Goal: Feedback & Contribution: Submit feedback/report problem

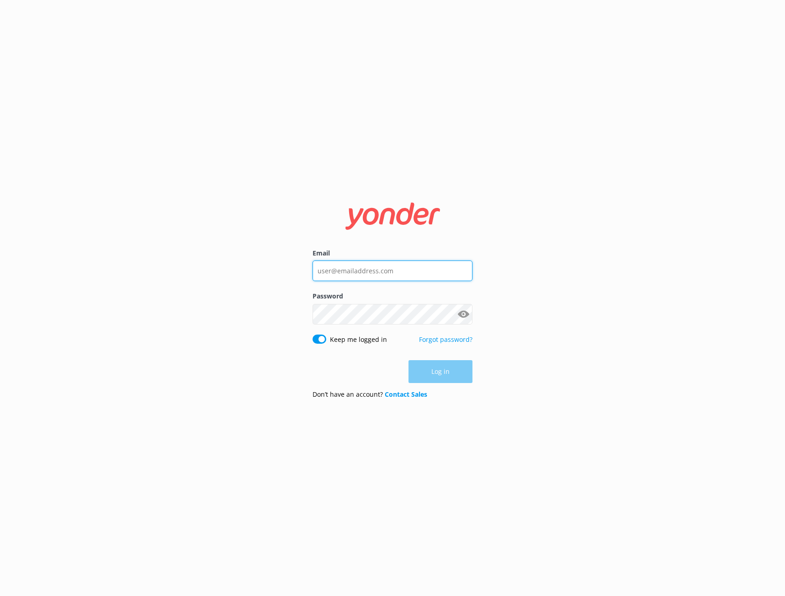
type input "[EMAIL_ADDRESS][DOMAIN_NAME]"
click at [501, 381] on div "Email info@cliffcreekoutfitters.com Password Show password Keep me logged in Fo…" at bounding box center [392, 298] width 785 height 596
click at [454, 372] on button "Log in" at bounding box center [441, 372] width 64 height 23
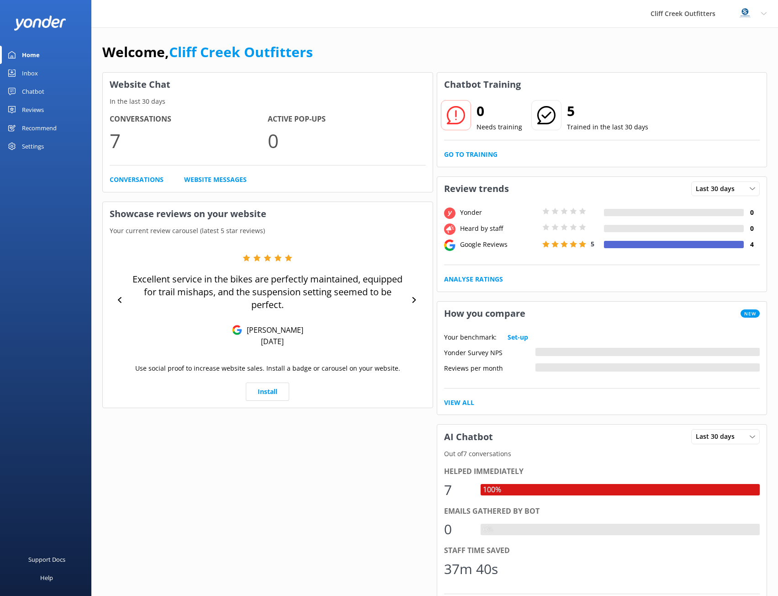
click at [612, 246] on div at bounding box center [674, 244] width 140 height 7
click at [589, 115] on h2 "5" at bounding box center [607, 111] width 81 height 22
click at [36, 106] on div "Reviews" at bounding box center [33, 110] width 22 height 18
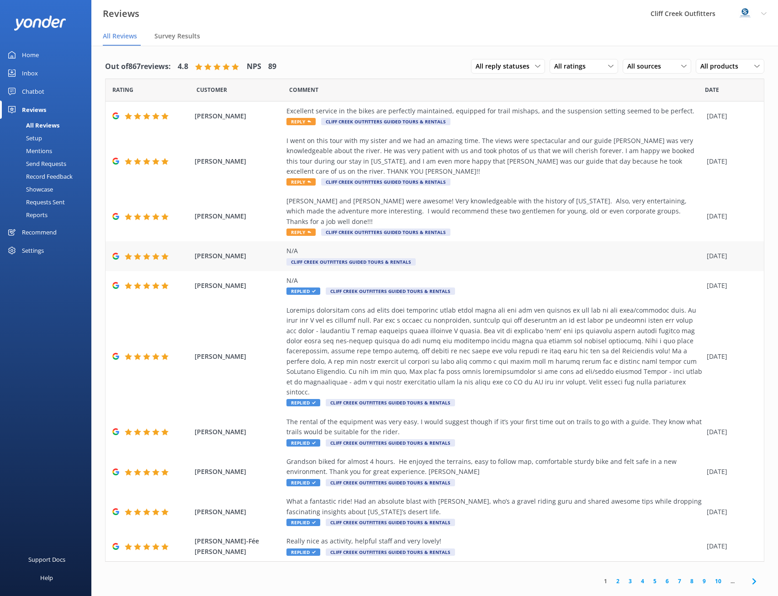
click at [340, 246] on div "N/A" at bounding box center [495, 251] width 416 height 10
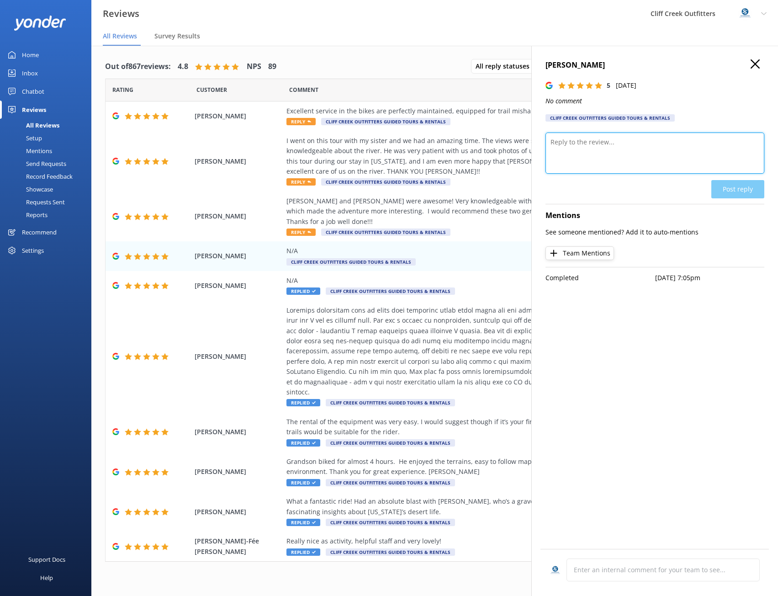
click at [626, 153] on textarea at bounding box center [655, 153] width 219 height 41
click at [473, 219] on div "David and Lindsey were awesome! Very knowledgeable with the history of Arizona.…" at bounding box center [495, 216] width 416 height 41
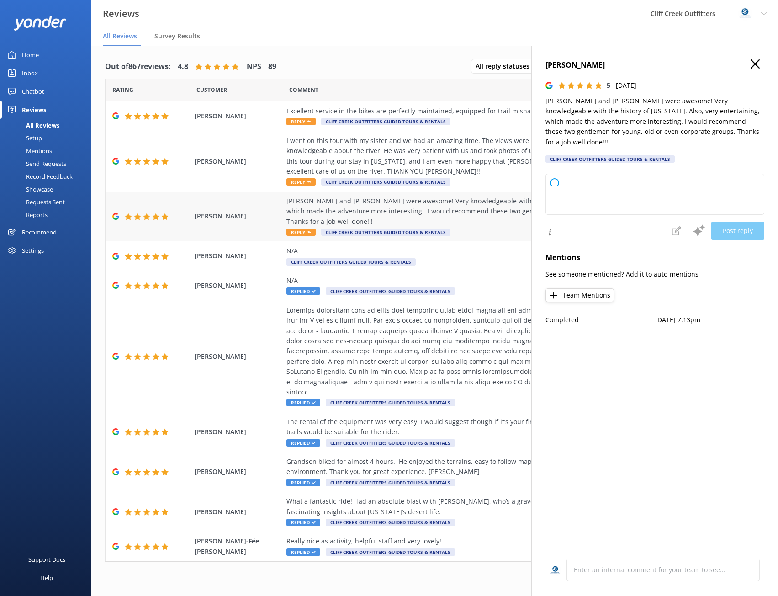
type textarea "Thank you so much for your wonderful review! We're thrilled to hear you enjoyed…"
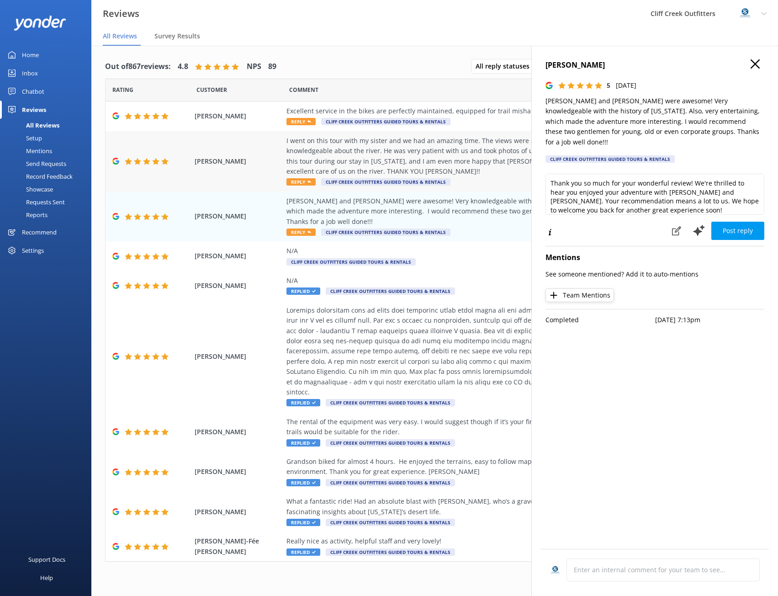
click at [442, 168] on div "I went on this tour with my sister and we had an amazing time. The views were s…" at bounding box center [495, 156] width 416 height 41
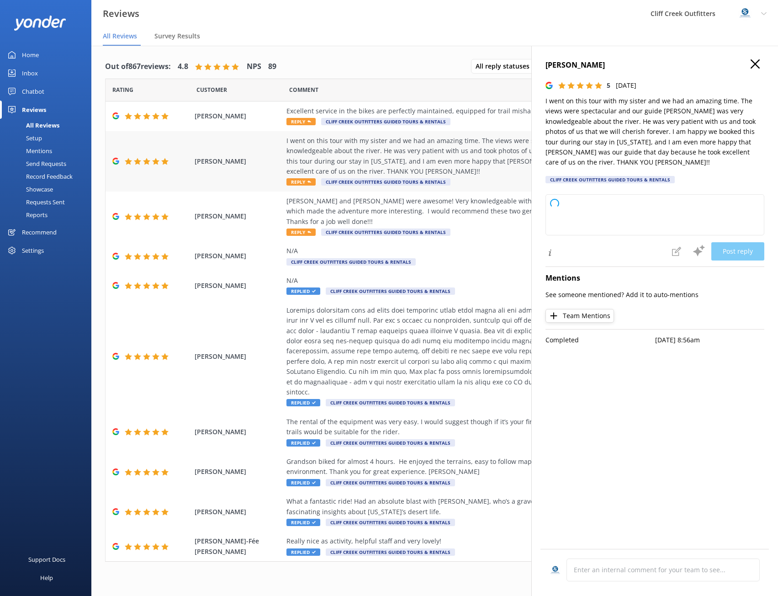
type textarea "Thank you so much for your wonderful review! We're thrilled you and your sister…"
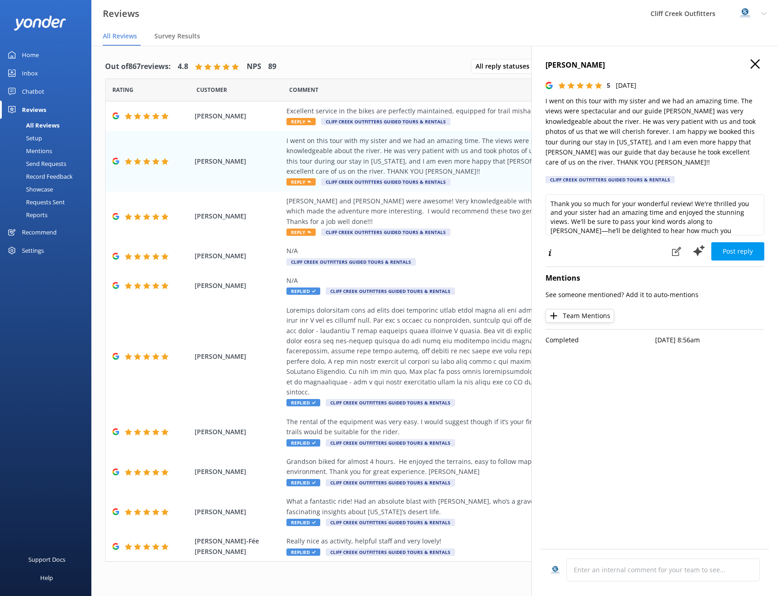
scroll to position [14, 0]
click at [745, 242] on button "Post reply" at bounding box center [738, 251] width 53 height 18
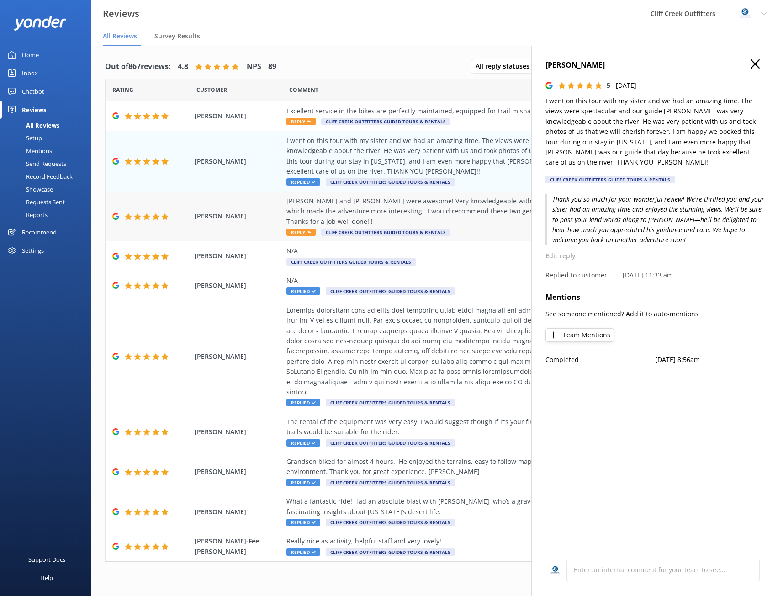
click at [467, 211] on div "[PERSON_NAME] and [PERSON_NAME] were awesome! Very knowledgeable with the histo…" at bounding box center [495, 211] width 416 height 31
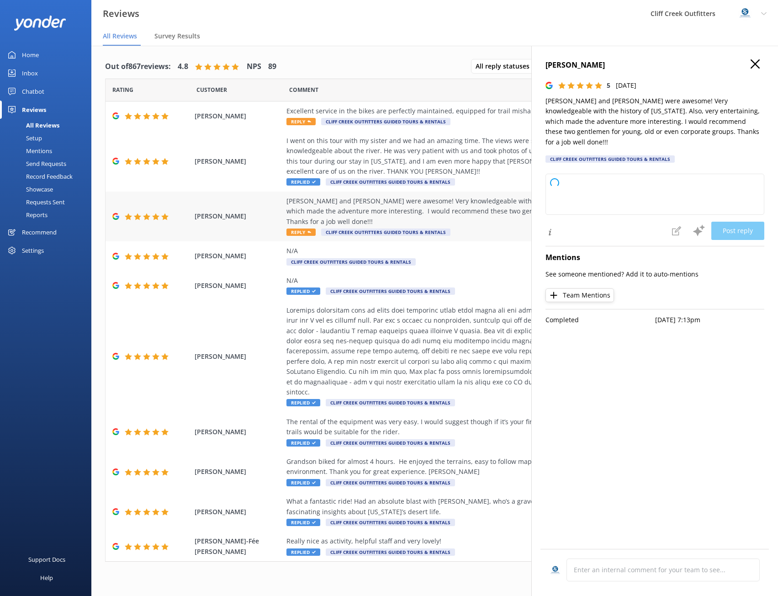
type textarea "Thank you so much for your wonderful review! We're thrilled to hear you enjoyed…"
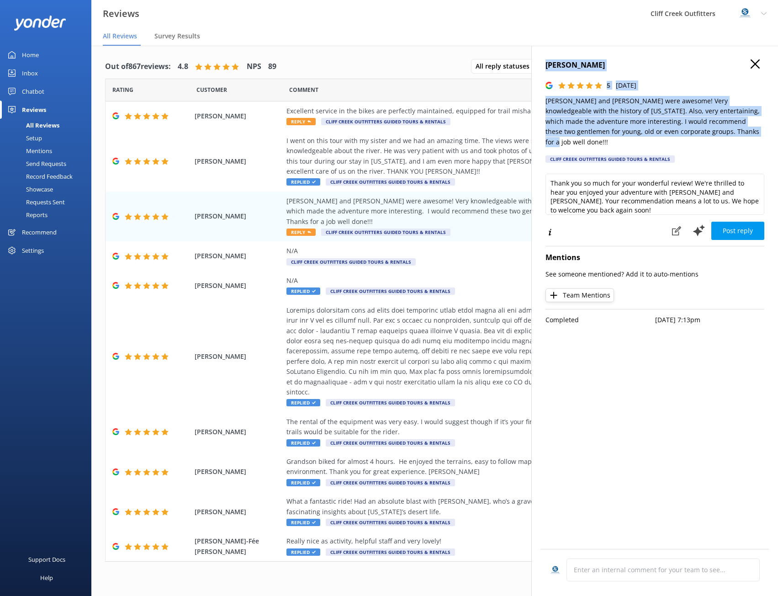
drag, startPoint x: 709, startPoint y: 131, endPoint x: 547, endPoint y: 64, distance: 176.0
click at [547, 64] on div "Amy Paskewitz 5 Sat, 20th Sep 2025 David and Lindsey were awesome! Very knowled…" at bounding box center [655, 113] width 219 height 109
copy div "Amy Paskewitz 5 Sat, 20th Sep 2025 David and Lindsey were awesome! Very knowled…"
click at [726, 224] on button "Post reply" at bounding box center [738, 231] width 53 height 18
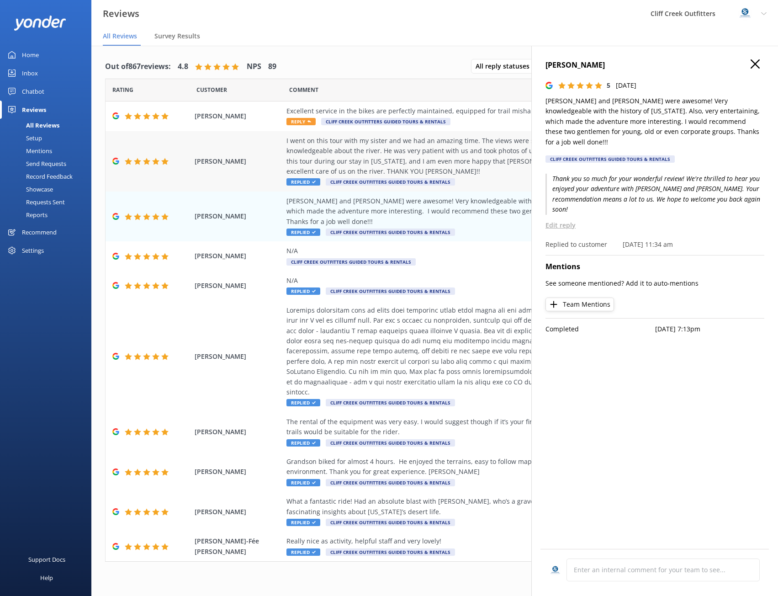
click at [520, 167] on div "I went on this tour with my sister and we had an amazing time. The views were s…" at bounding box center [495, 156] width 416 height 41
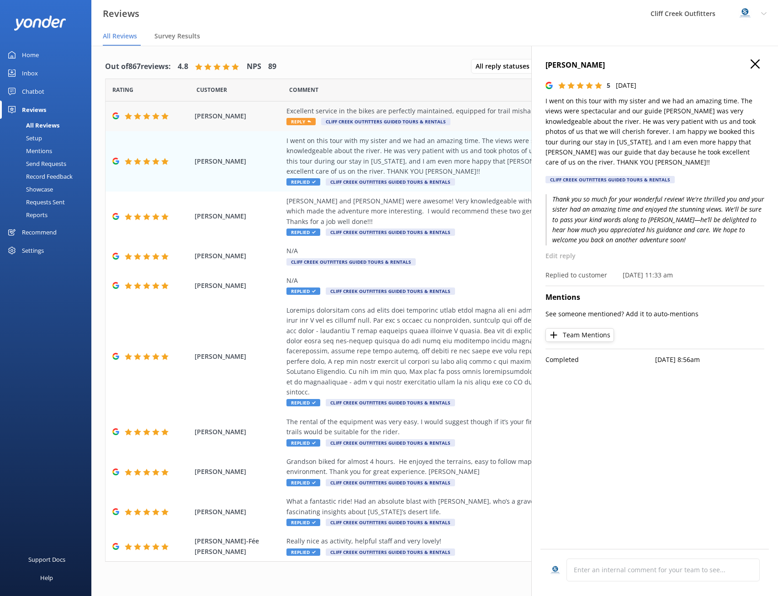
click at [510, 115] on div "Excellent service in the bikes are perfectly maintained, equipped for trail mis…" at bounding box center [495, 111] width 416 height 10
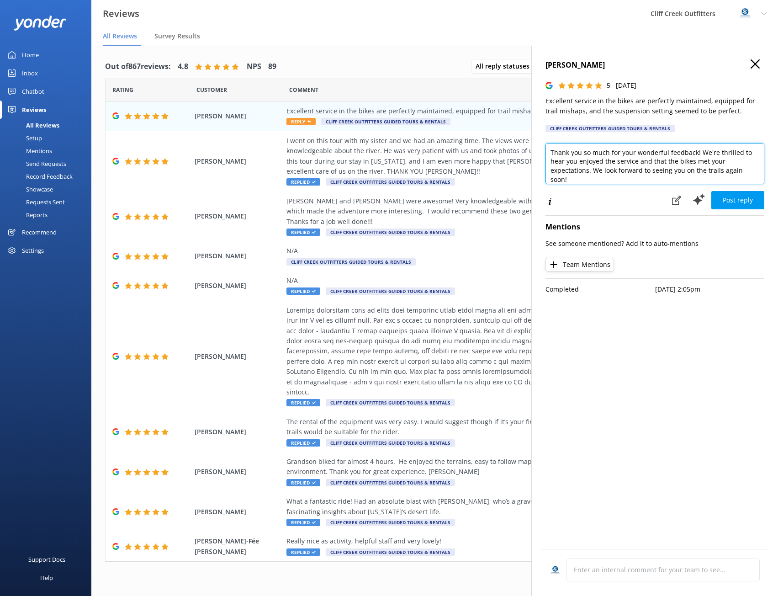
click at [735, 153] on textarea "Thank you so much for your wonderful feedback! We're thrilled to hear you enjoy…" at bounding box center [655, 163] width 219 height 41
type textarea "Thank you so much for your wonderful feedback! We're happy to hear you enjoyed …"
click at [743, 202] on button "Post reply" at bounding box center [738, 200] width 53 height 18
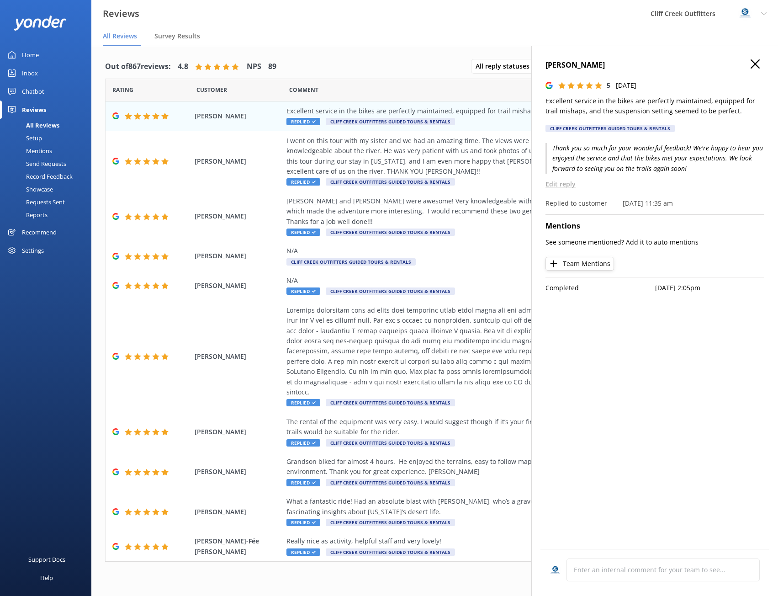
click at [749, 68] on h4 "[PERSON_NAME]" at bounding box center [655, 65] width 219 height 12
click at [759, 62] on icon "button" at bounding box center [755, 63] width 9 height 9
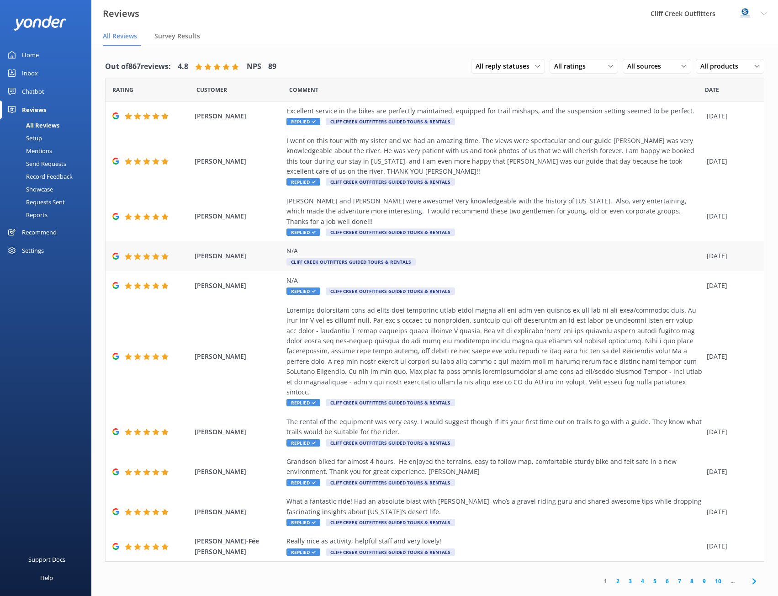
click at [493, 248] on div "N/A Cliff Creek Outfitters Guided Tours & Rentals" at bounding box center [495, 256] width 416 height 21
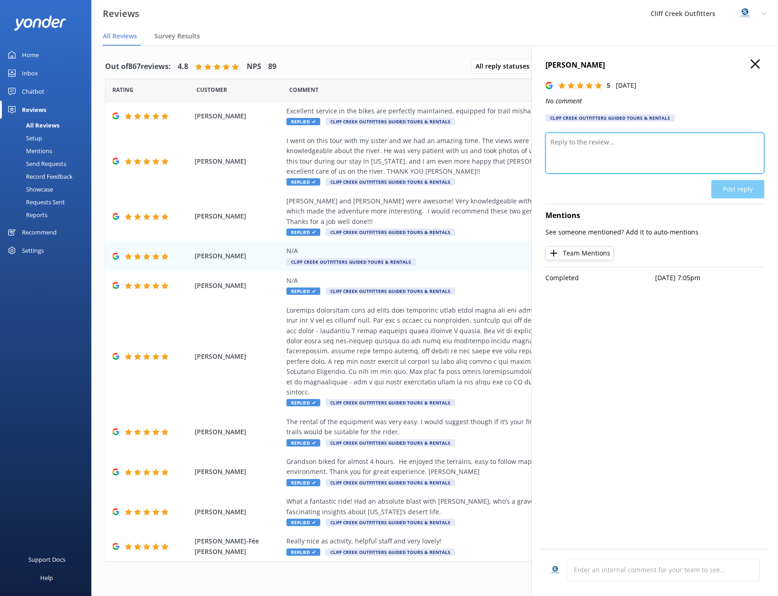
click at [602, 151] on textarea at bounding box center [655, 153] width 219 height 41
click at [597, 146] on textarea "Thanks for Sahring Connie!" at bounding box center [655, 153] width 219 height 41
click at [587, 142] on textarea "Thanks for Sharing Connie!" at bounding box center [655, 153] width 219 height 41
click at [648, 143] on textarea "Thanks for sharing Connie!" at bounding box center [655, 153] width 219 height 41
type textarea "Thanks for sharing Connie! We're glad you had a good time and hope to see you a…"
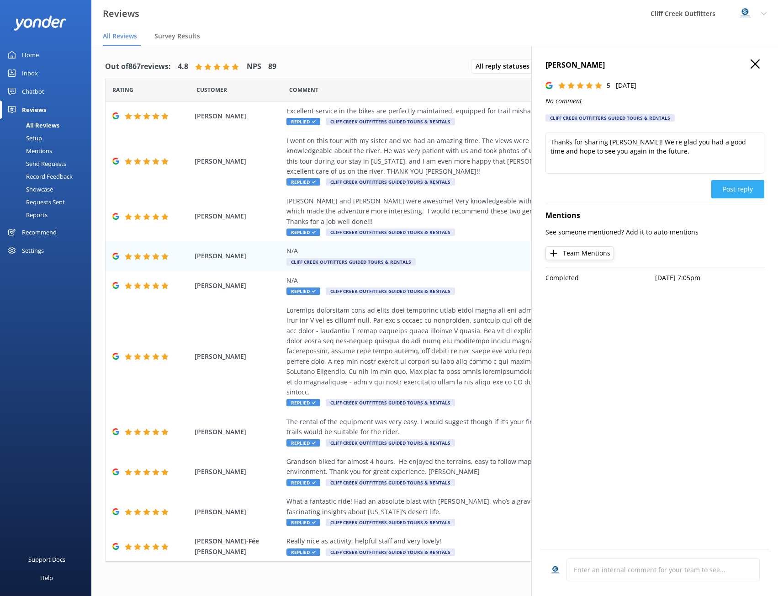
click at [724, 190] on button "Post reply" at bounding box center [738, 189] width 53 height 18
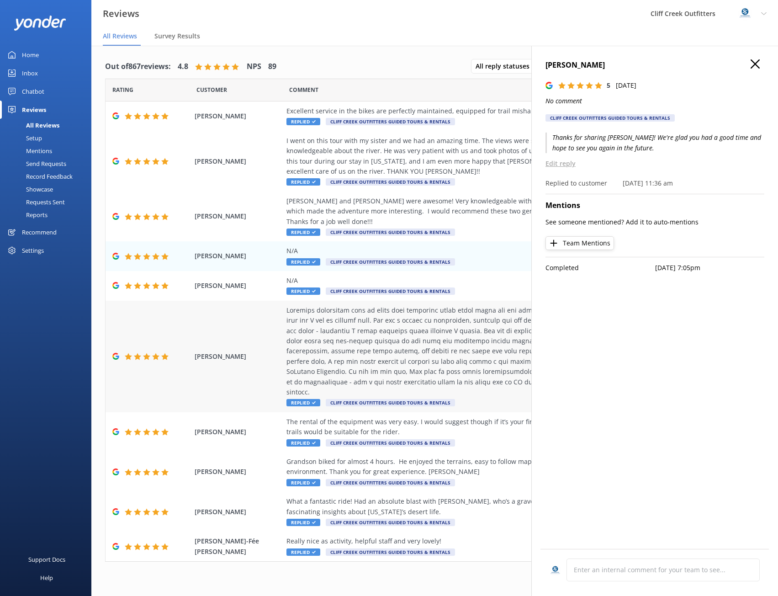
click at [379, 333] on div at bounding box center [495, 351] width 416 height 92
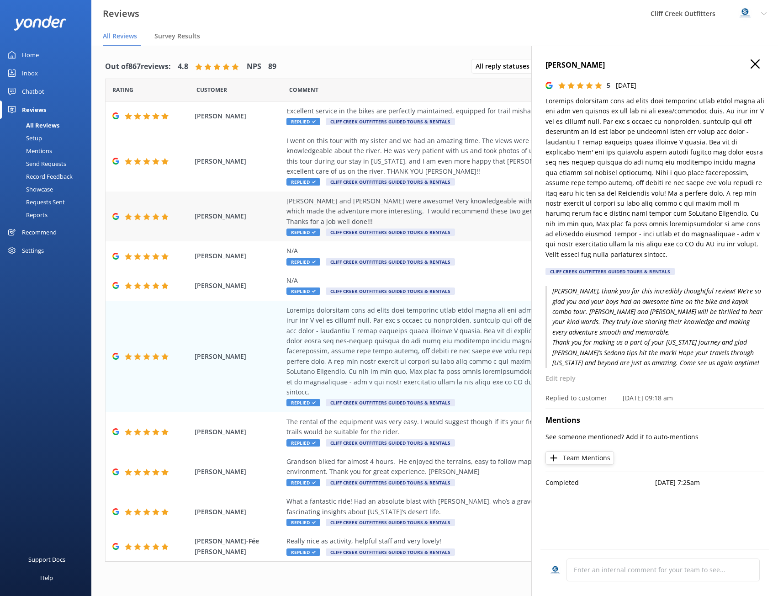
click at [395, 209] on div "[PERSON_NAME] and [PERSON_NAME] were awesome! Very knowledgeable with the histo…" at bounding box center [495, 211] width 416 height 31
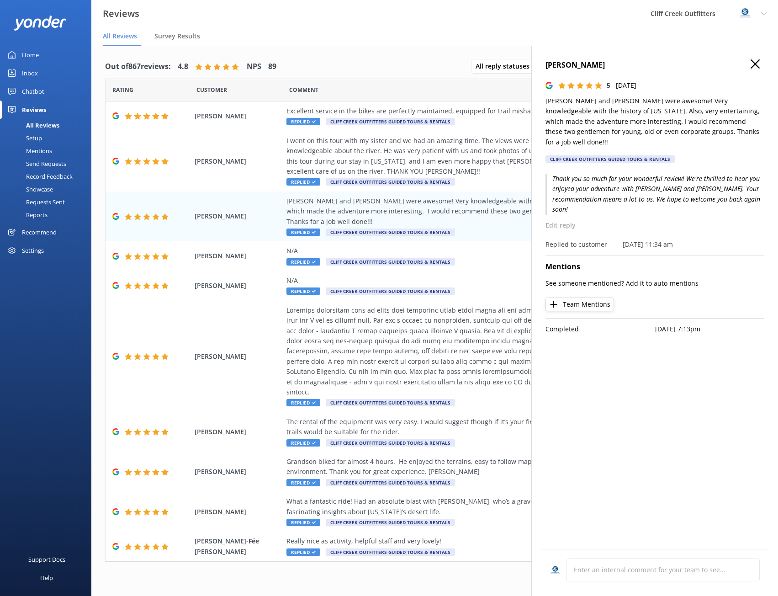
click at [596, 298] on button "Team Mentions" at bounding box center [580, 305] width 69 height 14
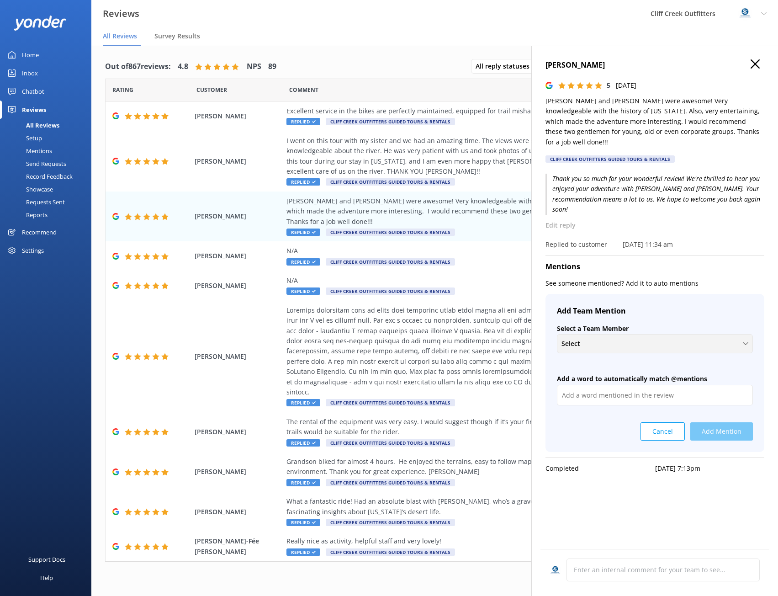
click at [596, 339] on div "Select" at bounding box center [654, 344] width 191 height 10
click at [595, 360] on div "+ Create a new Team Member" at bounding box center [601, 364] width 79 height 9
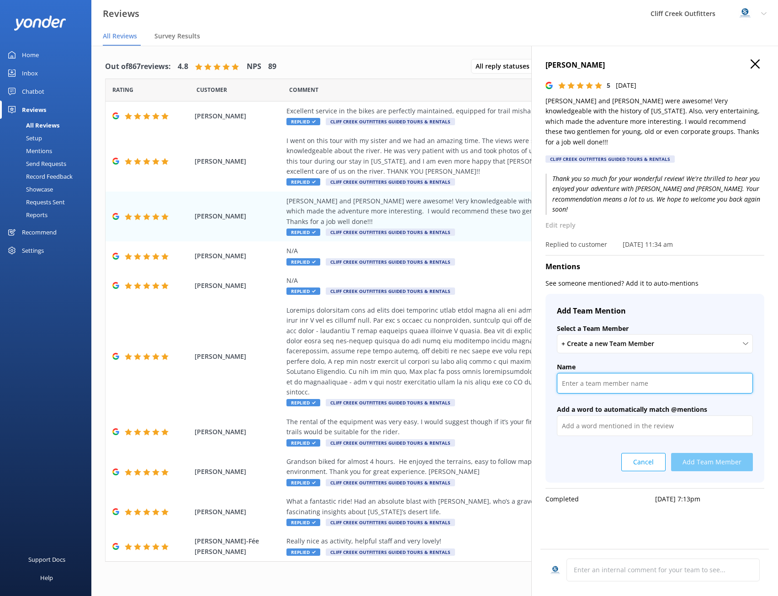
click at [595, 373] on input "text" at bounding box center [655, 383] width 196 height 21
type input "David Glenn"
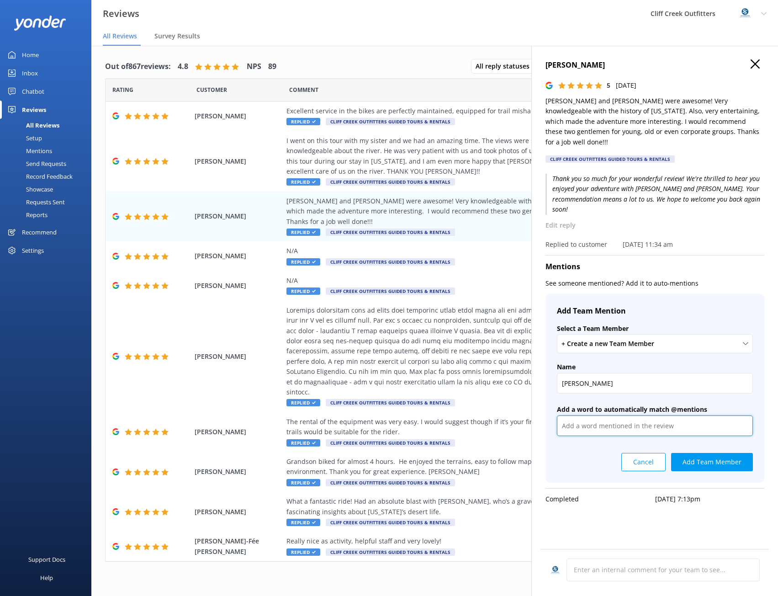
click at [645, 415] on input "text" at bounding box center [655, 425] width 196 height 21
click at [606, 373] on input "David Glenn" at bounding box center [655, 383] width 196 height 21
click at [599, 415] on input "text" at bounding box center [655, 425] width 196 height 21
type input "David"
click at [730, 453] on button "Add Team Member" at bounding box center [712, 462] width 82 height 18
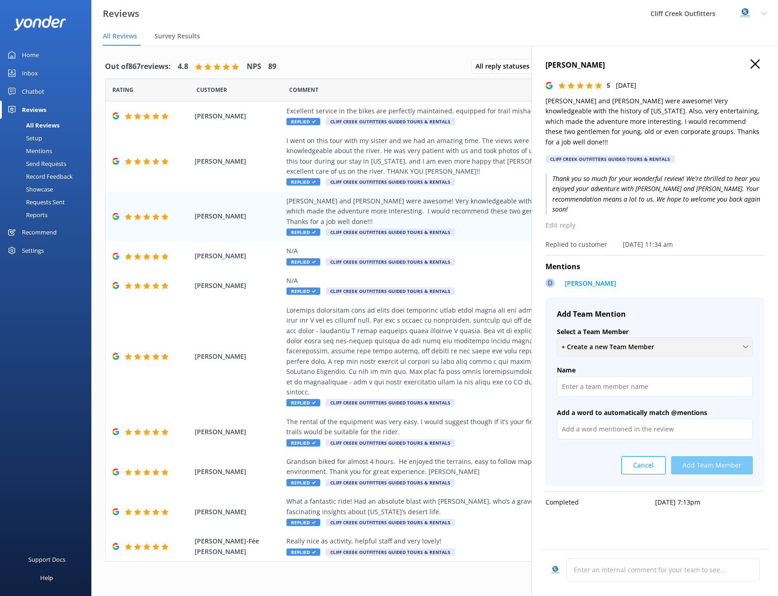
click at [590, 342] on span "+ Create a new Team Member" at bounding box center [611, 347] width 98 height 10
click at [593, 363] on div "+ Create a new Team Member" at bounding box center [601, 367] width 79 height 9
click at [593, 376] on input "text" at bounding box center [655, 386] width 196 height 21
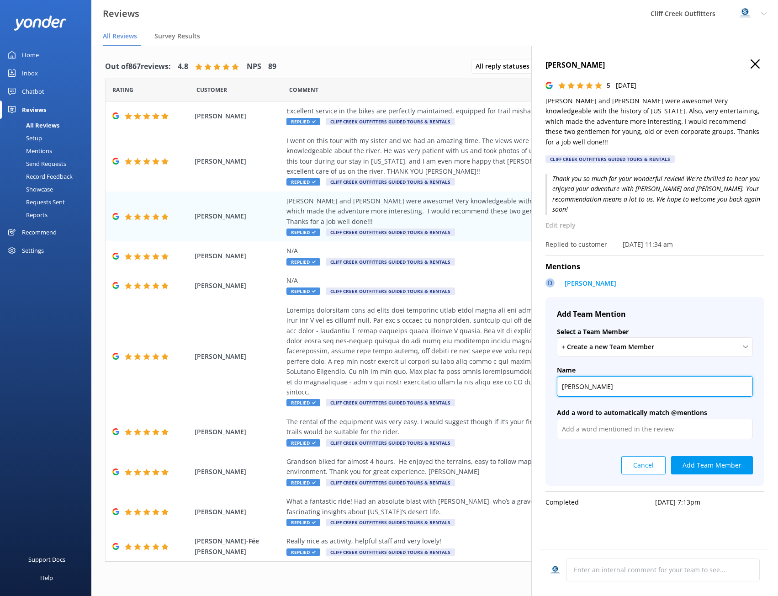
type input "Lindsay"
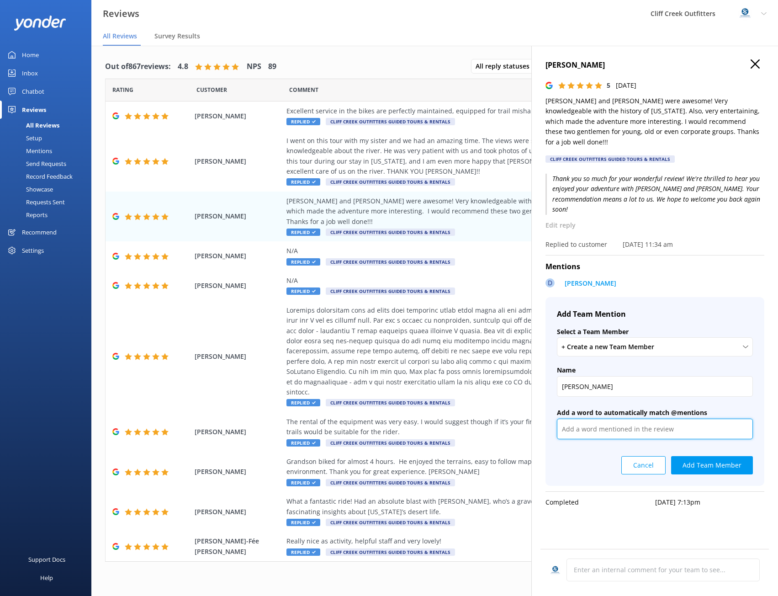
click at [620, 419] on input "text" at bounding box center [655, 429] width 196 height 21
type input "Lindsay"
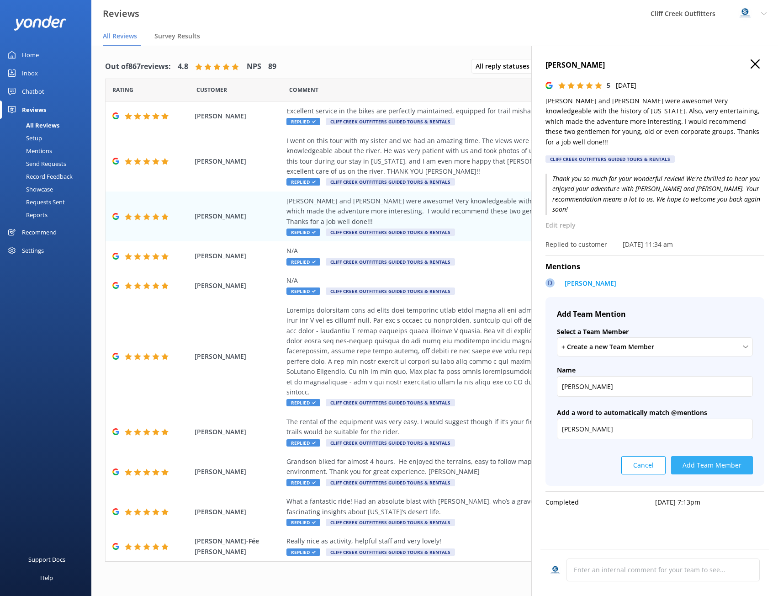
click at [710, 456] on button "Add Team Member" at bounding box center [712, 465] width 82 height 18
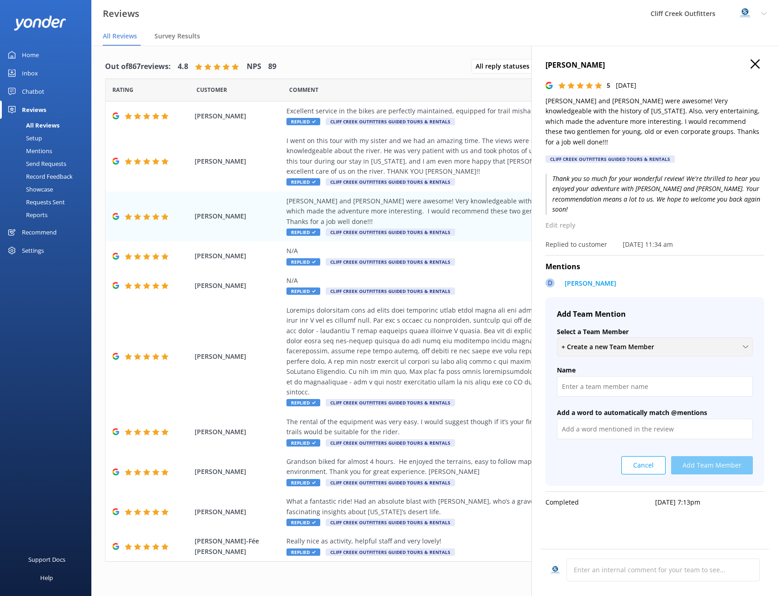
click at [606, 342] on span "+ Create a new Team Member" at bounding box center [611, 347] width 98 height 10
click at [606, 363] on div "+ Create a new Team Member" at bounding box center [601, 367] width 79 height 9
click at [610, 376] on input "text" at bounding box center [655, 386] width 196 height 21
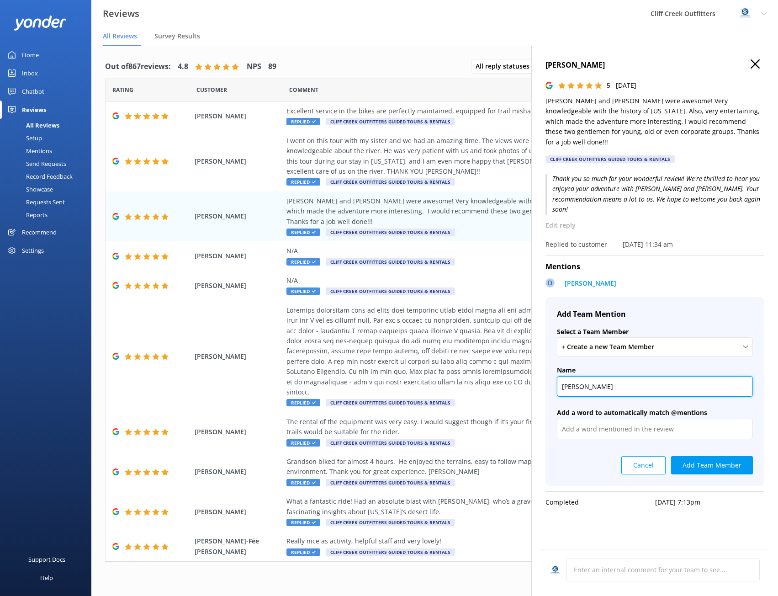
type input "Joe"
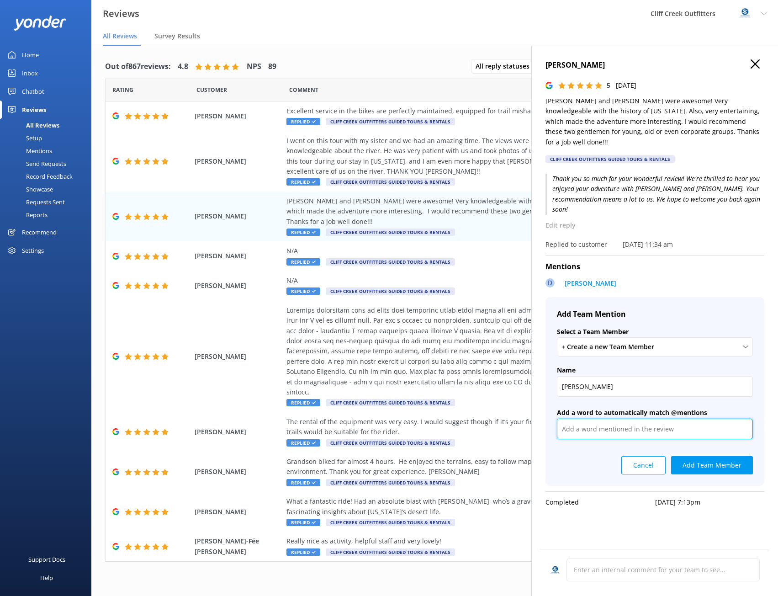
click at [615, 419] on input "text" at bounding box center [655, 429] width 196 height 21
type input "Joe"
click at [701, 456] on button "Add Team Member" at bounding box center [712, 465] width 82 height 18
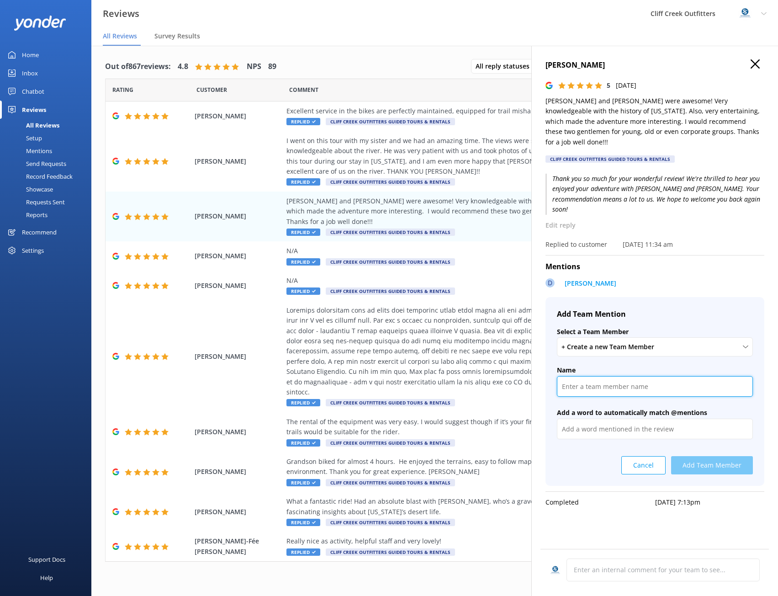
click at [610, 376] on input "text" at bounding box center [655, 386] width 196 height 21
type input "Missy"
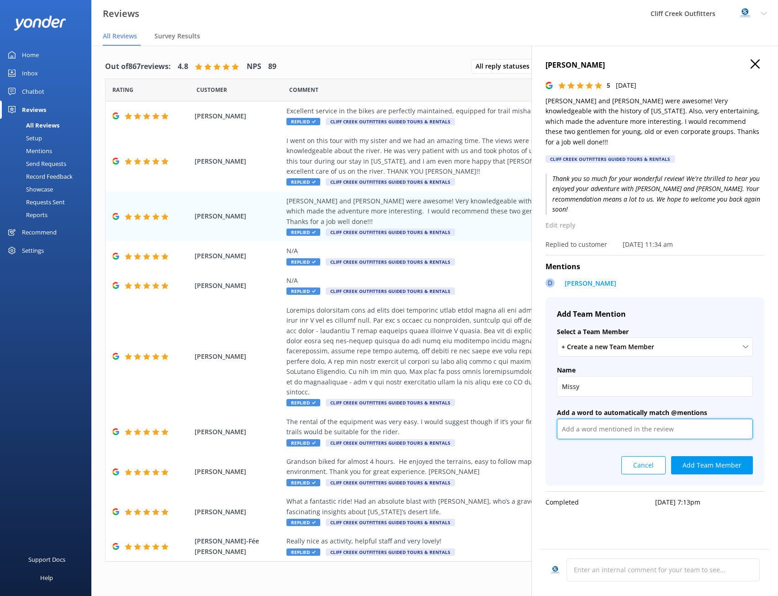
click at [585, 419] on input "text" at bounding box center [655, 429] width 196 height 21
type input "Missy"
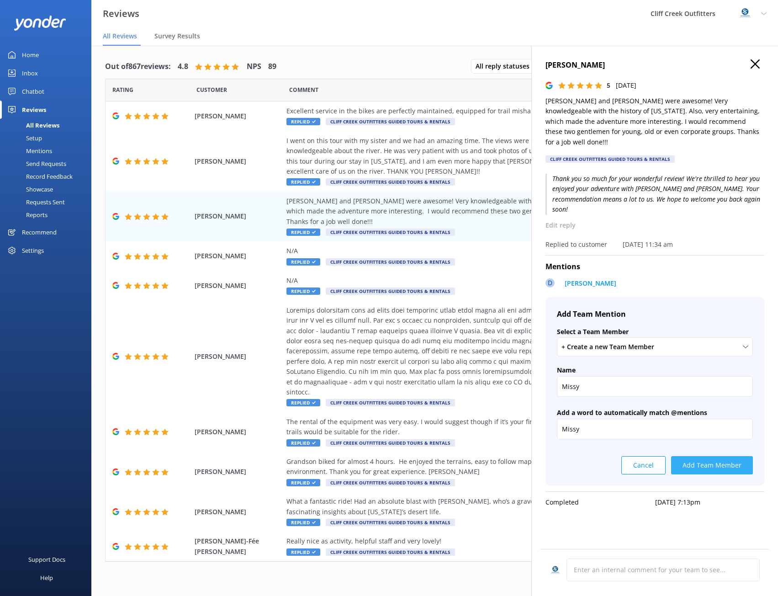
click at [701, 456] on button "Add Team Member" at bounding box center [712, 465] width 82 height 18
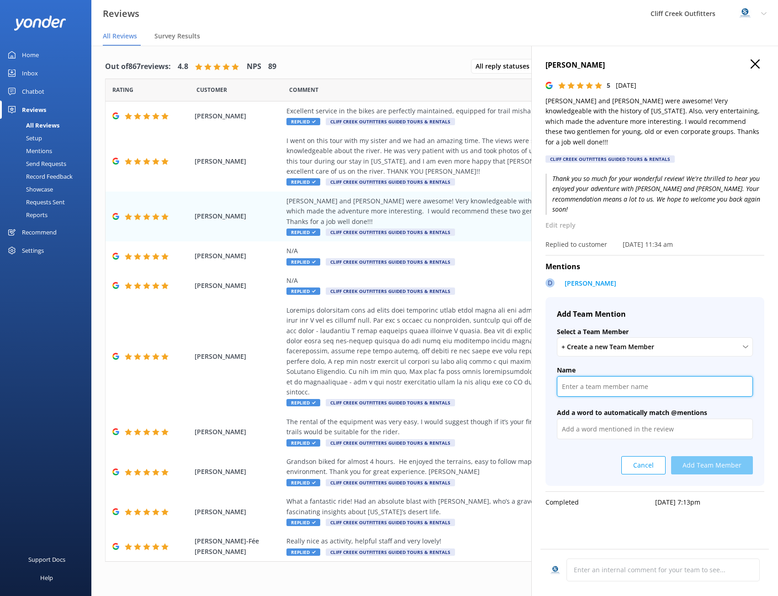
click at [614, 376] on input "text" at bounding box center [655, 386] width 196 height 21
type input "Jenna"
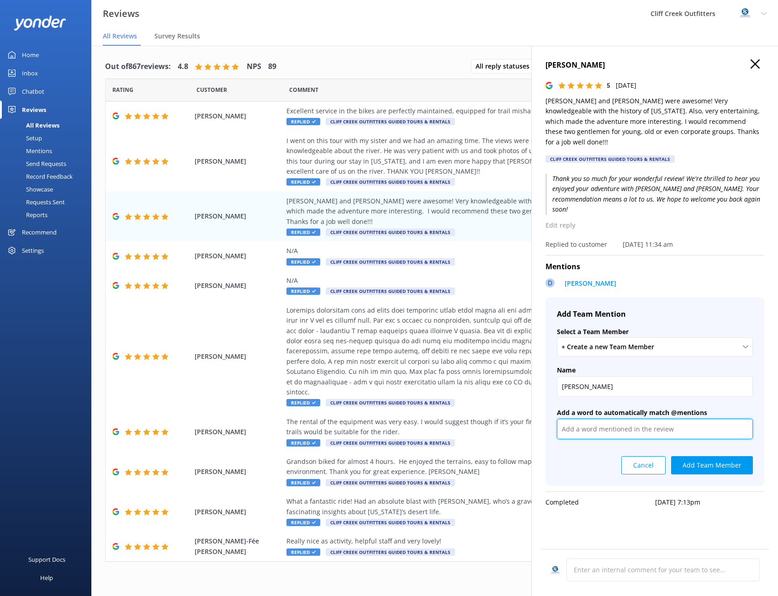
click at [612, 419] on input "text" at bounding box center [655, 429] width 196 height 21
type input "Jenna"
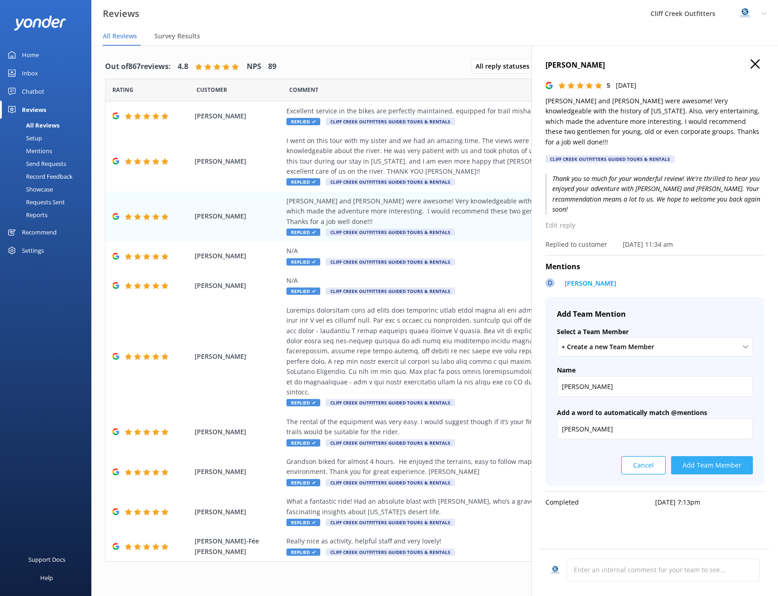
click at [701, 456] on button "Add Team Member" at bounding box center [712, 465] width 82 height 18
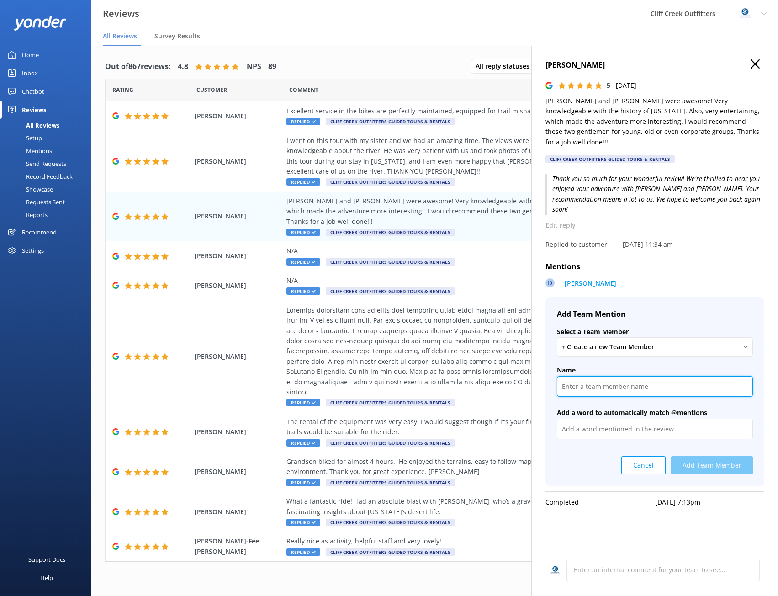
click at [611, 376] on input "text" at bounding box center [655, 386] width 196 height 21
type input "[PERSON_NAME]"
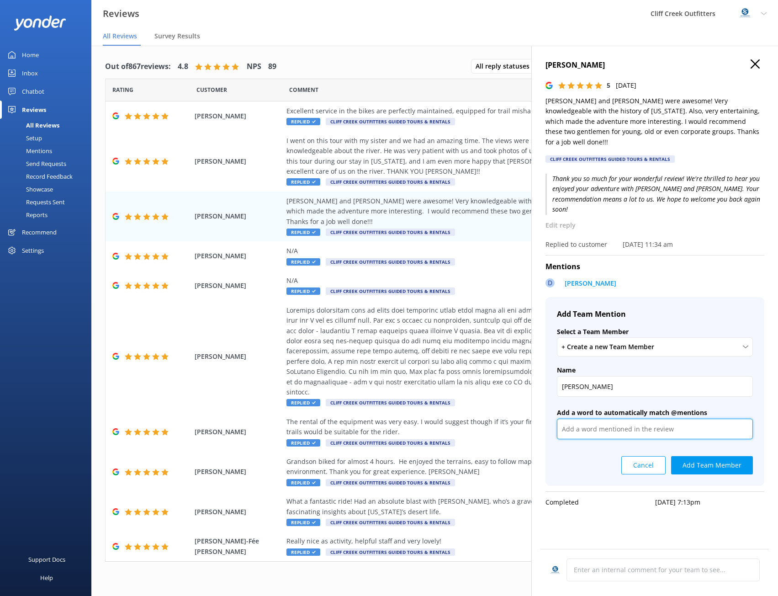
click at [632, 419] on input "text" at bounding box center [655, 429] width 196 height 21
type input "John, Jon"
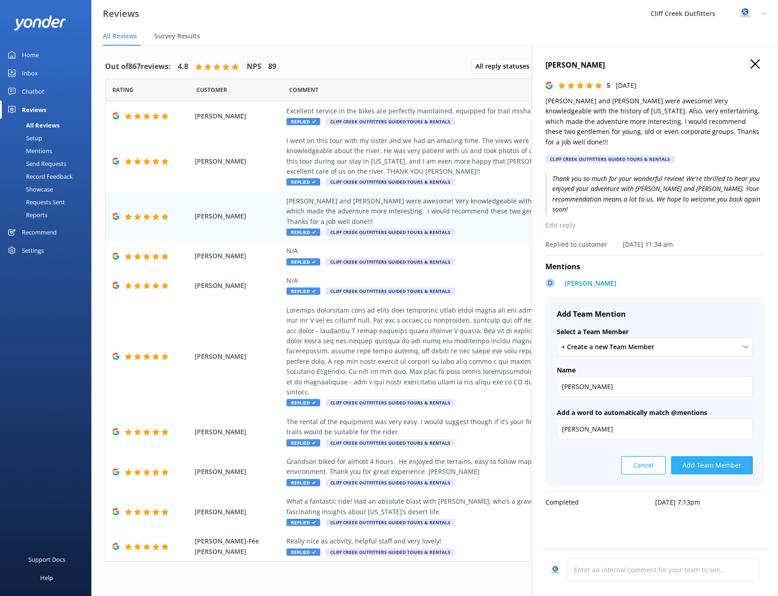
click at [728, 456] on button "Add Team Member" at bounding box center [712, 465] width 82 height 18
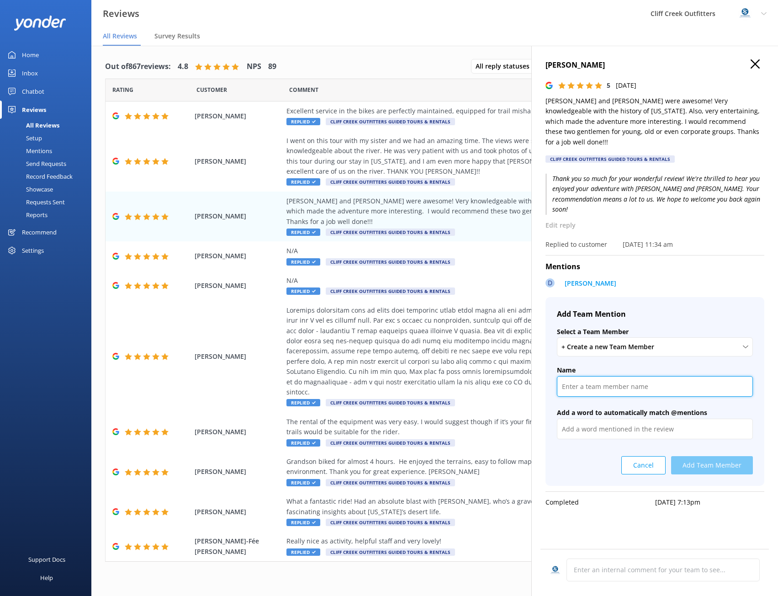
click at [639, 376] on input "text" at bounding box center [655, 386] width 196 height 21
drag, startPoint x: 701, startPoint y: 254, endPoint x: 715, endPoint y: 223, distance: 34.0
click at [701, 255] on div "Mentions D David Glenn Add Team Mention Select a Team Member + Create a new Tea…" at bounding box center [655, 370] width 219 height 230
click at [755, 64] on use "button" at bounding box center [755, 63] width 9 height 9
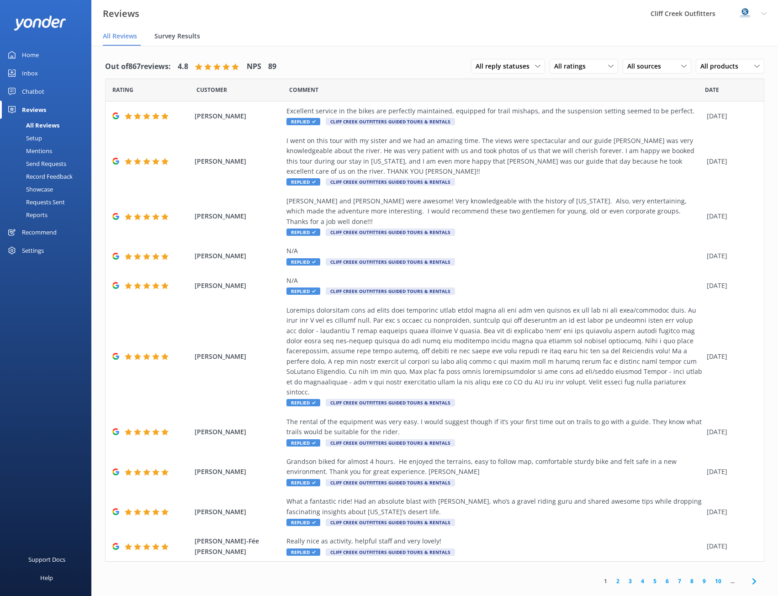
click at [194, 38] on span "Survey Results" at bounding box center [177, 36] width 46 height 9
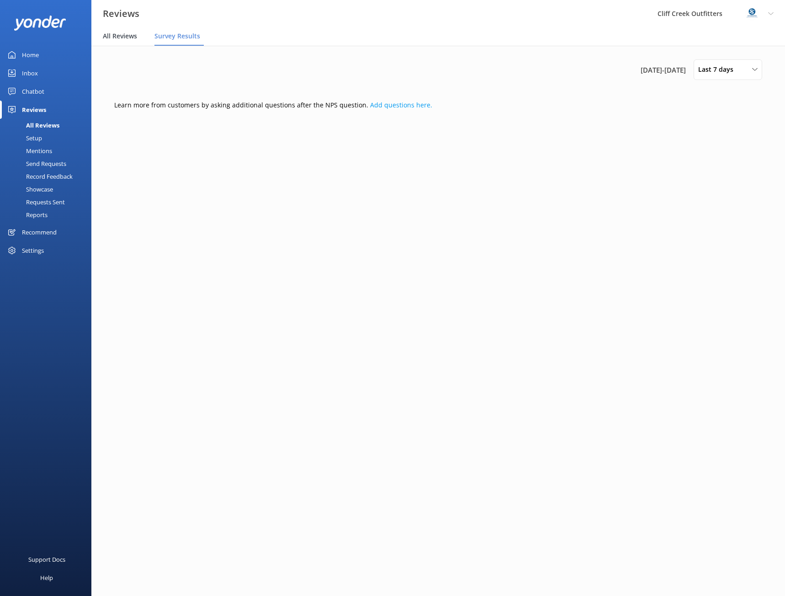
click at [129, 34] on span "All Reviews" at bounding box center [120, 36] width 34 height 9
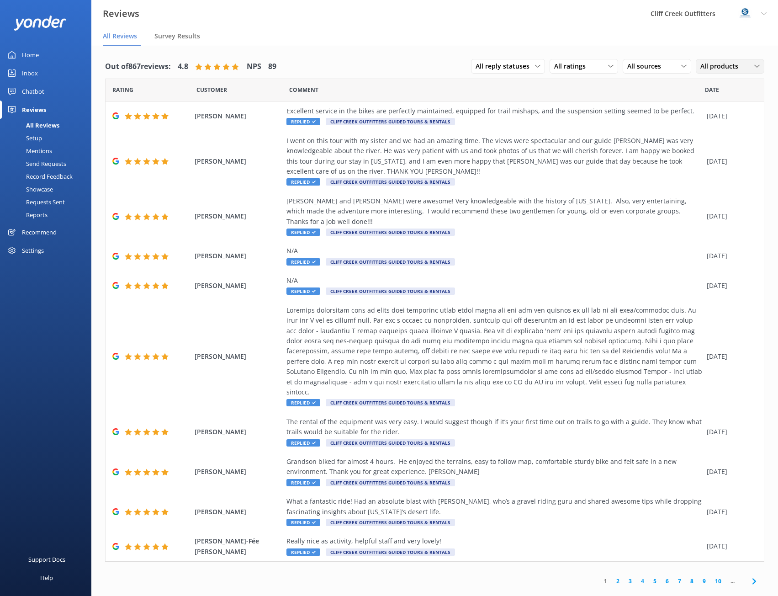
click at [724, 69] on span "All products" at bounding box center [722, 66] width 43 height 10
click at [528, 64] on span "All reply statuses" at bounding box center [505, 66] width 59 height 10
click at [586, 69] on span "All ratings" at bounding box center [572, 66] width 37 height 10
click at [634, 69] on span "All sources" at bounding box center [646, 66] width 39 height 10
click at [433, 65] on div "Out of 867 reviews: 4.8 NPS 89 All reply statuses All reply statuses Needs a re…" at bounding box center [434, 67] width 659 height 24
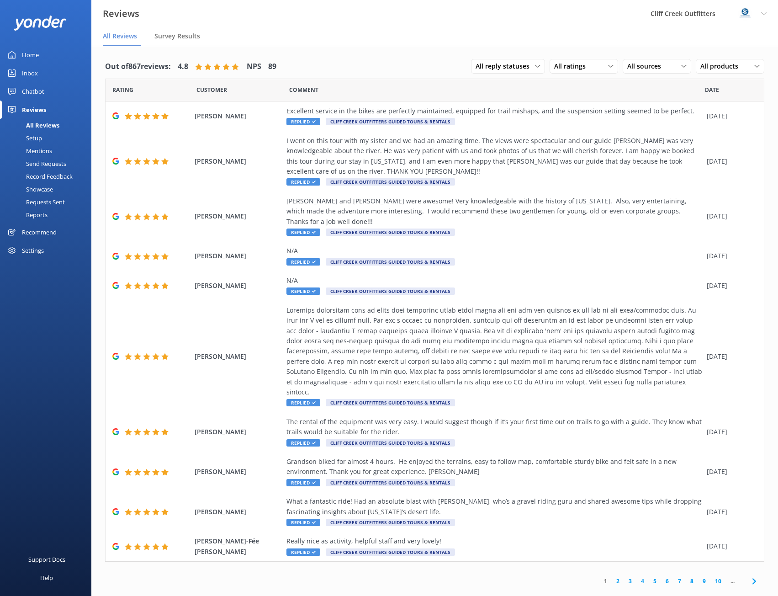
click at [276, 59] on div "Out of 867 reviews: 4.8 NPS 89" at bounding box center [190, 67] width 171 height 24
click at [276, 63] on h4 "89" at bounding box center [272, 67] width 8 height 12
click at [171, 38] on span "Survey Results" at bounding box center [177, 36] width 46 height 9
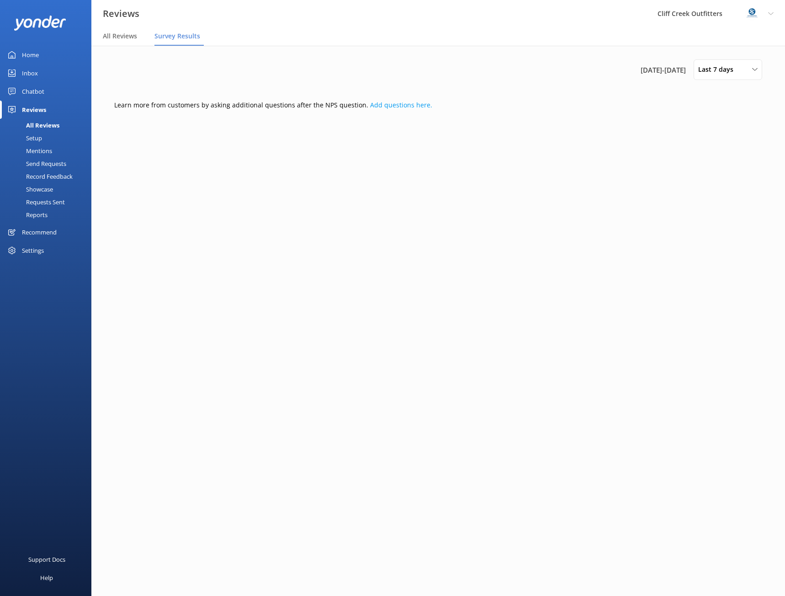
click at [31, 133] on div "Setup" at bounding box center [23, 138] width 37 height 13
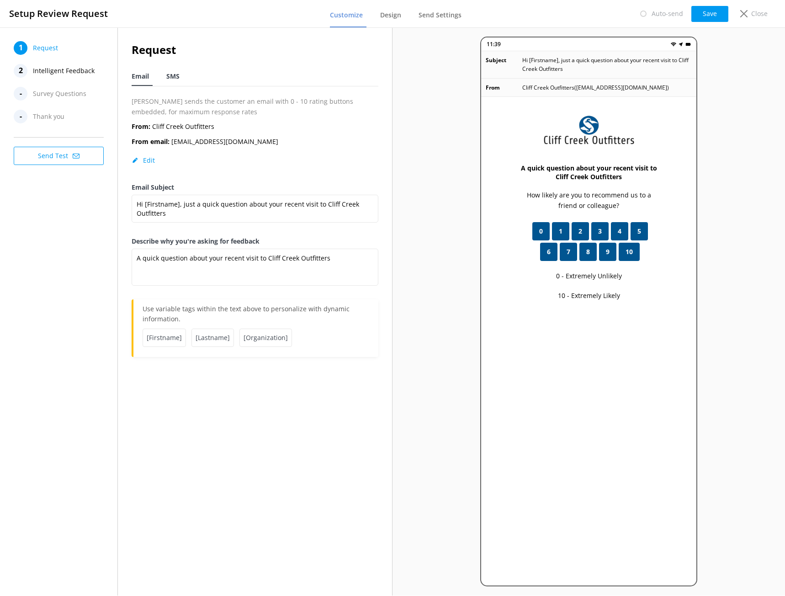
click at [173, 80] on span "SMS" at bounding box center [172, 76] width 13 height 9
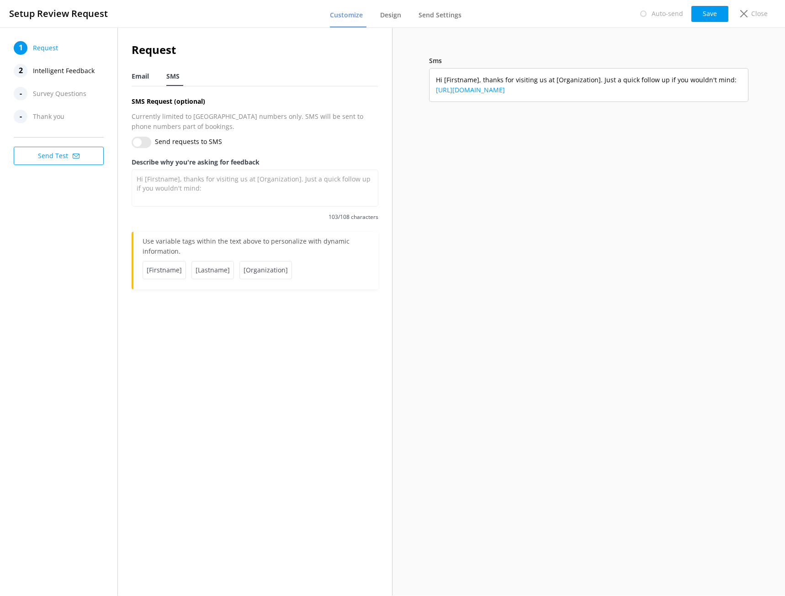
click at [132, 79] on span "Email" at bounding box center [140, 76] width 17 height 9
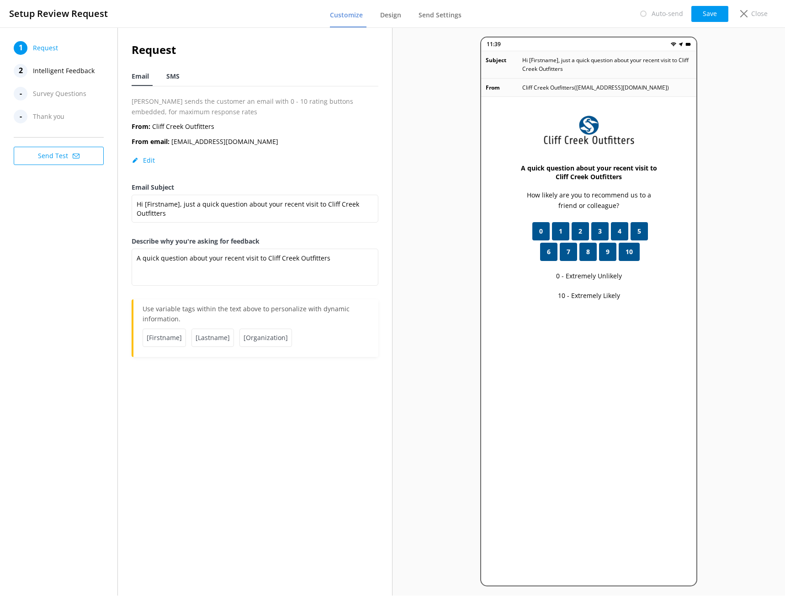
click at [170, 73] on span "SMS" at bounding box center [172, 76] width 13 height 9
type textarea "Hi [Firstname], thanks for visiting us at [Organization]. Just a quick follow u…"
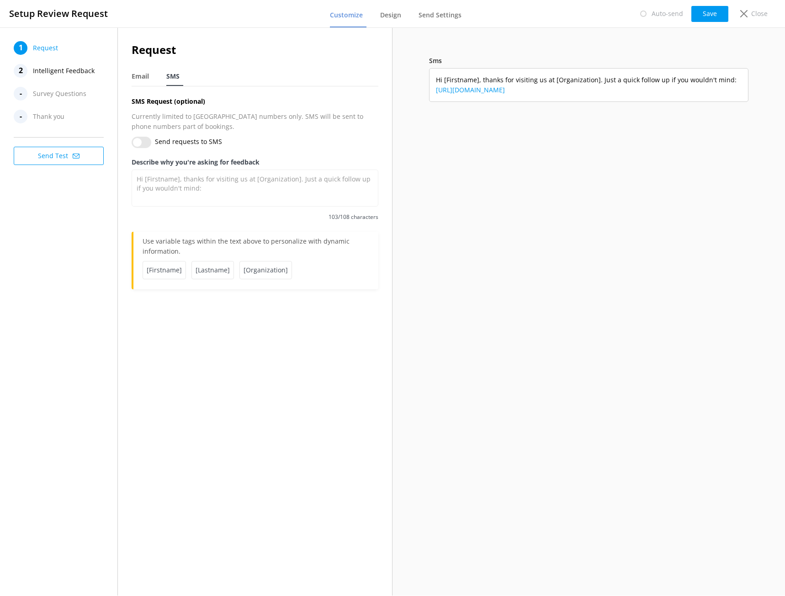
click at [138, 142] on input "Send requests to SMS" at bounding box center [142, 142] width 20 height 11
checkbox input "true"
click at [399, 19] on span "Design" at bounding box center [390, 15] width 21 height 9
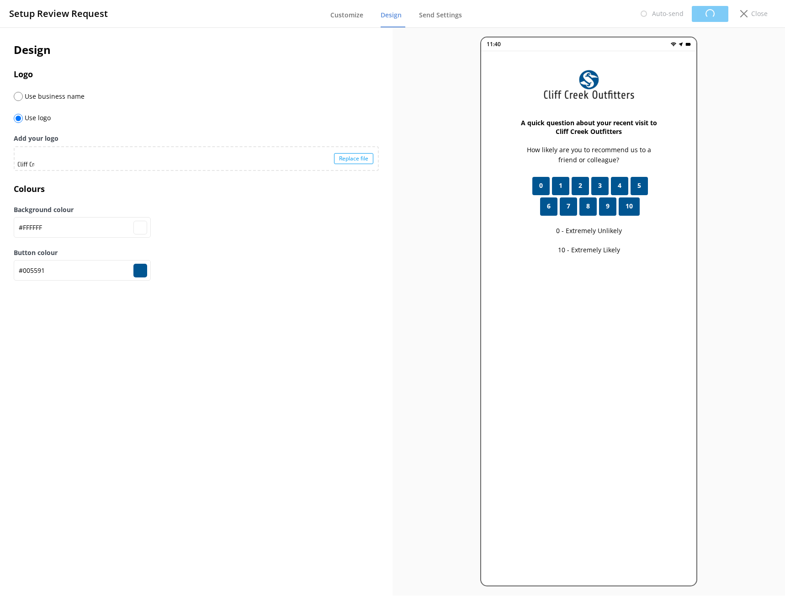
type input "#ffffff"
click at [425, 21] on link "Send Settings" at bounding box center [442, 16] width 47 height 24
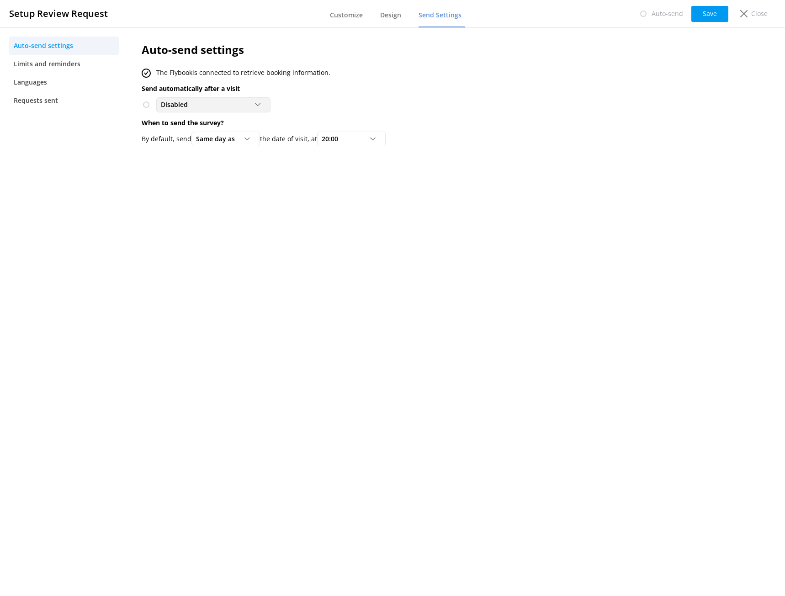
click at [260, 106] on icon at bounding box center [257, 104] width 5 height 5
click at [183, 145] on div "To customers from The Flybook" at bounding box center [202, 142] width 82 height 9
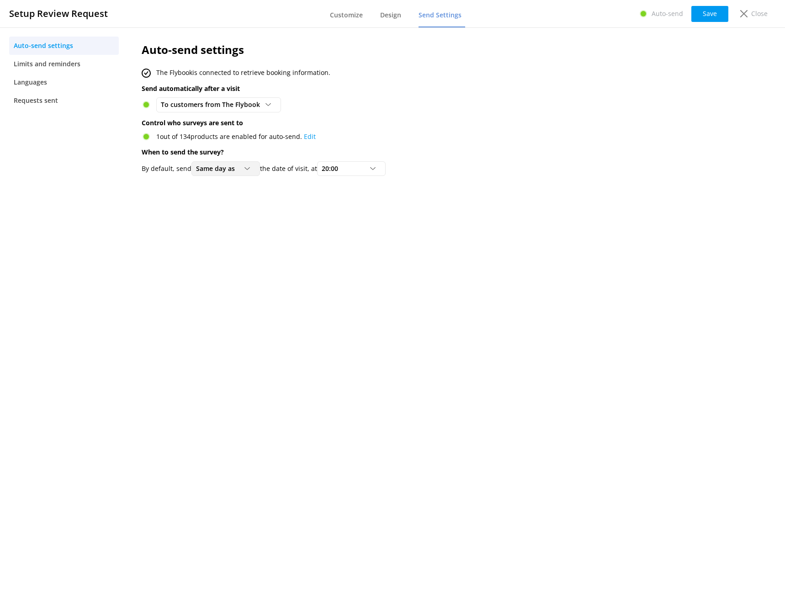
click at [249, 169] on icon at bounding box center [246, 168] width 5 height 5
click at [532, 313] on div "Auto-send settings The Flybook is connected to retrieve booking information. Se…" at bounding box center [403, 311] width 550 height 568
click at [248, 168] on icon at bounding box center [246, 168] width 5 height 5
click at [232, 208] on link "1 day after" at bounding box center [232, 206] width 81 height 18
click at [376, 169] on icon at bounding box center [372, 168] width 5 height 5
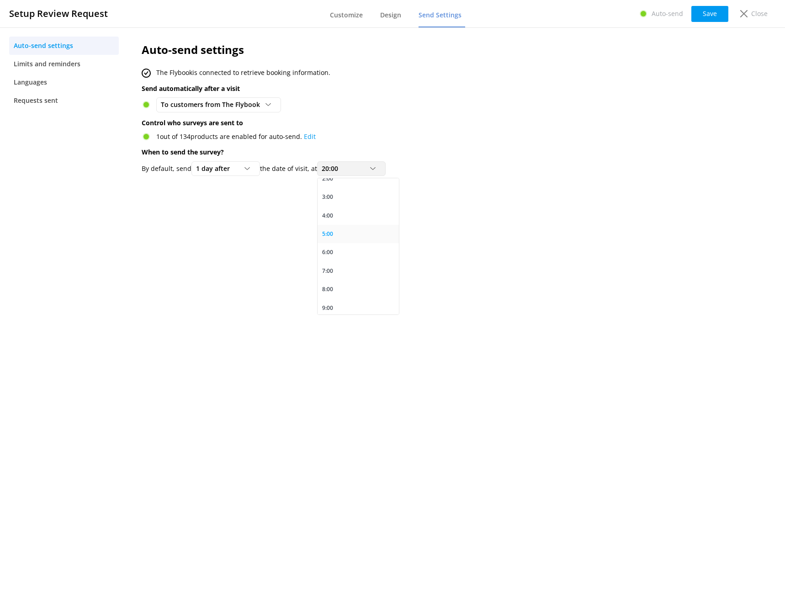
scroll to position [91, 0]
click at [336, 297] on div "11:00" at bounding box center [329, 298] width 14 height 9
click at [708, 17] on button "Save" at bounding box center [709, 14] width 37 height 16
click at [312, 136] on link "Edit" at bounding box center [310, 136] width 12 height 9
click at [714, 11] on button "Save" at bounding box center [709, 14] width 37 height 16
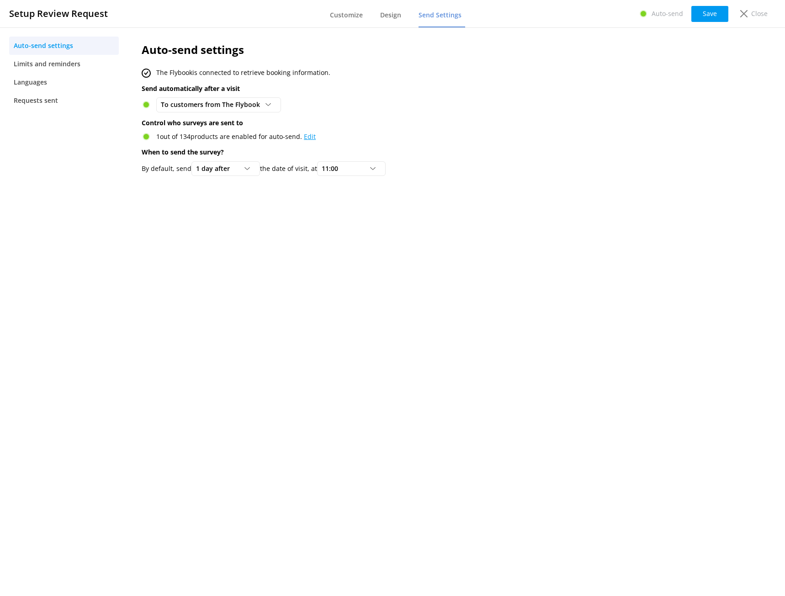
click at [309, 134] on link "Edit" at bounding box center [310, 136] width 12 height 9
click at [708, 19] on button "Save" at bounding box center [709, 14] width 37 height 16
click at [391, 17] on span "Design" at bounding box center [390, 15] width 21 height 9
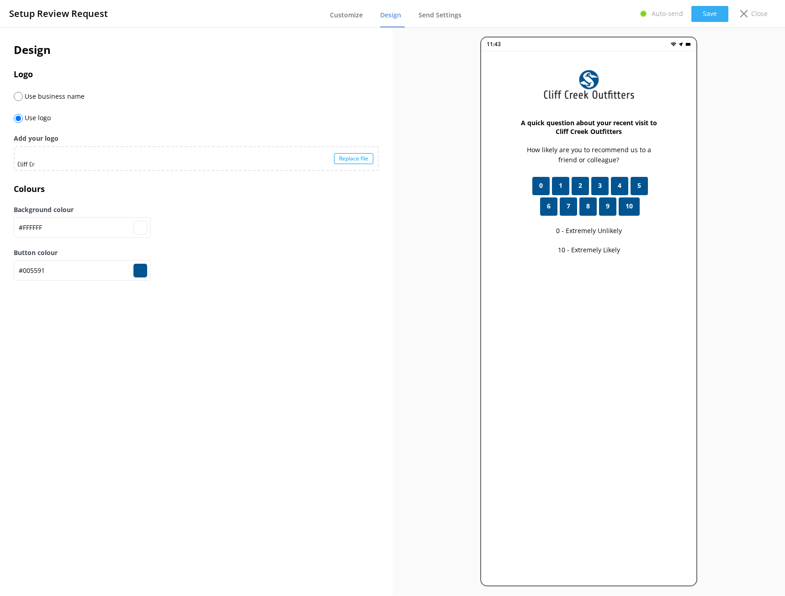
click at [712, 14] on button "Save" at bounding box center [709, 14] width 37 height 16
type input "#ffffff"
click at [352, 15] on span "Customize" at bounding box center [346, 15] width 33 height 9
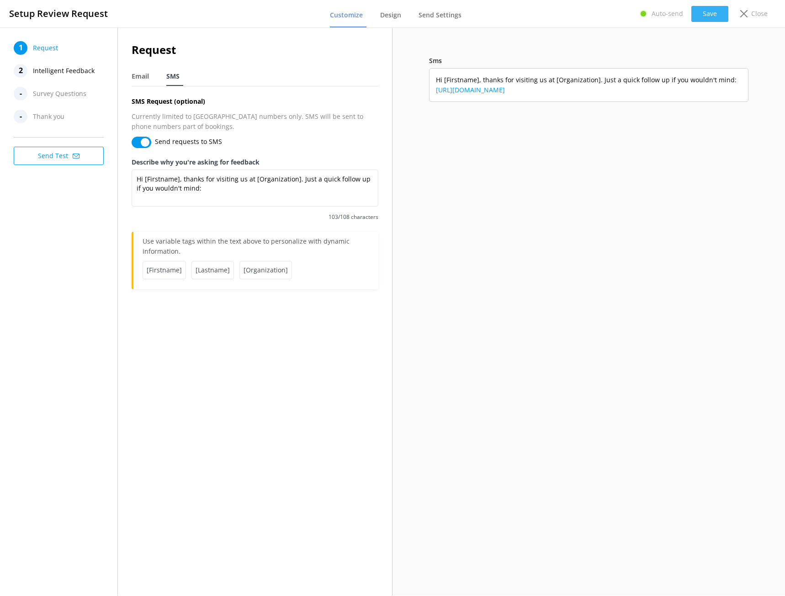
click at [705, 15] on button "Save" at bounding box center [709, 14] width 37 height 16
click at [67, 90] on span "Survey Questions" at bounding box center [59, 94] width 53 height 14
click at [69, 98] on span "Survey Questions" at bounding box center [59, 94] width 53 height 14
click at [397, 16] on span "Design" at bounding box center [390, 15] width 21 height 9
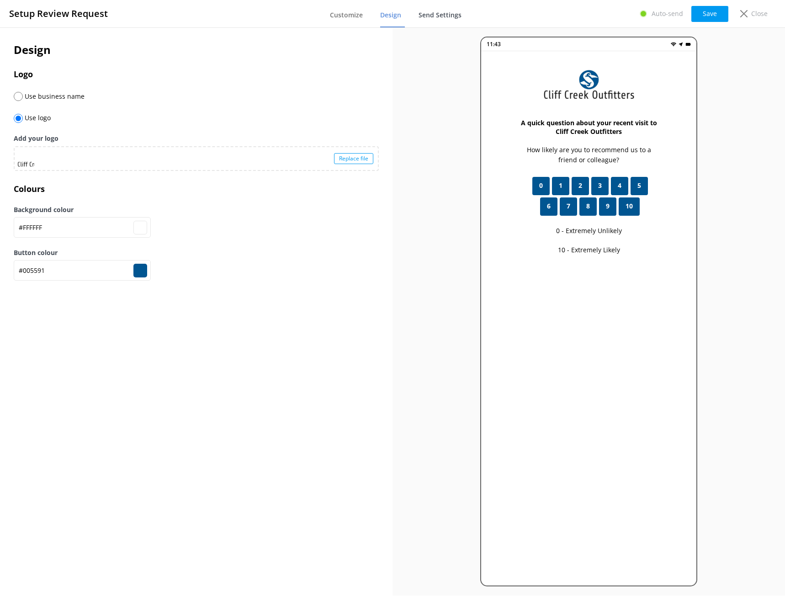
click at [446, 17] on span "Send Settings" at bounding box center [440, 15] width 43 height 9
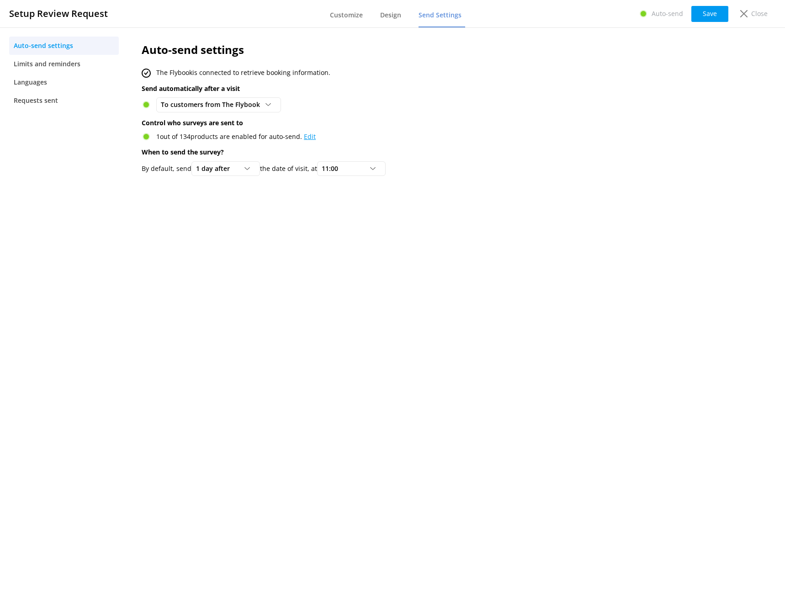
click at [307, 137] on link "Edit" at bounding box center [310, 136] width 12 height 9
click at [41, 63] on span "Limits and reminders" at bounding box center [47, 64] width 67 height 10
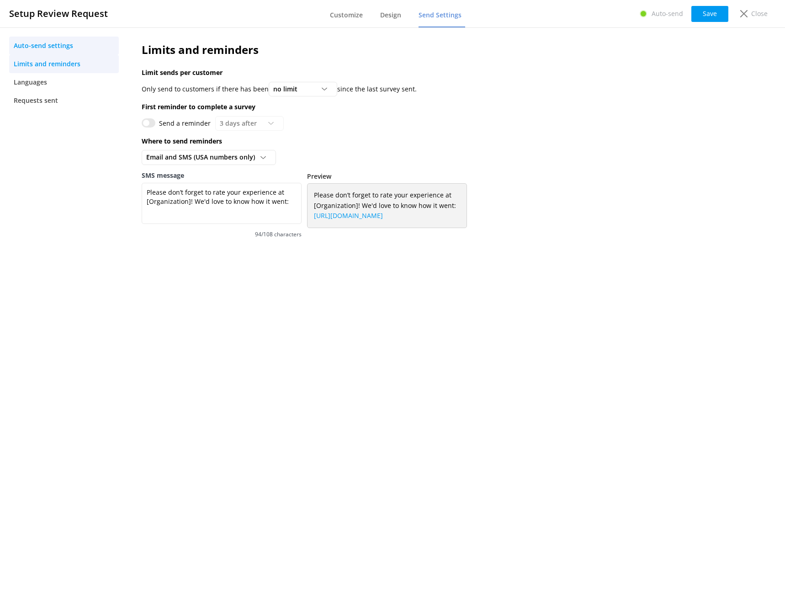
click at [30, 44] on span "Auto-send settings" at bounding box center [43, 46] width 59 height 10
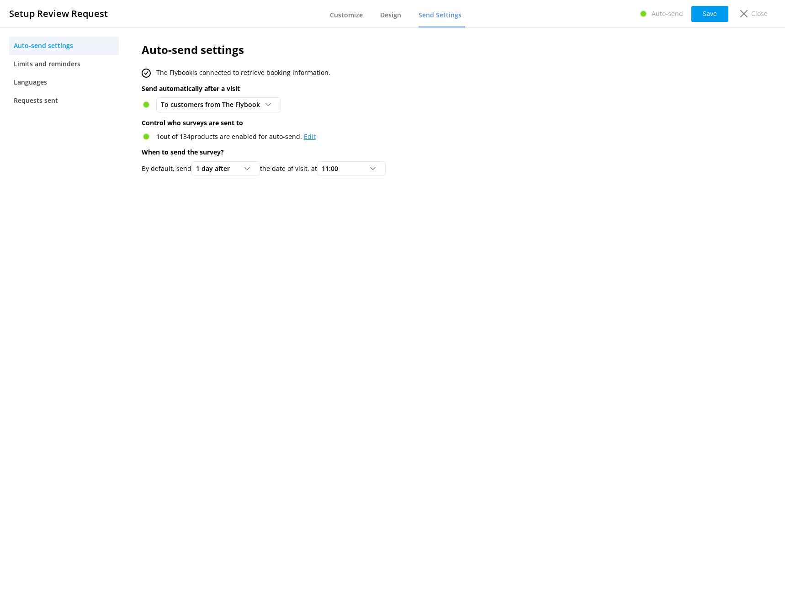
click at [312, 139] on link "Edit" at bounding box center [310, 136] width 12 height 9
click at [273, 101] on div "To customers from The Flybook" at bounding box center [219, 105] width 120 height 10
click at [200, 121] on link "Disabled" at bounding box center [218, 124] width 123 height 18
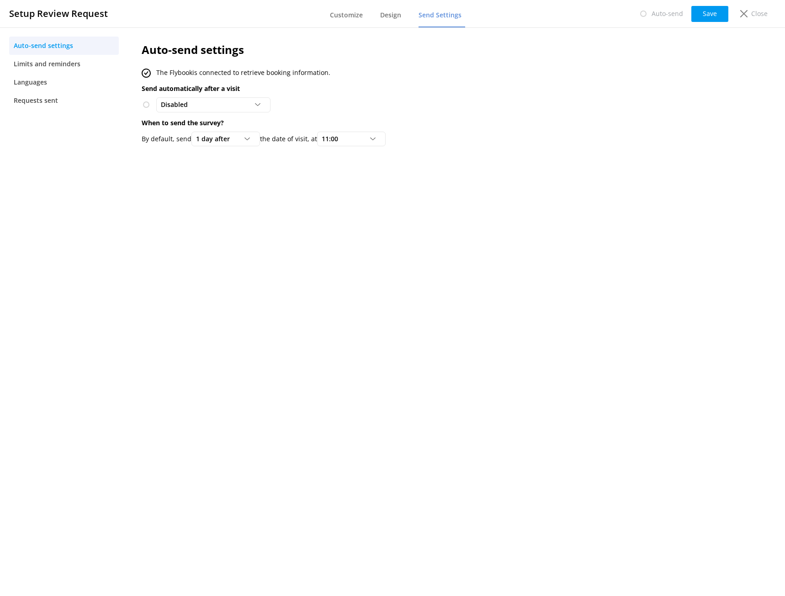
drag, startPoint x: 710, startPoint y: 8, endPoint x: 554, endPoint y: 49, distance: 161.1
click at [710, 8] on button "Save" at bounding box center [709, 14] width 37 height 16
click at [38, 67] on span "Limits and reminders" at bounding box center [47, 64] width 67 height 10
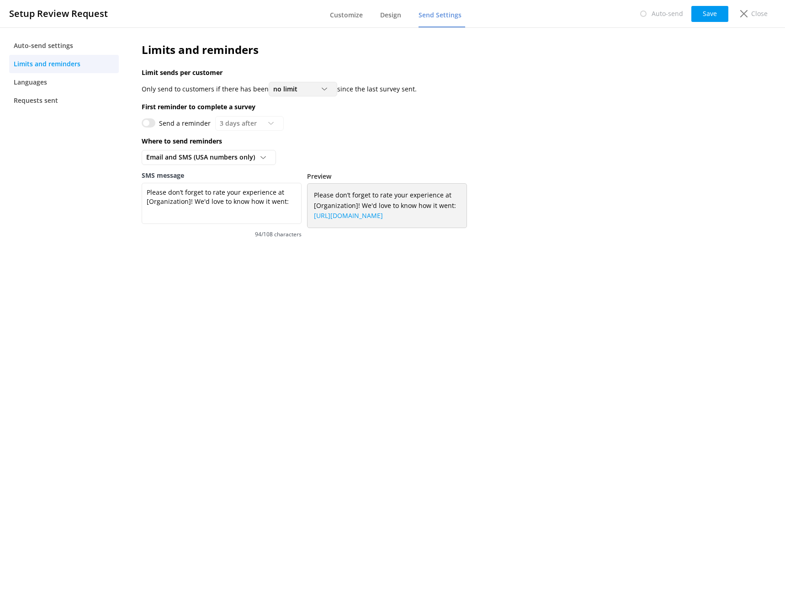
click at [324, 88] on icon at bounding box center [324, 88] width 5 height 5
drag, startPoint x: 480, startPoint y: 141, endPoint x: 472, endPoint y: 139, distance: 8.4
click at [481, 141] on p "Where to send reminders" at bounding box center [403, 141] width 522 height 10
click at [150, 122] on input "Send a reminder" at bounding box center [149, 122] width 14 height 9
checkbox input "true"
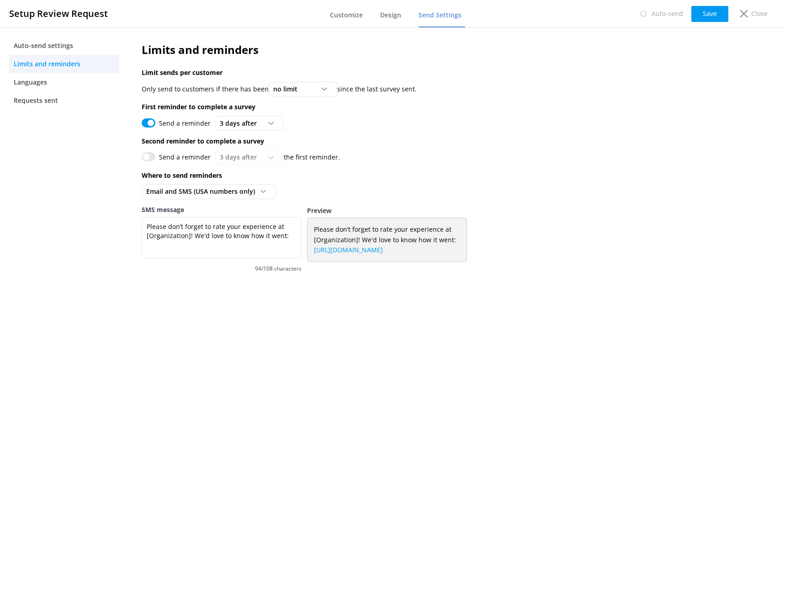
click at [267, 157] on div "Send a reminder 3 days after 3 days after 5 days after 7 days after 10 days aft…" at bounding box center [403, 157] width 522 height 15
click at [149, 157] on input "Send a reminder" at bounding box center [149, 156] width 14 height 9
checkbox input "true"
click at [266, 163] on div "3 days after 3 days after 5 days after 7 days after 10 days after 14 days after…" at bounding box center [249, 157] width 69 height 15
click at [246, 196] on div "5 days after" at bounding box center [235, 194] width 31 height 9
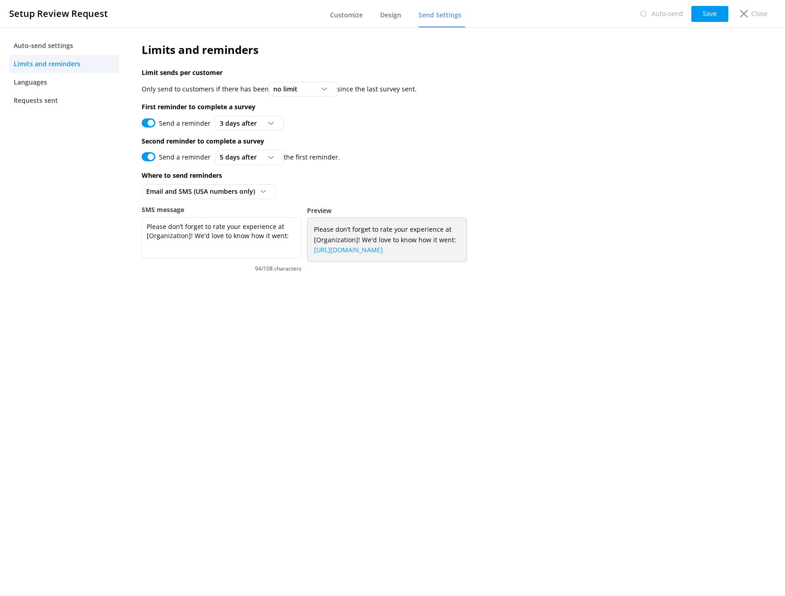
click at [446, 183] on div "Limits and reminders Limit sends per customer Only send to customers if there h…" at bounding box center [403, 162] width 550 height 270
click at [318, 89] on div "no limit" at bounding box center [303, 89] width 64 height 10
click at [313, 123] on div "at least 1 month" at bounding box center [295, 126] width 43 height 9
click at [712, 8] on button "Save" at bounding box center [709, 14] width 37 height 16
click at [21, 89] on link "Languages" at bounding box center [64, 82] width 110 height 18
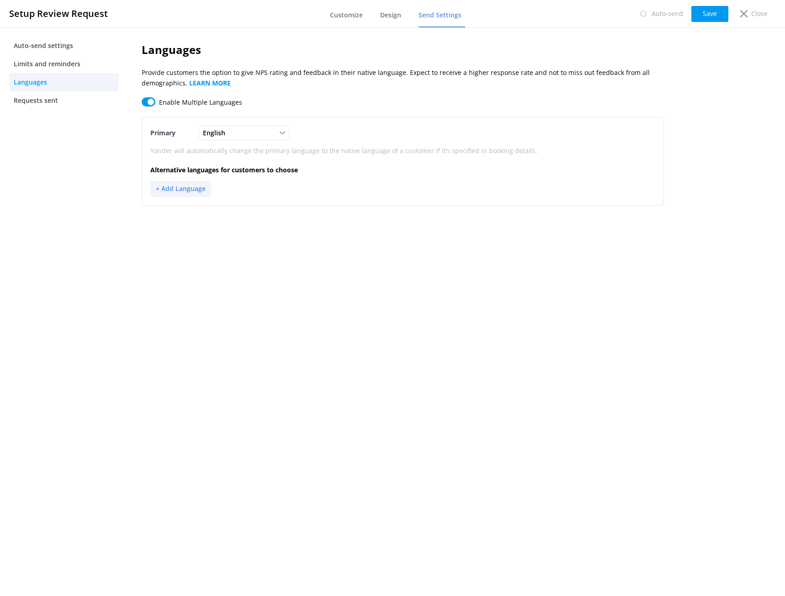
click at [181, 185] on button "+ Add Language" at bounding box center [180, 189] width 61 height 16
click at [180, 252] on div "Español" at bounding box center [237, 254] width 173 height 16
click at [191, 210] on button "+ Add Language" at bounding box center [180, 210] width 61 height 16
click at [216, 225] on div at bounding box center [237, 227] width 173 height 16
click at [169, 227] on div at bounding box center [237, 227] width 173 height 16
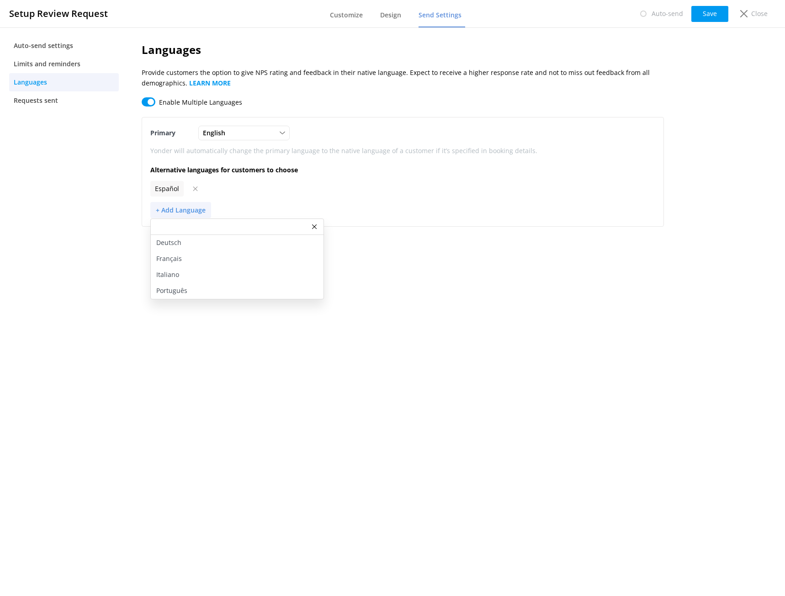
click at [165, 209] on button "+ Add Language" at bounding box center [180, 210] width 61 height 16
click at [173, 255] on p "Français" at bounding box center [169, 259] width 26 height 10
click at [723, 5] on div "Auto-send Save Close" at bounding box center [703, 14] width 145 height 18
click at [719, 13] on button "Save" at bounding box center [709, 14] width 37 height 16
click at [32, 97] on span "Requests sent" at bounding box center [36, 101] width 44 height 10
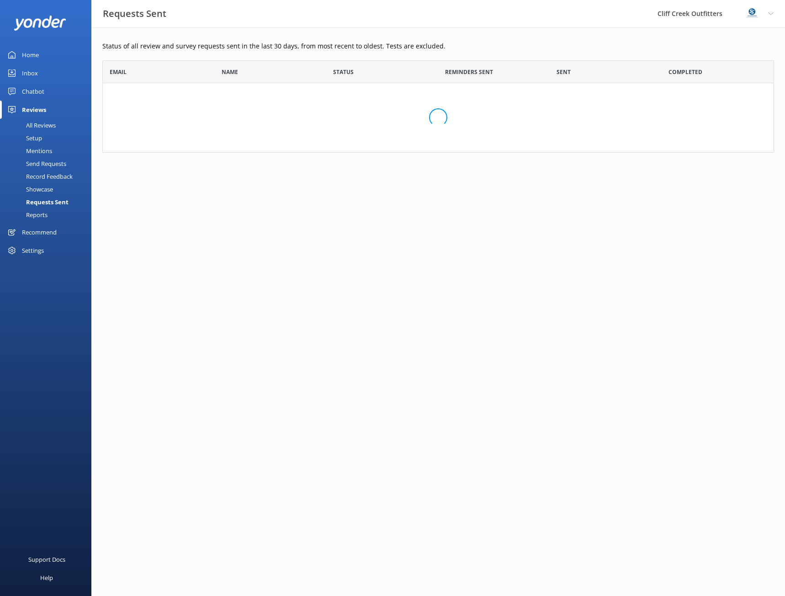
scroll to position [85, 665]
click at [42, 136] on div "Setup" at bounding box center [23, 138] width 37 height 13
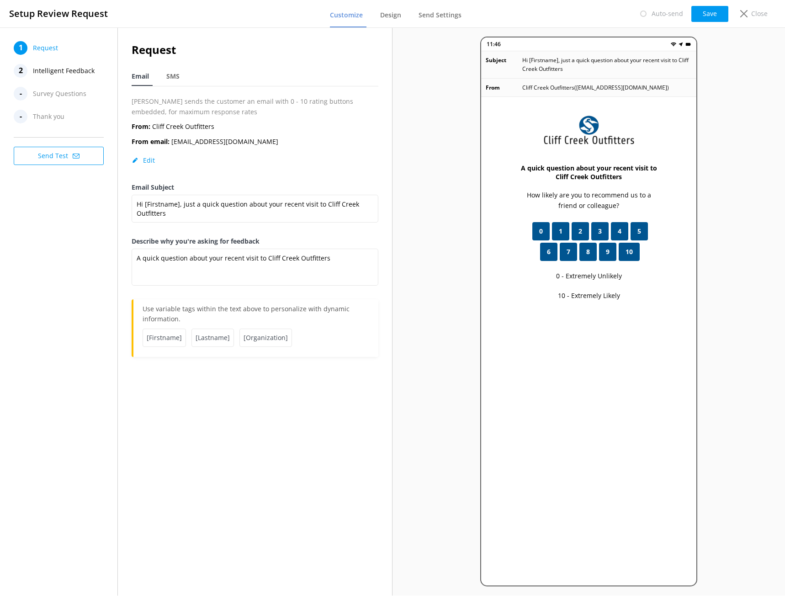
click at [56, 73] on span "Intelligent Feedback" at bounding box center [64, 71] width 62 height 14
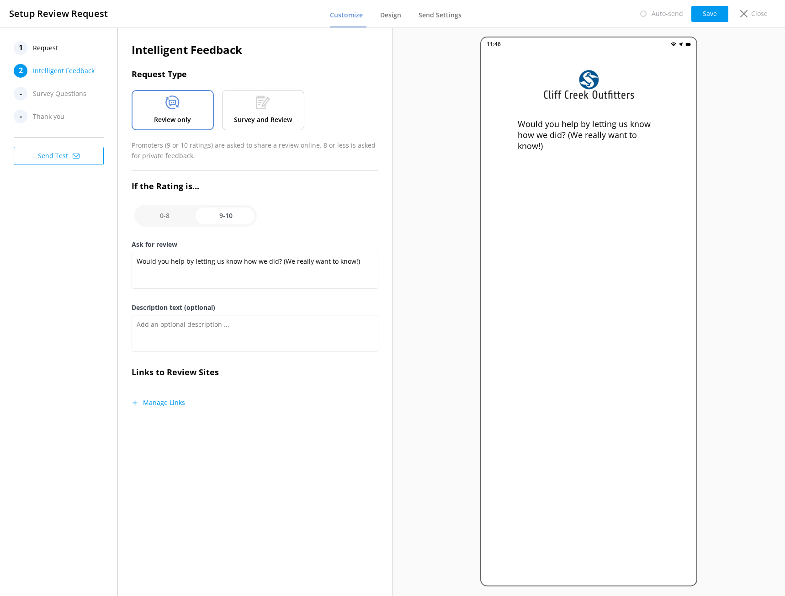
click at [48, 48] on span "Request" at bounding box center [45, 48] width 25 height 14
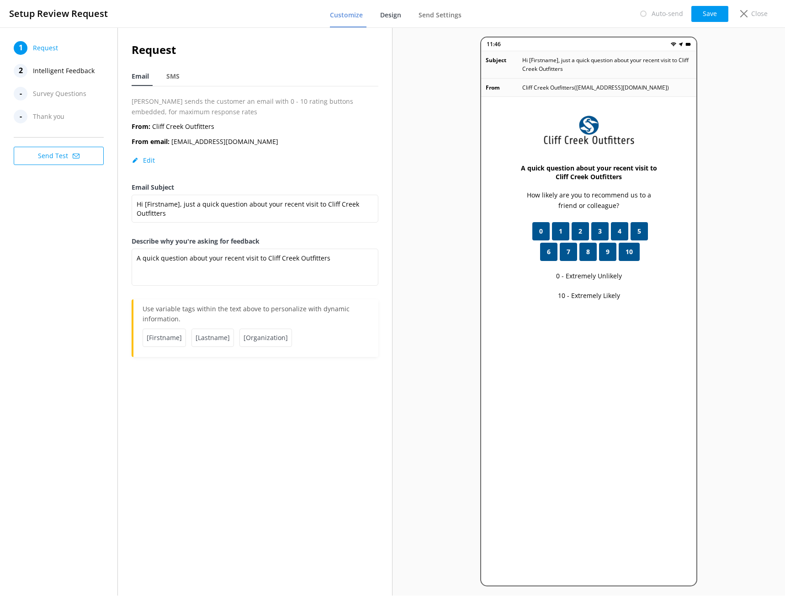
click at [385, 14] on span "Design" at bounding box center [390, 15] width 21 height 9
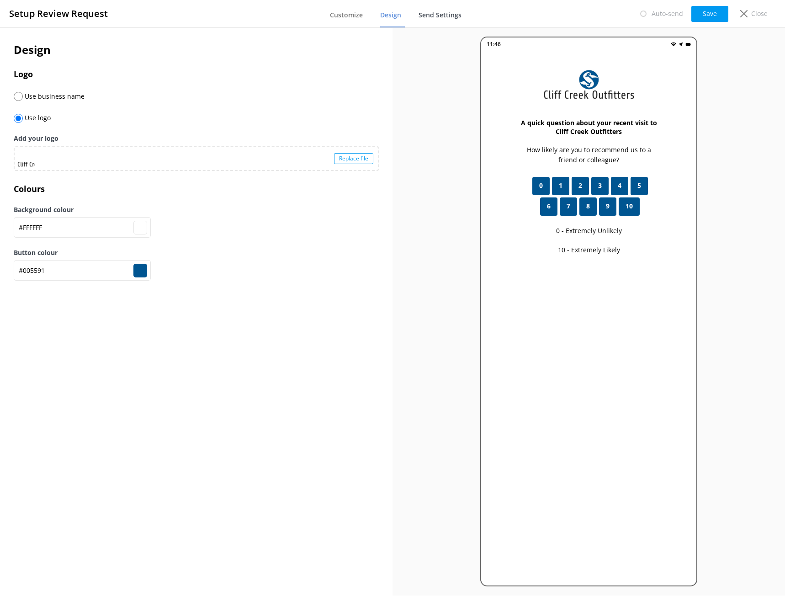
click at [430, 14] on span "Send Settings" at bounding box center [440, 15] width 43 height 9
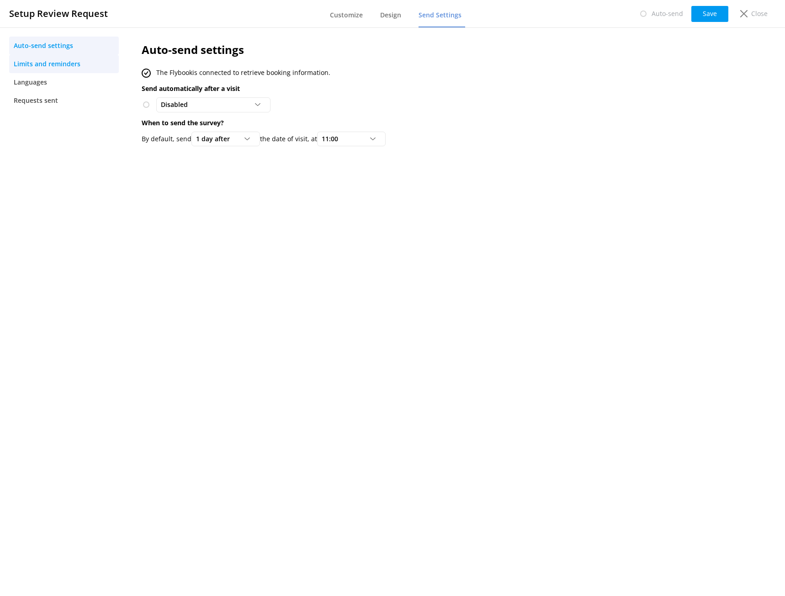
click at [65, 64] on span "Limits and reminders" at bounding box center [47, 64] width 67 height 10
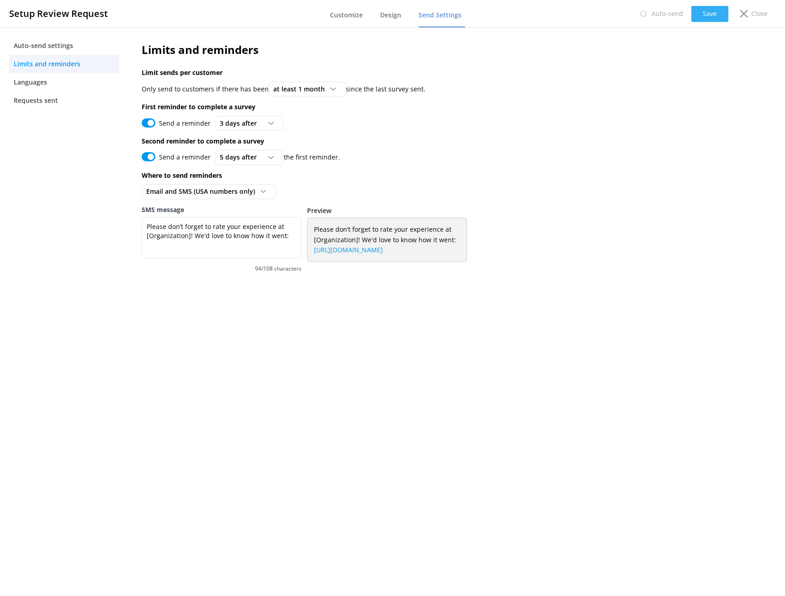
click at [710, 9] on button "Save" at bounding box center [709, 14] width 37 height 16
click at [45, 79] on span "Languages" at bounding box center [30, 82] width 33 height 10
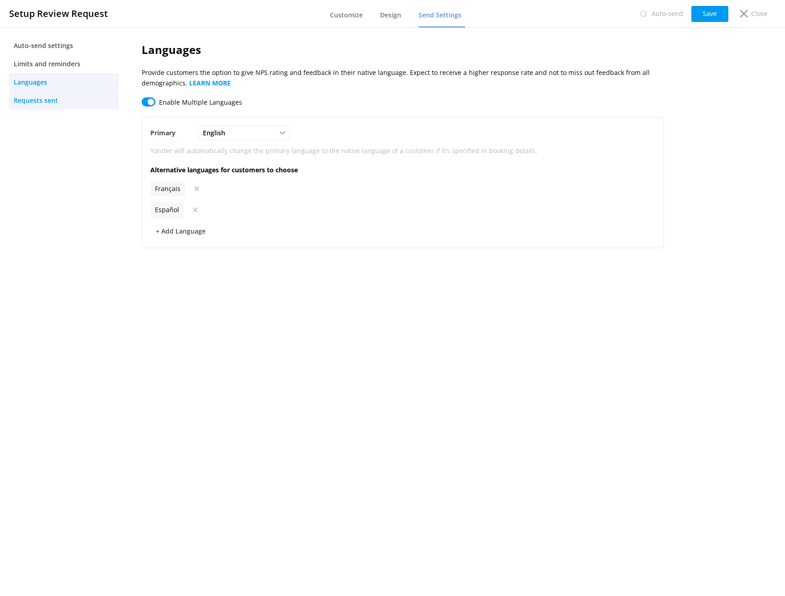
click at [53, 103] on span "Requests sent" at bounding box center [36, 101] width 44 height 10
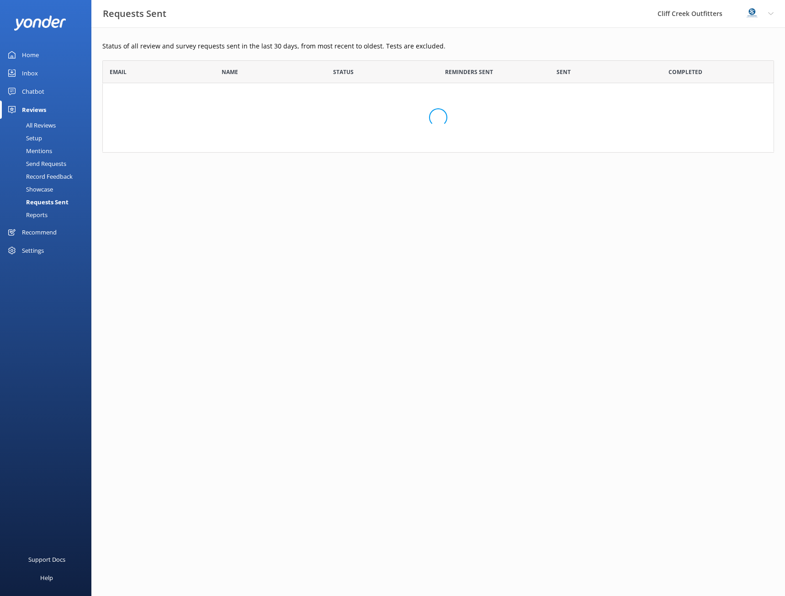
scroll to position [85, 665]
click at [37, 150] on div "Mentions" at bounding box center [28, 150] width 47 height 13
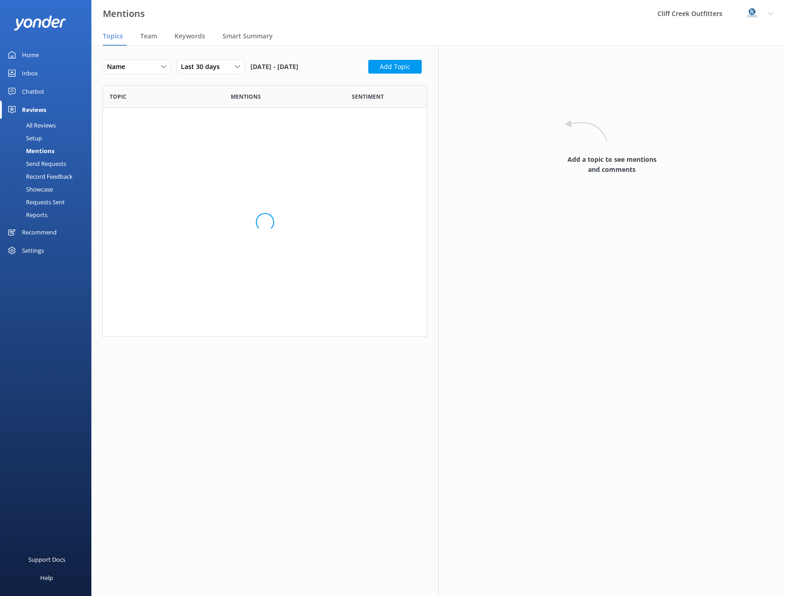
scroll to position [245, 318]
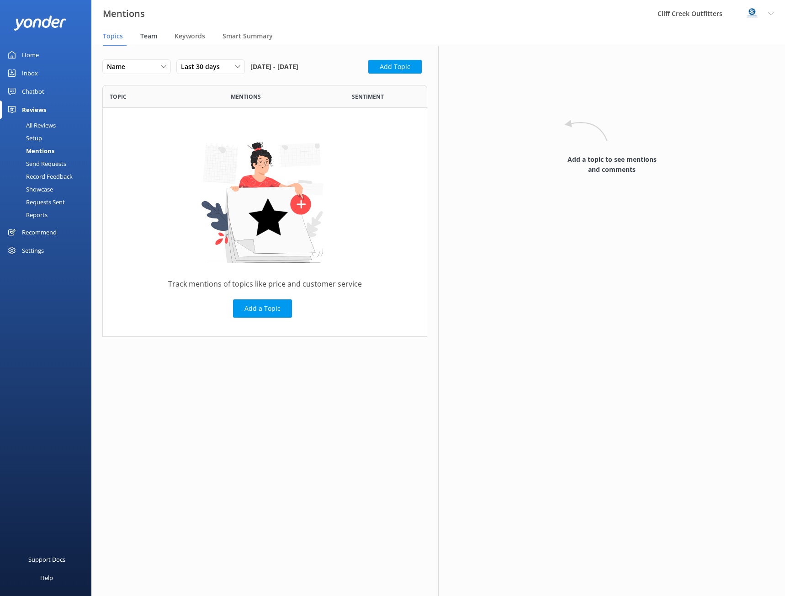
click at [152, 36] on span "Team" at bounding box center [148, 36] width 17 height 9
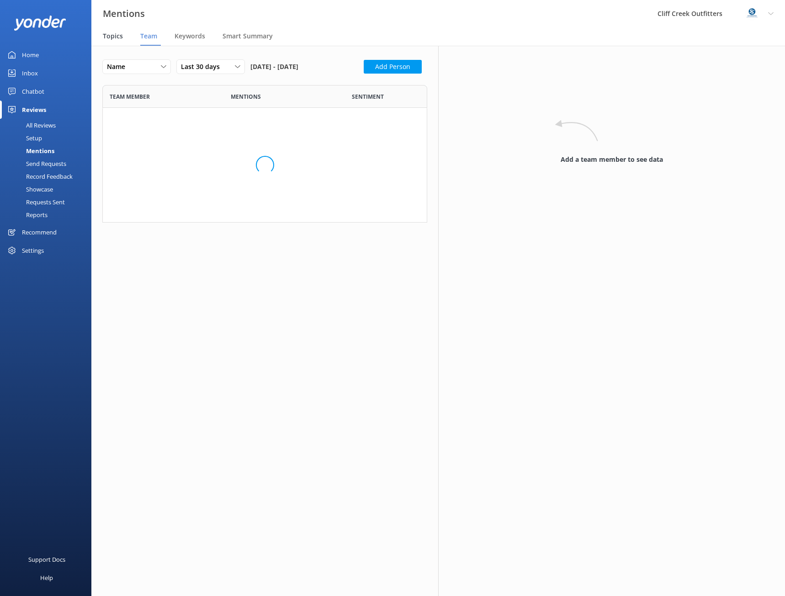
scroll to position [236, 318]
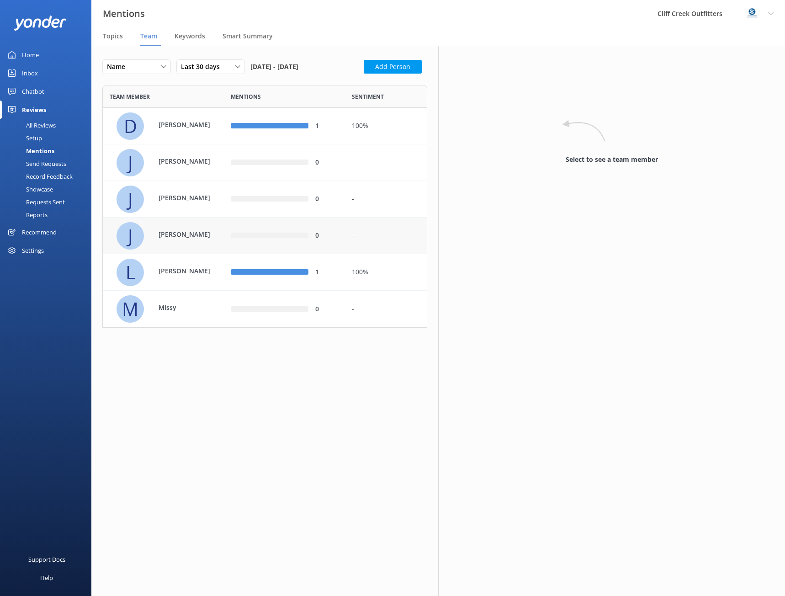
click at [354, 241] on div "-" at bounding box center [386, 236] width 68 height 10
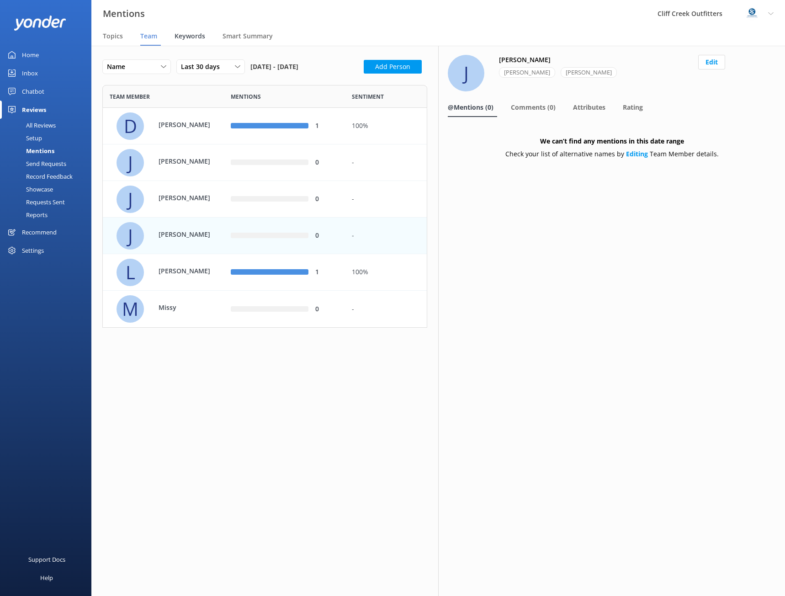
click at [189, 33] on span "Keywords" at bounding box center [190, 36] width 31 height 9
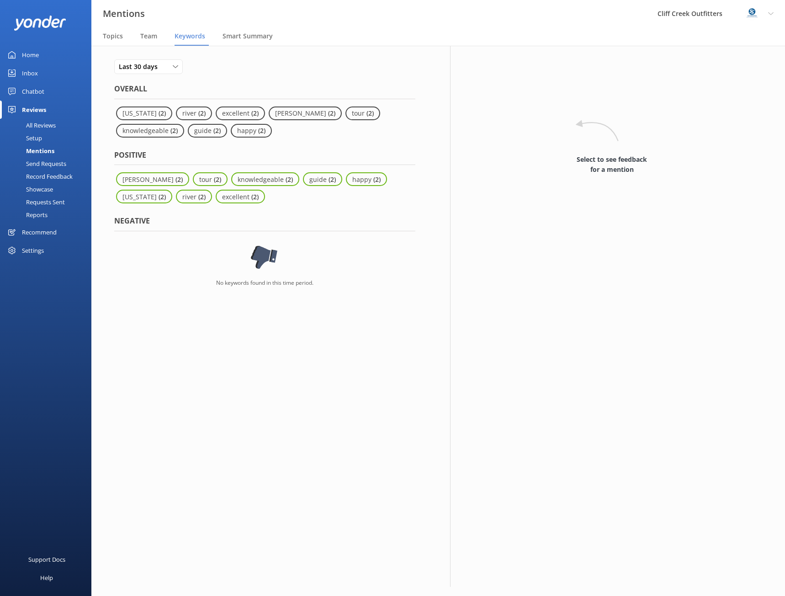
click at [59, 165] on div "Send Requests" at bounding box center [35, 163] width 61 height 13
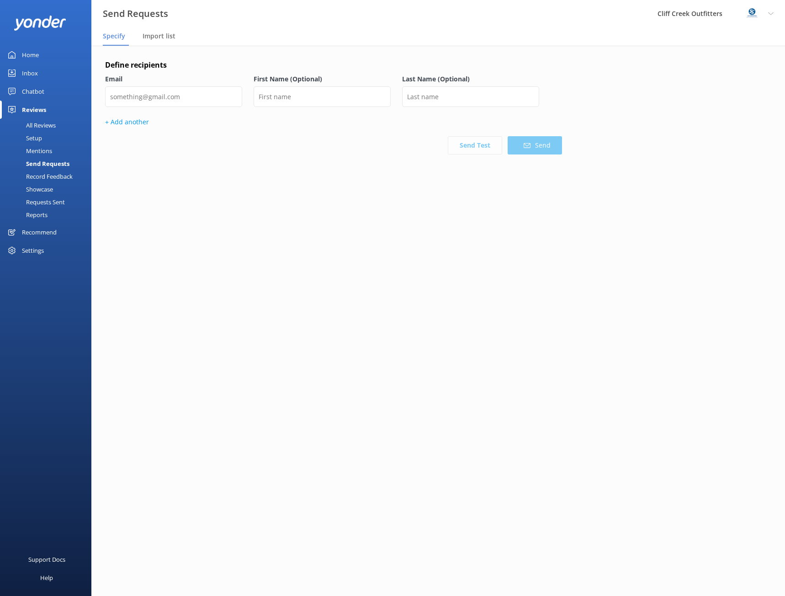
click at [51, 174] on div "Record Feedback" at bounding box center [38, 176] width 67 height 13
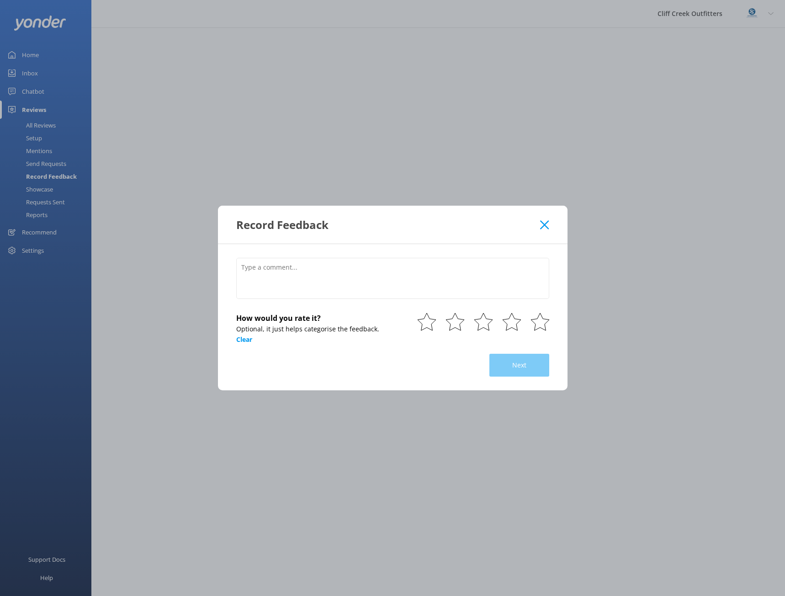
click at [544, 229] on div "Record Feedback" at bounding box center [393, 225] width 350 height 38
click at [545, 223] on icon at bounding box center [544, 224] width 9 height 9
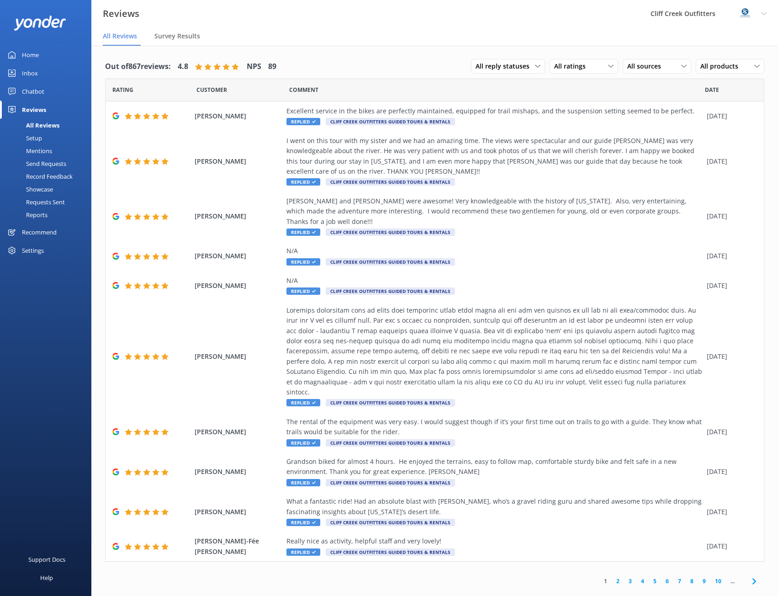
click at [50, 188] on div "Showcase" at bounding box center [29, 189] width 48 height 13
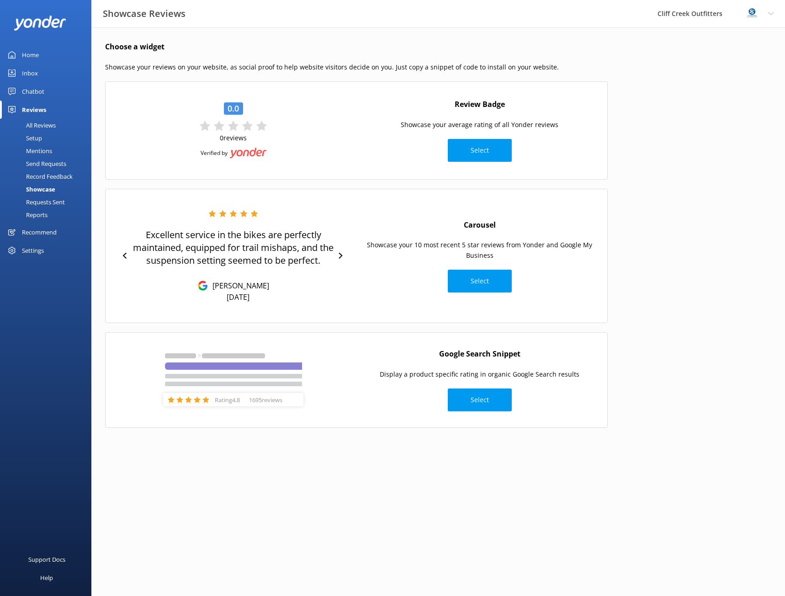
click at [48, 203] on div "Requests Sent" at bounding box center [34, 202] width 59 height 13
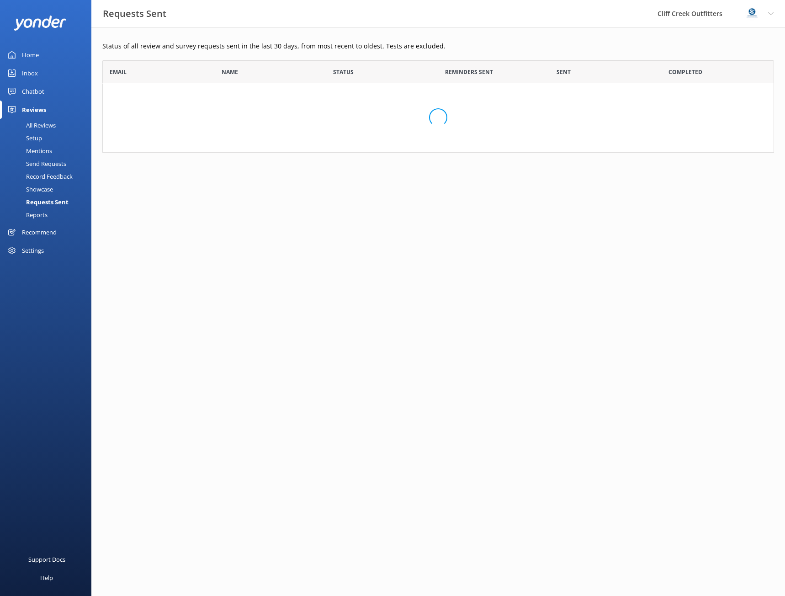
scroll to position [85, 665]
click at [34, 216] on div "Reports" at bounding box center [26, 214] width 42 height 13
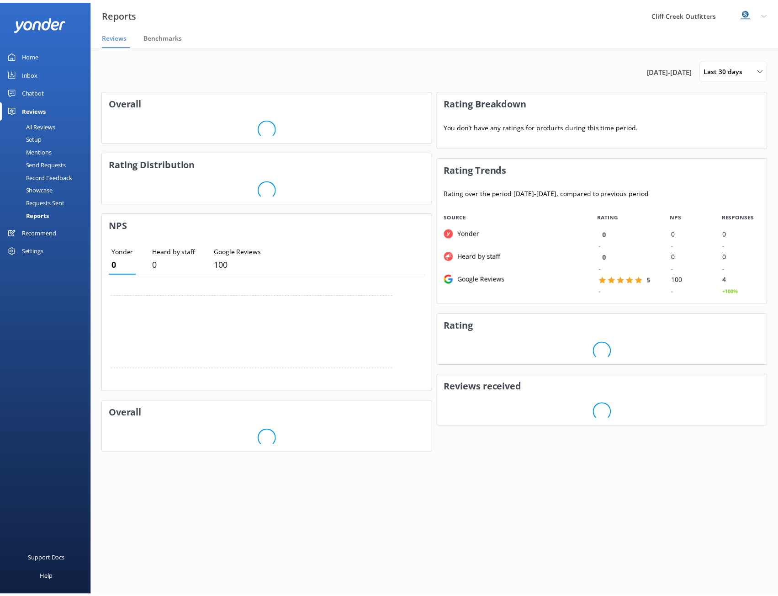
scroll to position [91, 322]
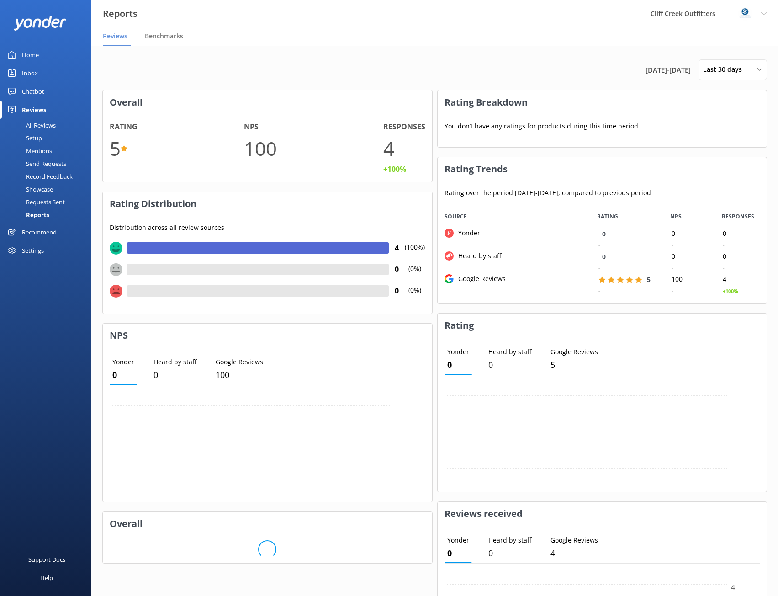
click at [33, 111] on div "Reviews" at bounding box center [34, 110] width 24 height 18
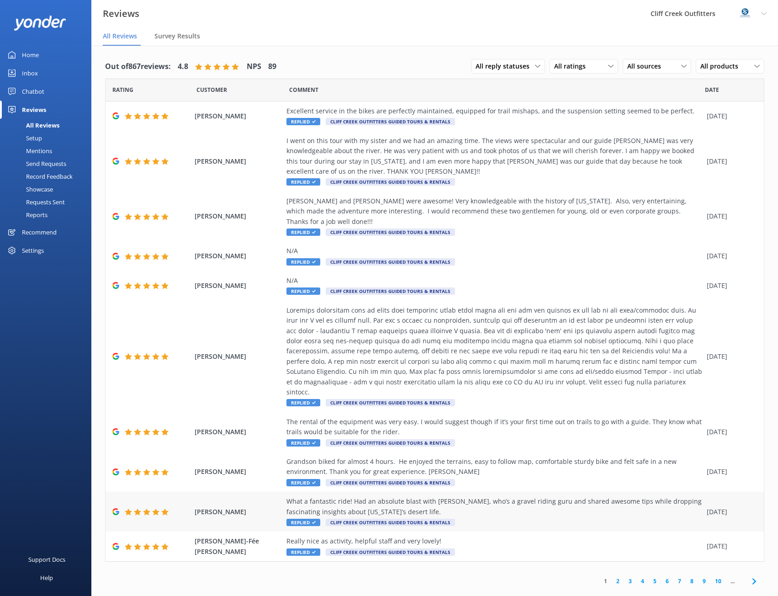
click at [458, 496] on div "What a fantastic ride! Had an absolute blast with [PERSON_NAME], who’s a gravel…" at bounding box center [495, 506] width 416 height 21
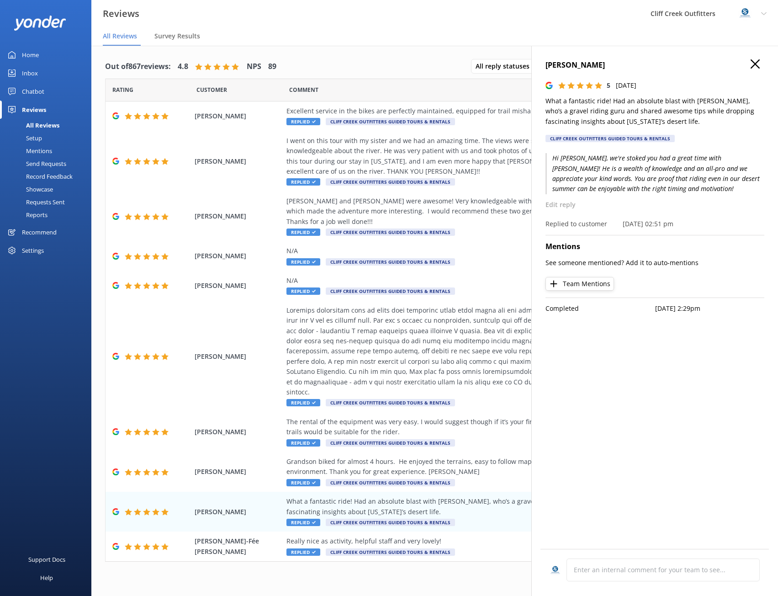
click at [572, 285] on button "Team Mentions" at bounding box center [580, 284] width 69 height 14
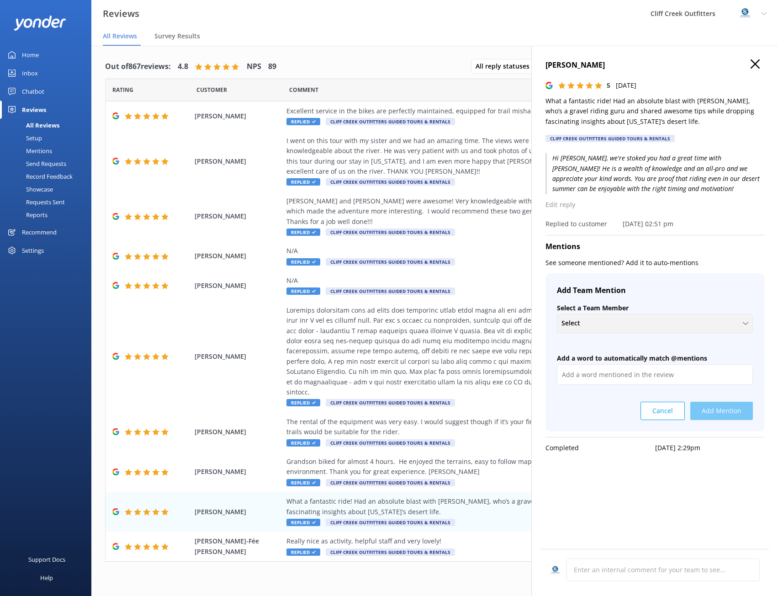
click at [598, 323] on div "Select" at bounding box center [654, 323] width 191 height 10
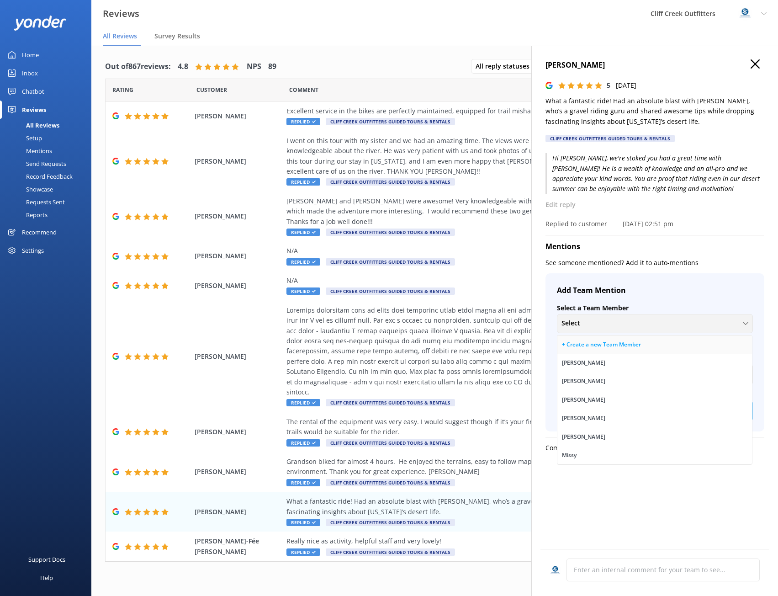
click at [584, 342] on div "+ Create a new Team Member" at bounding box center [601, 344] width 79 height 9
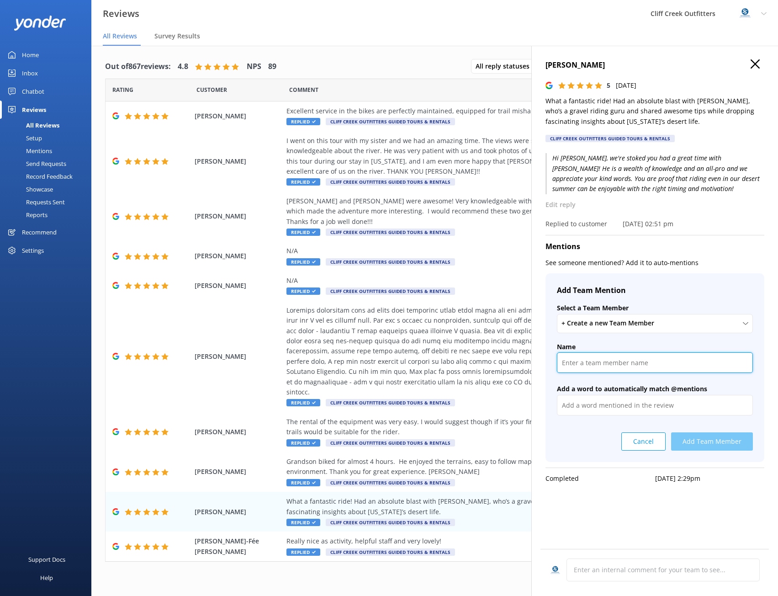
click at [590, 367] on input "text" at bounding box center [655, 362] width 196 height 21
type input "Tim"
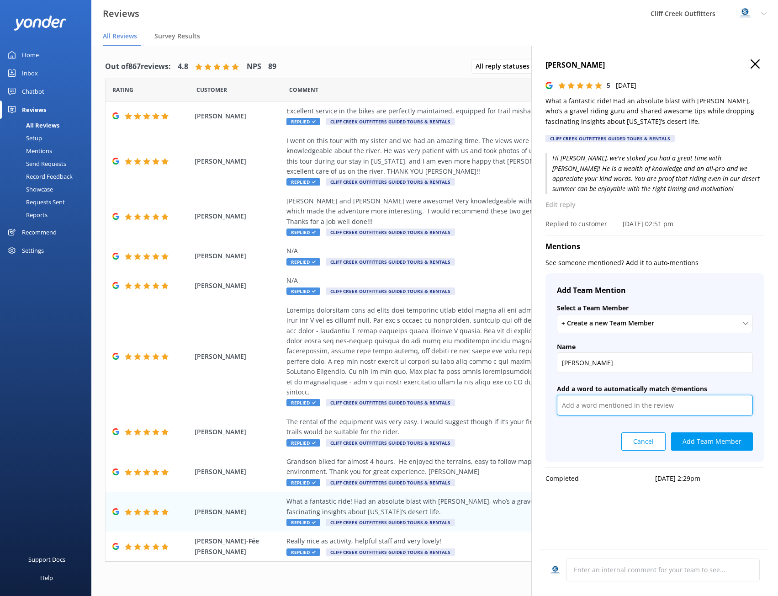
click at [596, 403] on input "text" at bounding box center [655, 405] width 196 height 21
type input "Tim"
click at [711, 442] on button "Add Team Member" at bounding box center [712, 441] width 82 height 18
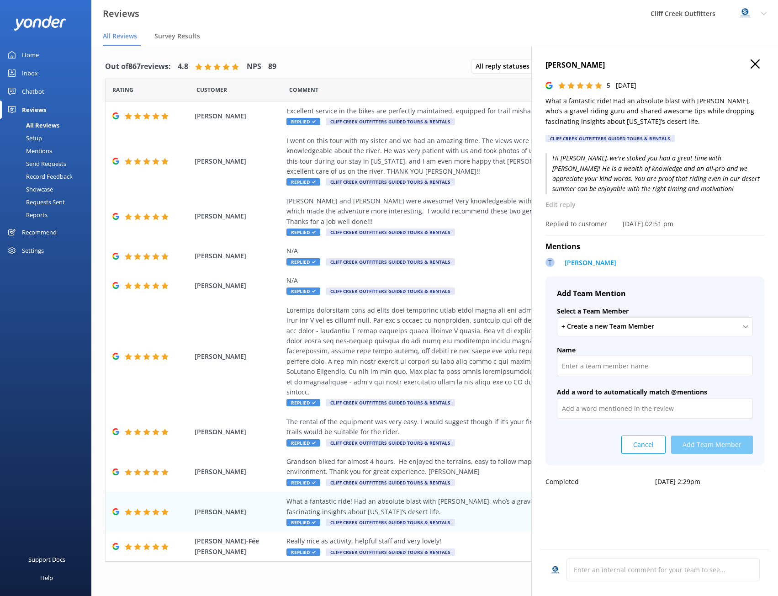
click at [751, 62] on icon "button" at bounding box center [755, 63] width 9 height 9
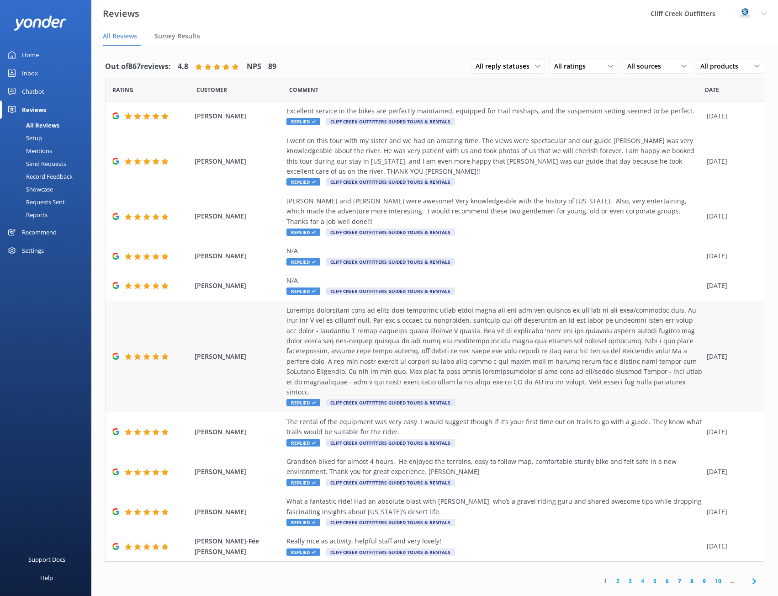
click at [442, 321] on div at bounding box center [495, 351] width 416 height 92
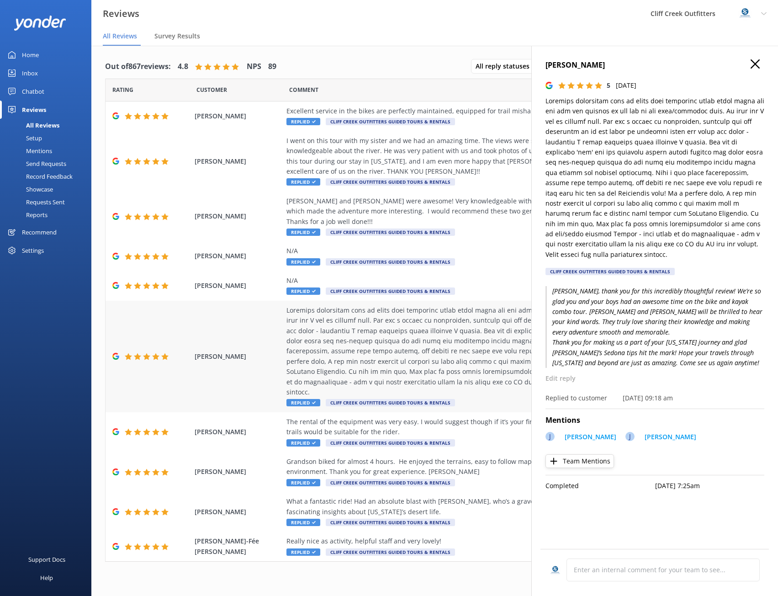
click at [505, 339] on div at bounding box center [495, 351] width 416 height 92
click at [756, 61] on icon "button" at bounding box center [755, 63] width 9 height 9
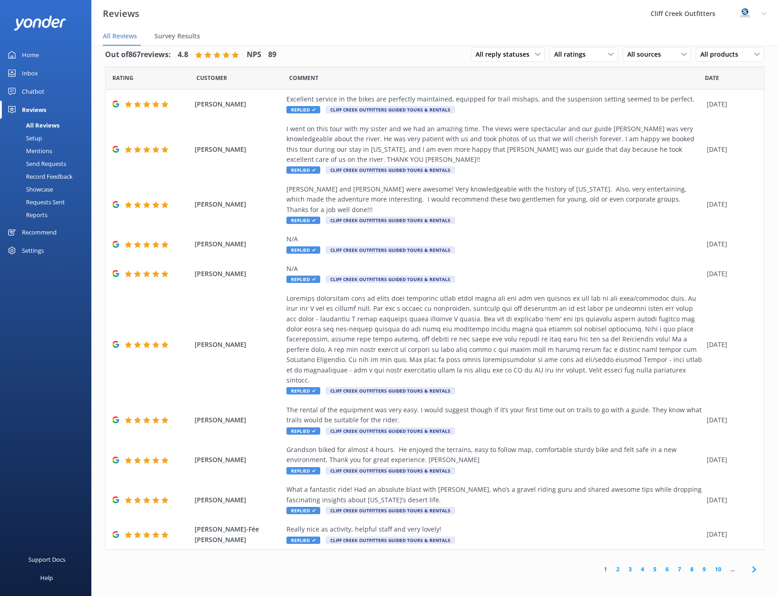
scroll to position [18, 0]
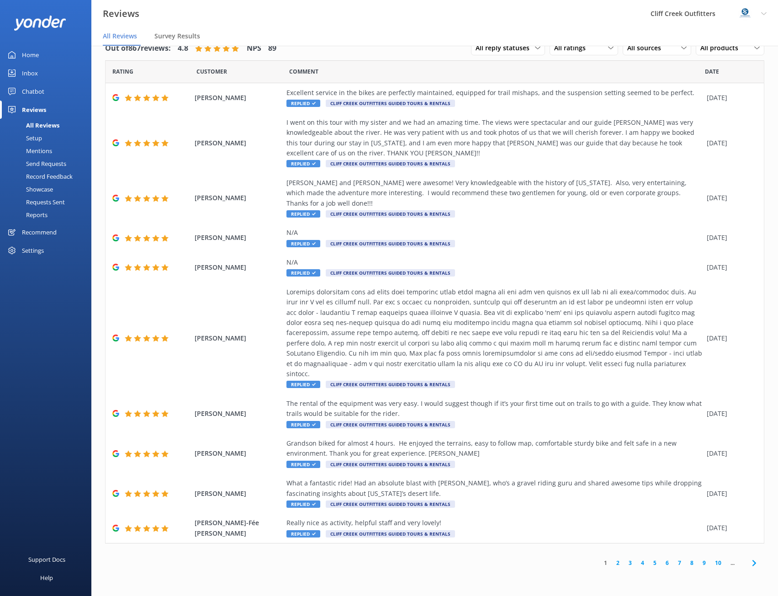
click at [620, 558] on link "2" at bounding box center [618, 562] width 12 height 9
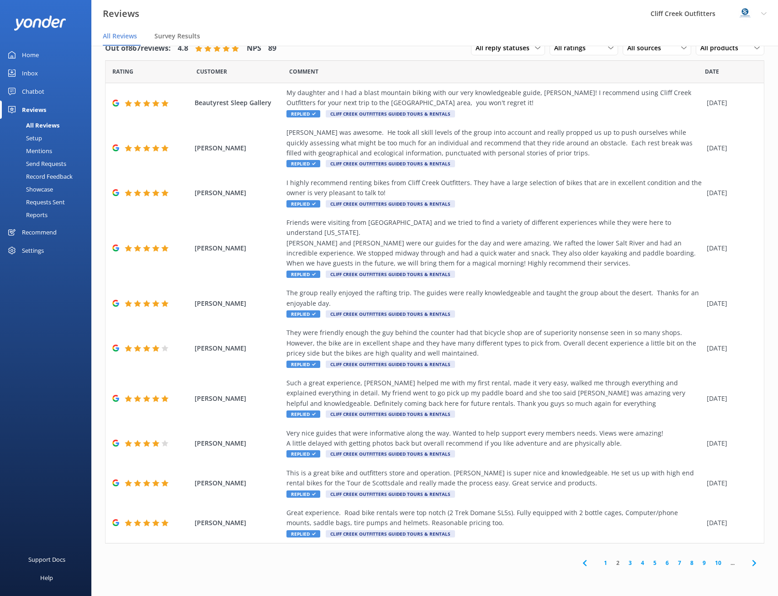
click at [44, 107] on div "Reviews" at bounding box center [34, 110] width 24 height 18
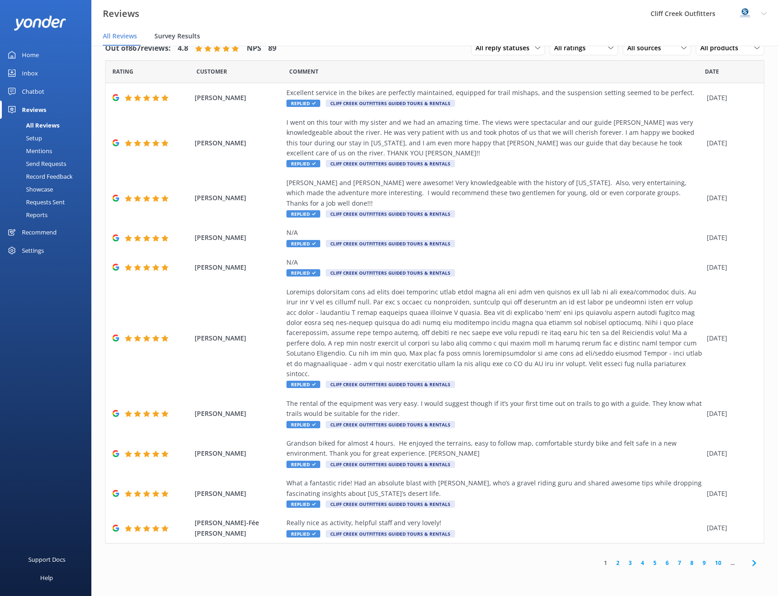
click at [169, 34] on span "Survey Results" at bounding box center [177, 36] width 46 height 9
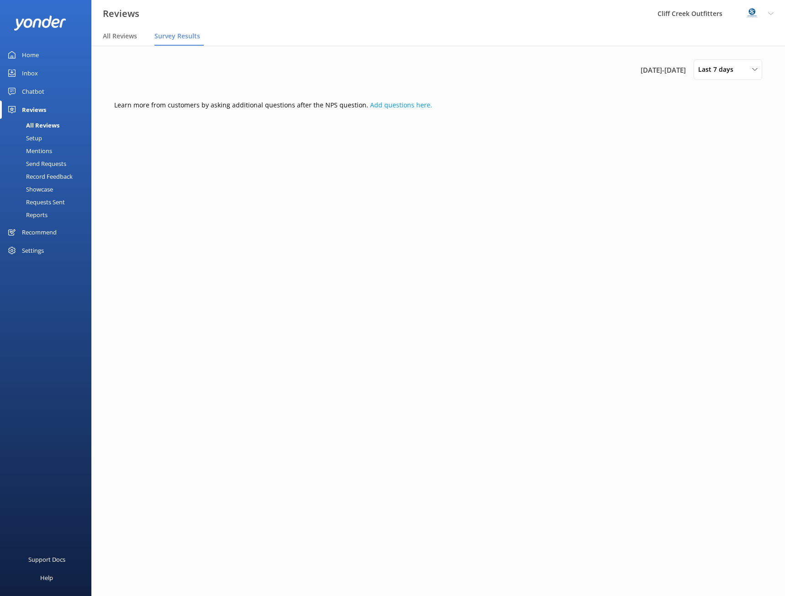
click at [41, 137] on div "Setup" at bounding box center [23, 138] width 37 height 13
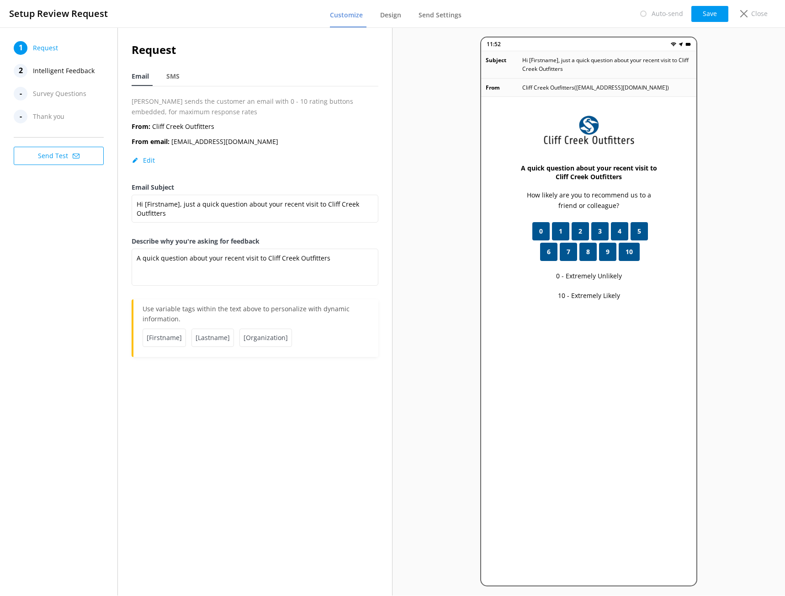
click at [52, 72] on span "Intelligent Feedback" at bounding box center [64, 71] width 62 height 14
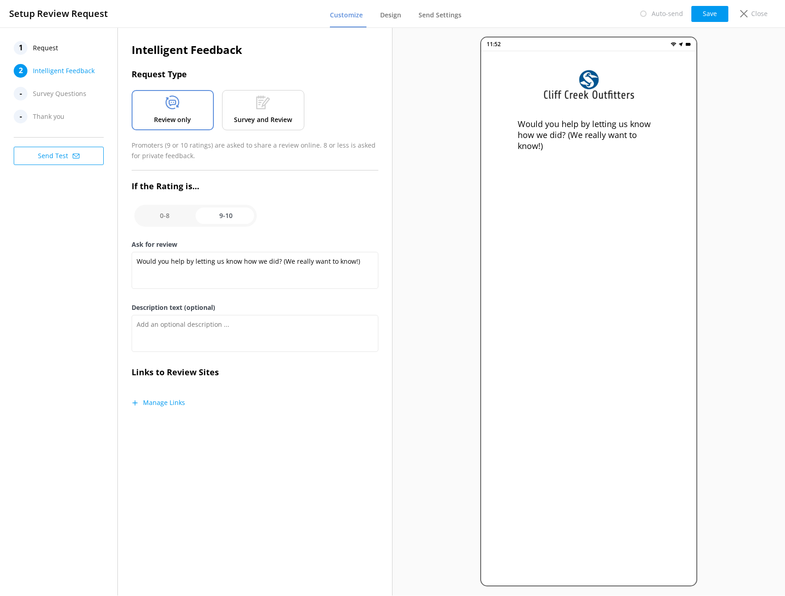
click at [275, 118] on p "Survey and Review" at bounding box center [263, 120] width 58 height 10
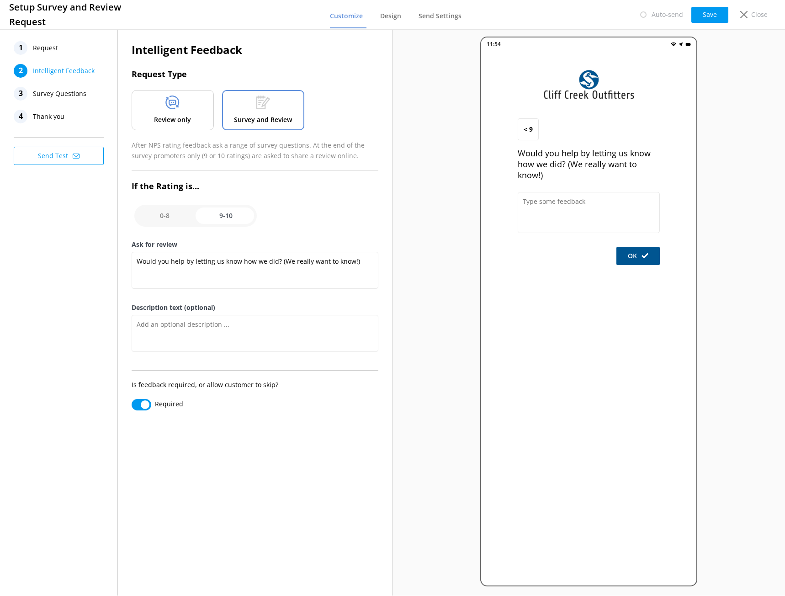
click at [143, 405] on input "Required" at bounding box center [142, 404] width 20 height 11
checkbox input "false"
click at [712, 16] on button "Save" at bounding box center [709, 15] width 37 height 16
click at [388, 17] on span "Design" at bounding box center [390, 15] width 21 height 9
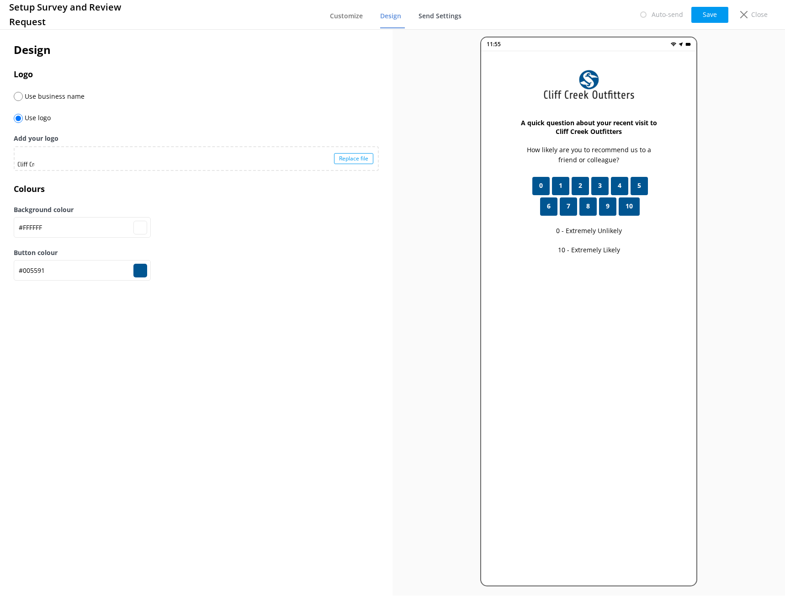
click at [430, 16] on span "Send Settings" at bounding box center [440, 15] width 43 height 9
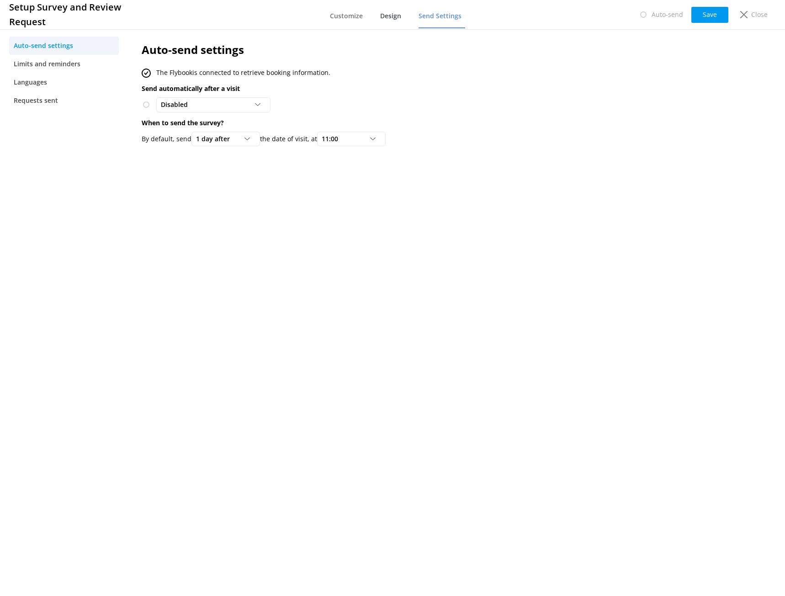
click at [395, 17] on span "Design" at bounding box center [390, 15] width 21 height 9
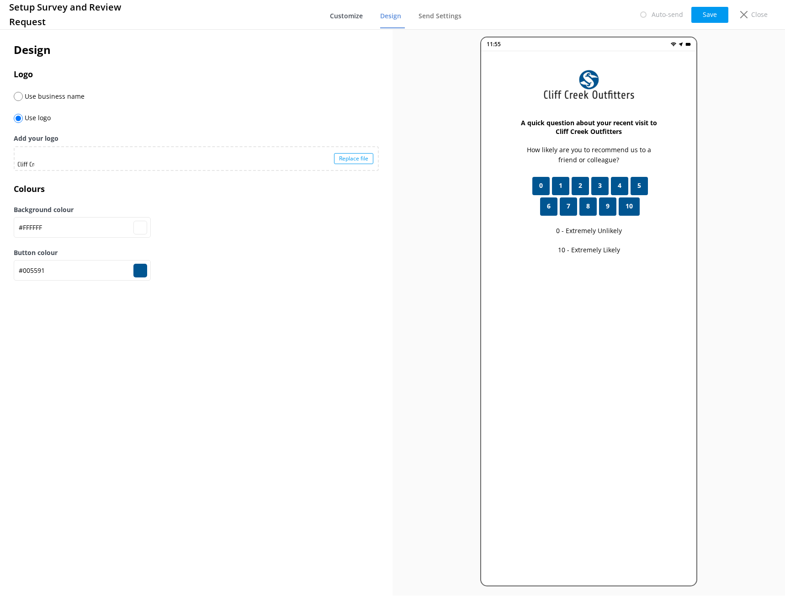
click at [345, 17] on span "Customize" at bounding box center [346, 15] width 33 height 9
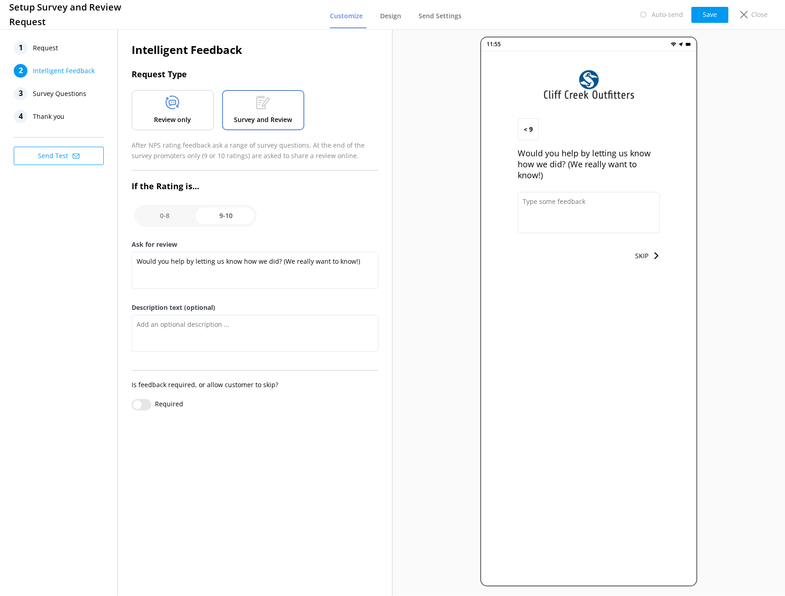
click at [62, 91] on span "Survey Questions" at bounding box center [59, 94] width 53 height 14
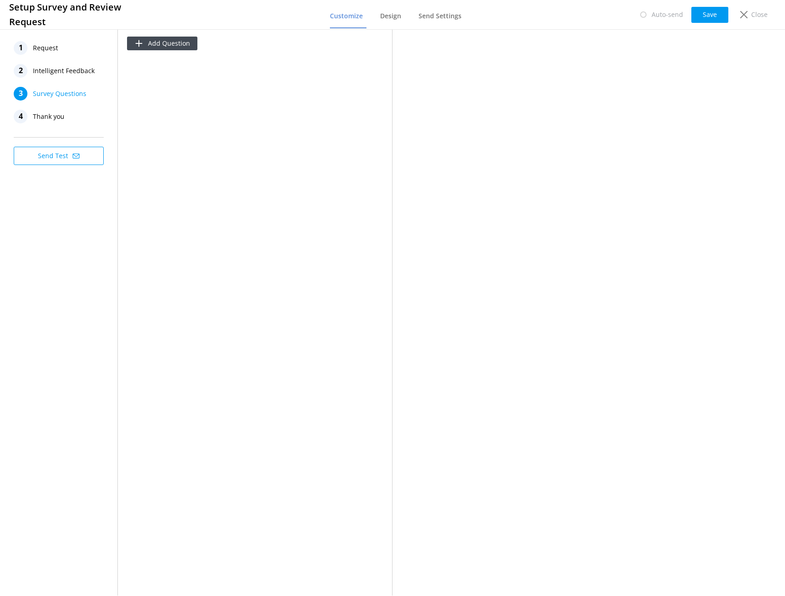
click at [55, 70] on span "Intelligent Feedback" at bounding box center [64, 71] width 62 height 14
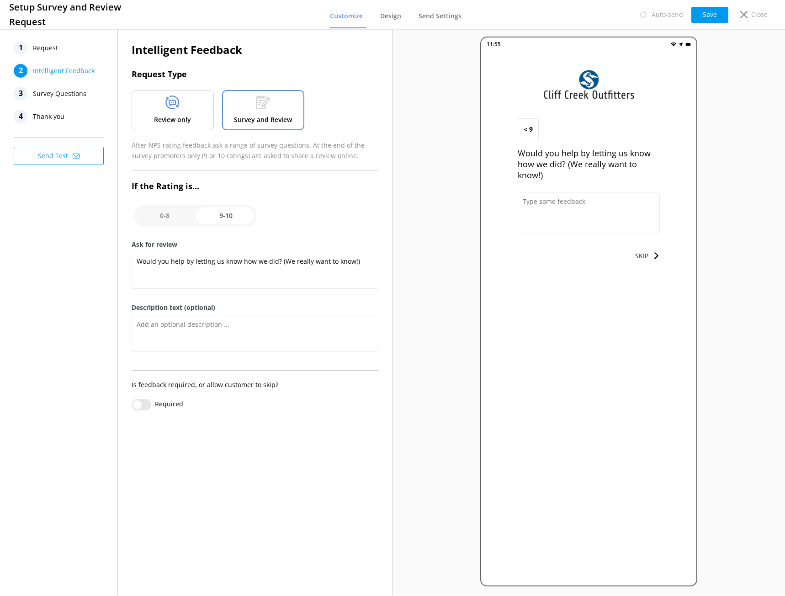
click at [77, 97] on span "Survey Questions" at bounding box center [59, 94] width 53 height 14
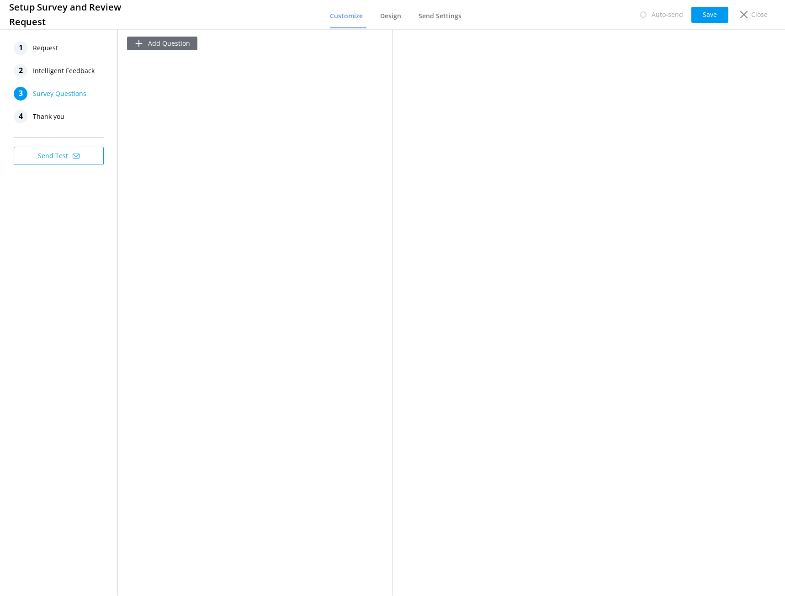
click at [154, 49] on button "Add Question" at bounding box center [162, 44] width 70 height 14
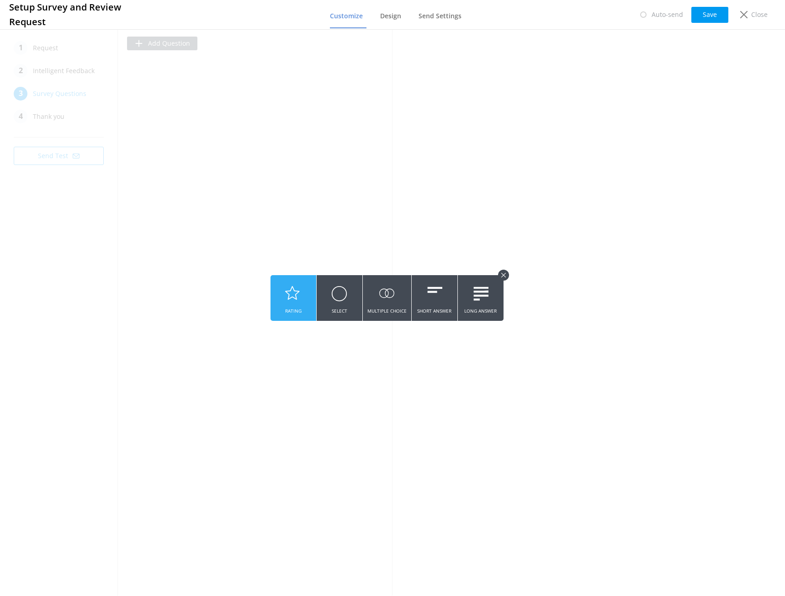
click at [300, 303] on icon at bounding box center [293, 293] width 16 height 25
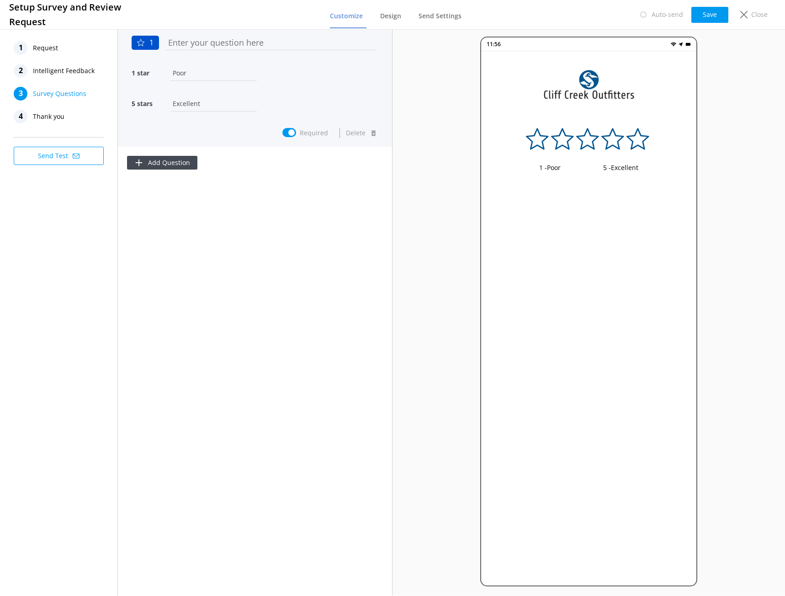
click at [245, 43] on input "text" at bounding box center [271, 42] width 215 height 21
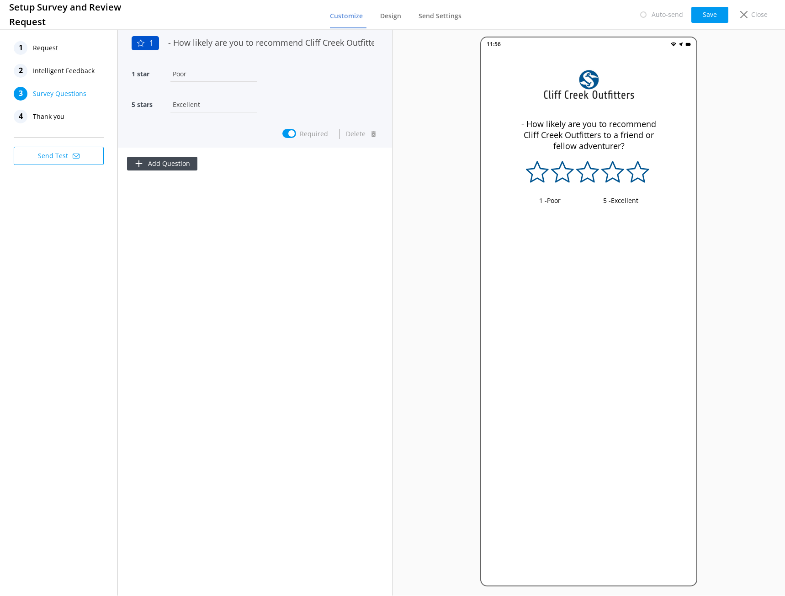
scroll to position [0, 133]
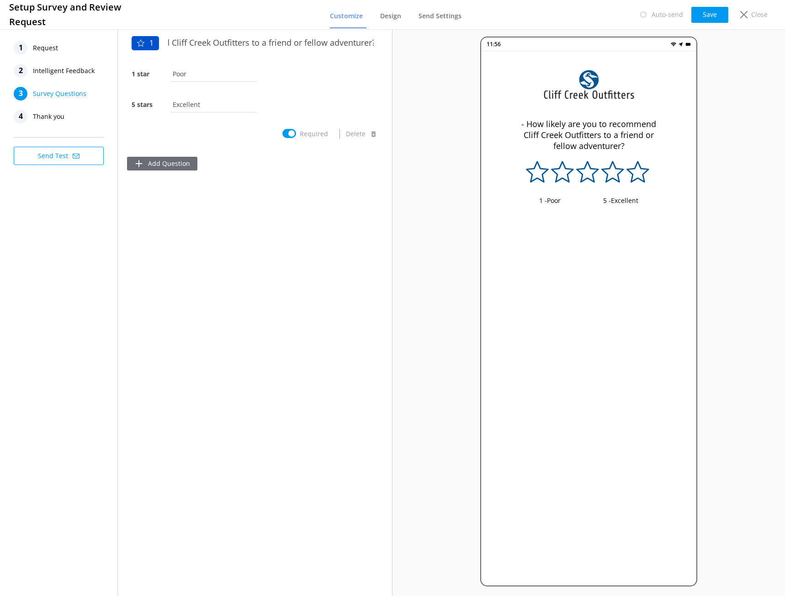
type input "- How likely are you to recommend Cliff Creek Outfitters to a friend or fellow …"
click at [175, 164] on button "Add Question" at bounding box center [162, 166] width 70 height 14
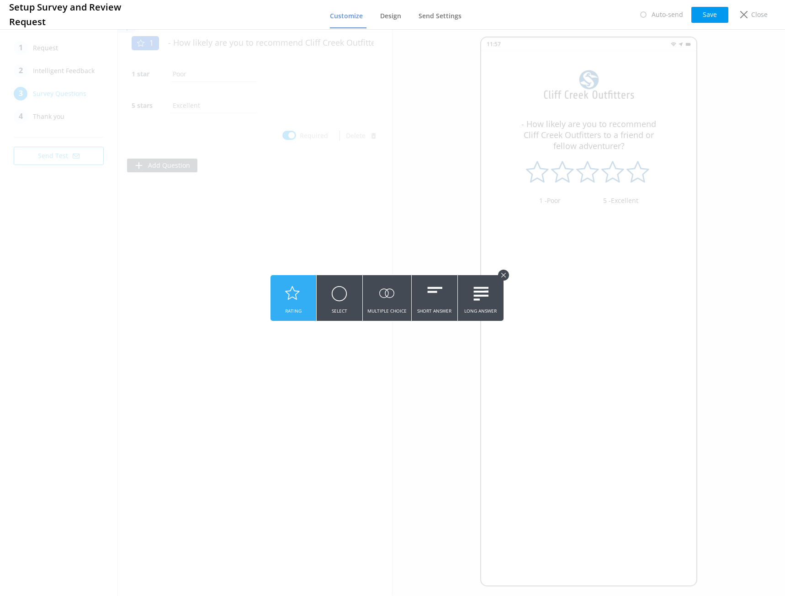
click at [293, 304] on icon at bounding box center [293, 293] width 16 height 25
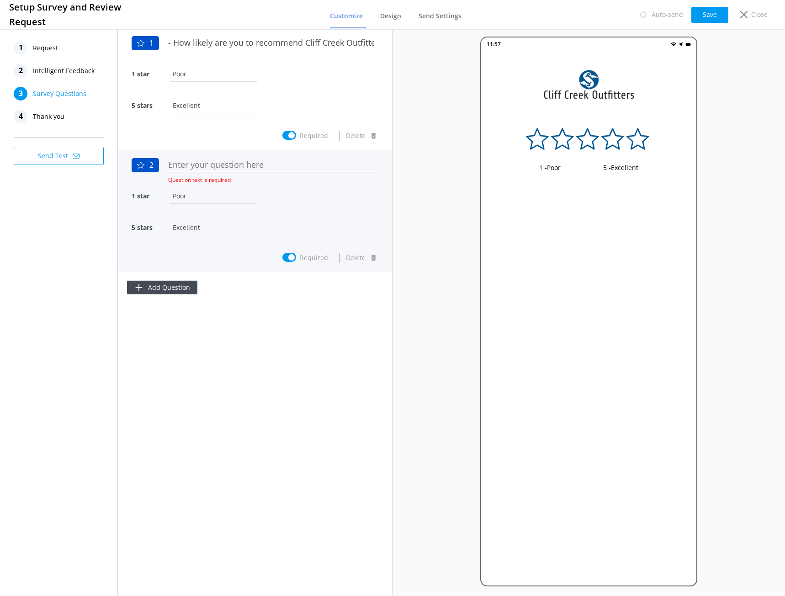
click at [192, 165] on input "text" at bounding box center [271, 164] width 215 height 21
paste input "- How satisfied were you with the quality and condition of the gear you rented?"
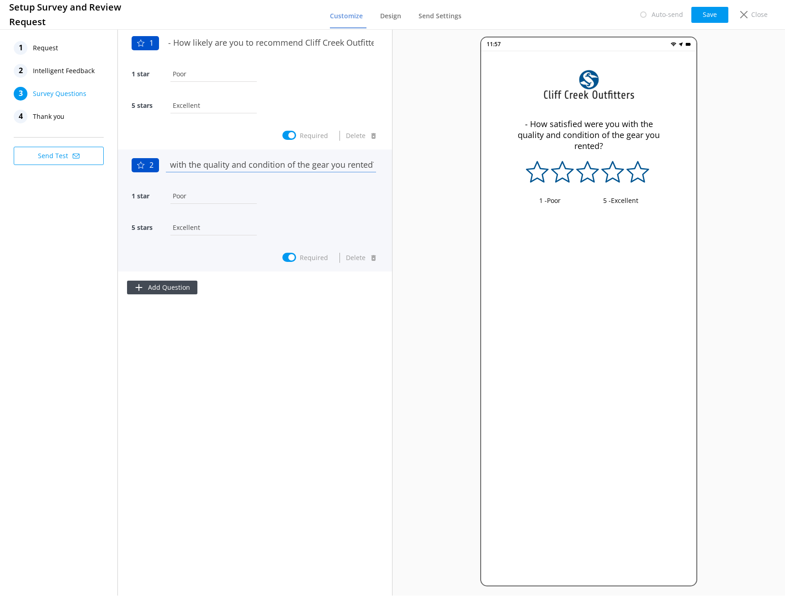
click at [319, 166] on input "- How satisfied were you with the quality and condition of the gear you rented?" at bounding box center [271, 164] width 215 height 21
click at [359, 166] on input "- How satisfied were you with the quality and condition of the gear you rented?" at bounding box center [271, 164] width 215 height 21
click at [359, 165] on input "- How satisfied were you with the quality and condition of the gear you rented?" at bounding box center [271, 164] width 215 height 21
click at [169, 167] on input "- How satisfied were you with the quality and condition of our gear?" at bounding box center [271, 164] width 215 height 21
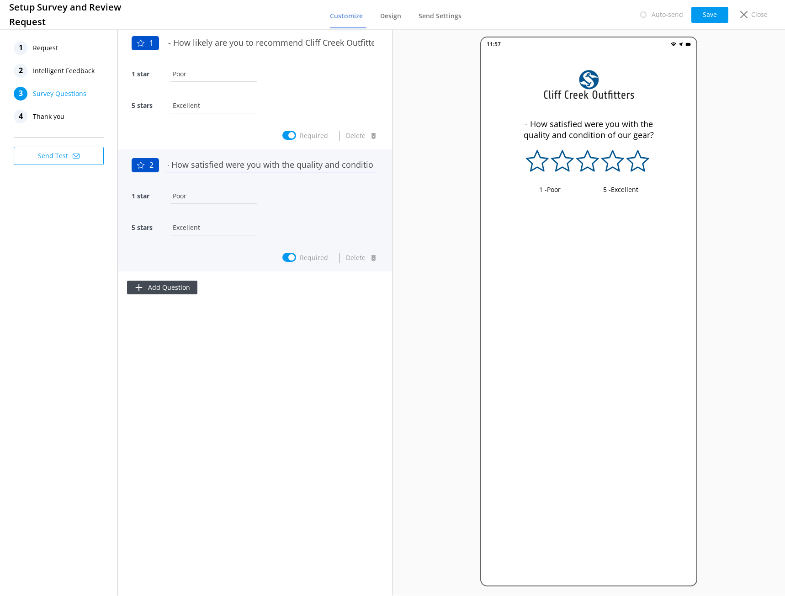
scroll to position [0, 0]
type input "How satisfied were you with the quality and condition of our gear?"
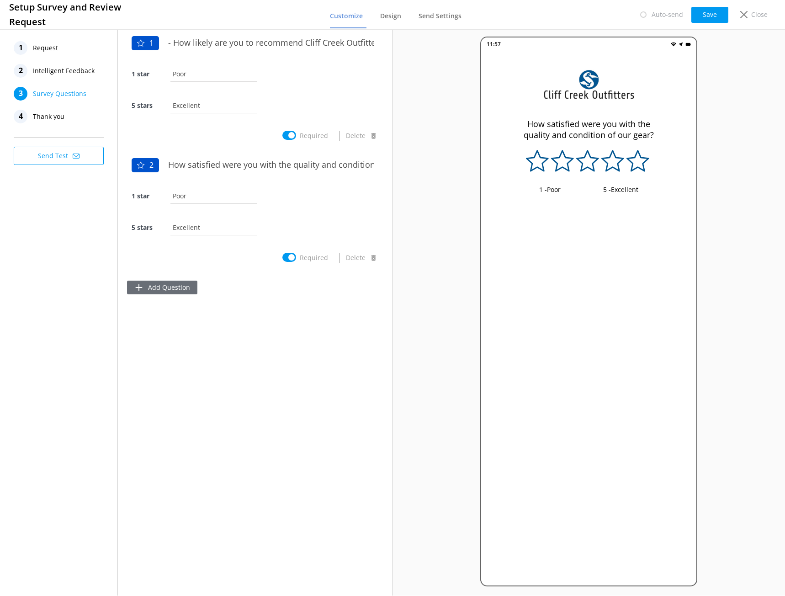
click at [169, 289] on button "Add Question" at bounding box center [162, 288] width 70 height 14
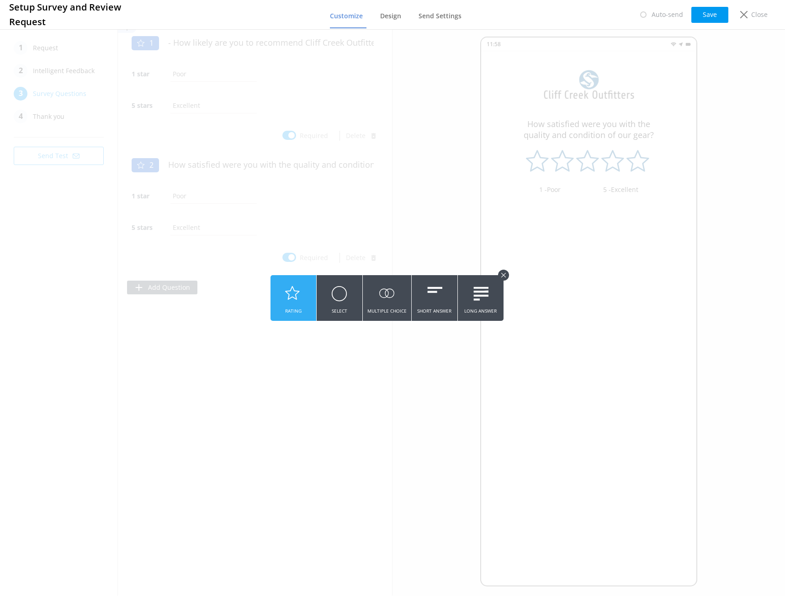
click at [299, 304] on icon at bounding box center [293, 293] width 16 height 25
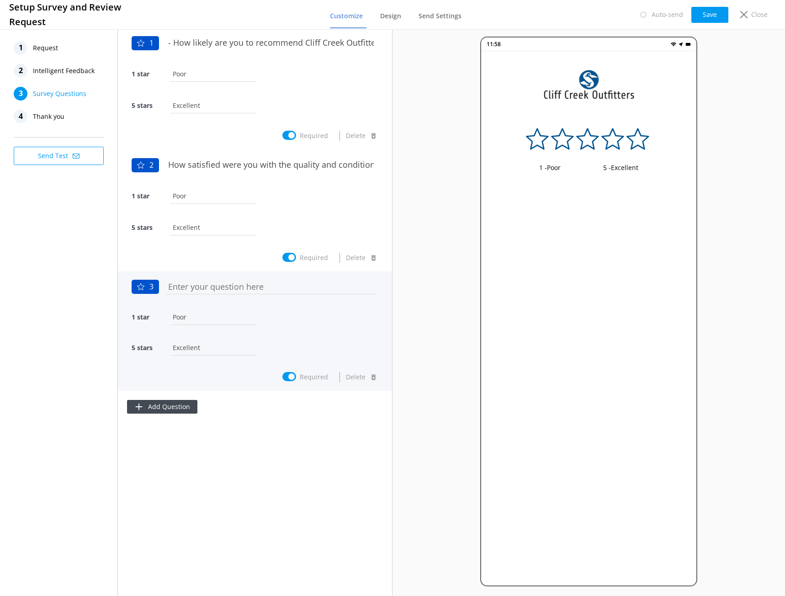
click at [249, 286] on input "text" at bounding box center [271, 286] width 215 height 21
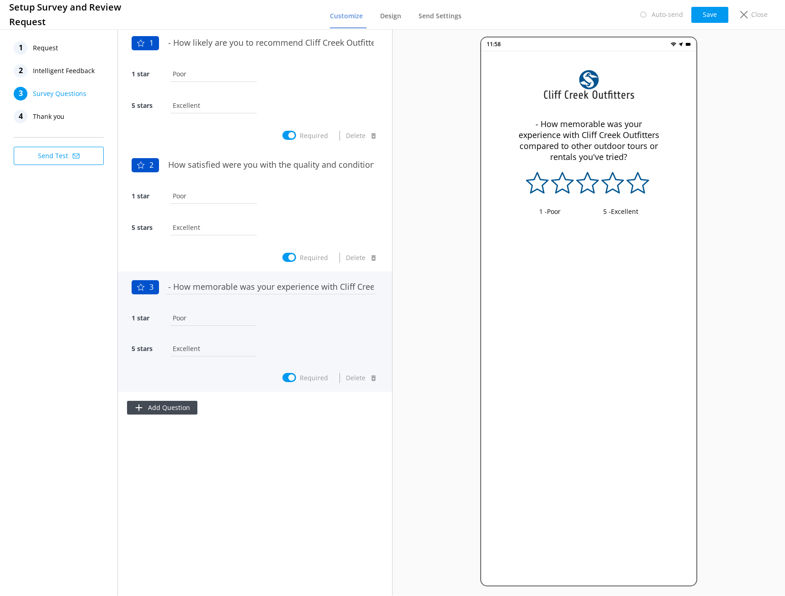
scroll to position [0, 262]
click at [170, 290] on input "- How memorable was your experience with Cliff Creek Outfitters compared to oth…" at bounding box center [271, 286] width 215 height 21
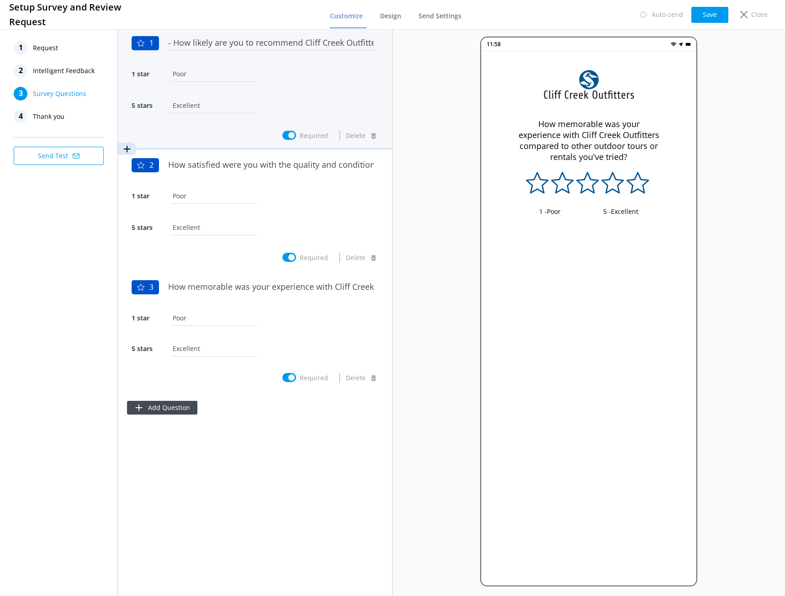
type input "How memorable was your experience with Cliff Creek Outfitters compared to other…"
click at [181, 43] on input "- How likely are you to recommend Cliff Creek Outfitters to a friend or fellow …" at bounding box center [271, 42] width 215 height 21
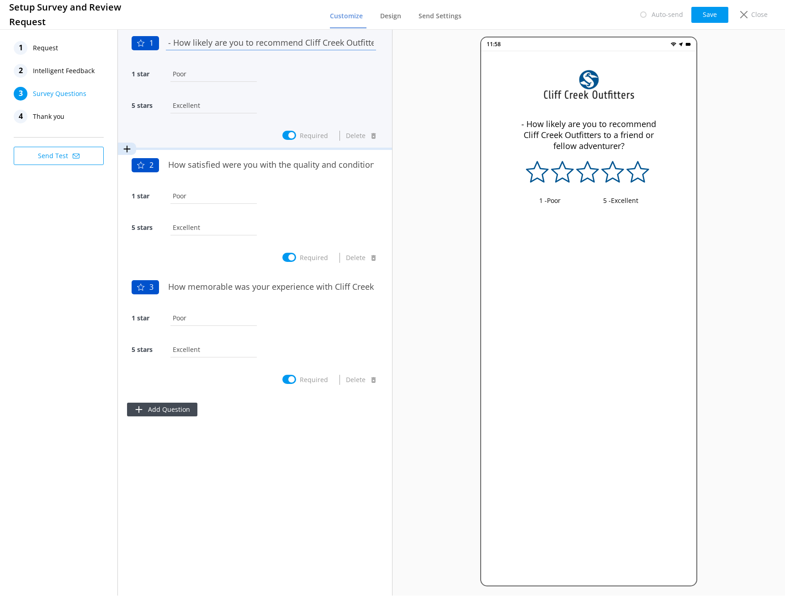
click at [172, 41] on input "- How likely are you to recommend Cliff Creek Outfitters to a friend or fellow …" at bounding box center [271, 42] width 215 height 21
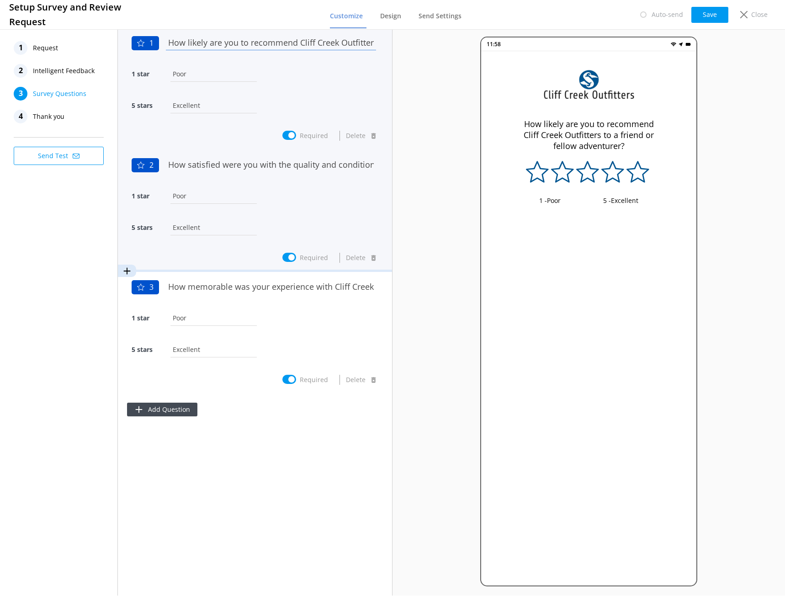
type input "How likely are you to recommend Cliff Creek Outfitters to a friend or fellow ad…"
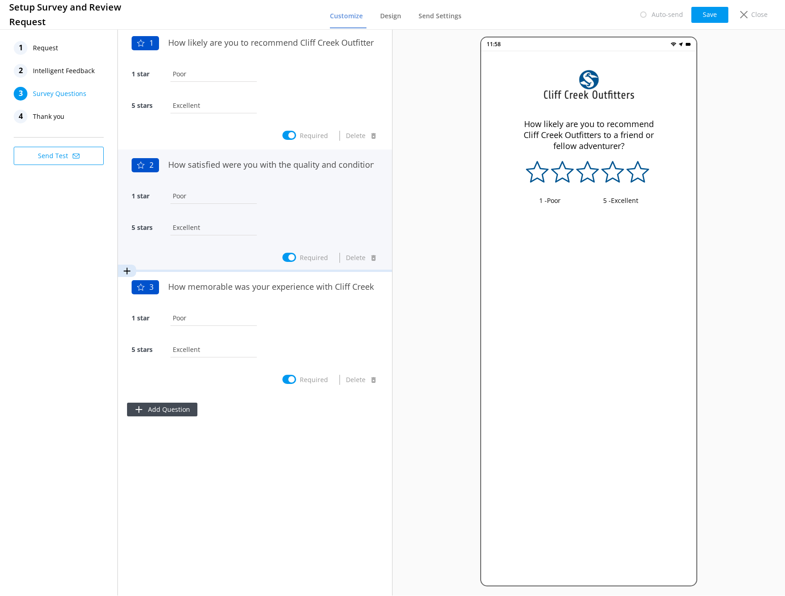
click at [294, 259] on input "Required" at bounding box center [289, 257] width 14 height 9
checkbox input "false"
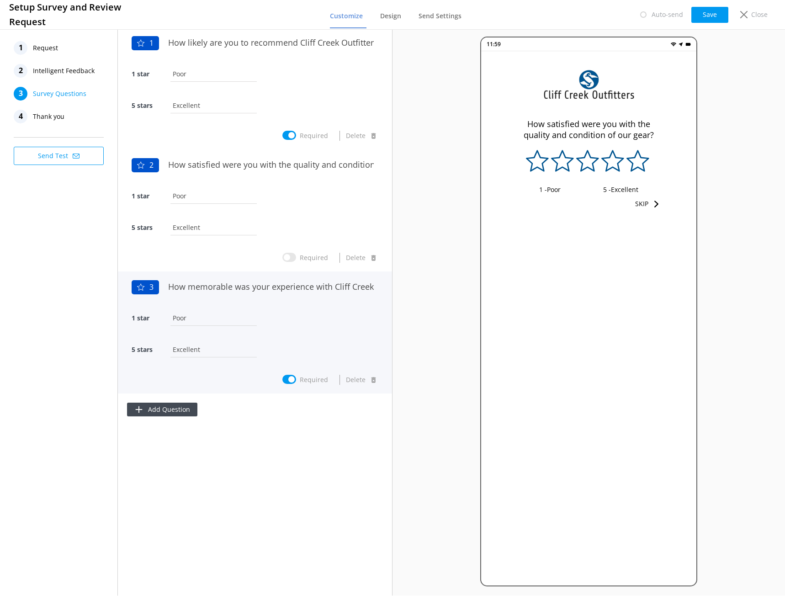
click at [293, 377] on input "Required" at bounding box center [289, 379] width 14 height 9
checkbox input "false"
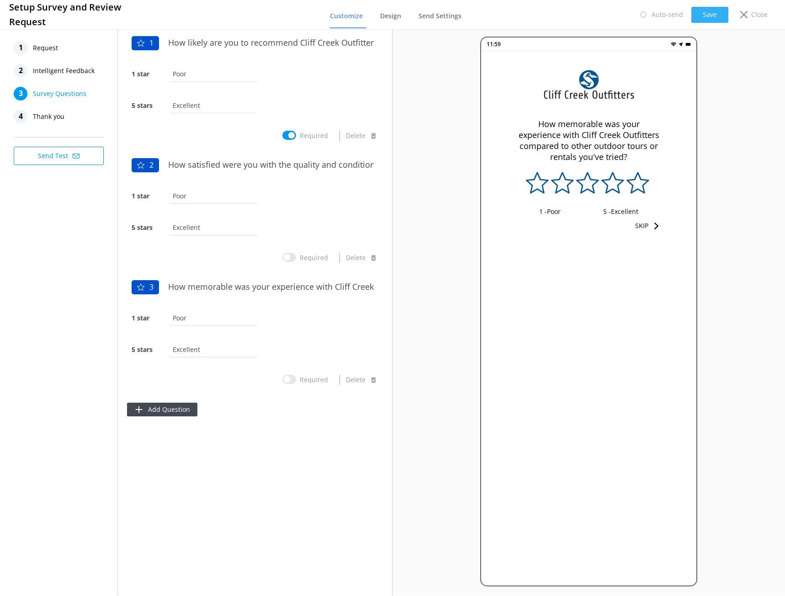
click at [710, 17] on button "Save" at bounding box center [709, 15] width 37 height 16
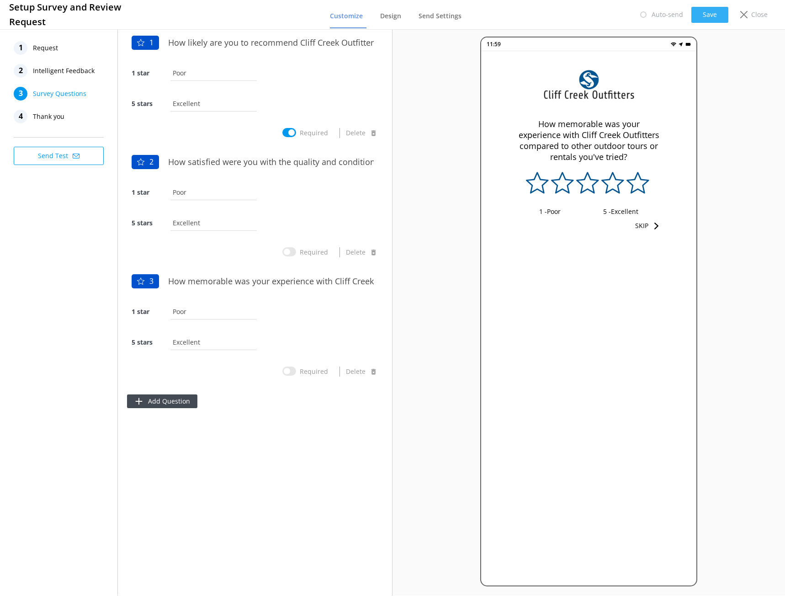
click at [718, 14] on button "Save" at bounding box center [709, 15] width 37 height 16
click at [397, 13] on span "Design" at bounding box center [390, 15] width 21 height 9
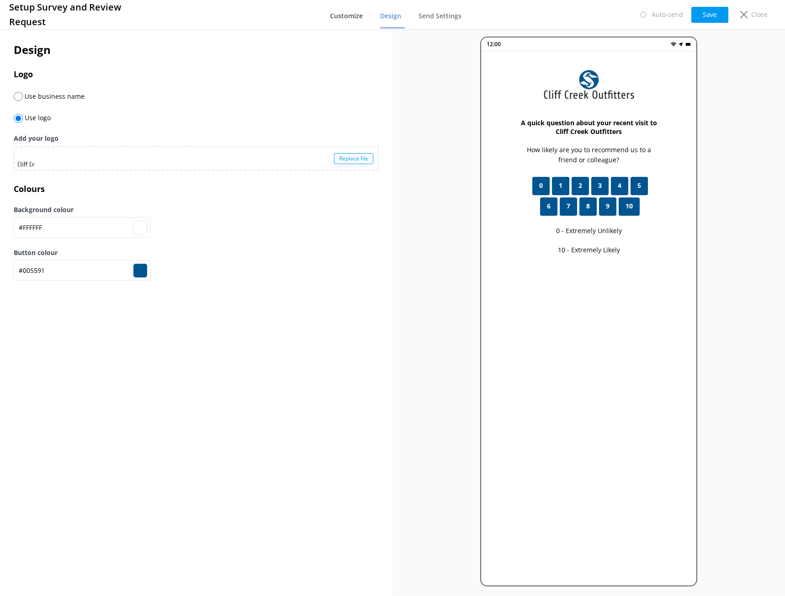
click at [349, 15] on span "Customize" at bounding box center [346, 15] width 33 height 9
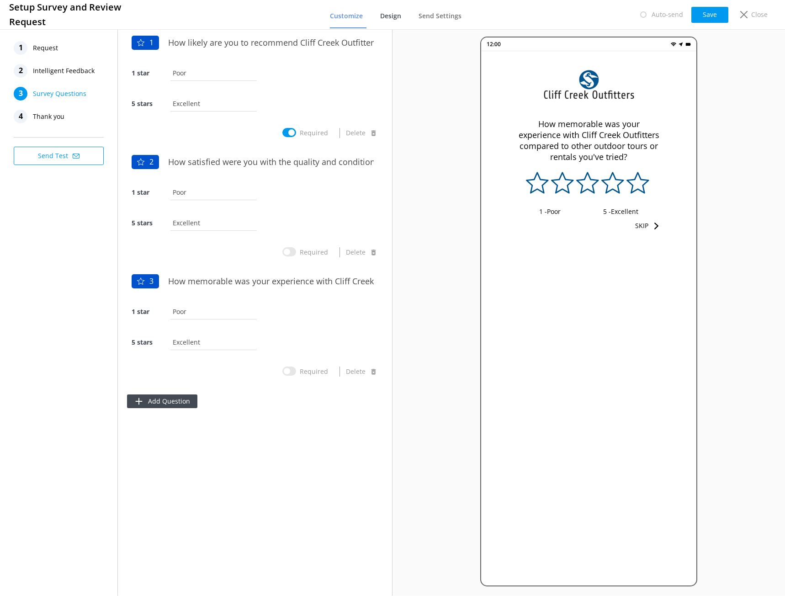
click at [399, 12] on span "Design" at bounding box center [390, 15] width 21 height 9
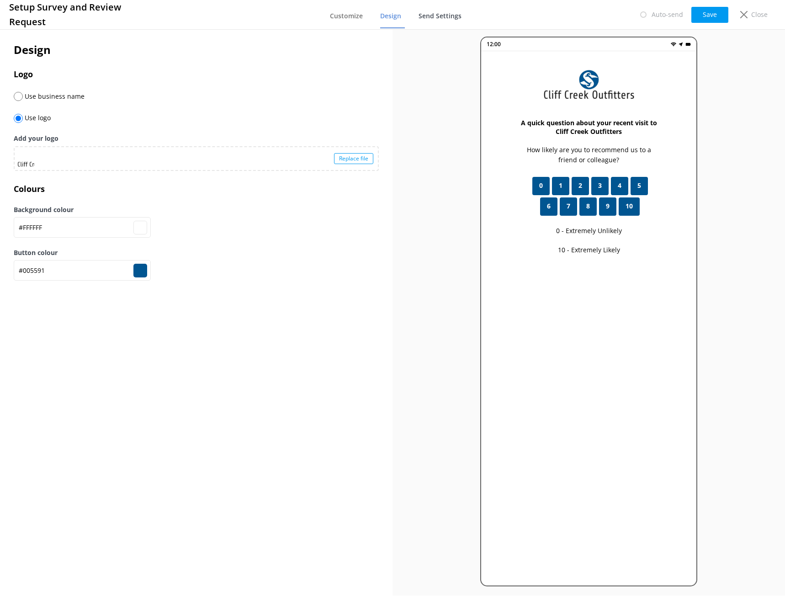
click at [432, 14] on span "Send Settings" at bounding box center [440, 15] width 43 height 9
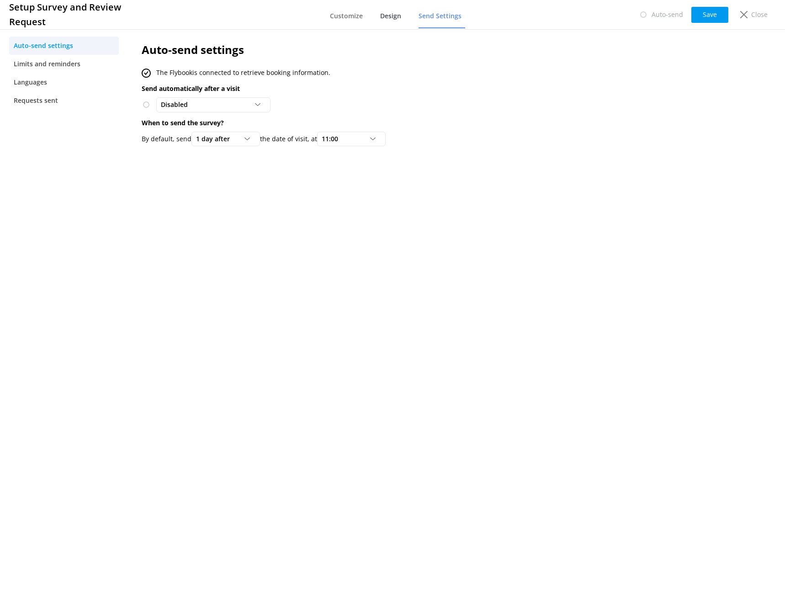
click at [400, 17] on span "Design" at bounding box center [390, 15] width 21 height 9
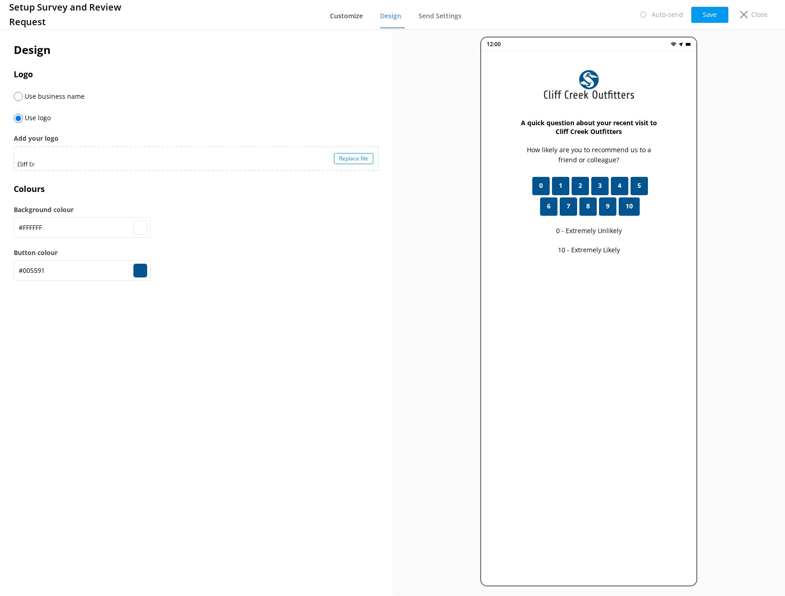
click at [352, 16] on span "Customize" at bounding box center [346, 15] width 33 height 9
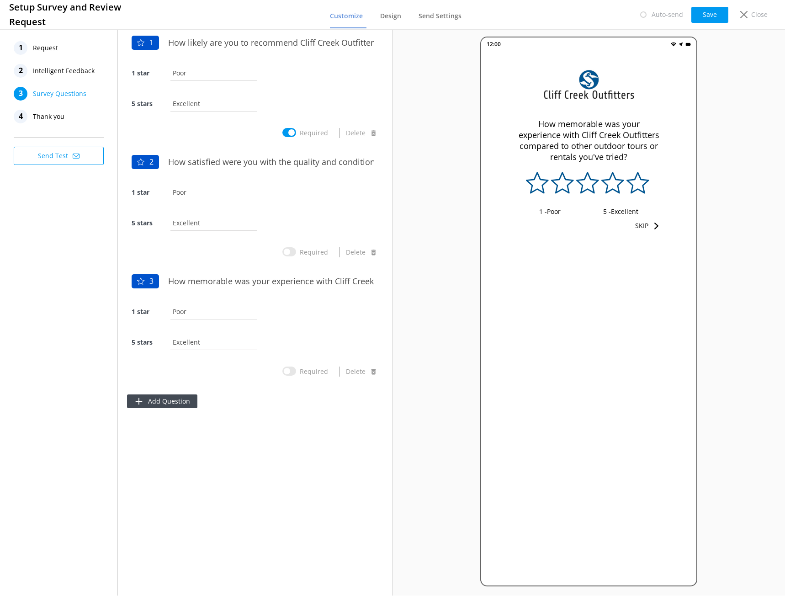
click at [48, 159] on button "Send Test" at bounding box center [59, 156] width 90 height 18
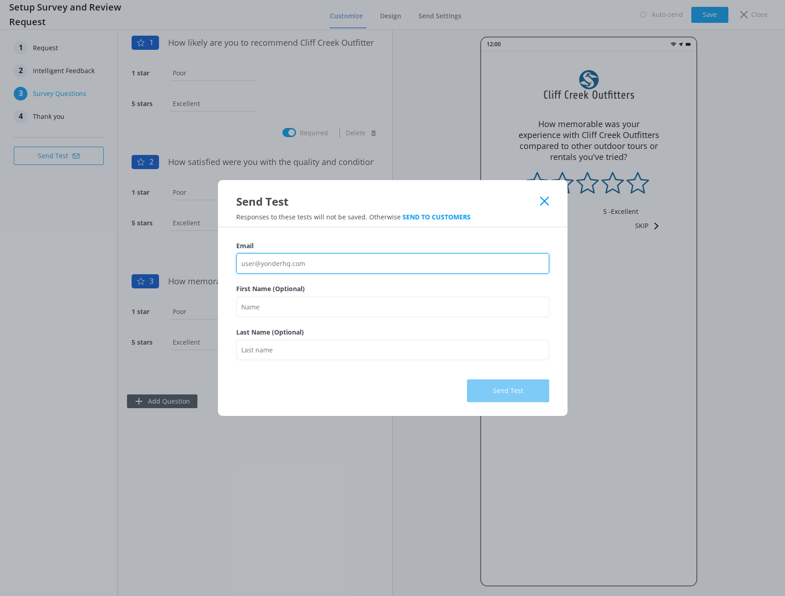
click at [308, 265] on input "Email" at bounding box center [392, 263] width 313 height 21
type input "[PERSON_NAME][EMAIL_ADDRESS][DOMAIN_NAME]"
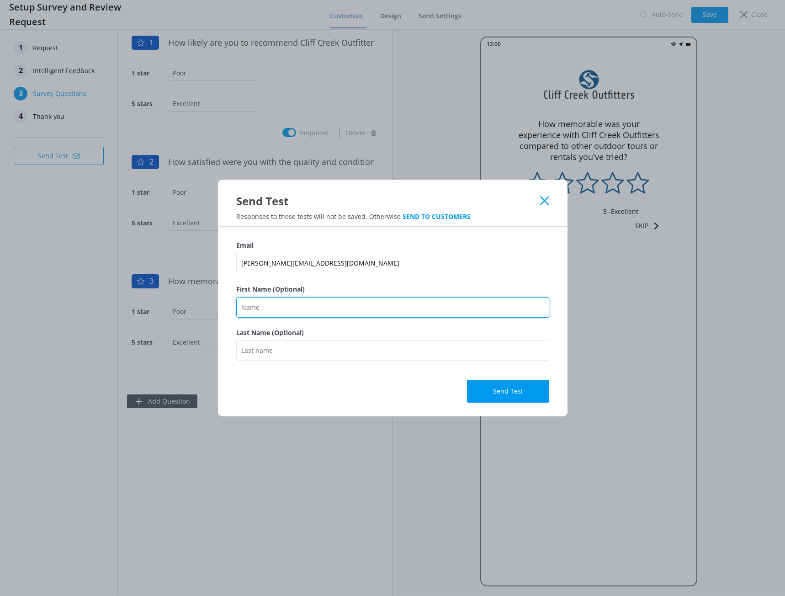
click at [288, 312] on input "First Name (Optional)" at bounding box center [392, 307] width 313 height 21
click at [408, 389] on div "Send Test" at bounding box center [392, 387] width 313 height 32
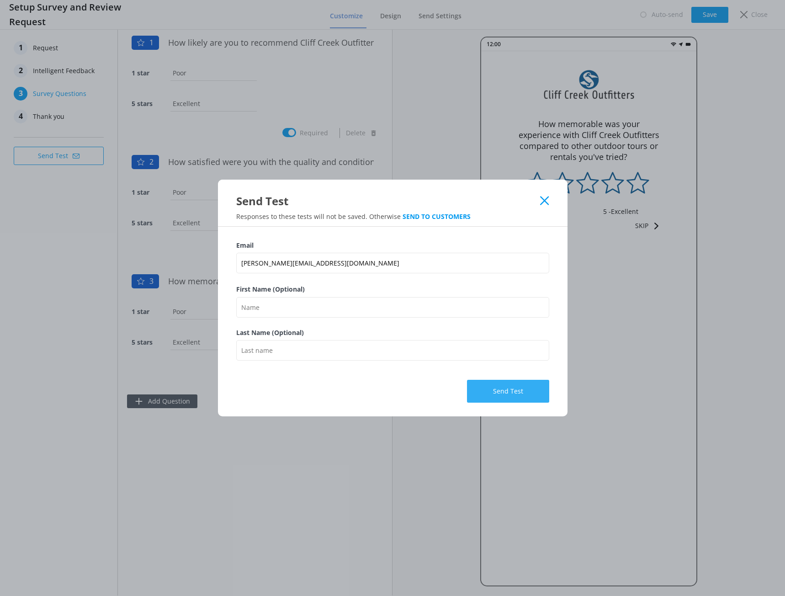
click at [519, 397] on button "Send Test" at bounding box center [508, 391] width 82 height 23
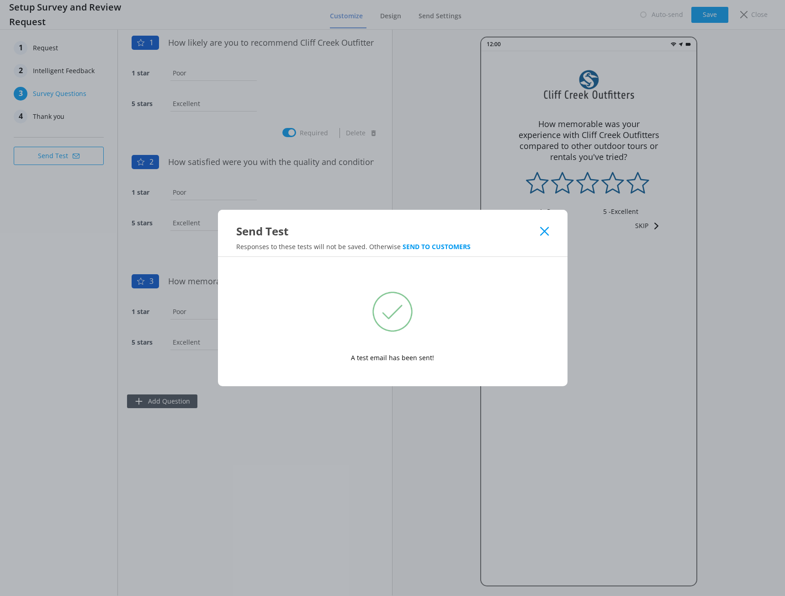
click at [544, 235] on icon at bounding box center [544, 231] width 9 height 9
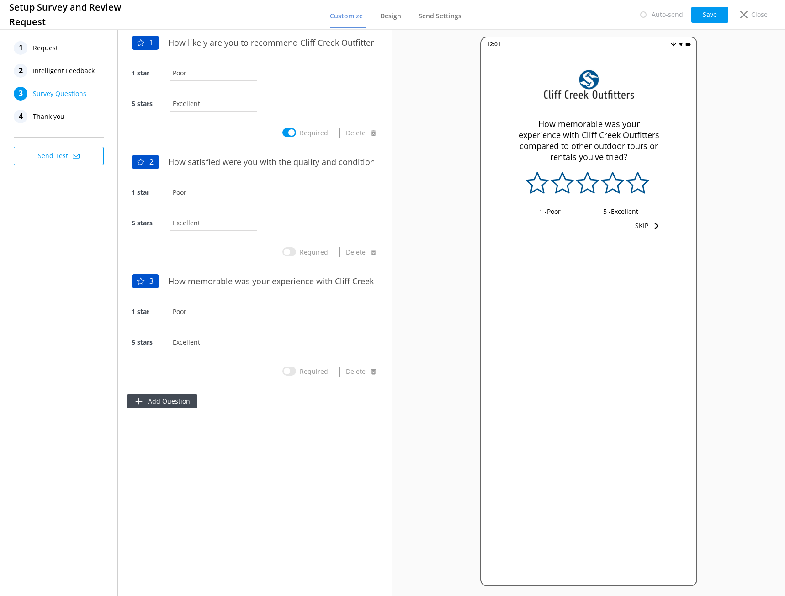
click at [58, 158] on button "Send Test" at bounding box center [59, 156] width 90 height 18
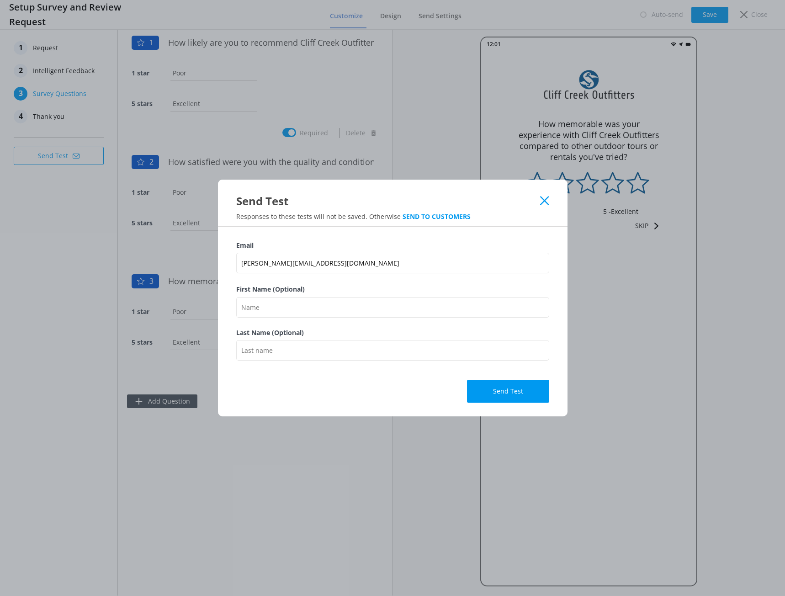
click at [543, 200] on use at bounding box center [544, 201] width 9 height 9
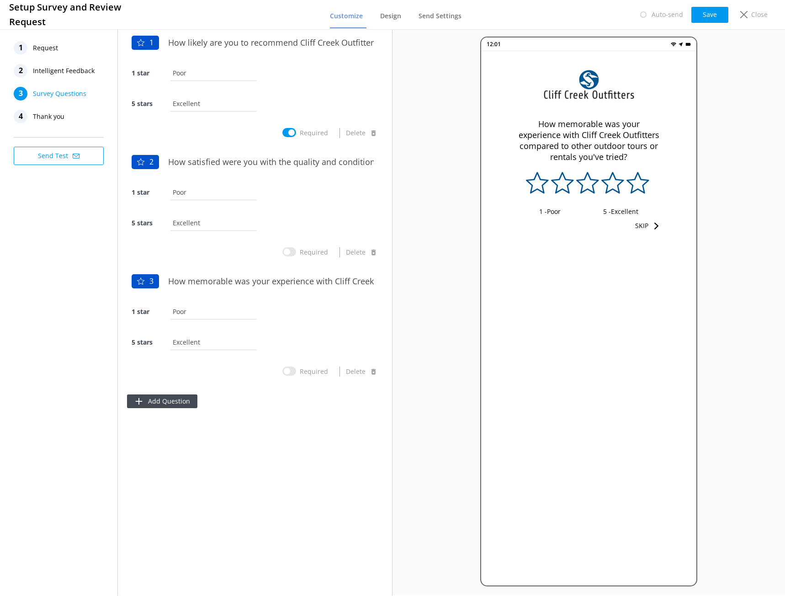
click at [44, 117] on span "Thank you" at bounding box center [49, 117] width 32 height 14
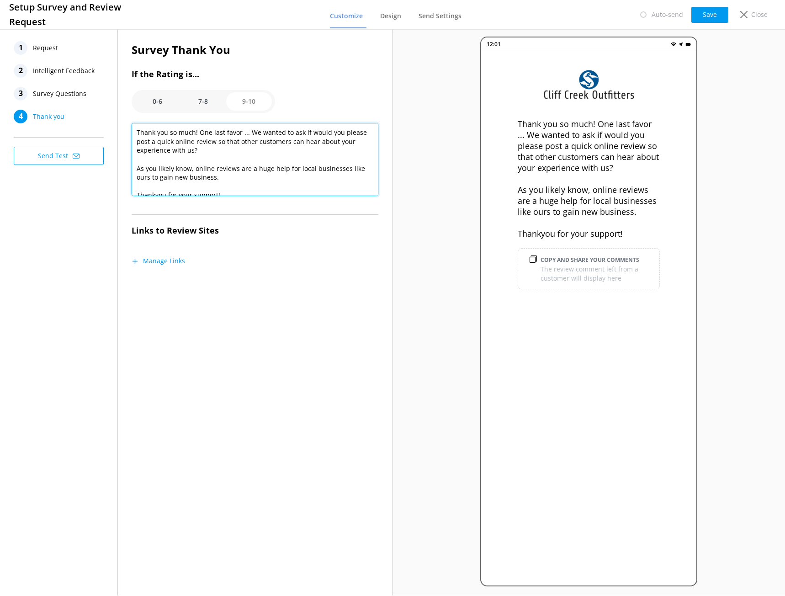
drag, startPoint x: 253, startPoint y: 131, endPoint x: 313, endPoint y: 130, distance: 59.9
click at [313, 130] on textarea "Thank you so much! One last favor ... We wanted to ask if would you please post…" at bounding box center [255, 159] width 247 height 73
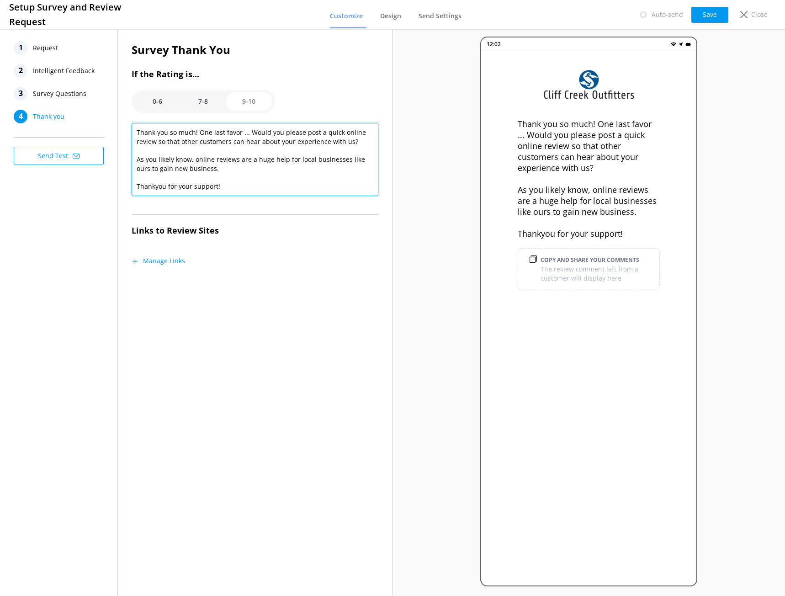
click at [197, 141] on textarea "Thank you so much! One last favor ... Would you please post a quick online revi…" at bounding box center [255, 159] width 247 height 73
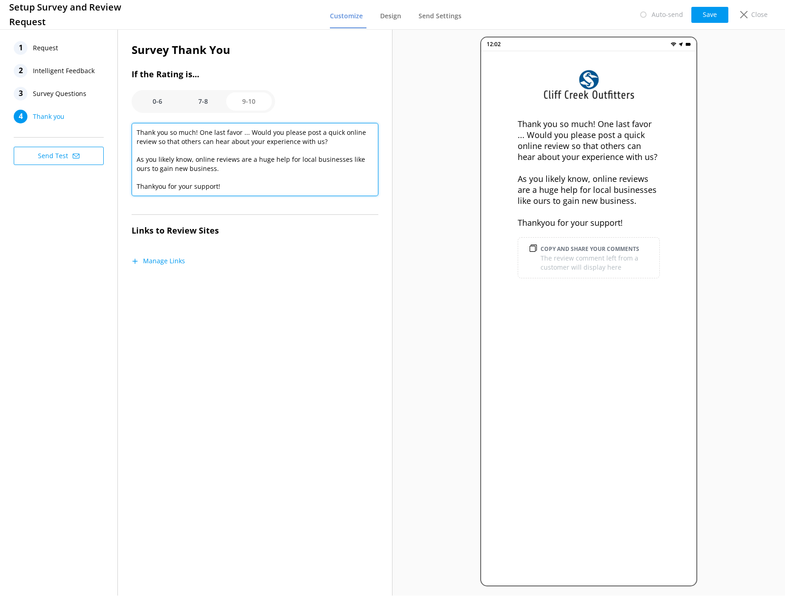
click at [325, 143] on textarea "Thank you so much! One last favor ... Would you please post a quick online revi…" at bounding box center [255, 159] width 247 height 73
click at [312, 161] on textarea "Thank you so much! One last favor ... Would you please post a quick online revi…" at bounding box center [255, 159] width 247 height 73
drag, startPoint x: 237, startPoint y: 180, endPoint x: 90, endPoint y: 114, distance: 161.4
click at [90, 114] on div "1 Request 2 Intelligent Feedback 3 Survey Questions 4 Thank you Send Test Surve…" at bounding box center [196, 311] width 393 height 568
click at [185, 158] on textarea "Thank you so much! One last favor ... Would you please post a quick online revi…" at bounding box center [255, 159] width 247 height 73
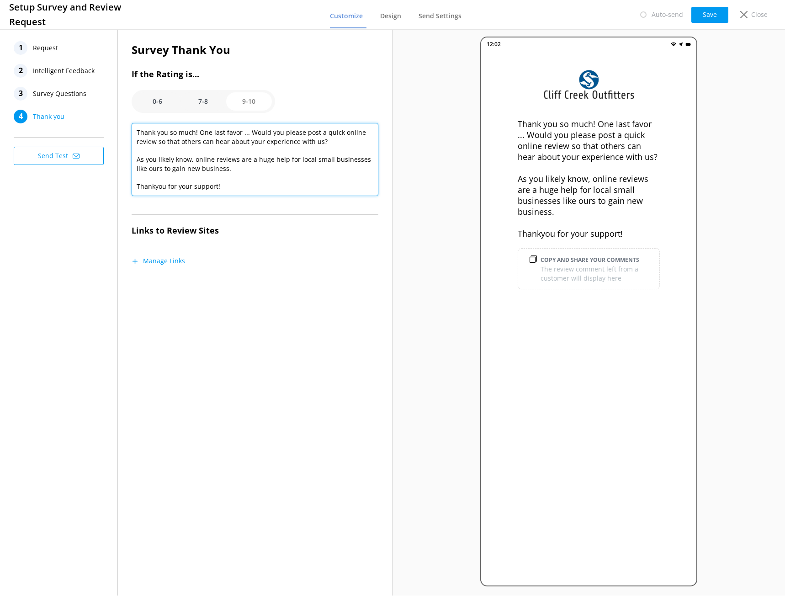
drag, startPoint x: 198, startPoint y: 159, endPoint x: 137, endPoint y: 159, distance: 60.8
click at [137, 159] on textarea "Thank you so much! One last favor ... Would you please post a quick online revi…" at bounding box center [255, 159] width 247 height 73
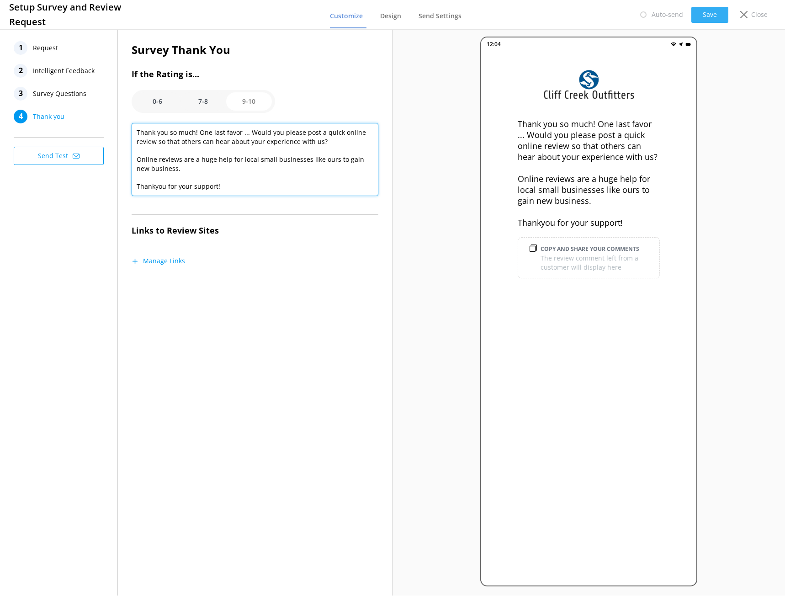
type textarea "Thank you so much! One last favor ... Would you please post a quick online revi…"
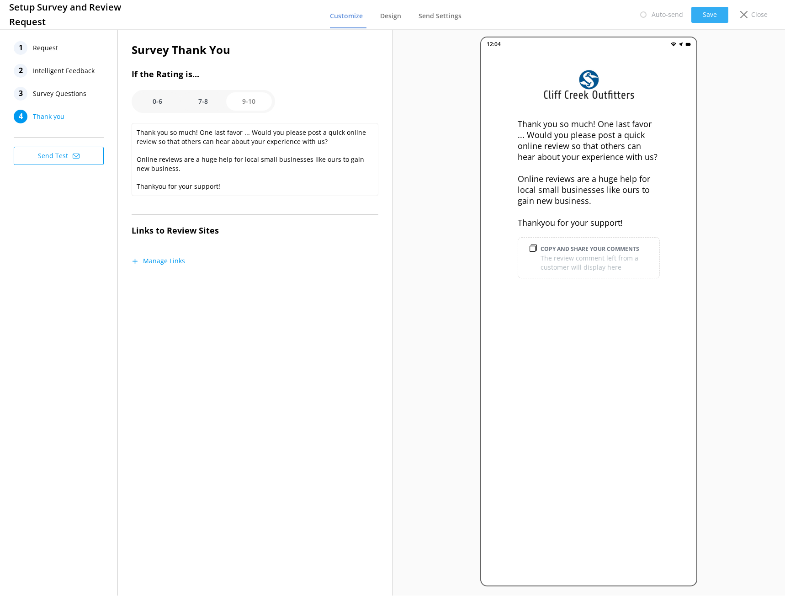
click at [718, 12] on button "Save" at bounding box center [709, 15] width 37 height 16
click at [156, 265] on button "Manage Links" at bounding box center [158, 260] width 53 height 9
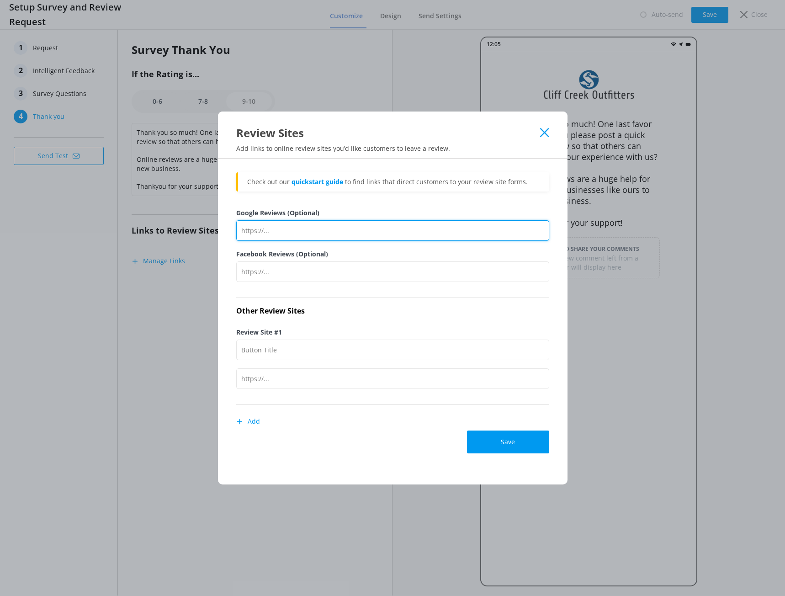
click at [277, 231] on input "Google Reviews (Optional)" at bounding box center [392, 230] width 313 height 21
click at [296, 229] on input "Google Reviews (Optional)" at bounding box center [392, 230] width 313 height 21
click at [394, 236] on input "Google Reviews (Optional)" at bounding box center [392, 230] width 313 height 21
paste input "https://g.page/r/CbR0sJ3UaIMeEBM/review"
type input "https://g.page/r/CbR0sJ3UaIMeEBM/review"
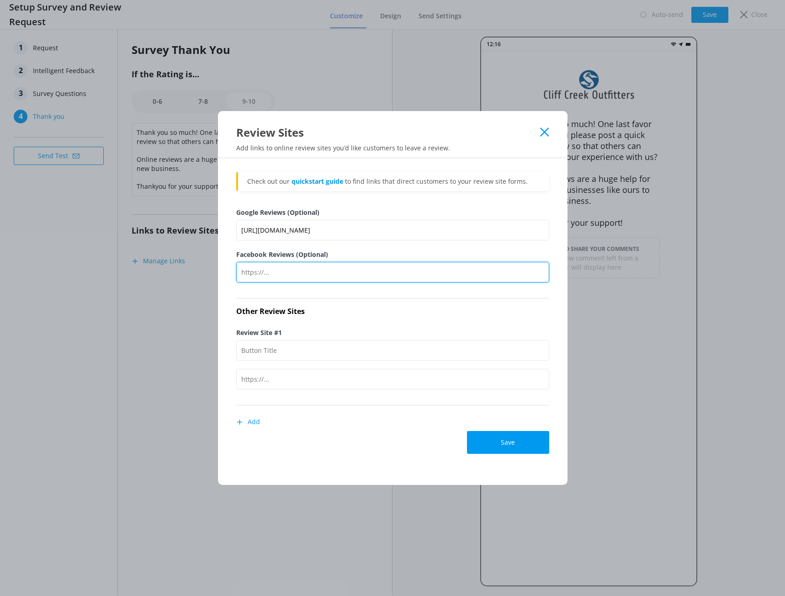
click at [292, 281] on input "Facebook Reviews (Optional)" at bounding box center [392, 272] width 313 height 21
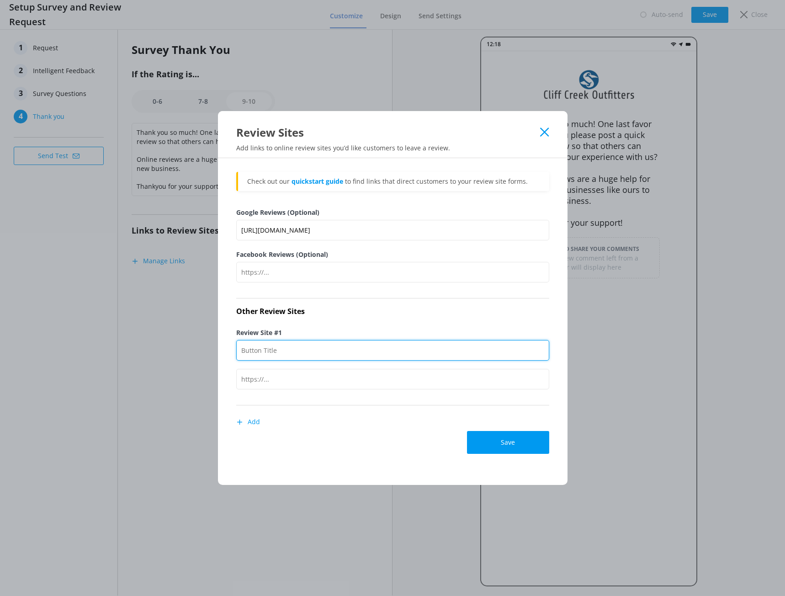
click at [286, 354] on input "Review Site #1" at bounding box center [392, 350] width 313 height 21
click at [279, 349] on input "Review Site #1" at bounding box center [392, 350] width 313 height 21
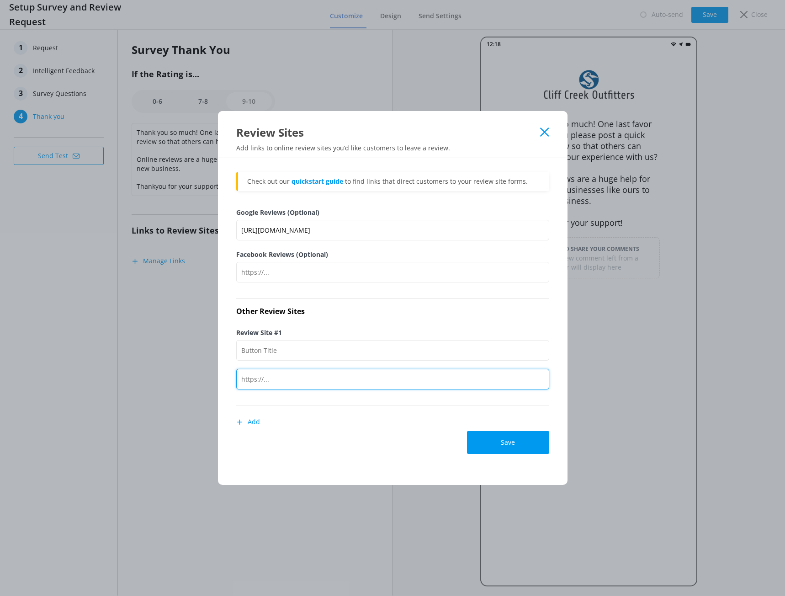
click at [277, 384] on input "text" at bounding box center [392, 379] width 313 height 21
paste input "https://www.tripadvisor.com/UserReviewEdit-g31350-d2492539-Cliff_Creek_Outfitte…"
type input "https://www.tripadvisor.com/UserReviewEdit-g31350-d2492539-Cliff_Creek_Outfitte…"
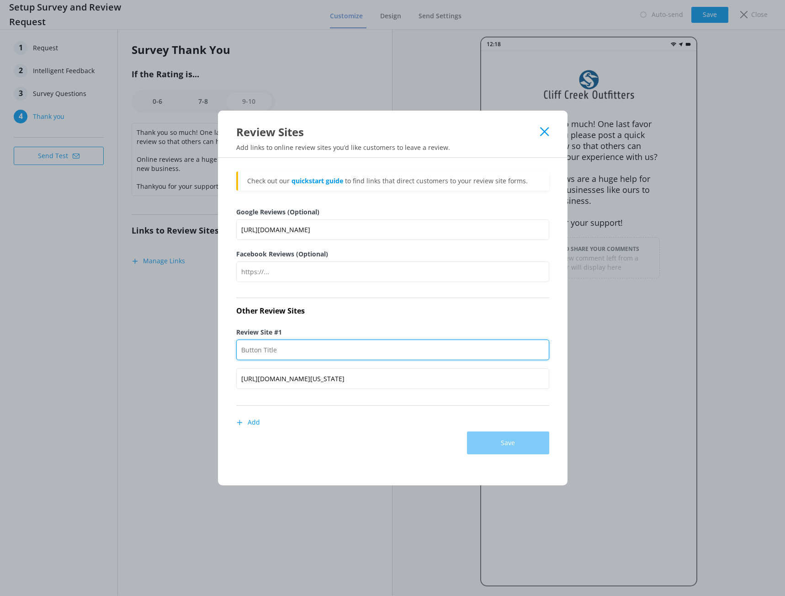
scroll to position [0, 0]
click at [282, 347] on input "Review Site #1" at bounding box center [392, 350] width 313 height 21
click at [256, 351] on input "Tripadvisor" at bounding box center [392, 349] width 313 height 21
type input "Tripadvisor"
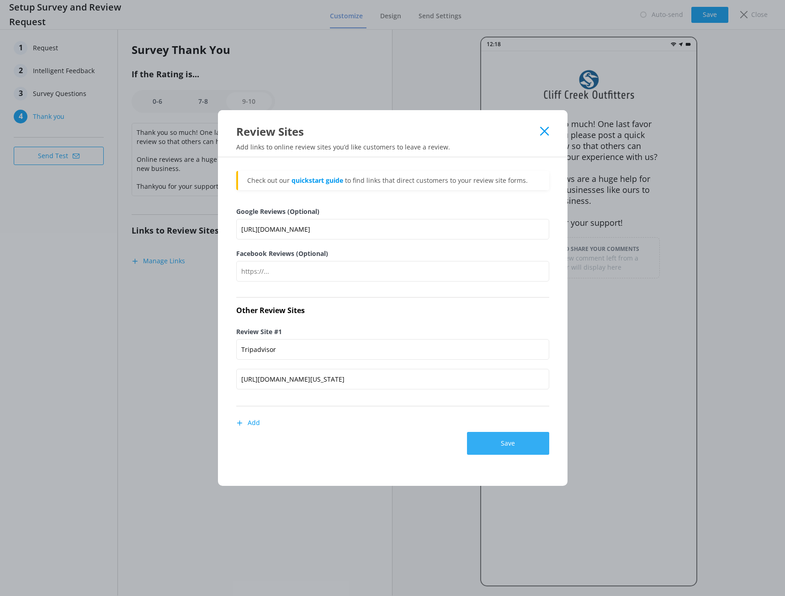
click at [522, 442] on button "Save" at bounding box center [508, 443] width 82 height 23
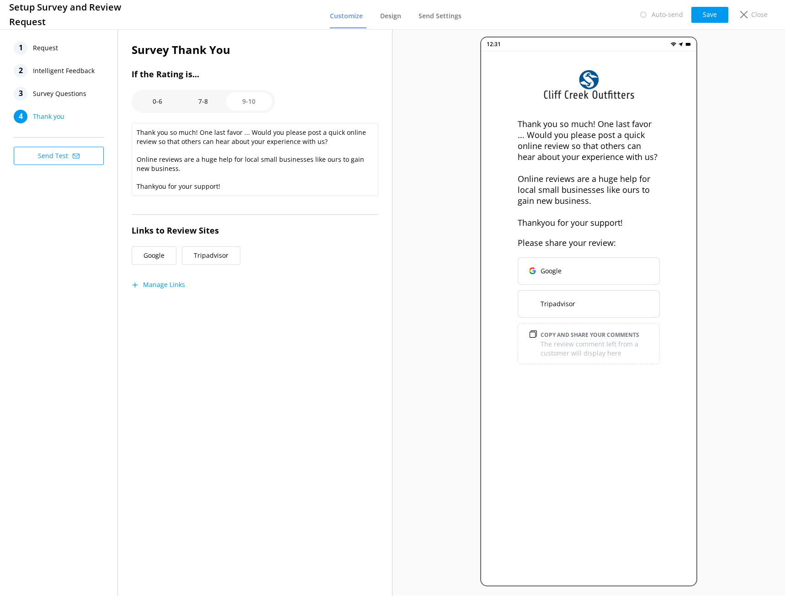
click at [61, 114] on span "Thank you" at bounding box center [49, 117] width 32 height 14
click at [175, 282] on button "Manage Links" at bounding box center [158, 284] width 53 height 9
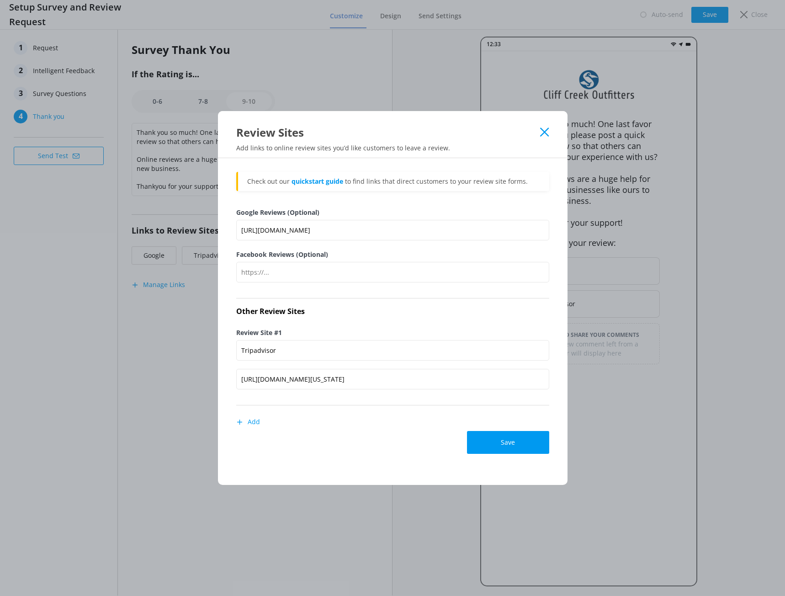
click at [244, 425] on button "Add" at bounding box center [248, 422] width 24 height 18
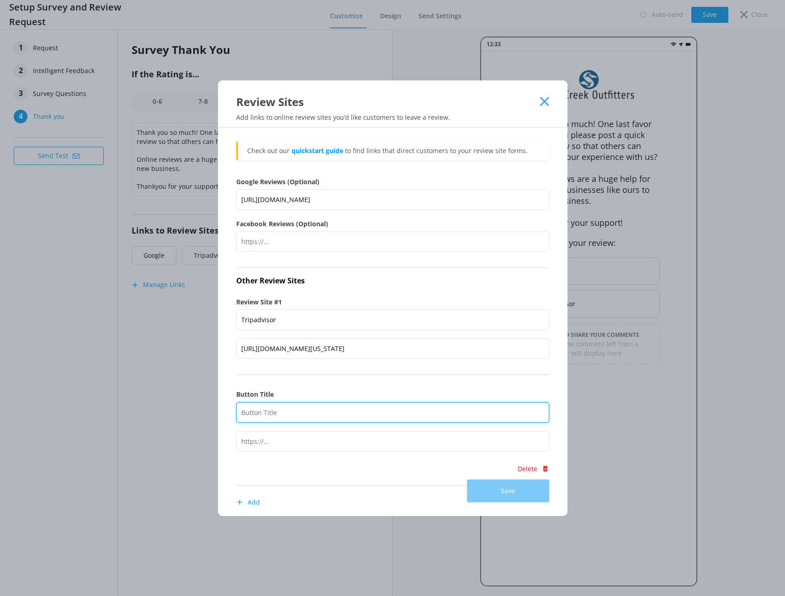
click at [268, 418] on input "Button Title" at bounding box center [392, 412] width 313 height 21
type input "Yelp"
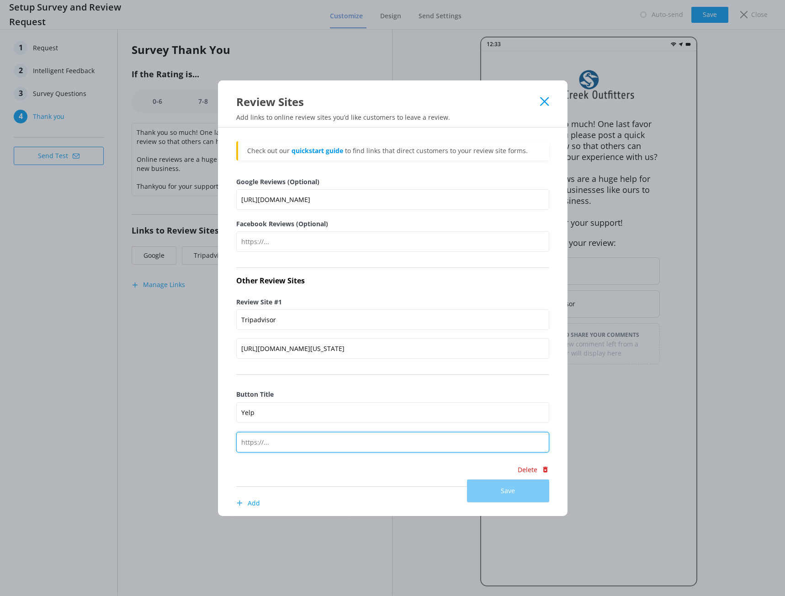
click at [275, 448] on input "text" at bounding box center [392, 442] width 313 height 21
paste input "https://www.yelp.com/writeareview/biz/mvLnGuIAaHijp4i2dc2-Jg?return_url=%2Fbiz%…"
type input "https://www.yelp.com/writeareview/biz/mvLnGuIAaHijp4i2dc2-Jg?return_url=%2Fbiz%…"
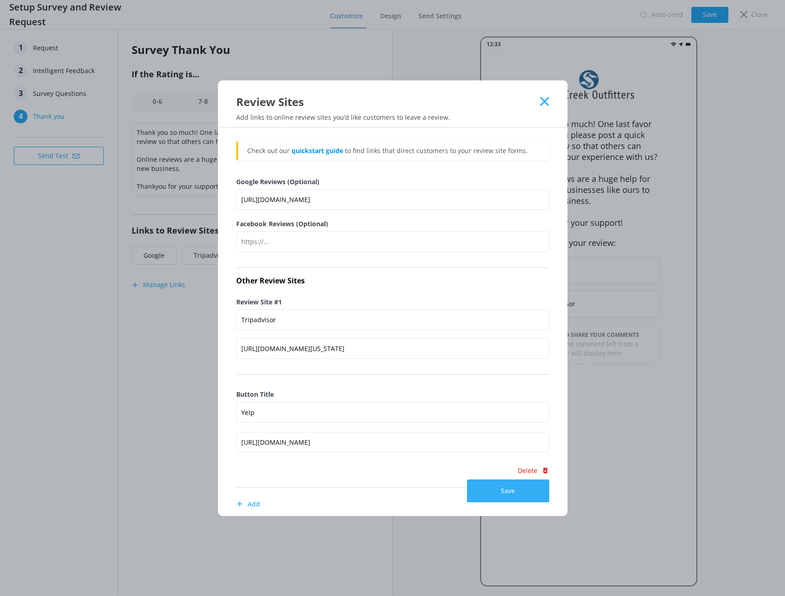
scroll to position [0, 0]
click at [475, 492] on button "Save" at bounding box center [508, 490] width 82 height 23
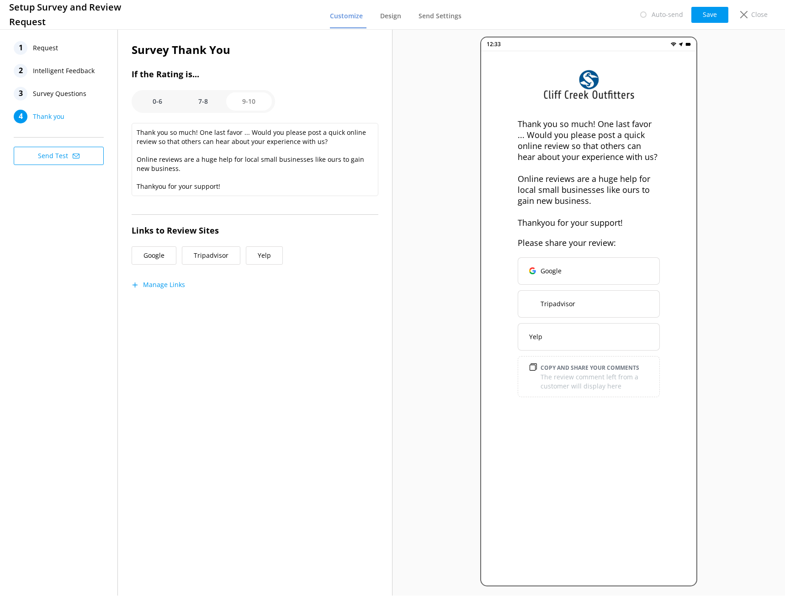
click at [581, 308] on button "Tripadvisor" at bounding box center [589, 303] width 142 height 27
click at [155, 288] on button "Manage Links" at bounding box center [158, 284] width 53 height 9
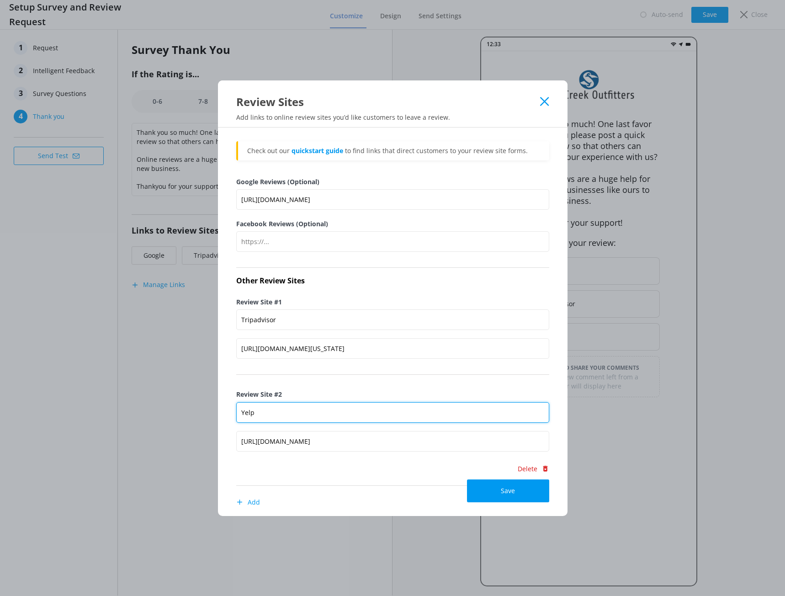
click at [243, 413] on input "Yelp" at bounding box center [392, 412] width 313 height 21
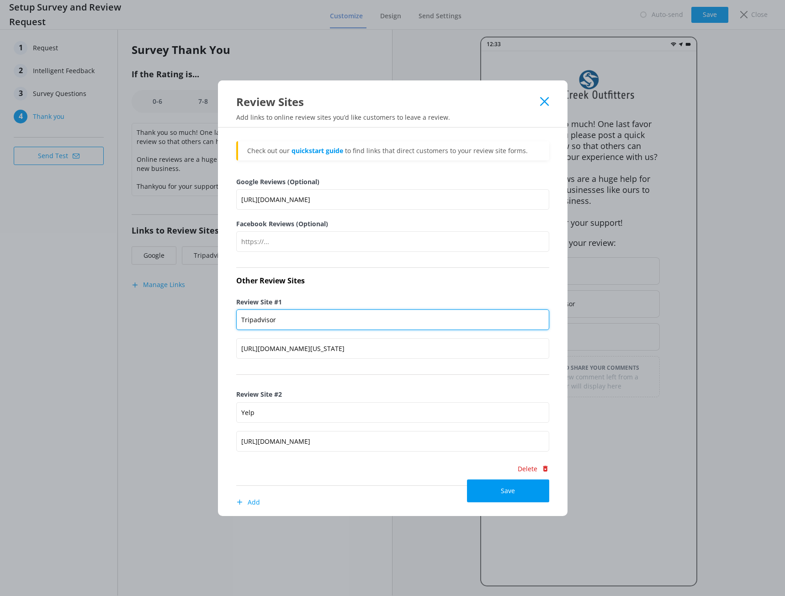
click at [241, 318] on input "Tripadvisor" at bounding box center [392, 319] width 313 height 21
click at [337, 288] on div "Check out our quickstart guide to find links that direct customers to your revi…" at bounding box center [392, 346] width 313 height 410
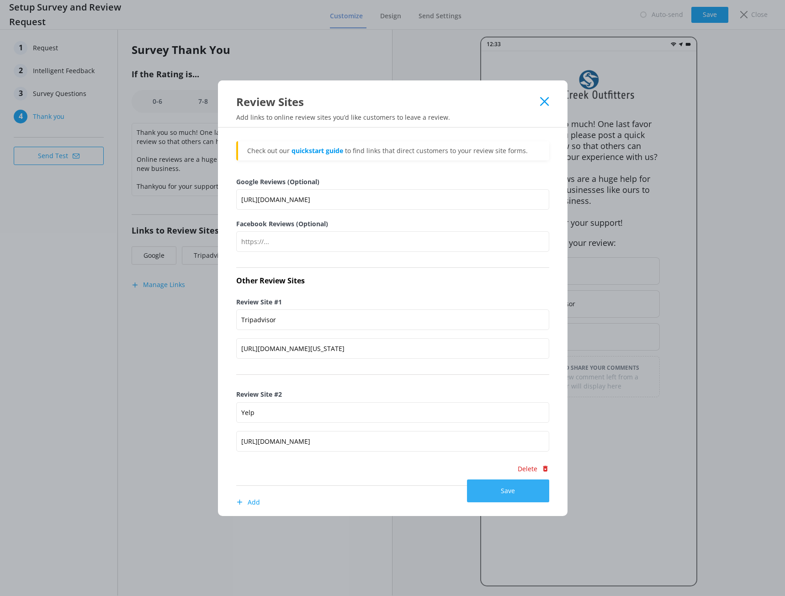
click at [492, 497] on button "Save" at bounding box center [508, 490] width 82 height 23
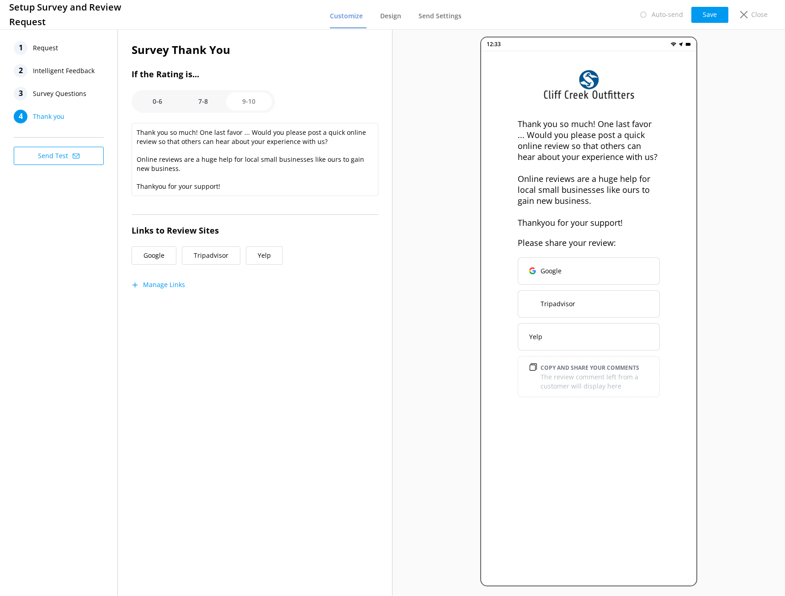
click at [539, 309] on button "Tripadvisor" at bounding box center [589, 303] width 142 height 27
click at [138, 287] on button "Manage Links" at bounding box center [158, 284] width 53 height 9
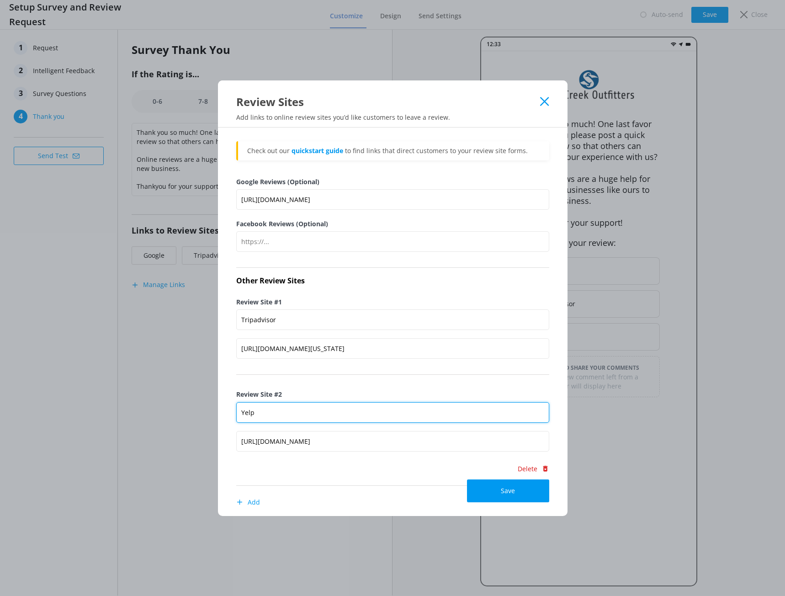
click at [243, 414] on input "Yelp" at bounding box center [392, 412] width 313 height 21
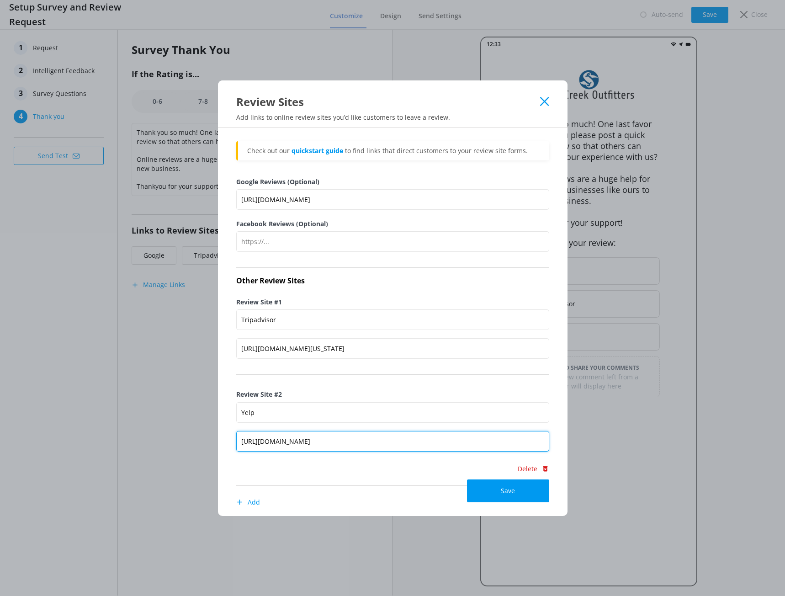
click at [369, 441] on input "https://www.yelp.com/writeareview/biz/mvLnGuIAaHijp4i2dc2-Jg?return_url=%2Fbiz%…" at bounding box center [392, 441] width 313 height 21
click at [517, 468] on button "Delete" at bounding box center [533, 469] width 32 height 18
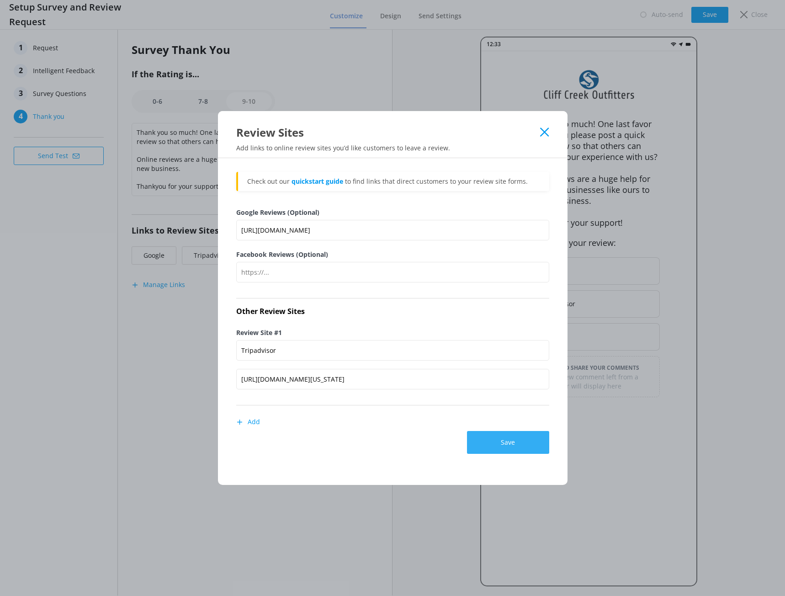
click at [497, 440] on button "Save" at bounding box center [508, 442] width 82 height 23
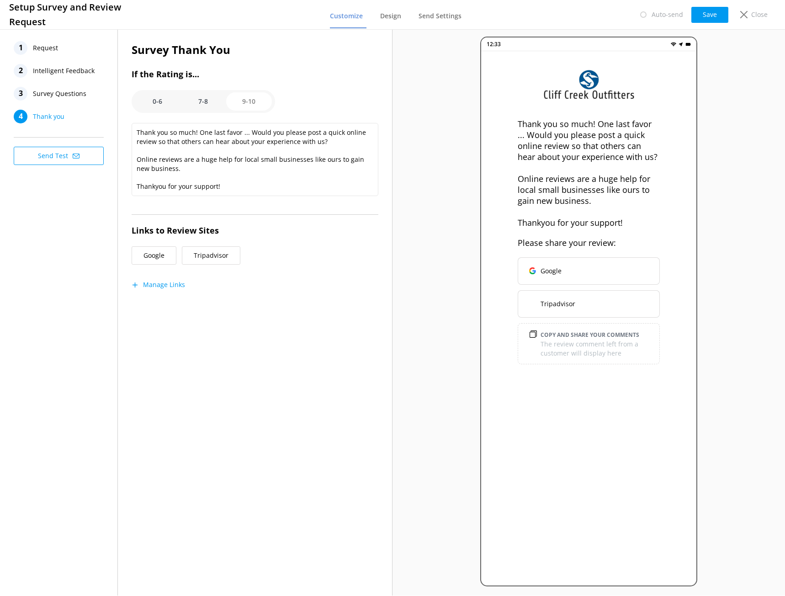
click at [377, 407] on div "Survey Thank You If the Rating is... 0-6 7-8 9-10 Thank you so much! One last f…" at bounding box center [255, 311] width 275 height 568
click at [705, 19] on button "Save" at bounding box center [709, 15] width 37 height 16
click at [80, 95] on span "Survey Questions" at bounding box center [59, 94] width 53 height 14
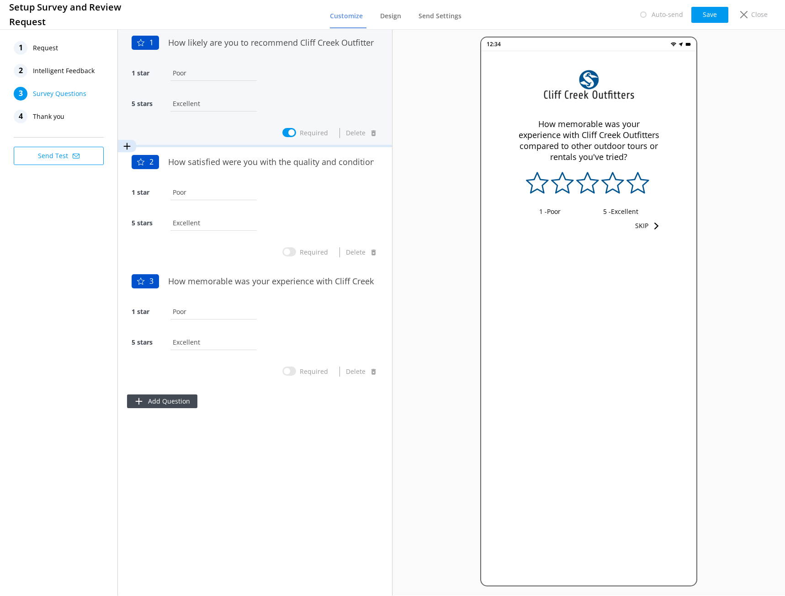
click at [288, 133] on input "Required" at bounding box center [289, 132] width 14 height 9
checkbox input "false"
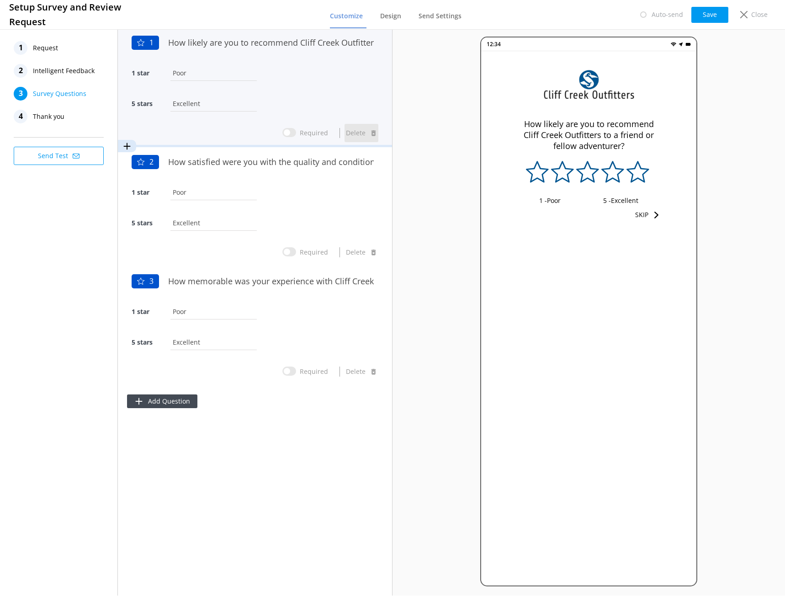
click at [365, 137] on button "Delete" at bounding box center [362, 133] width 34 height 18
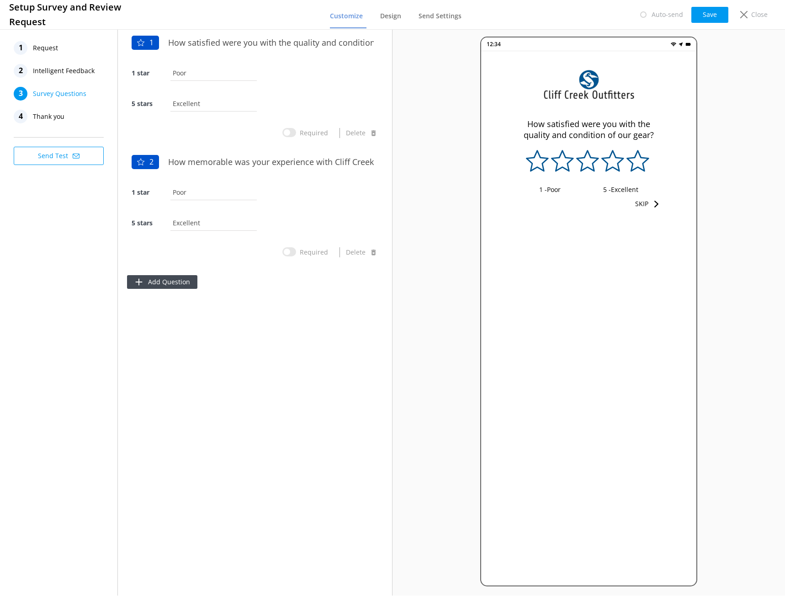
click at [60, 71] on span "Intelligent Feedback" at bounding box center [64, 71] width 62 height 14
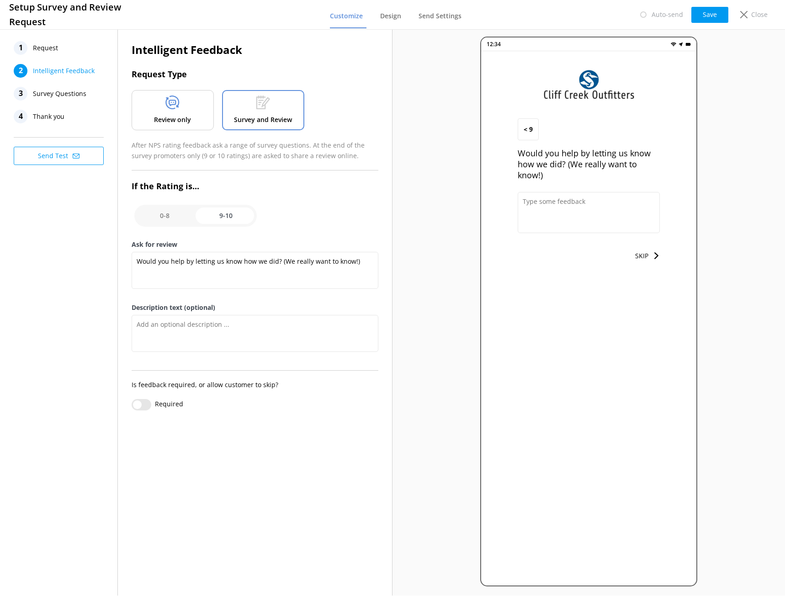
click at [41, 94] on span "Survey Questions" at bounding box center [59, 94] width 53 height 14
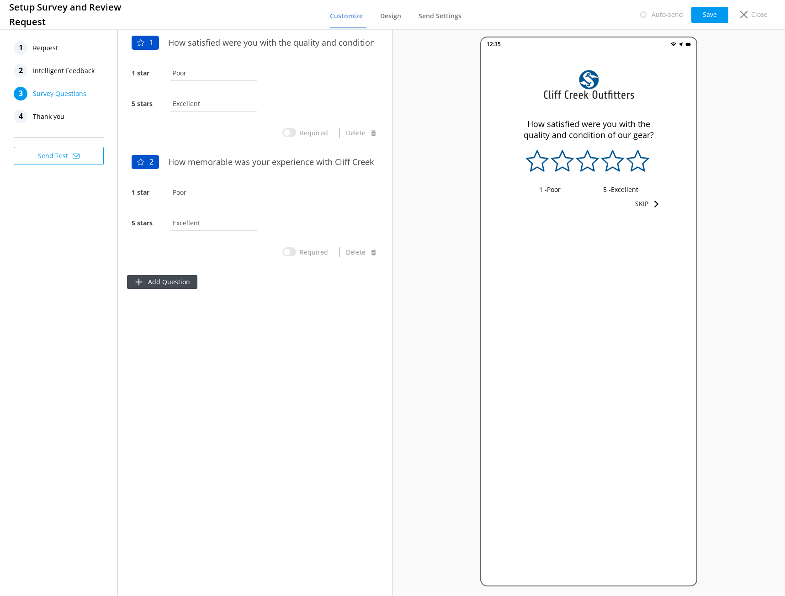
click at [47, 50] on span "Request" at bounding box center [45, 48] width 25 height 14
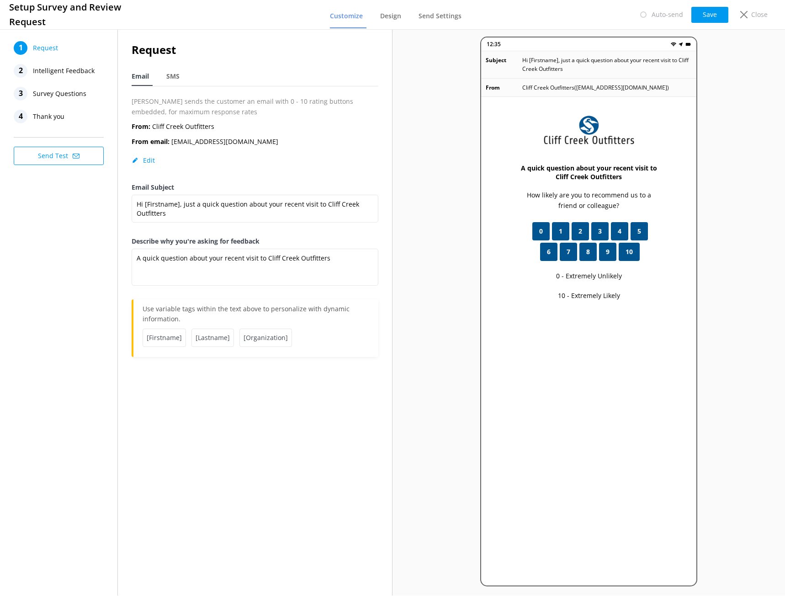
click at [60, 74] on span "Intelligent Feedback" at bounding box center [64, 71] width 62 height 14
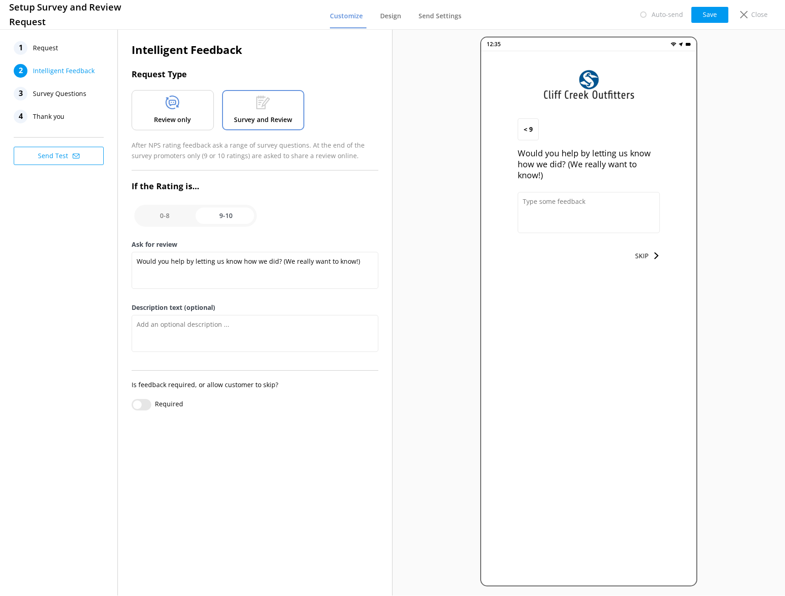
click at [191, 115] on div "Review only" at bounding box center [173, 110] width 82 height 40
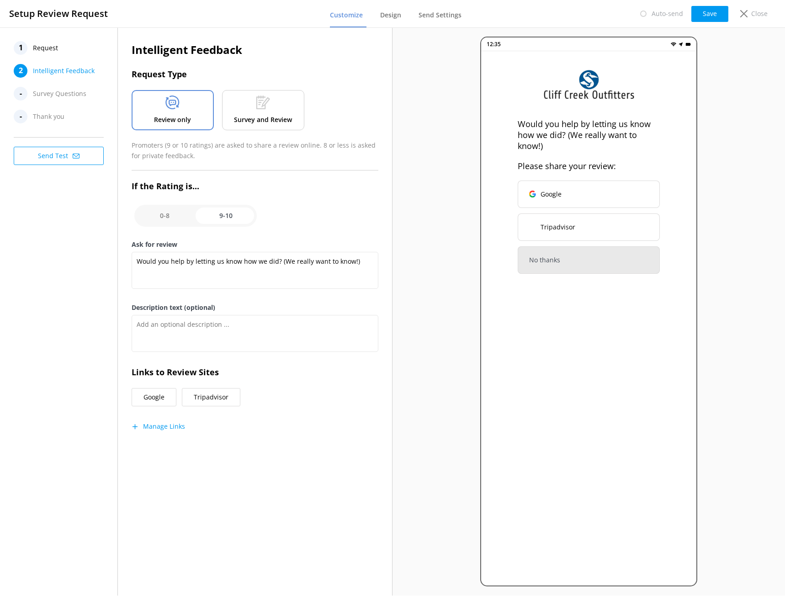
click at [55, 158] on button "Send Test" at bounding box center [59, 156] width 90 height 18
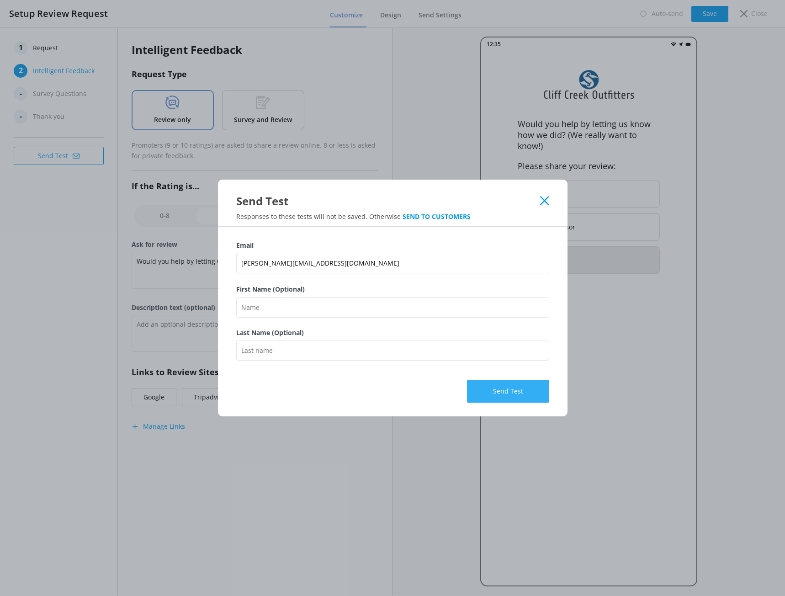
click at [511, 393] on button "Send Test" at bounding box center [508, 391] width 82 height 23
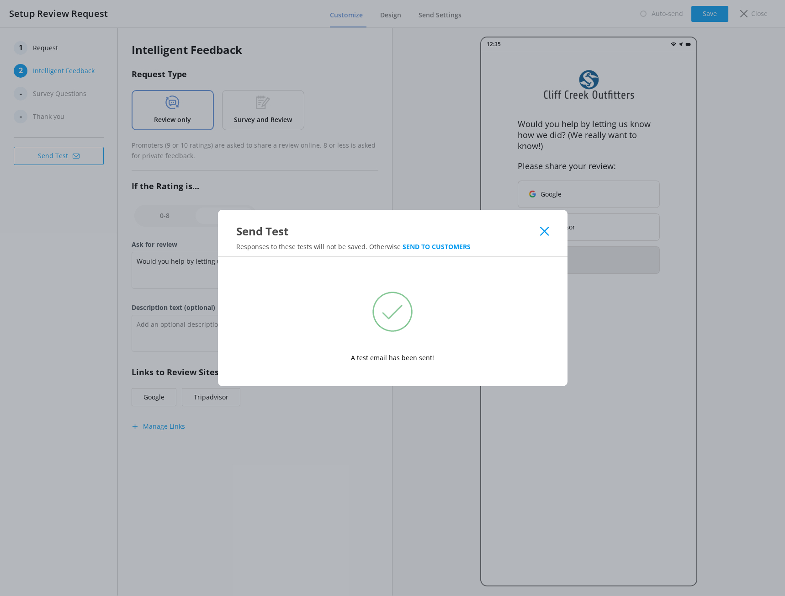
click at [546, 232] on use at bounding box center [544, 231] width 9 height 9
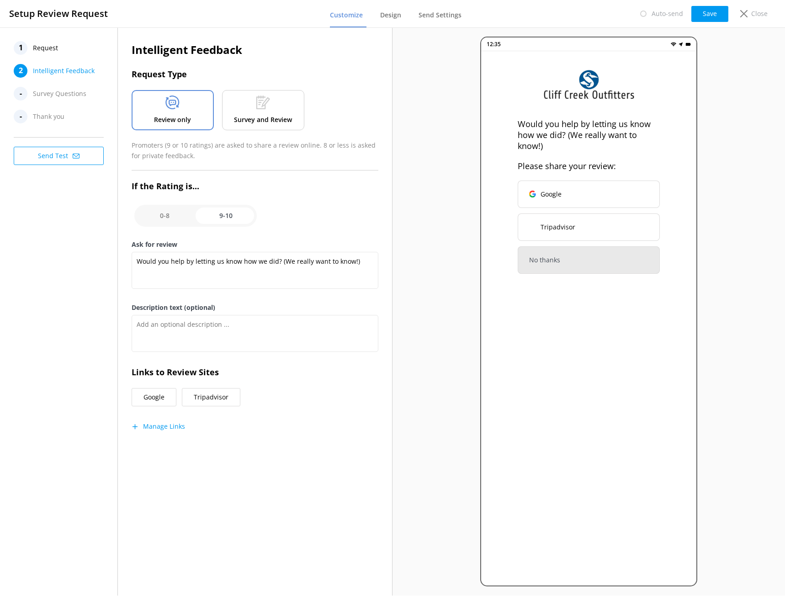
click at [205, 111] on div "Review only" at bounding box center [173, 110] width 82 height 40
click at [722, 14] on button "Save" at bounding box center [709, 14] width 37 height 16
click at [54, 155] on button "Send Test" at bounding box center [59, 156] width 90 height 18
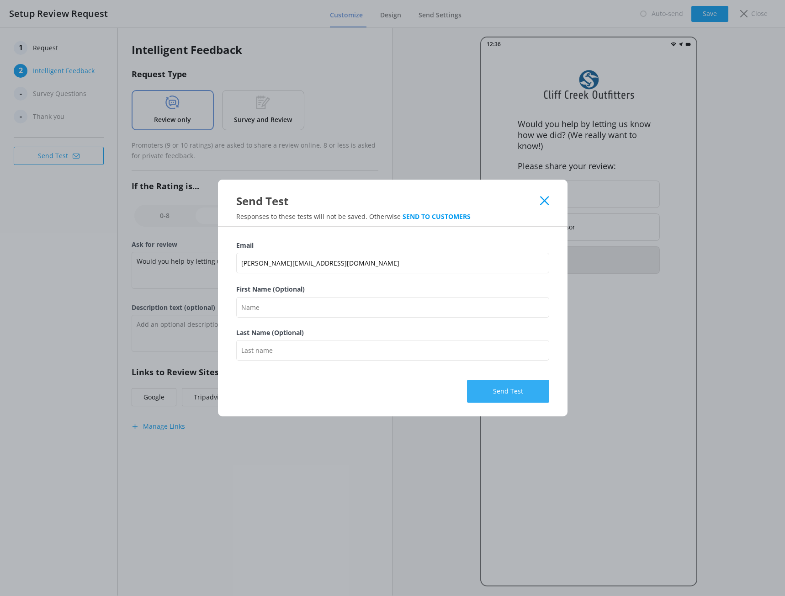
click at [503, 397] on button "Send Test" at bounding box center [508, 391] width 82 height 23
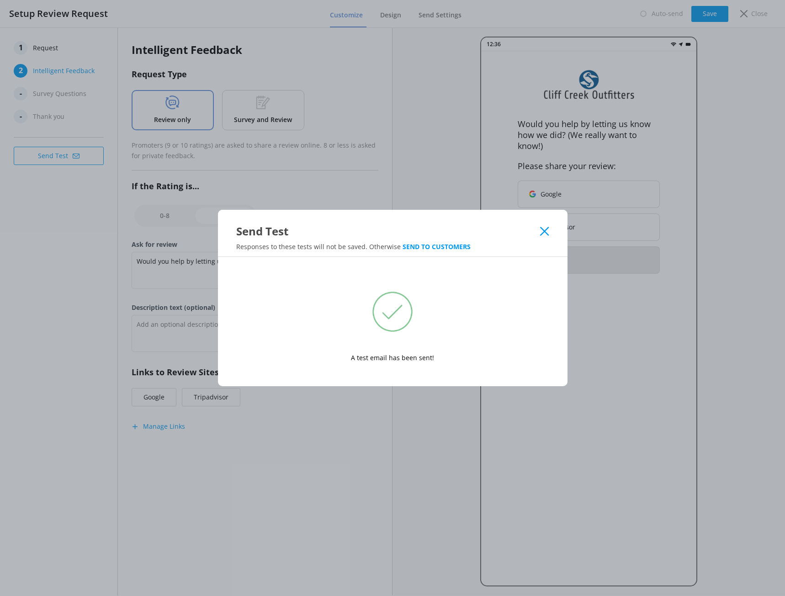
click at [543, 233] on use at bounding box center [544, 231] width 9 height 9
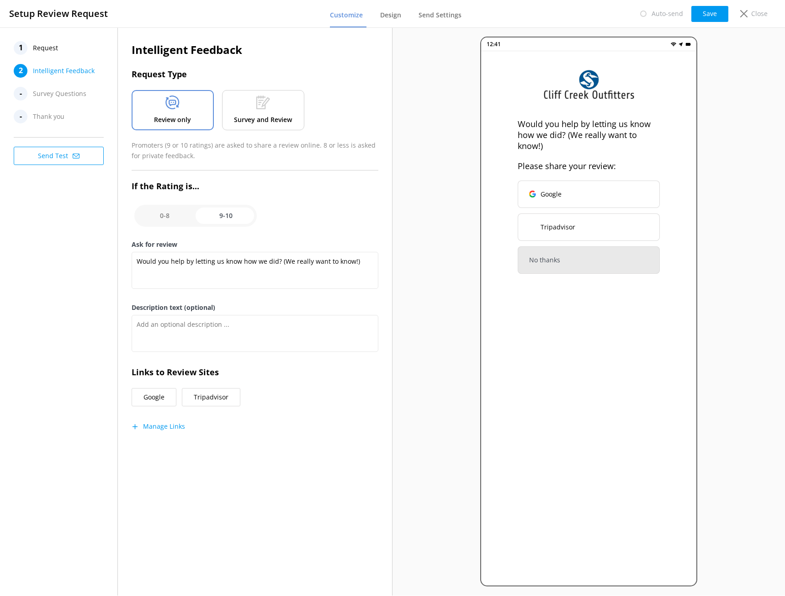
click at [571, 135] on p "Would you help by letting us know how we did? (We really want to know!)" at bounding box center [589, 134] width 142 height 33
click at [41, 98] on span "Survey Questions" at bounding box center [59, 94] width 53 height 14
click at [42, 68] on span "Intelligent Feedback" at bounding box center [64, 71] width 62 height 14
click at [51, 96] on span "Survey Questions" at bounding box center [59, 94] width 53 height 14
click at [716, 11] on button "Save" at bounding box center [709, 14] width 37 height 16
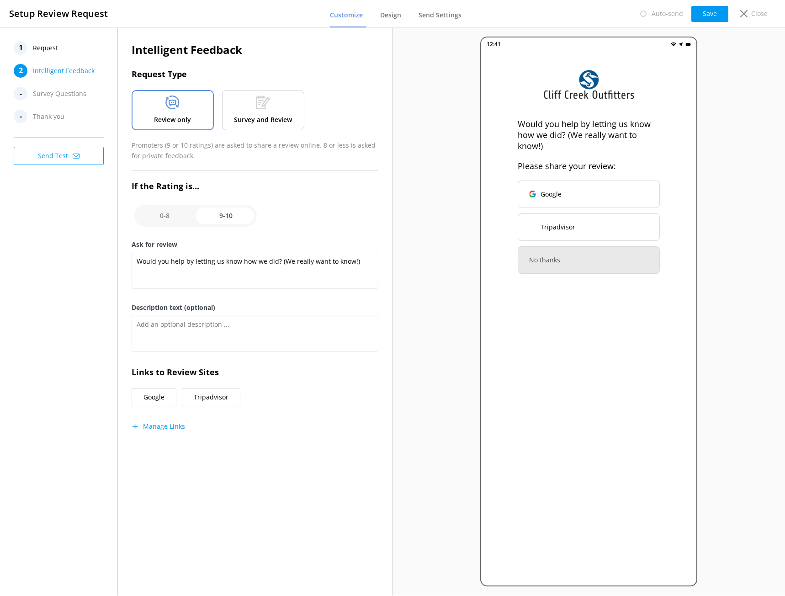
click at [274, 120] on p "Survey and Review" at bounding box center [263, 120] width 58 height 10
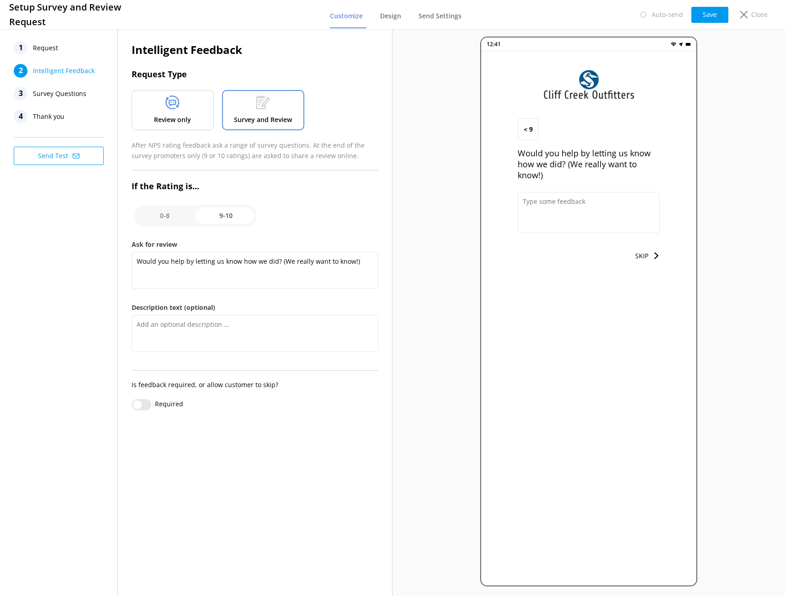
click at [648, 259] on button "SKIP" at bounding box center [647, 256] width 25 height 18
click at [57, 96] on span "Survey Questions" at bounding box center [59, 94] width 53 height 14
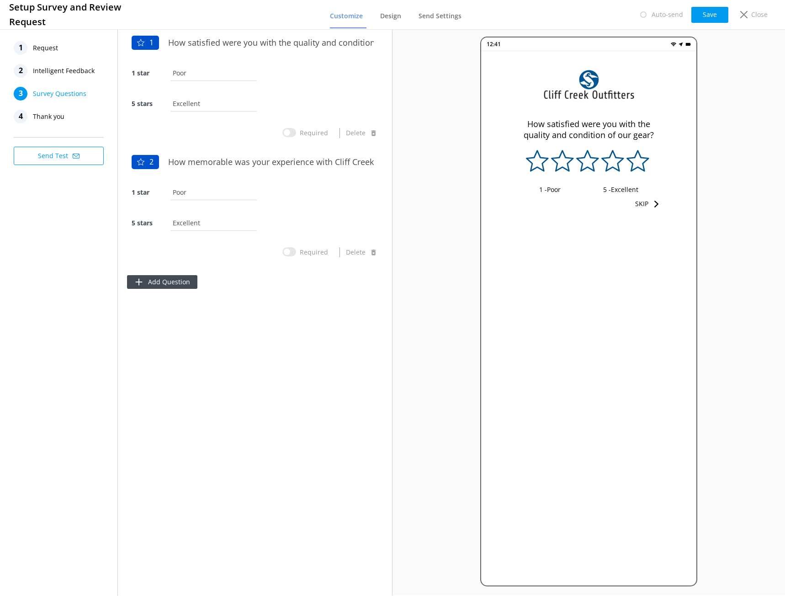
click at [43, 116] on span "Thank you" at bounding box center [49, 117] width 32 height 14
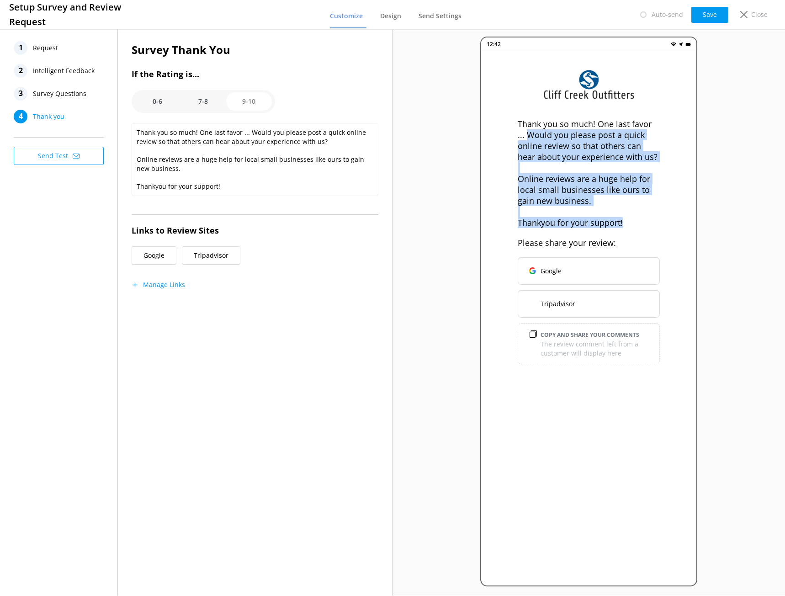
drag, startPoint x: 519, startPoint y: 134, endPoint x: 631, endPoint y: 222, distance: 141.6
click at [631, 222] on p "Thank you so much! One last favor ... Would you please post a quick online revi…" at bounding box center [589, 173] width 142 height 110
copy p "Would you please post a quick online review so that others can hear about your …"
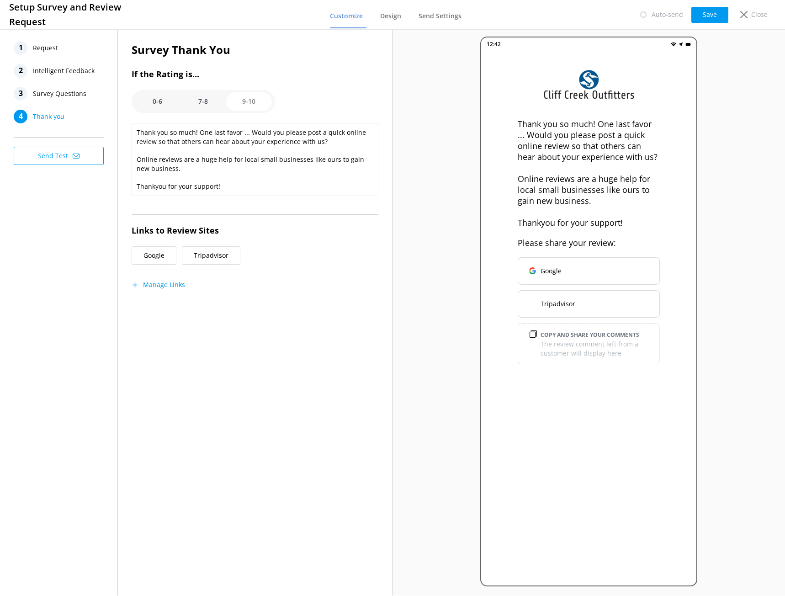
click at [36, 94] on span "Survey Questions" at bounding box center [59, 94] width 53 height 14
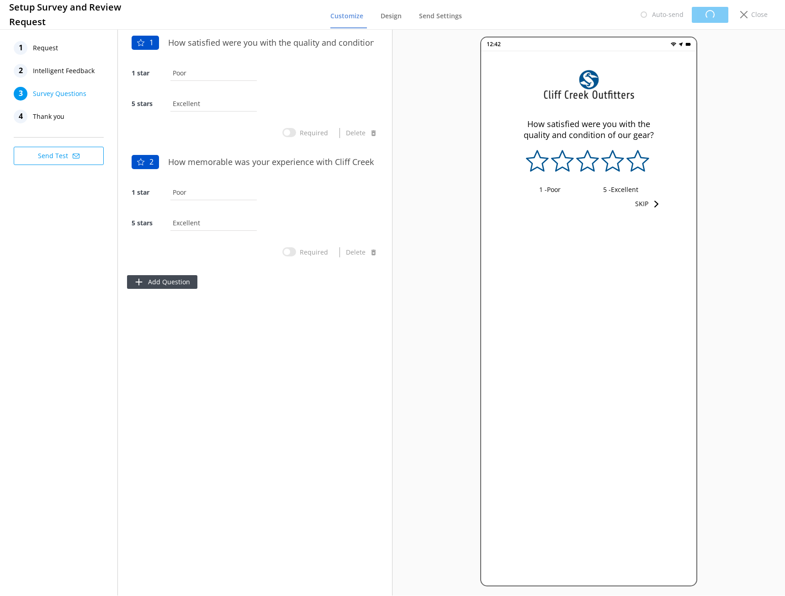
click at [43, 69] on span "Intelligent Feedback" at bounding box center [64, 71] width 62 height 14
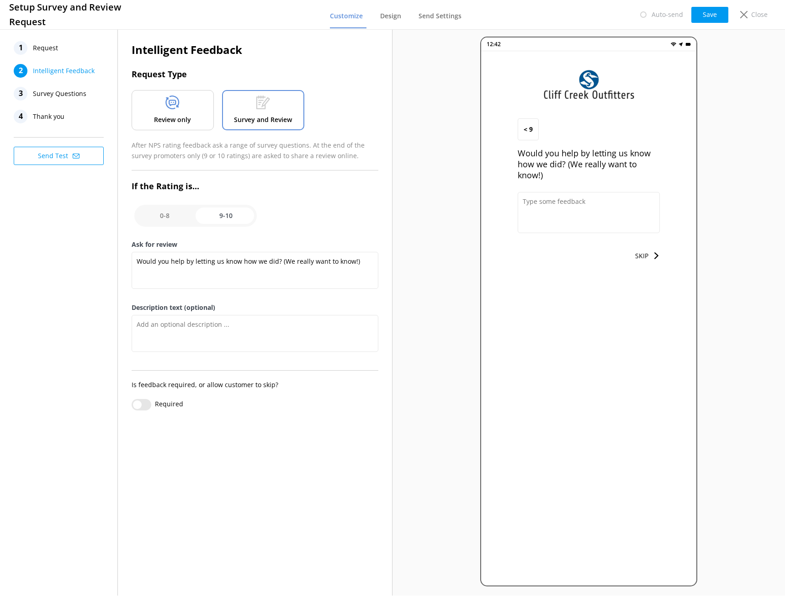
click at [43, 47] on span "Request" at bounding box center [45, 48] width 25 height 14
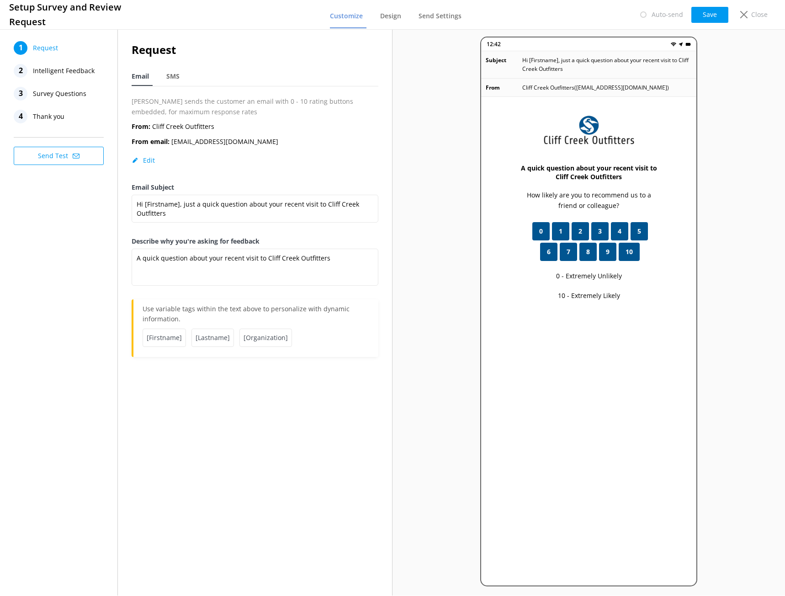
click at [72, 69] on span "Intelligent Feedback" at bounding box center [64, 71] width 62 height 14
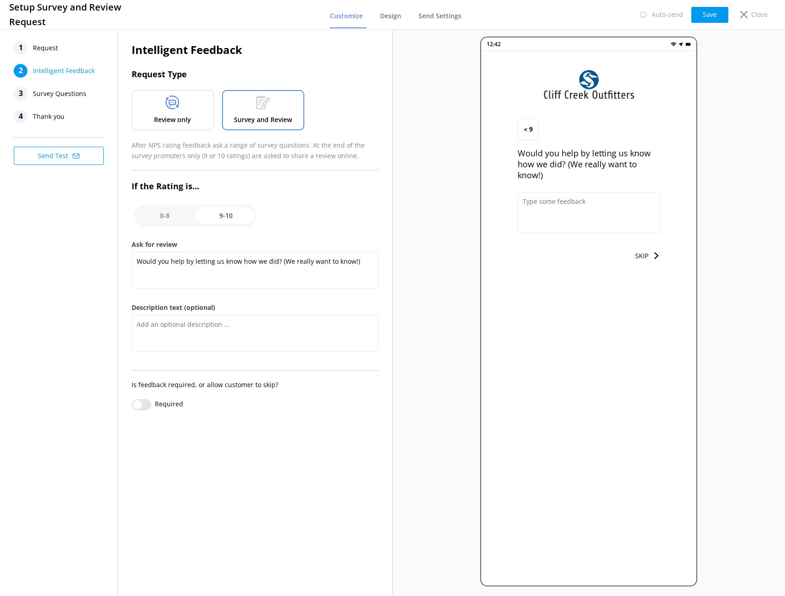
click at [177, 116] on p "Review only" at bounding box center [172, 120] width 37 height 10
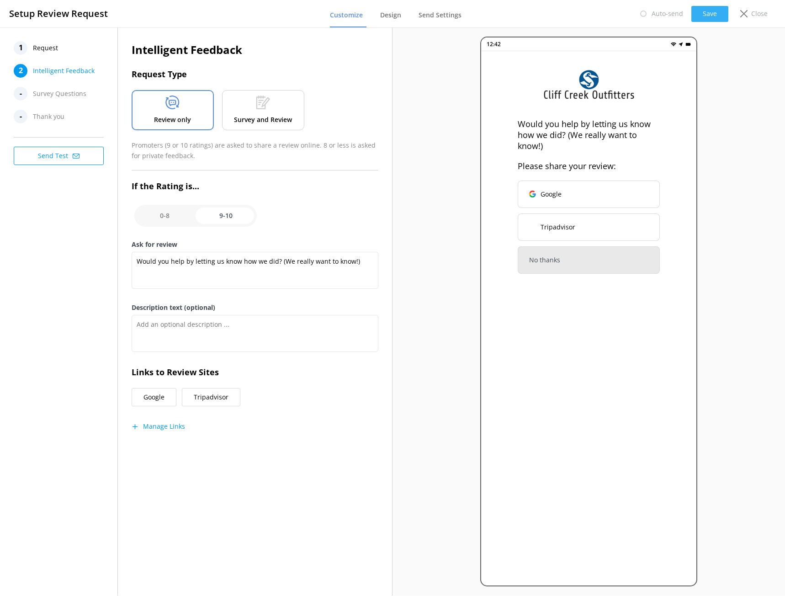
click at [707, 16] on button "Save" at bounding box center [709, 14] width 37 height 16
click at [221, 268] on textarea "Would you help by letting us know how we did? (We really want to know!)" at bounding box center [255, 270] width 247 height 37
click at [200, 265] on textarea "Would you help by letting us know how we did? (We really want to know!)" at bounding box center [255, 270] width 247 height 37
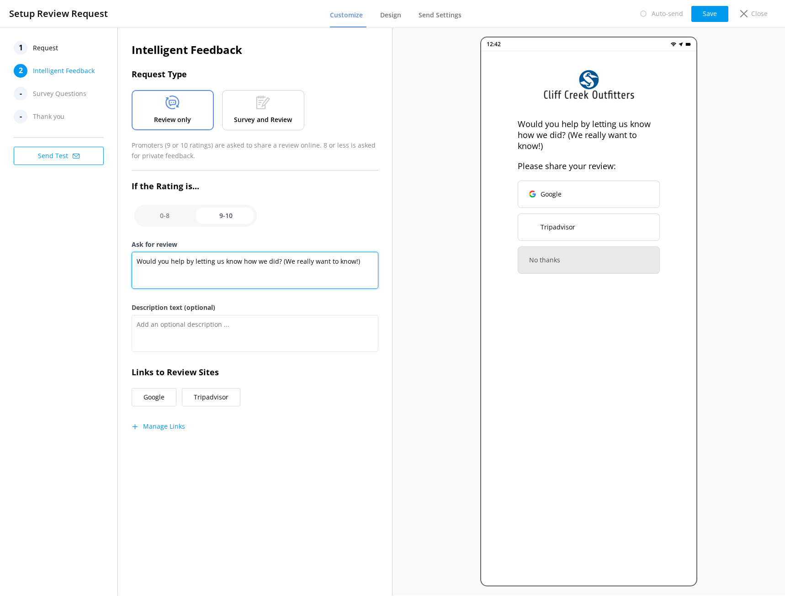
paste textarea "Would you please post a quick online review so that others can hear about your …"
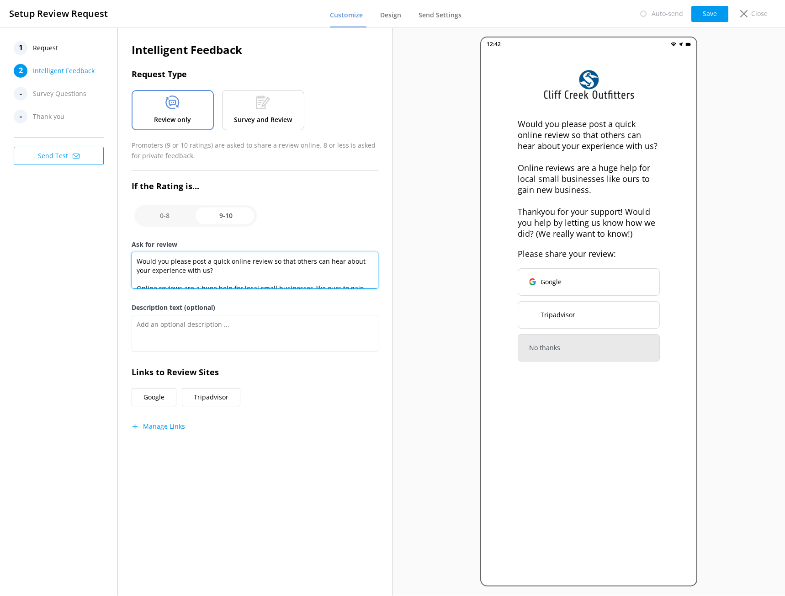
click at [272, 258] on textarea "Would you please post a quick online review so that others can hear about your …" at bounding box center [255, 270] width 247 height 37
drag, startPoint x: 270, startPoint y: 258, endPoint x: 207, endPoint y: 272, distance: 64.2
click at [207, 272] on textarea "Would you please post a quick online review so that others can hear about your …" at bounding box center [255, 270] width 247 height 37
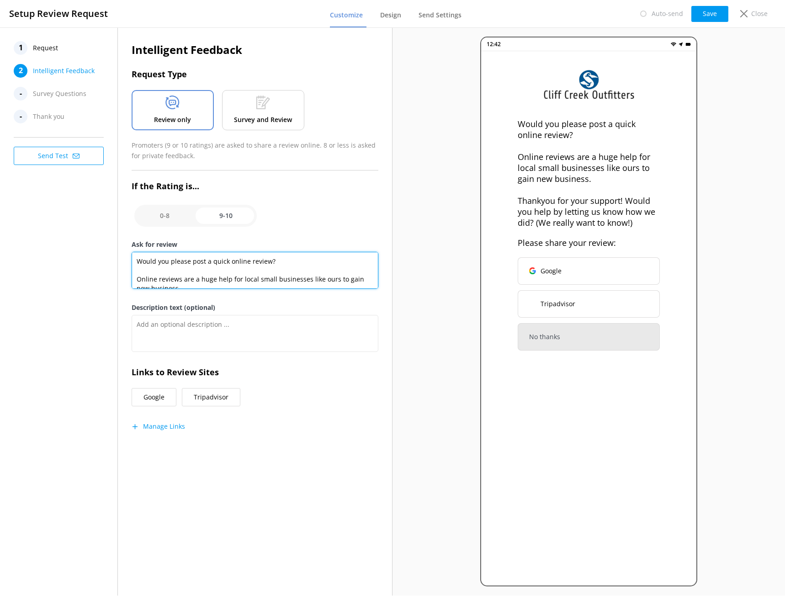
scroll to position [36, 0]
click at [157, 268] on textarea "Would you please post a quick online review? Online reviews are a huge help for…" at bounding box center [255, 270] width 247 height 37
drag, startPoint x: 220, startPoint y: 270, endPoint x: 226, endPoint y: 278, distance: 10.3
click at [226, 278] on textarea "Would you please post a quick online review? Online reviews are a huge help for…" at bounding box center [255, 270] width 247 height 37
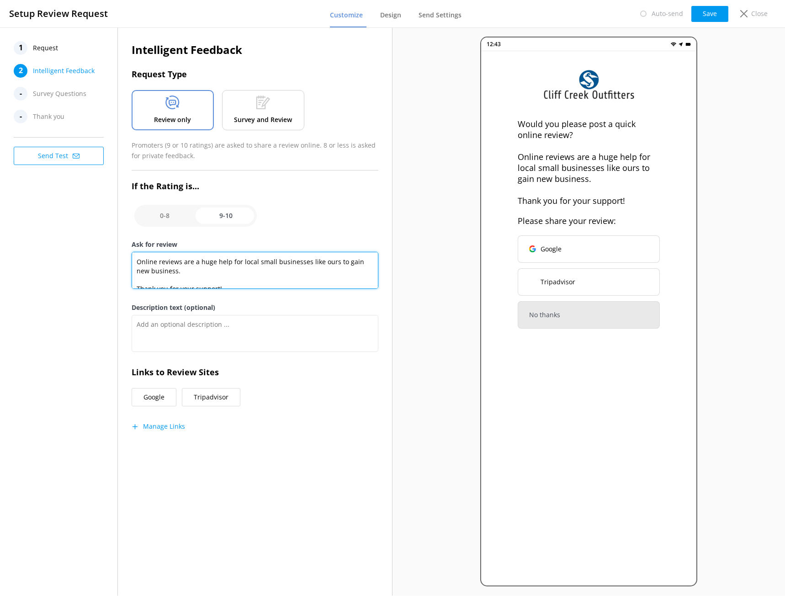
scroll to position [27, 0]
type textarea "Would you please post a quick online review? Online reviews are a huge help for…"
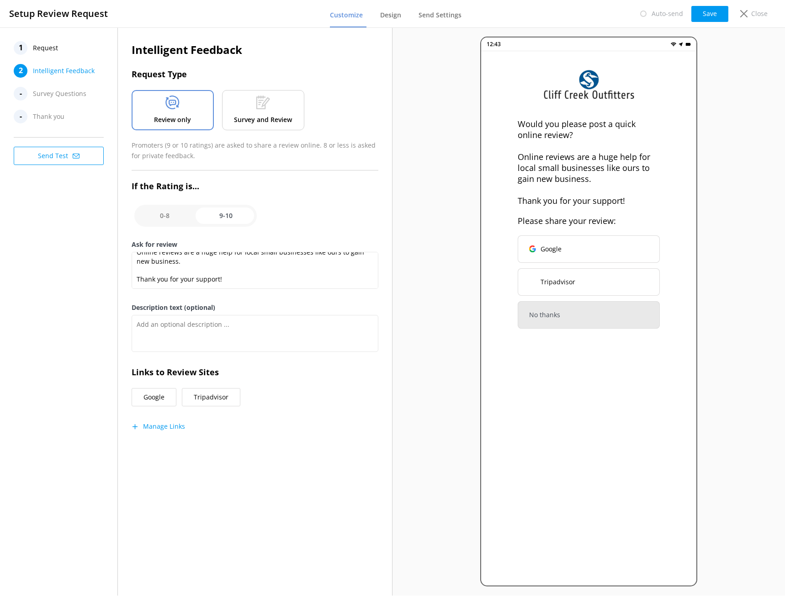
click at [179, 428] on button "Manage Links" at bounding box center [158, 426] width 53 height 9
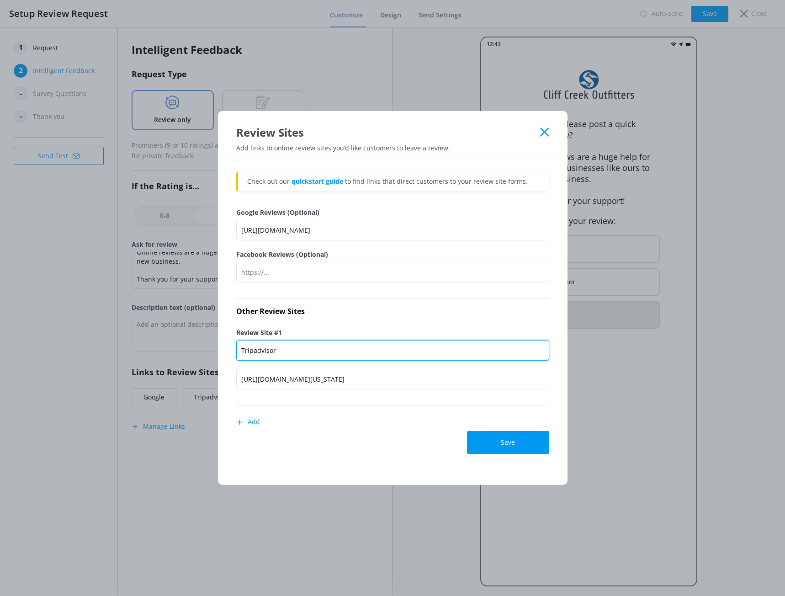
click at [241, 349] on input "Tripadvisor" at bounding box center [392, 350] width 313 height 21
click at [544, 131] on icon at bounding box center [544, 132] width 9 height 9
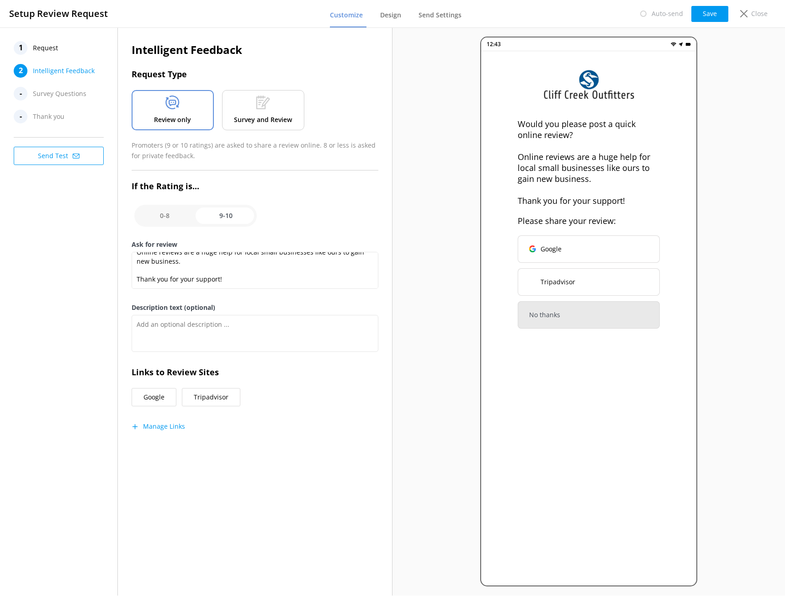
click at [261, 462] on div "Intelligent Feedback Request Type Review only Survey and Review Promoters (9 or…" at bounding box center [255, 244] width 274 height 435
click at [717, 15] on button "Save" at bounding box center [709, 14] width 37 height 16
click at [55, 155] on button "Send Test" at bounding box center [59, 156] width 90 height 18
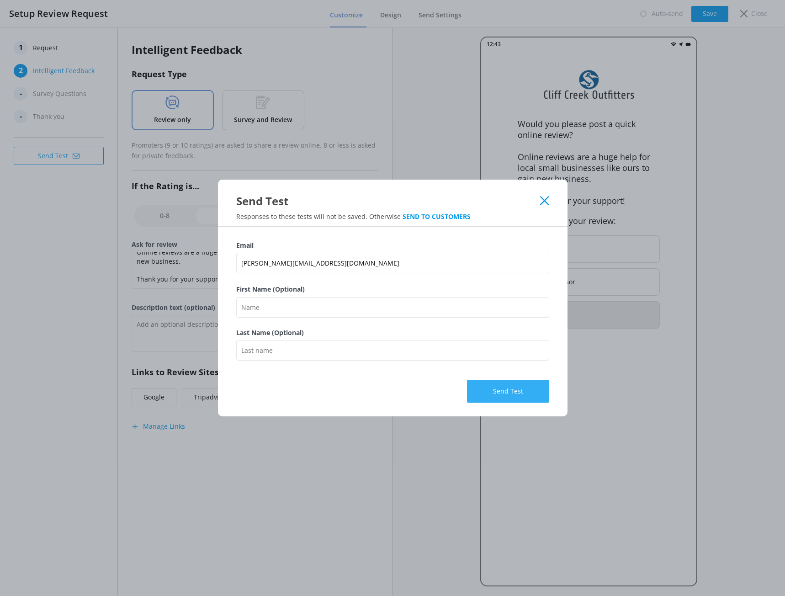
click at [524, 391] on button "Send Test" at bounding box center [508, 391] width 82 height 23
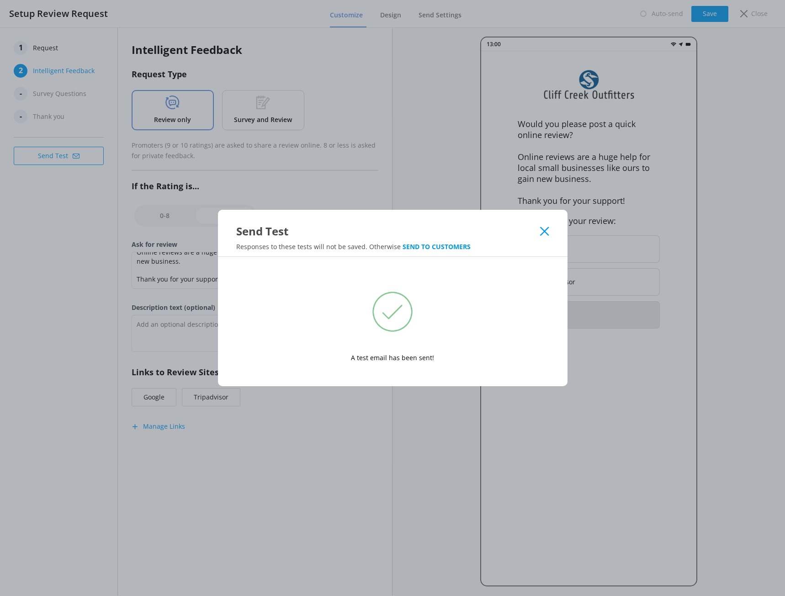
click at [544, 230] on use at bounding box center [544, 231] width 9 height 9
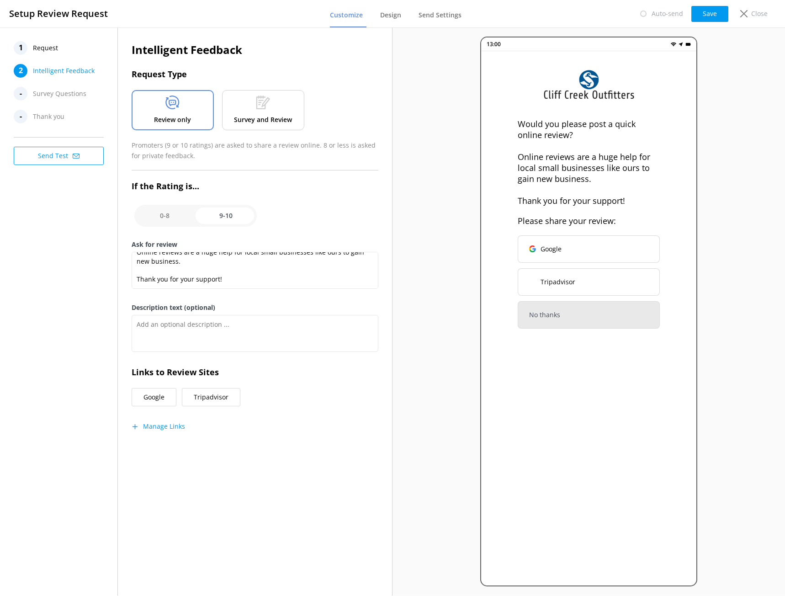
click at [166, 426] on button "Manage Links" at bounding box center [158, 426] width 53 height 9
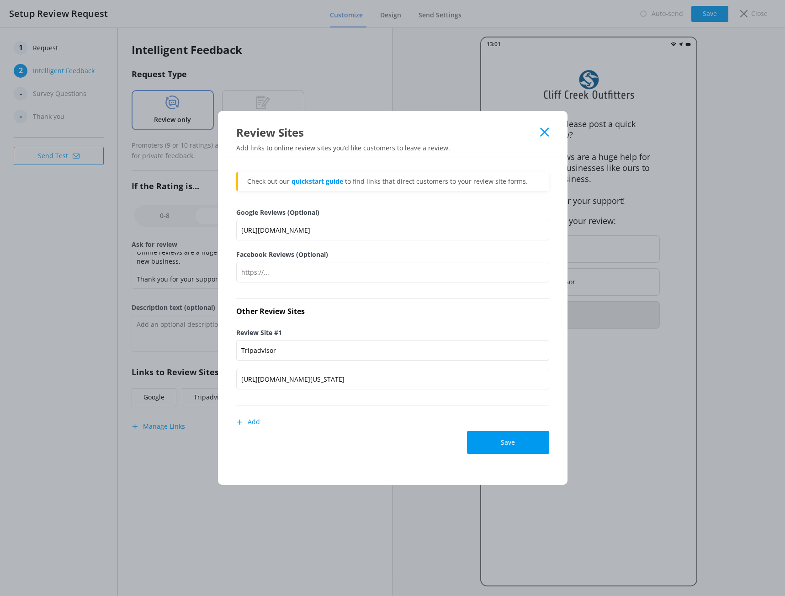
click at [549, 134] on icon at bounding box center [544, 132] width 9 height 9
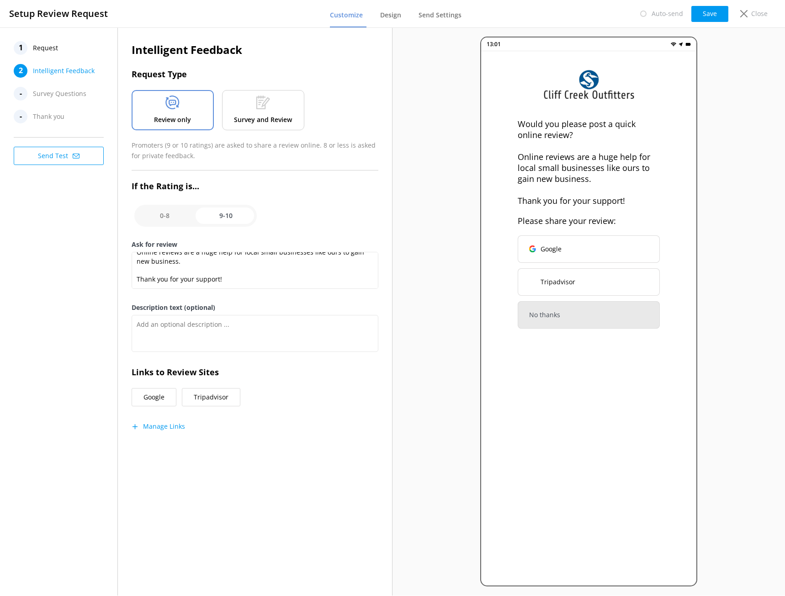
click at [43, 52] on span "Request" at bounding box center [45, 48] width 25 height 14
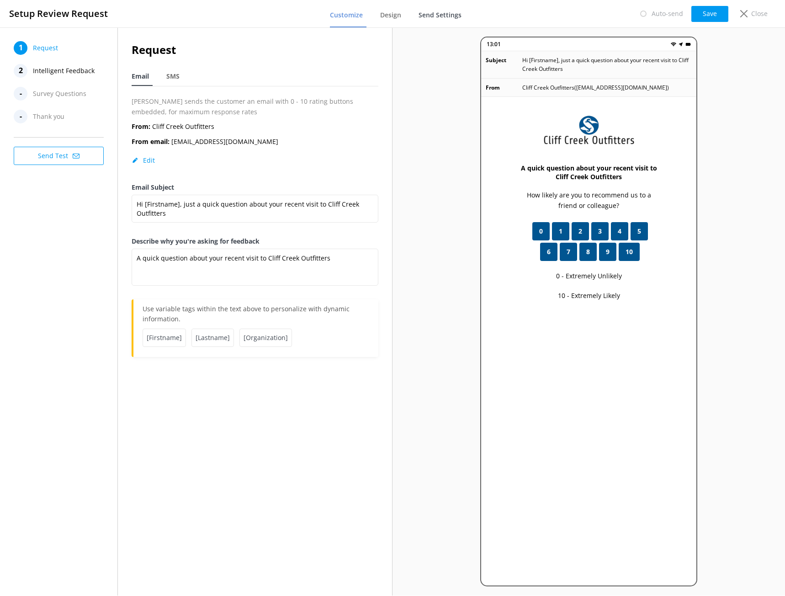
click at [445, 17] on span "Send Settings" at bounding box center [440, 15] width 43 height 9
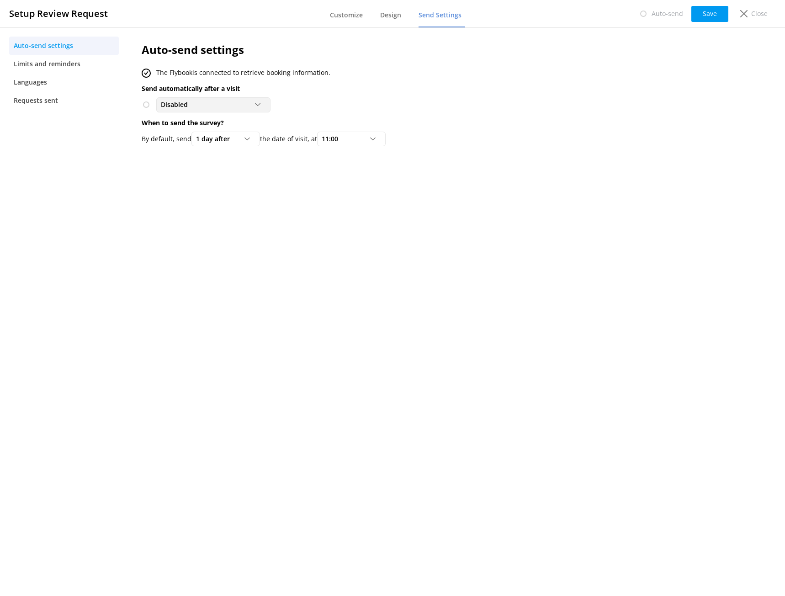
click at [254, 109] on div "Disabled" at bounding box center [214, 105] width 110 height 10
click at [216, 138] on div "To customers from The Flybook" at bounding box center [202, 142] width 82 height 9
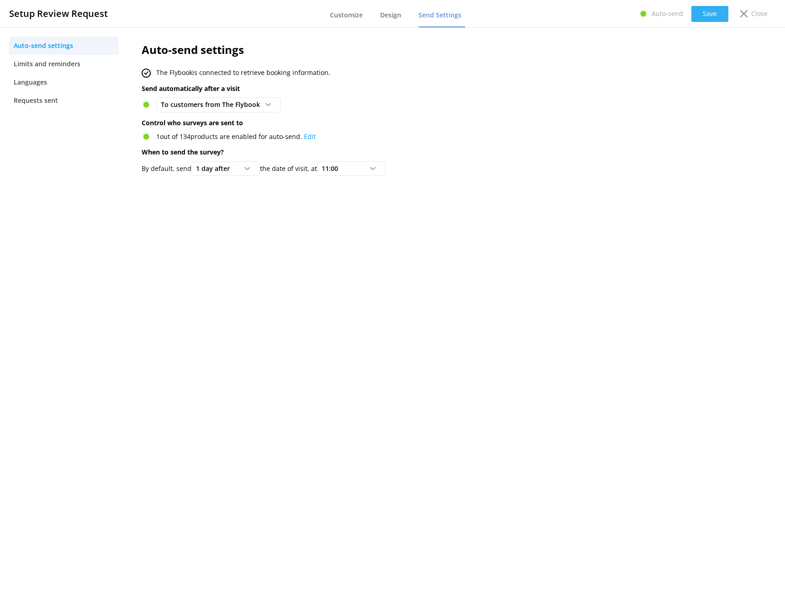
click at [697, 10] on button "Save" at bounding box center [709, 14] width 37 height 16
click at [308, 138] on link "Edit" at bounding box center [310, 136] width 12 height 9
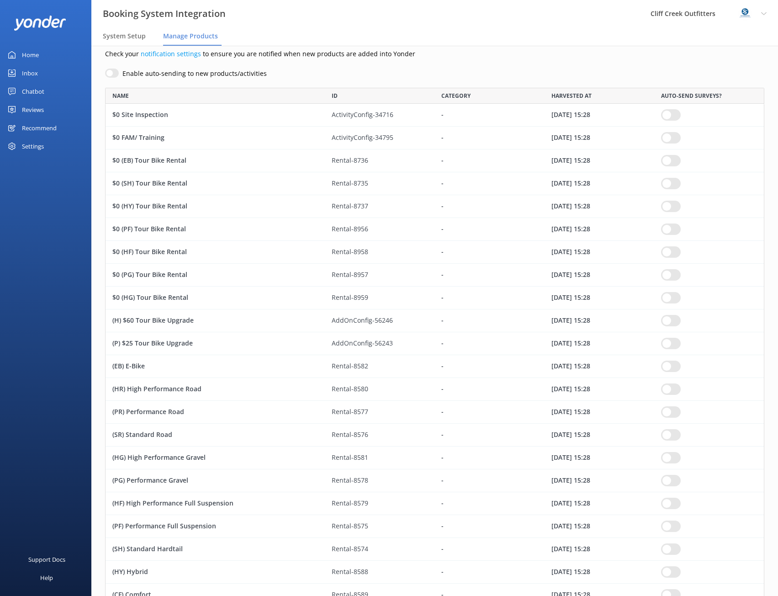
scroll to position [46, 0]
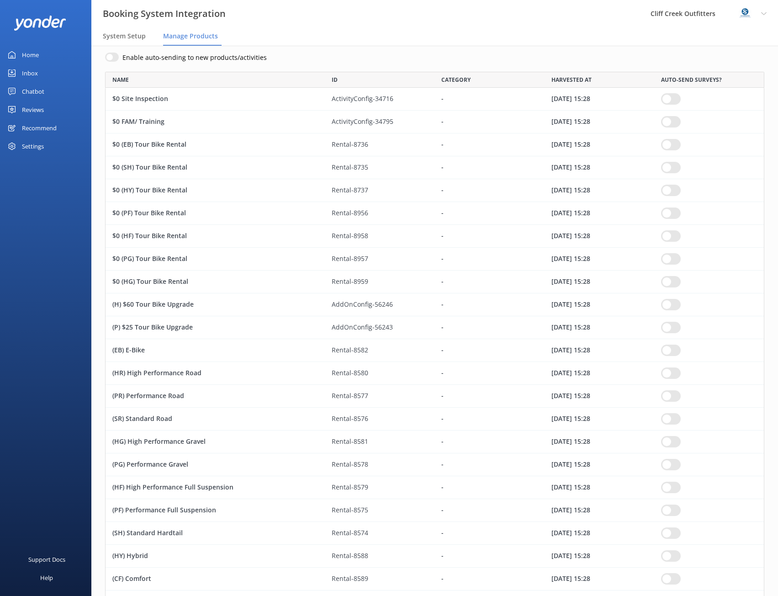
click at [667, 351] on input "row" at bounding box center [671, 350] width 20 height 11
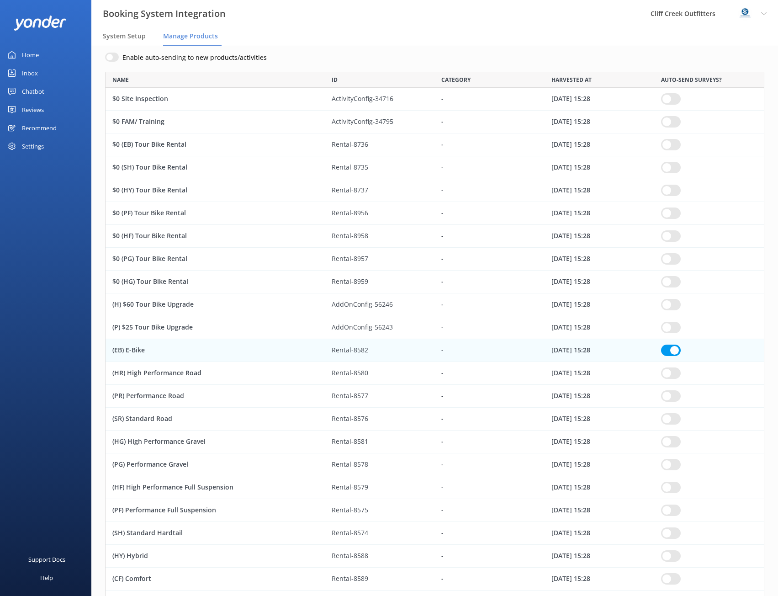
click at [673, 374] on input "row" at bounding box center [671, 372] width 20 height 11
checkbox input "true"
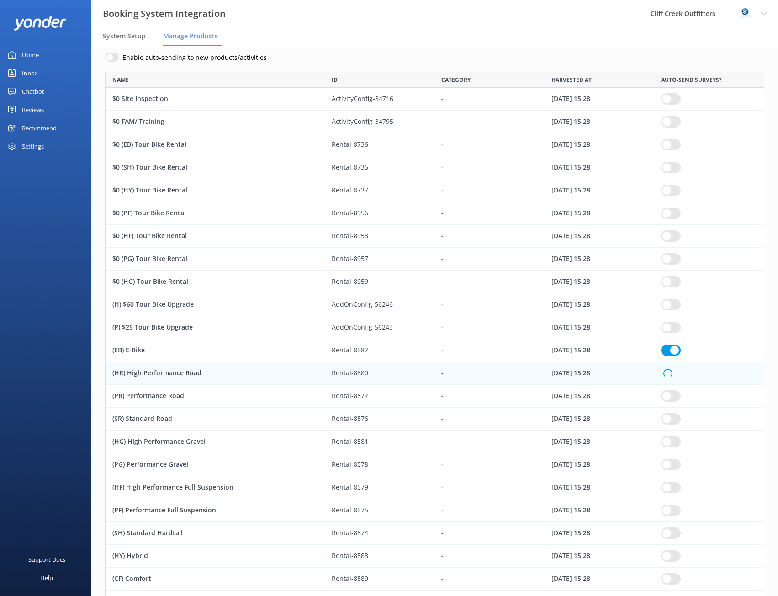
checkbox input "true"
click at [670, 394] on input "row" at bounding box center [671, 395] width 20 height 11
checkbox input "true"
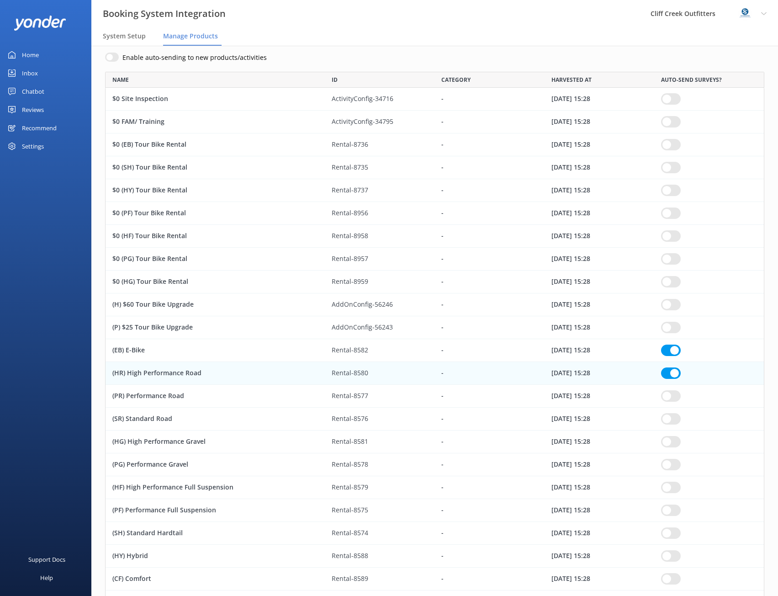
checkbox input "true"
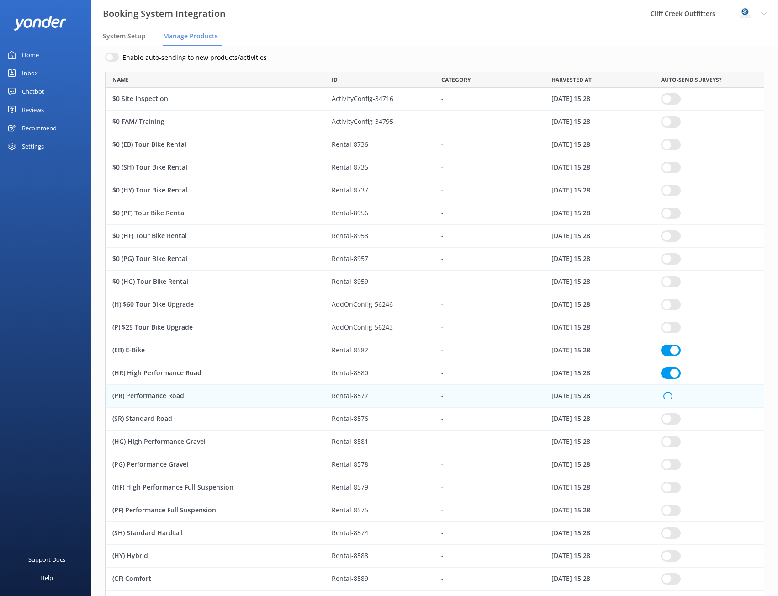
checkbox input "true"
click at [672, 416] on input "row" at bounding box center [671, 418] width 20 height 11
checkbox input "true"
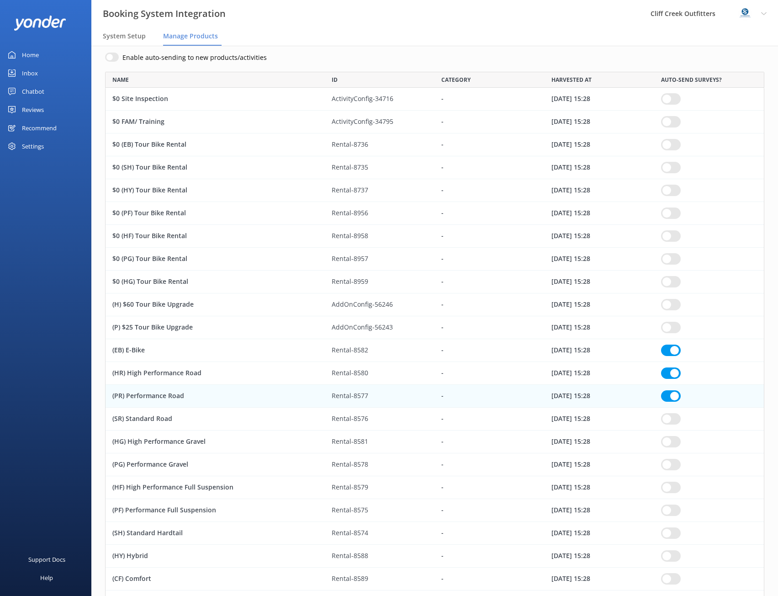
checkbox input "true"
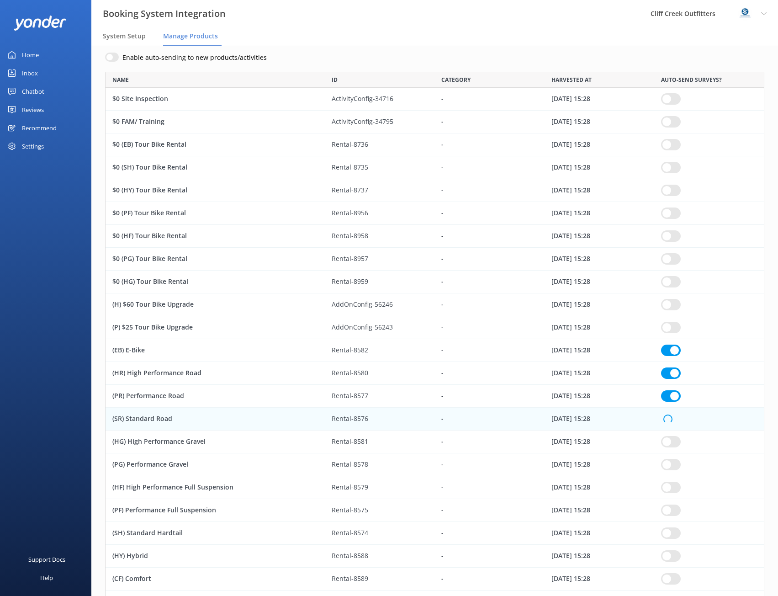
checkbox input "true"
click at [671, 441] on input "row" at bounding box center [671, 441] width 20 height 11
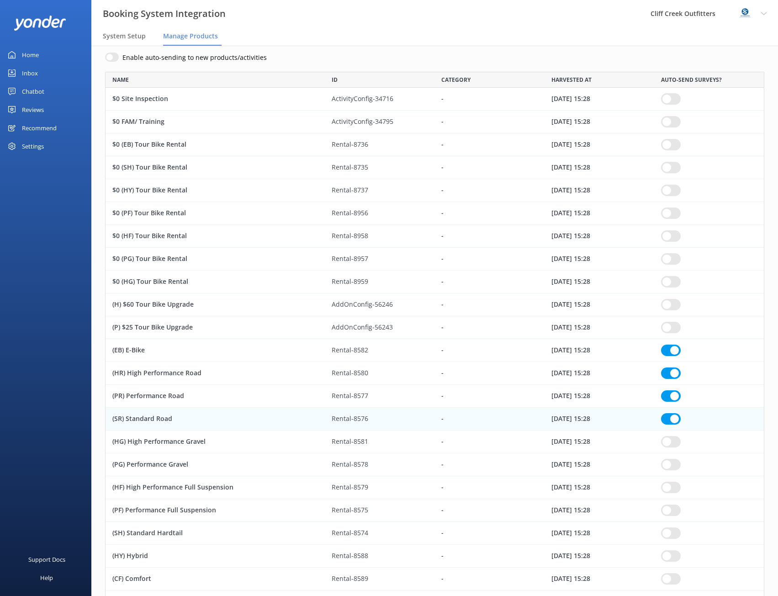
checkbox input "true"
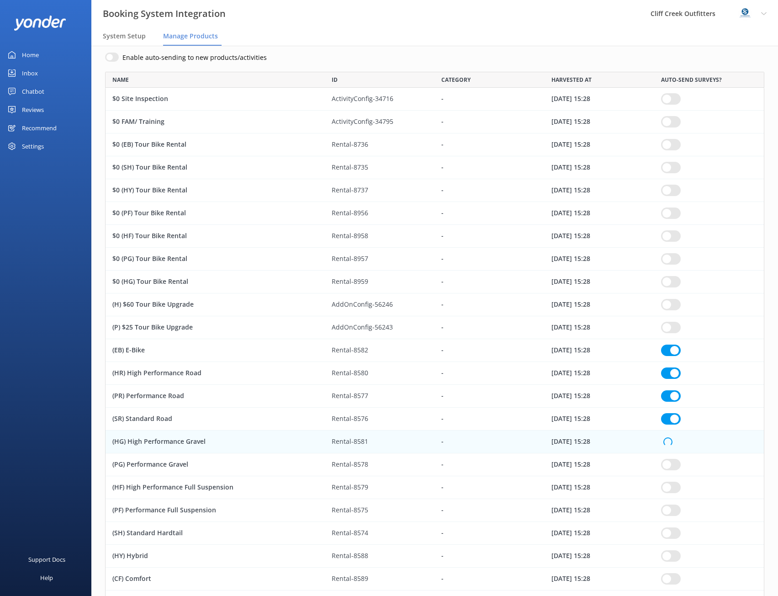
checkbox input "true"
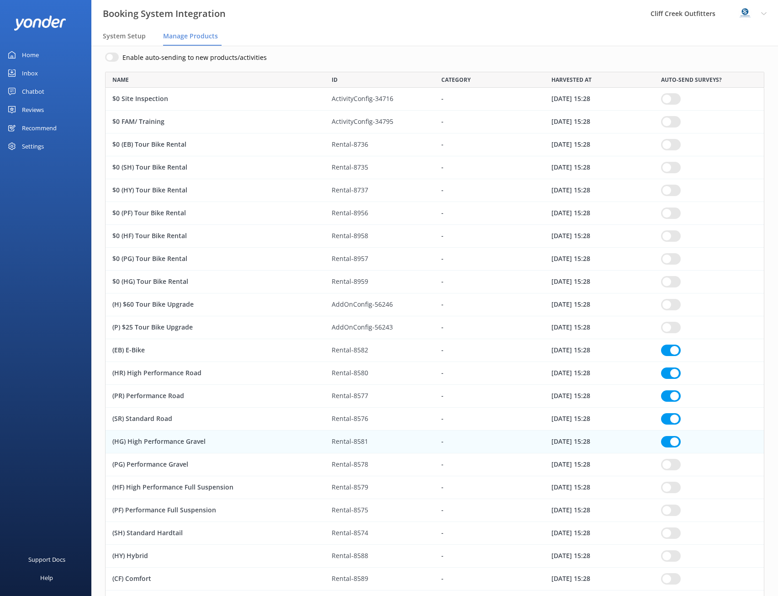
click at [671, 465] on input "row" at bounding box center [671, 464] width 20 height 11
checkbox input "true"
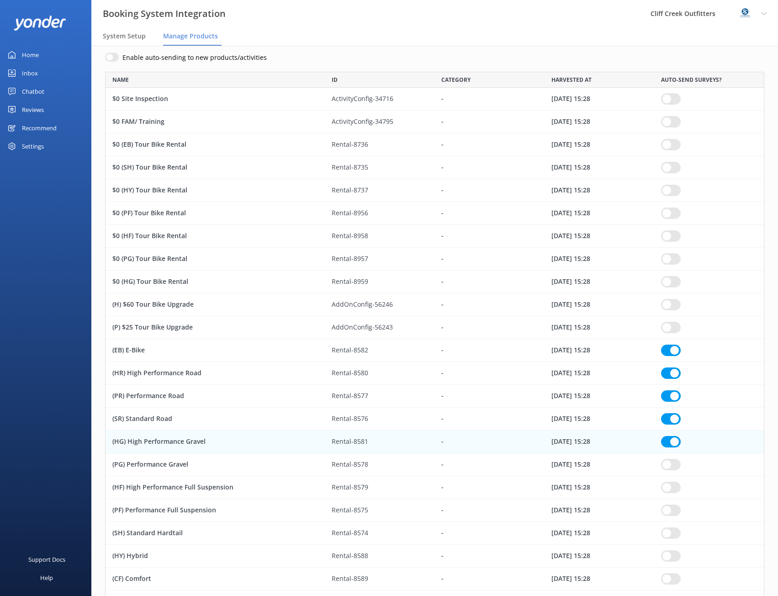
checkbox input "true"
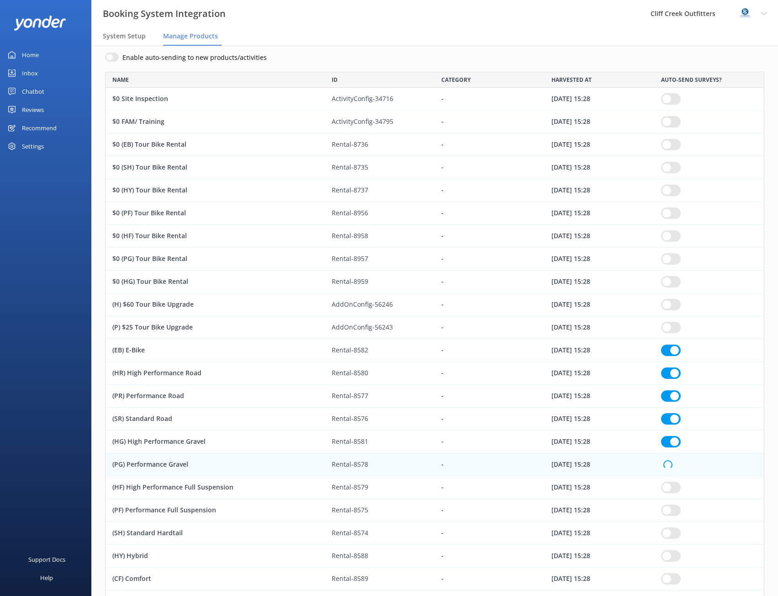
checkbox input "true"
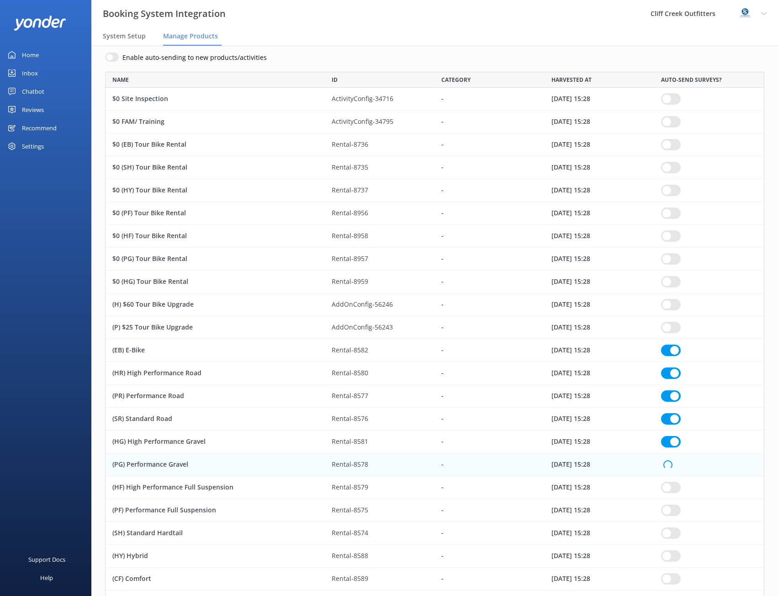
checkbox input "true"
click at [668, 489] on input "row" at bounding box center [671, 487] width 20 height 11
checkbox input "true"
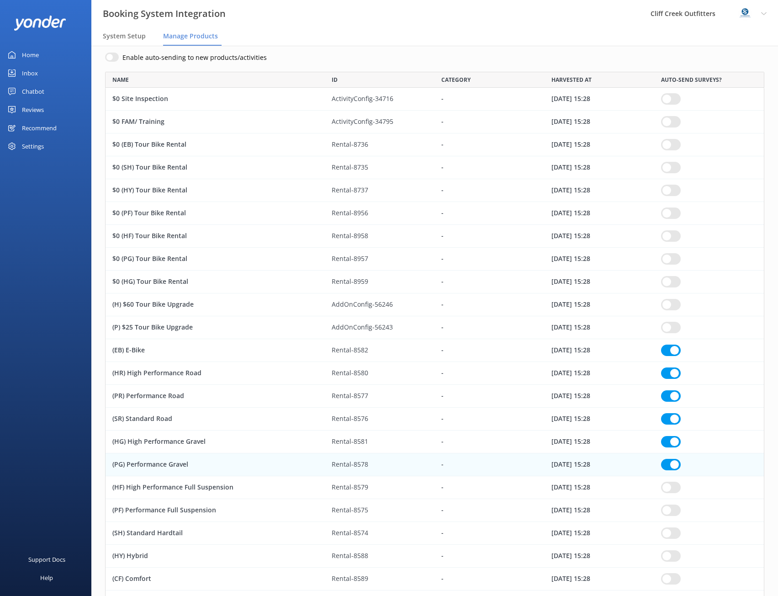
checkbox input "true"
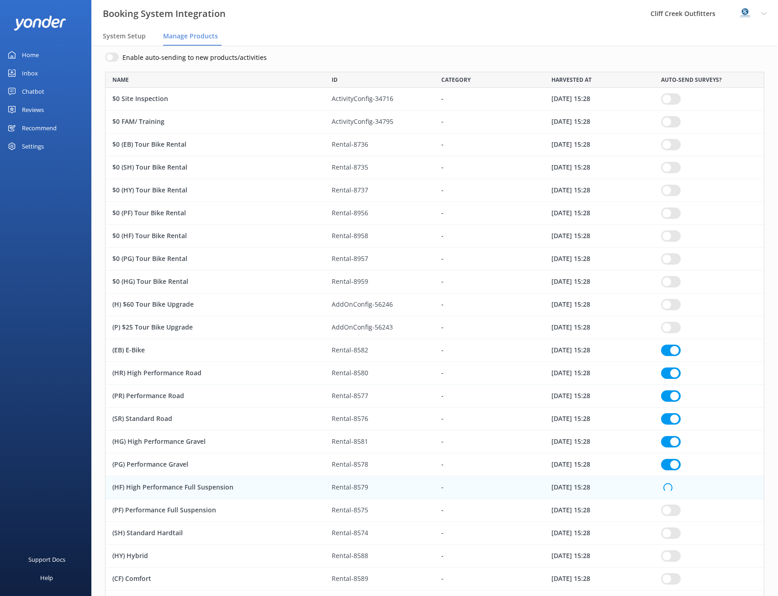
checkbox input "true"
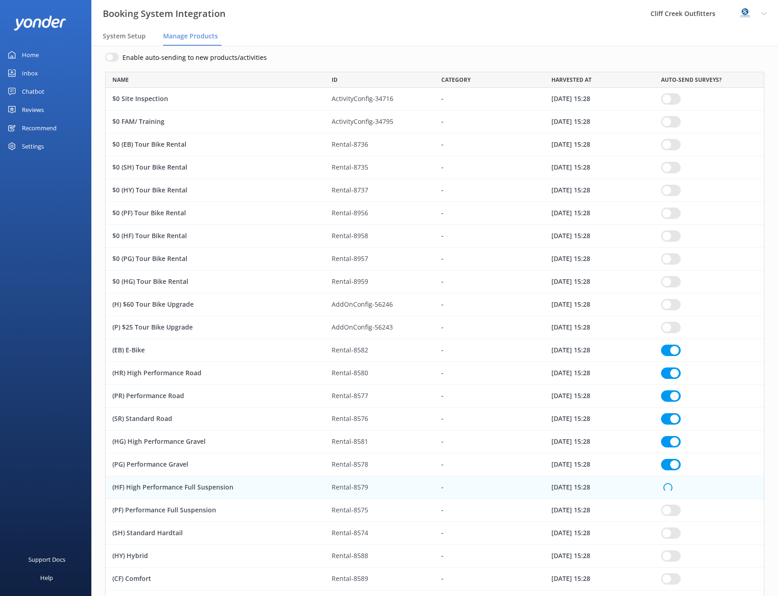
checkbox input "true"
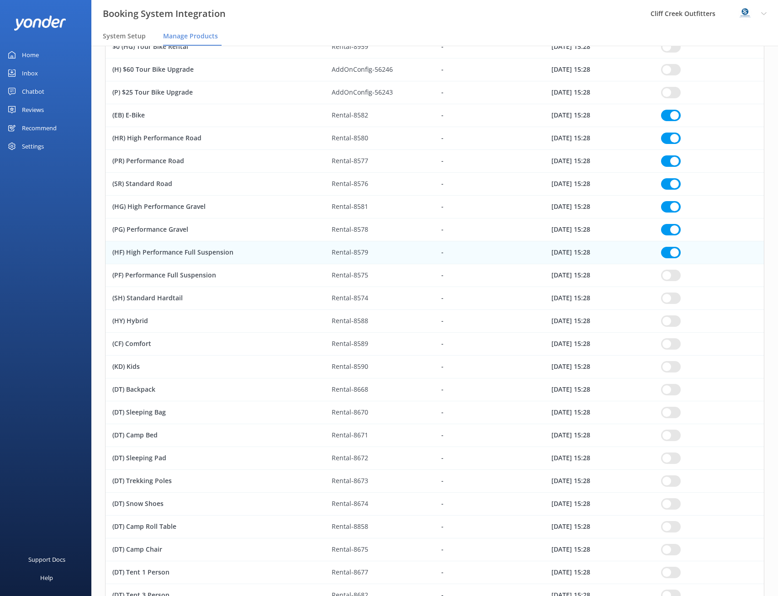
scroll to position [320, 0]
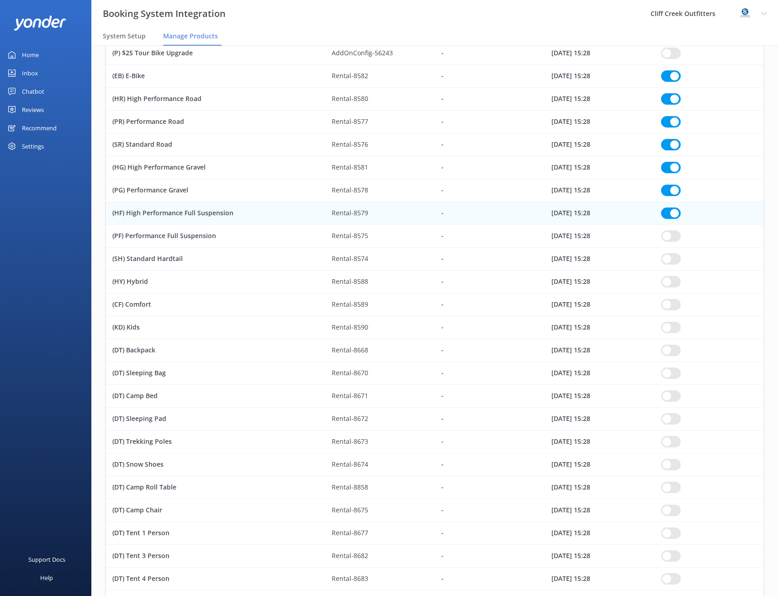
click at [670, 236] on input "row" at bounding box center [671, 235] width 20 height 11
checkbox input "true"
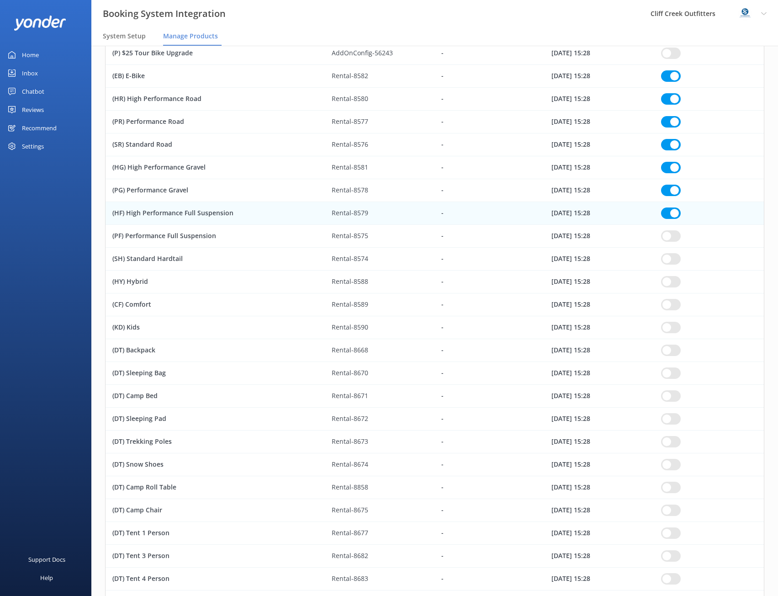
checkbox input "true"
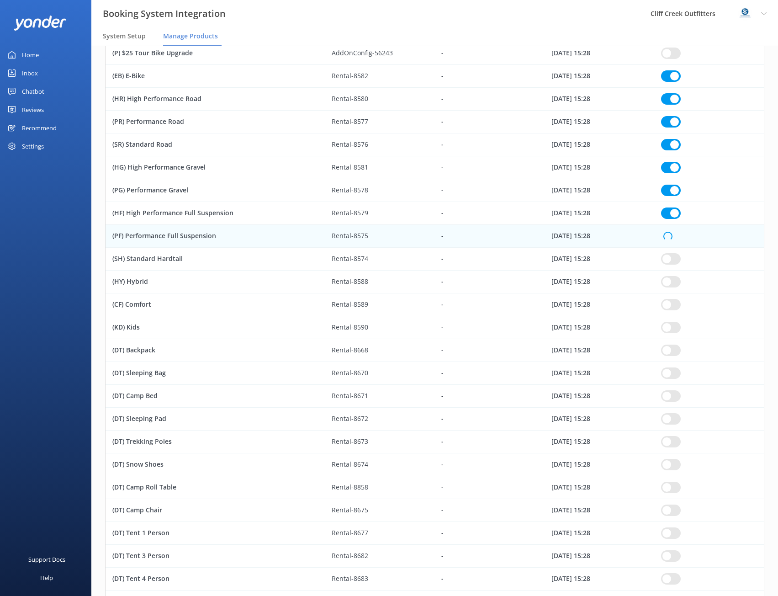
checkbox input "true"
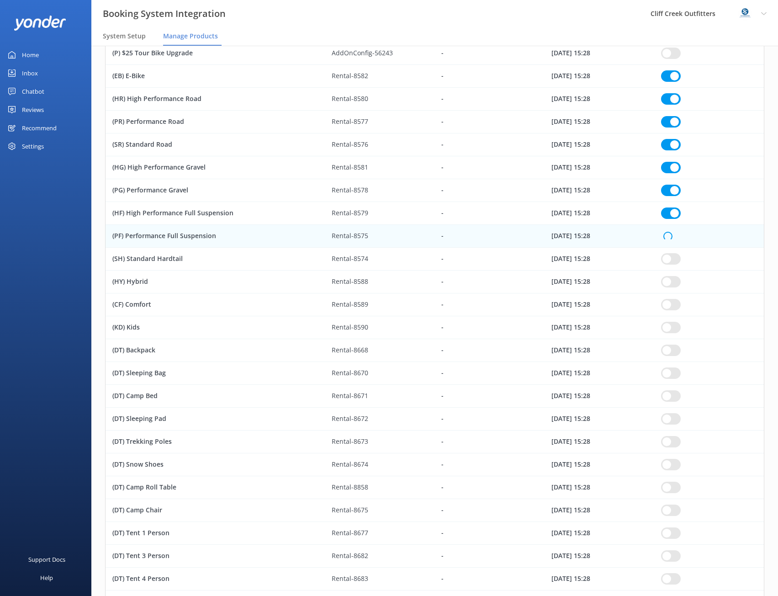
checkbox input "true"
click at [673, 264] on input "row" at bounding box center [671, 258] width 20 height 11
checkbox input "true"
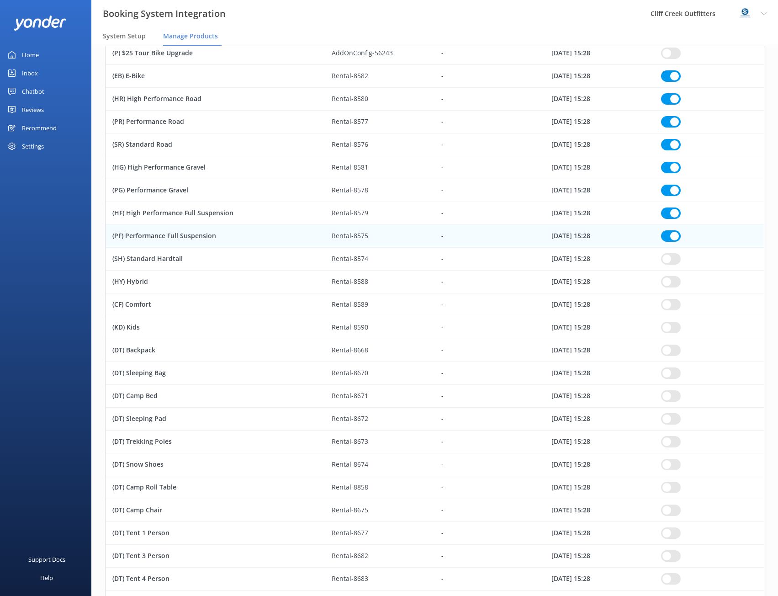
checkbox input "true"
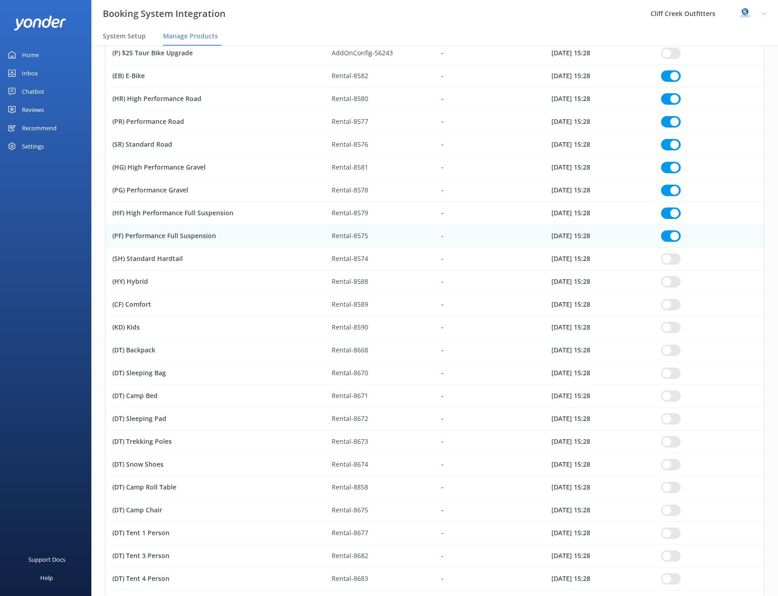
checkbox input "true"
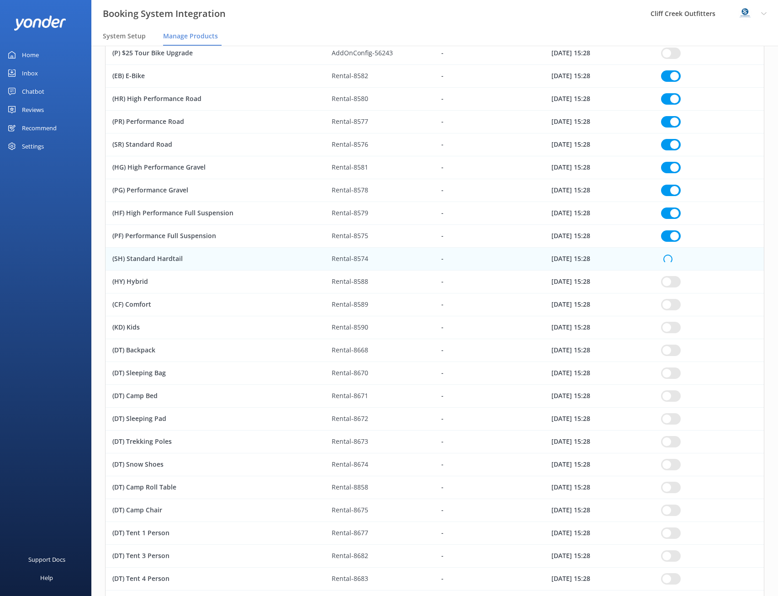
click at [673, 287] on div "row" at bounding box center [709, 282] width 110 height 23
checkbox input "true"
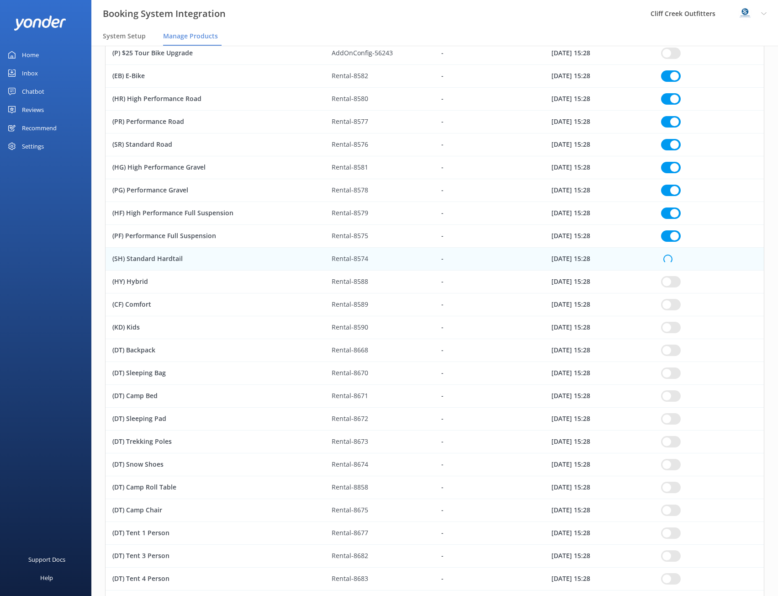
checkbox input "true"
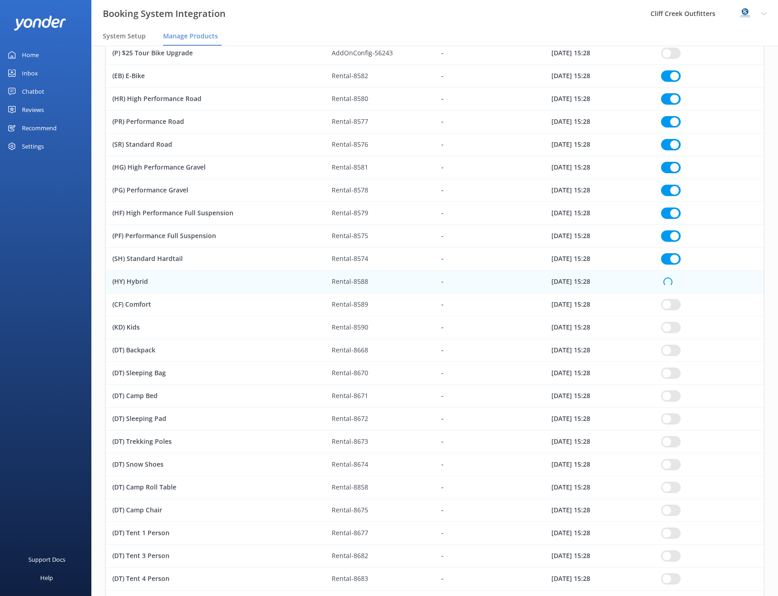
checkbox input "true"
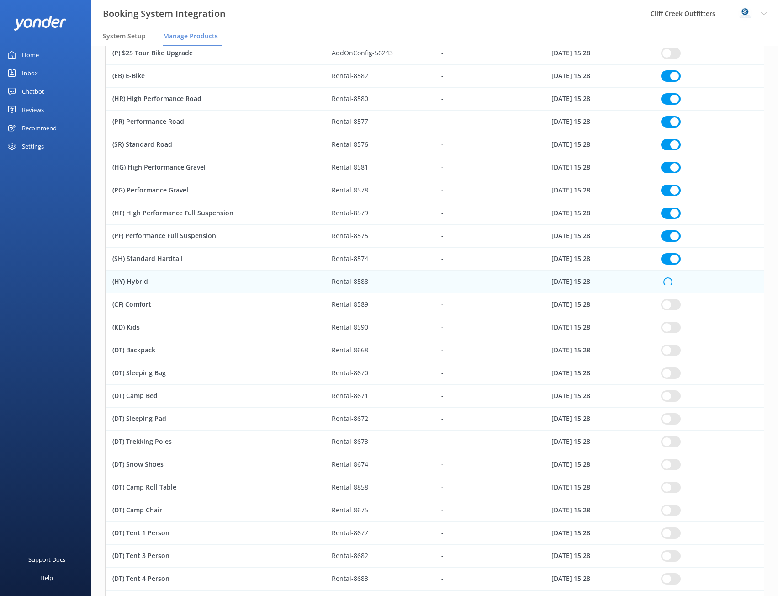
checkbox input "true"
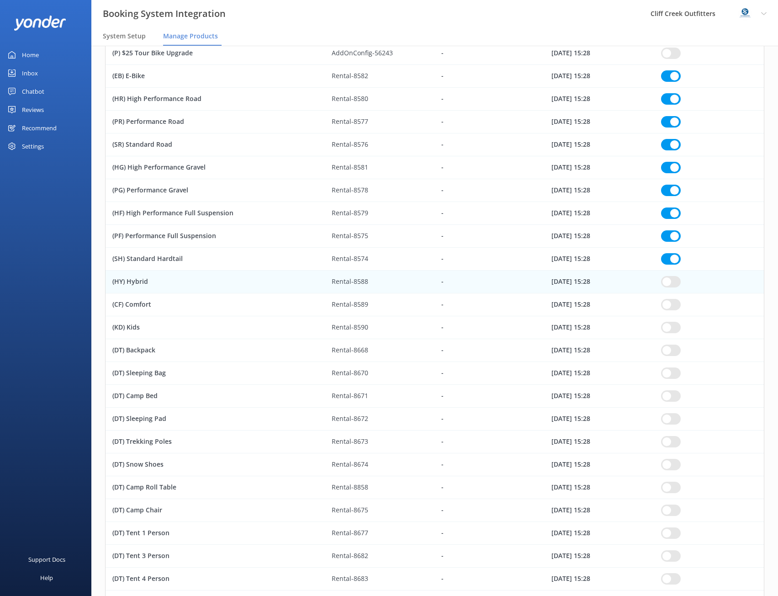
click at [666, 305] on input "row" at bounding box center [671, 304] width 20 height 11
checkbox input "true"
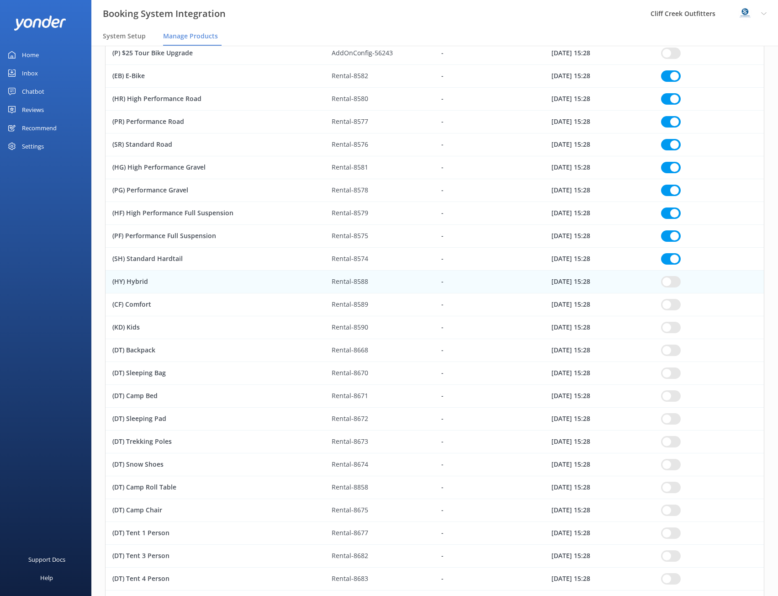
checkbox input "true"
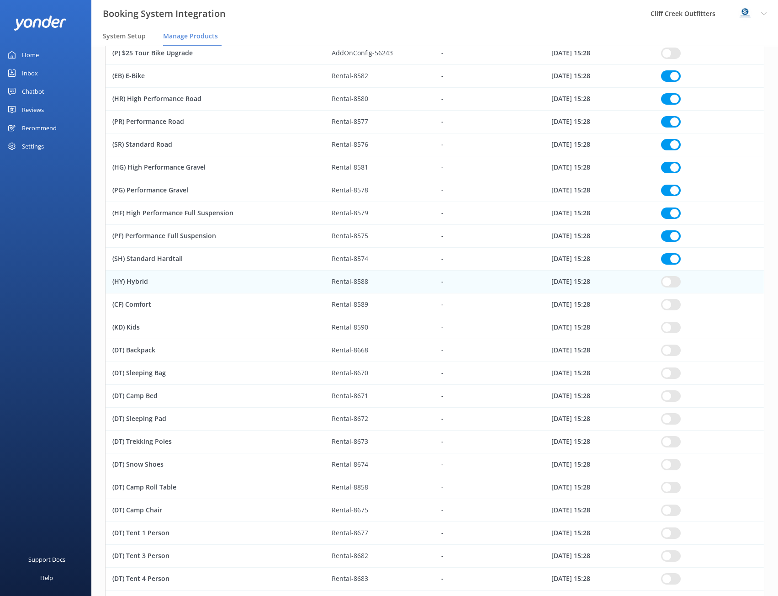
checkbox input "true"
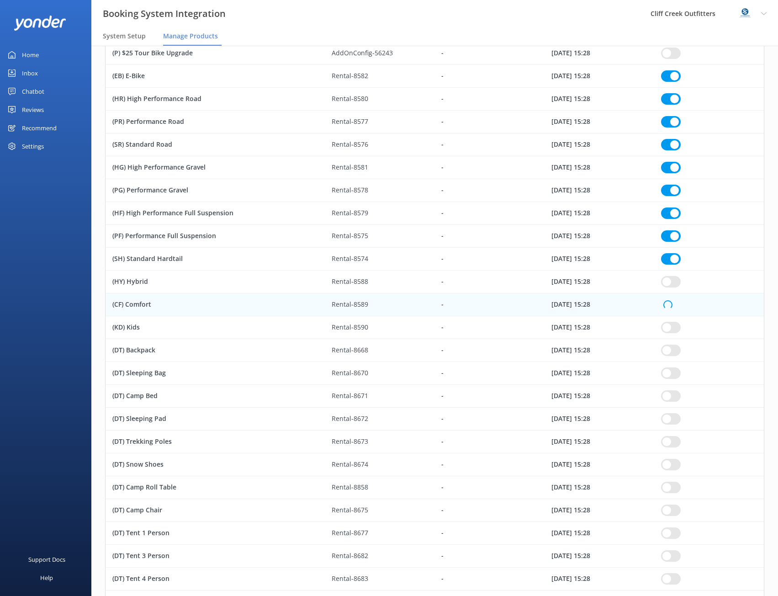
checkbox input "true"
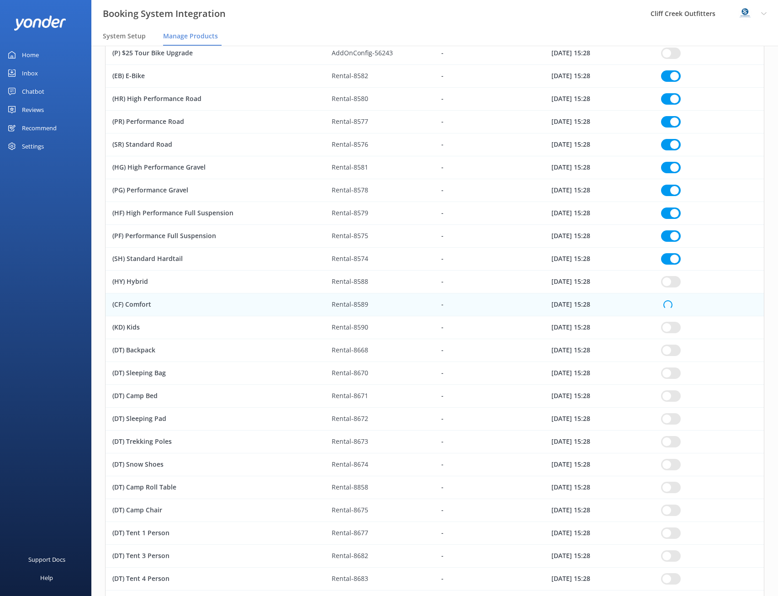
checkbox input "true"
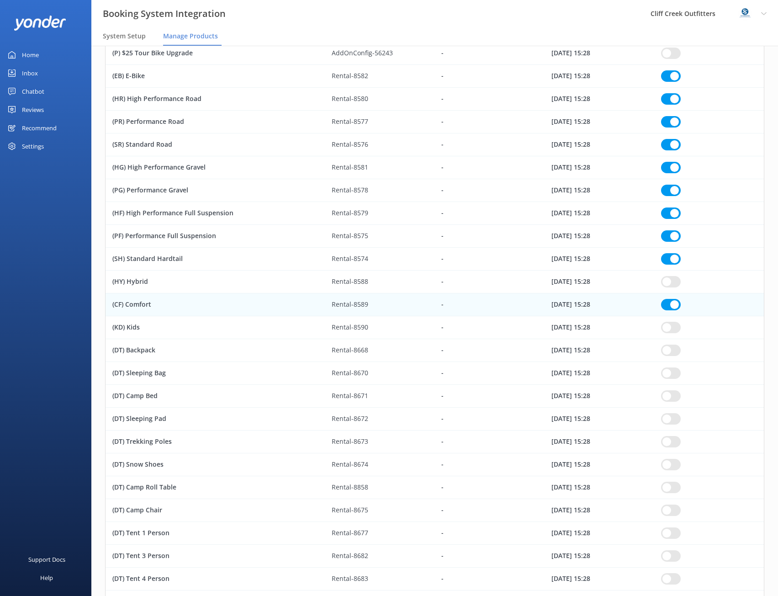
click at [672, 281] on input "row" at bounding box center [671, 281] width 20 height 11
checkbox input "true"
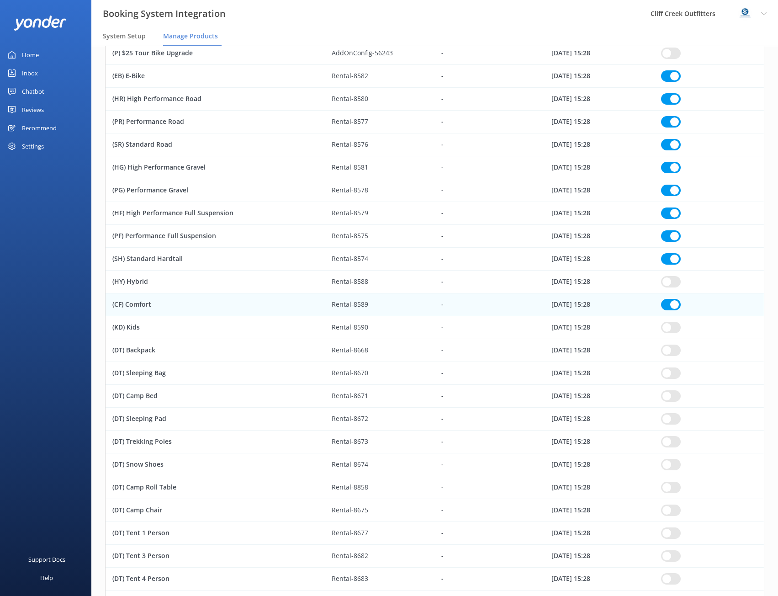
checkbox input "true"
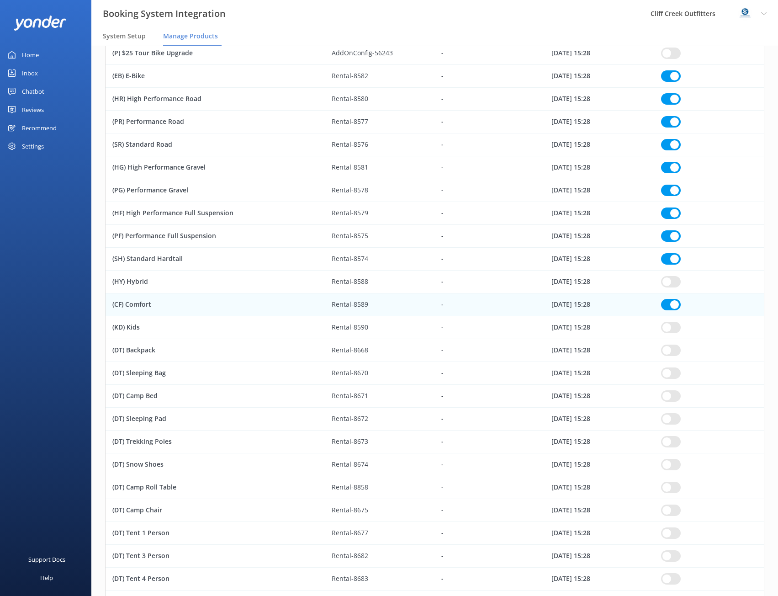
checkbox input "true"
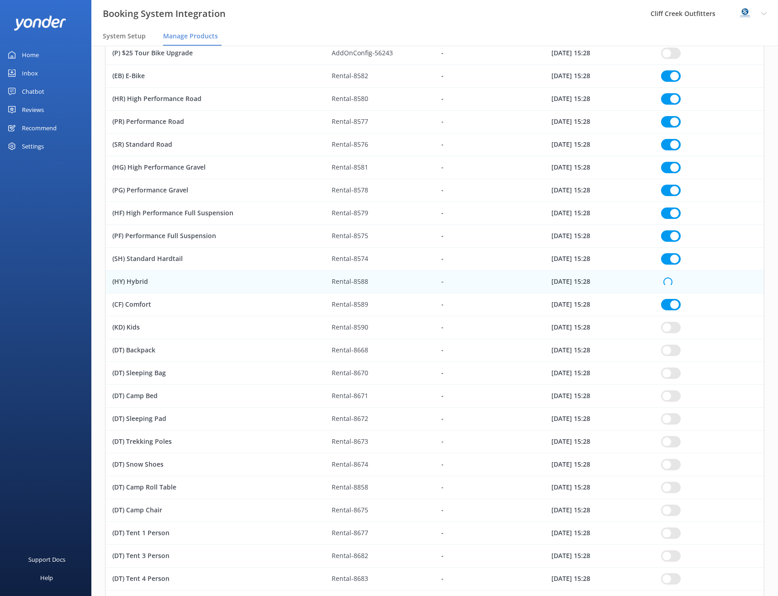
checkbox input "true"
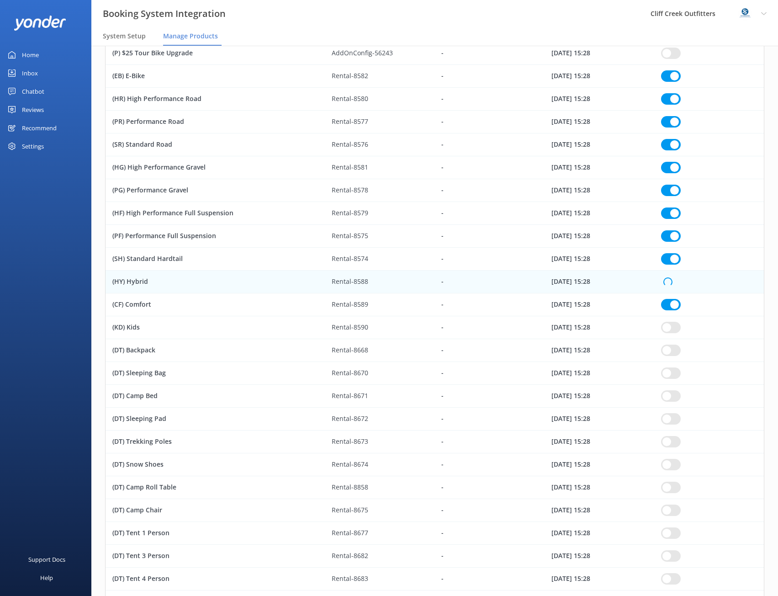
checkbox input "true"
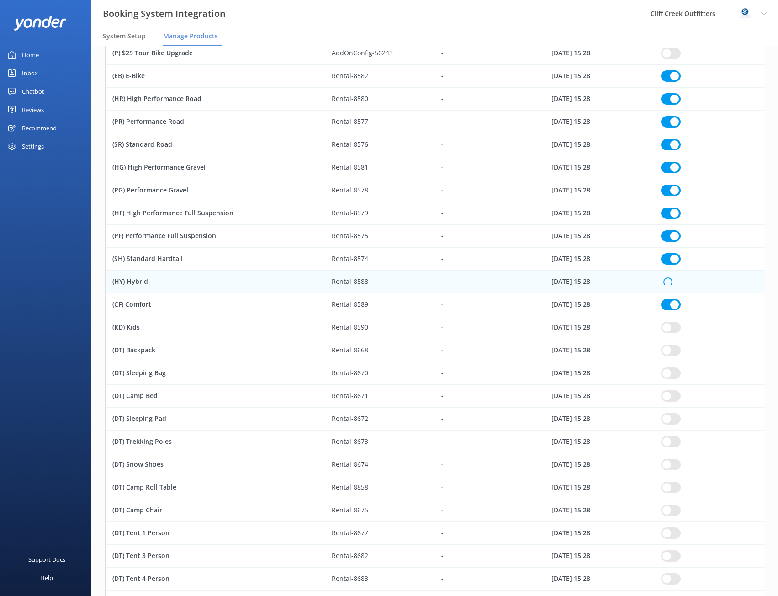
checkbox input "true"
click at [670, 330] on input "row" at bounding box center [671, 327] width 20 height 11
checkbox input "true"
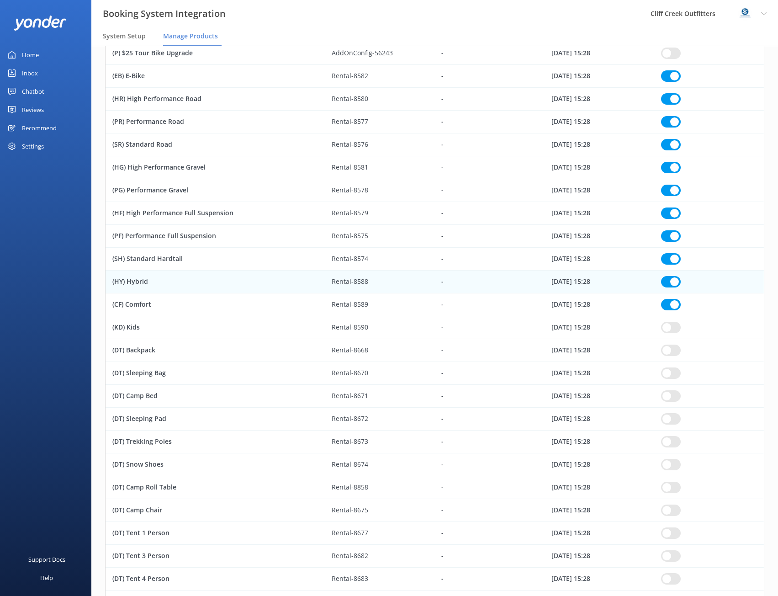
checkbox input "true"
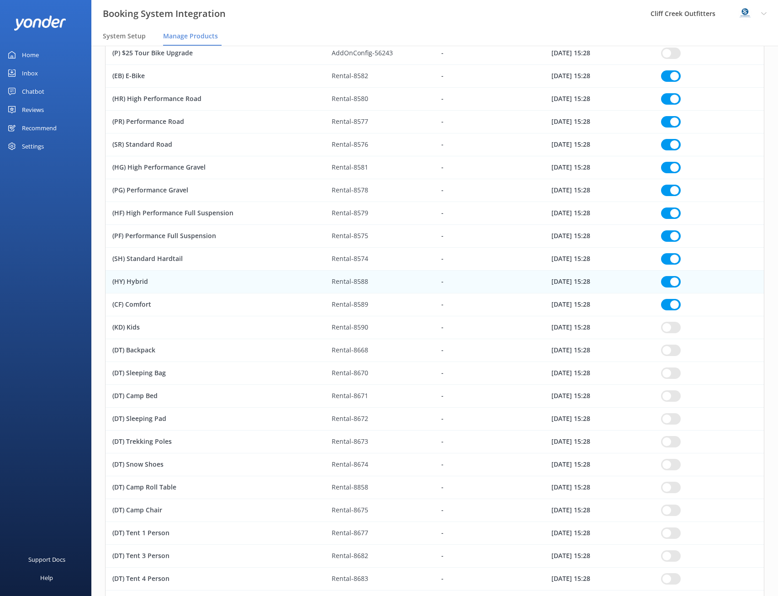
checkbox input "true"
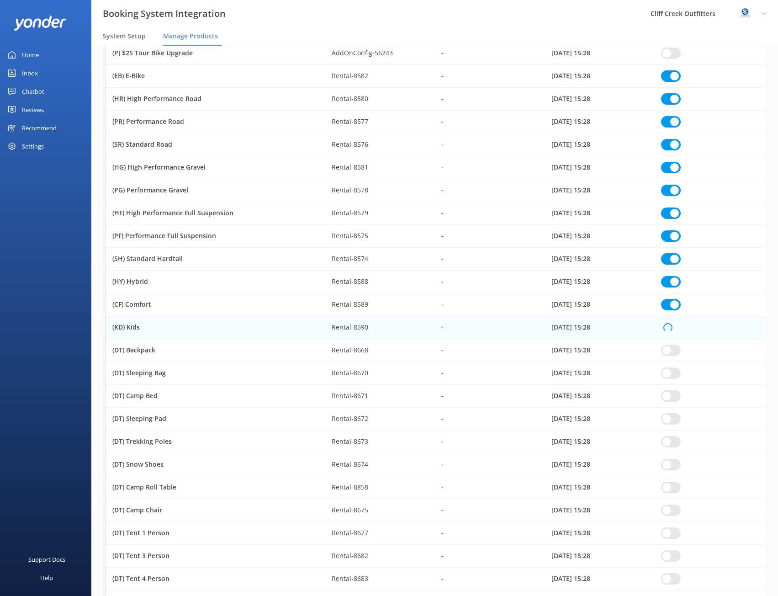
checkbox input "true"
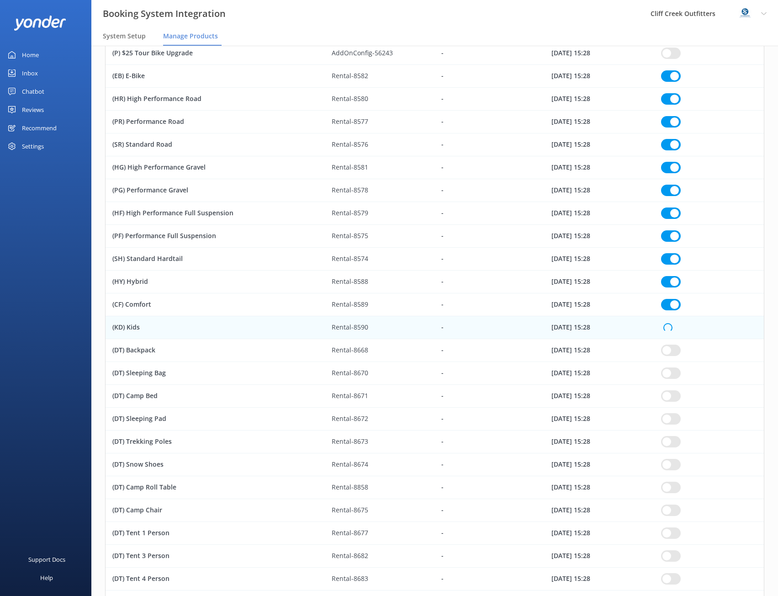
checkbox input "true"
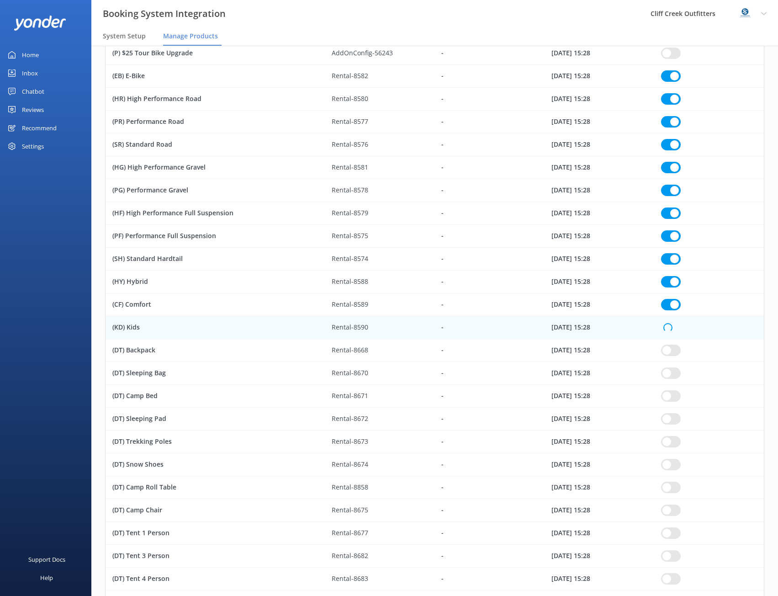
checkbox input "true"
click at [672, 353] on input "row" at bounding box center [671, 350] width 20 height 11
checkbox input "true"
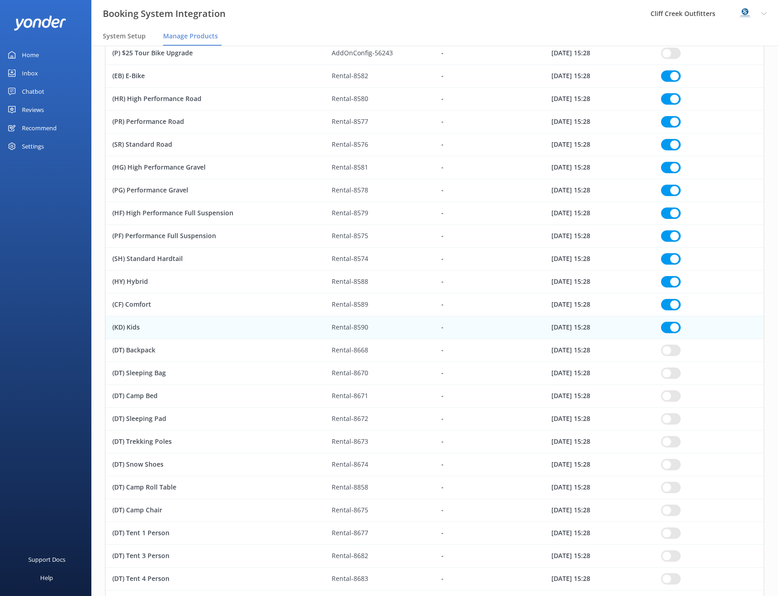
checkbox input "true"
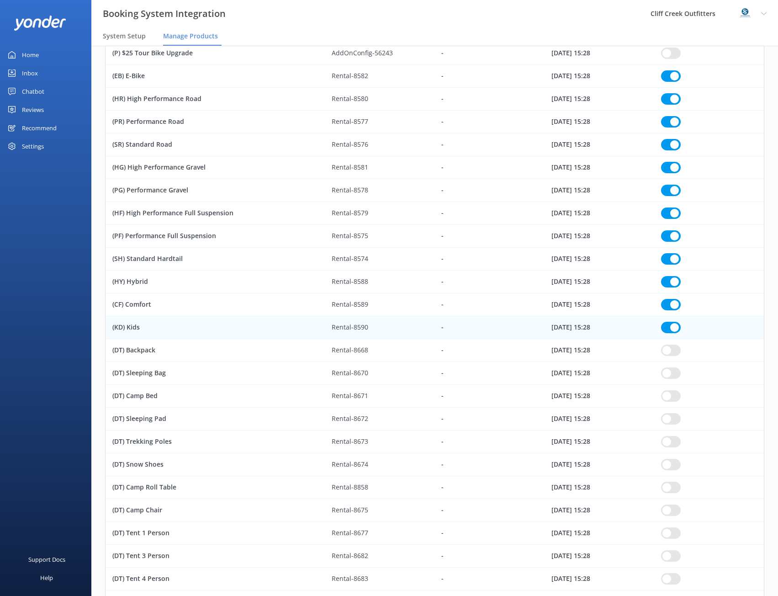
checkbox input "true"
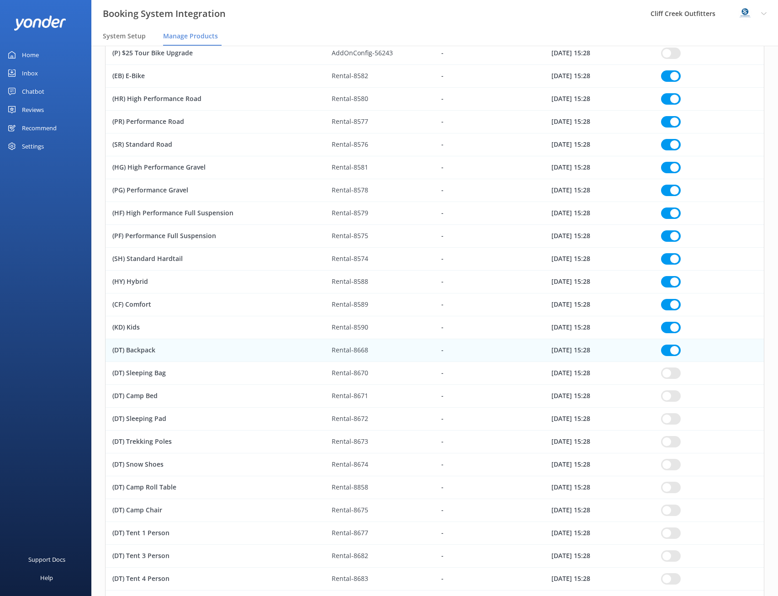
click at [674, 374] on input "row" at bounding box center [671, 372] width 20 height 11
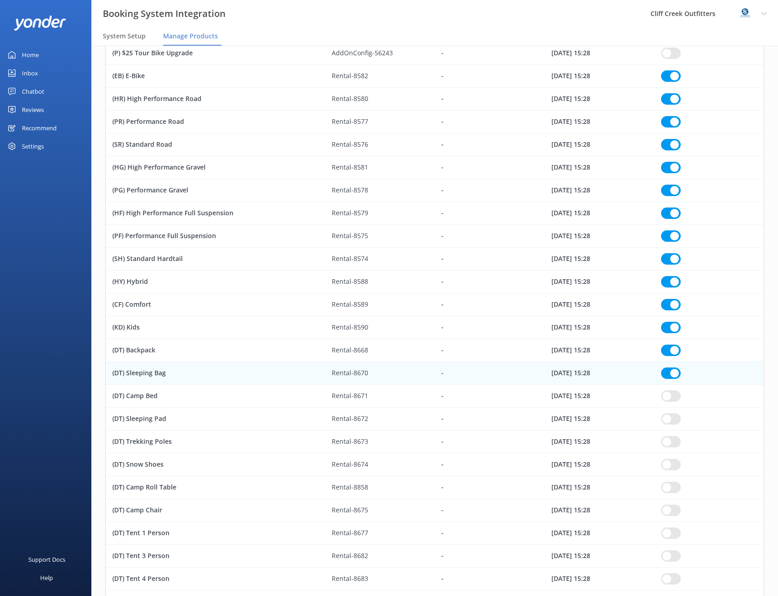
click at [668, 395] on input "row" at bounding box center [671, 395] width 20 height 11
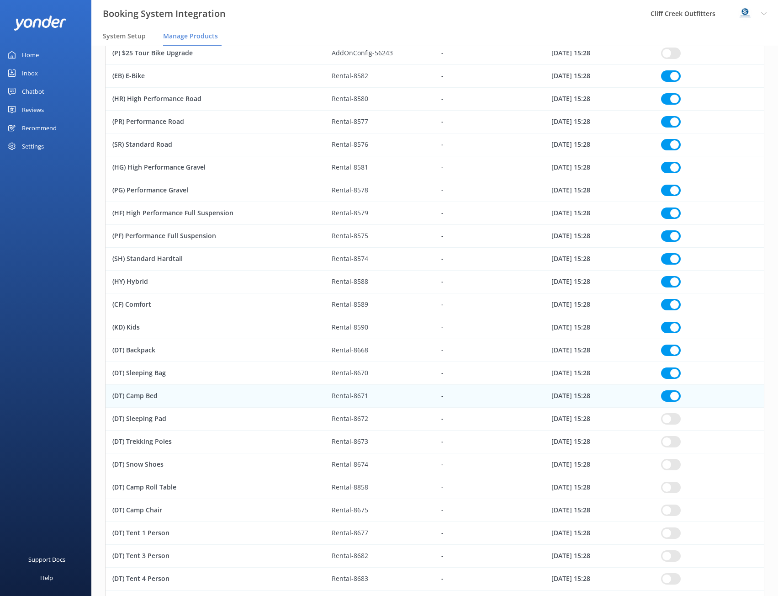
click at [666, 419] on input "row" at bounding box center [671, 418] width 20 height 11
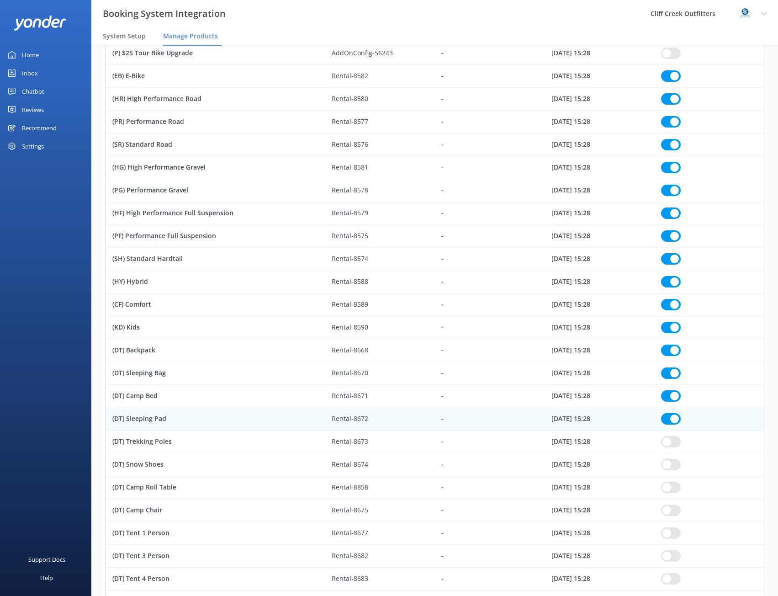
click at [666, 443] on input "row" at bounding box center [671, 441] width 20 height 11
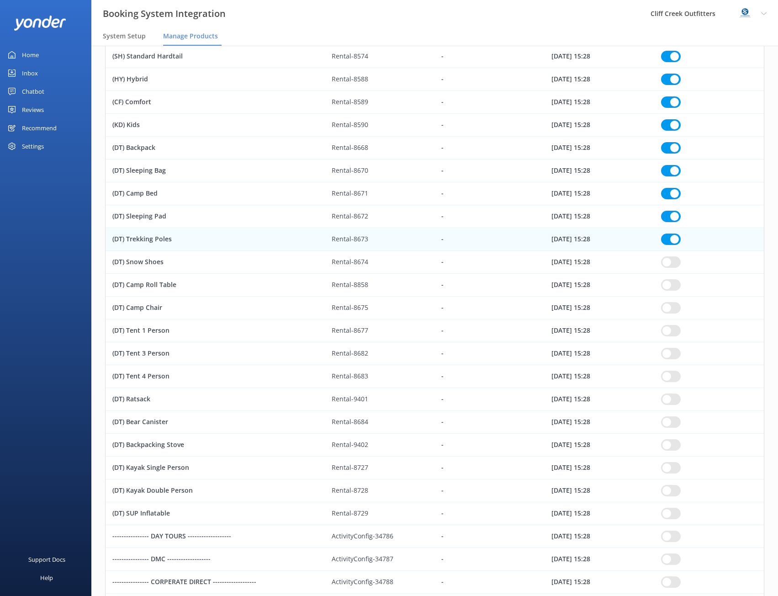
scroll to position [548, 0]
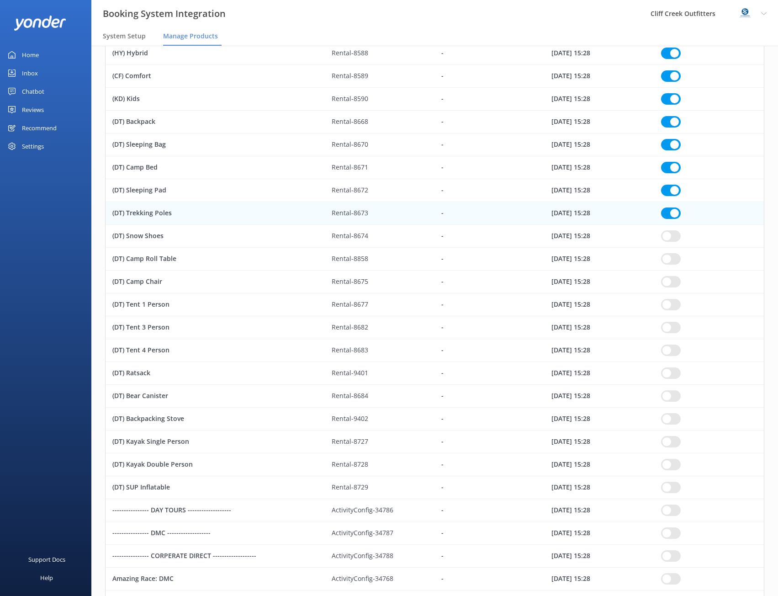
click at [674, 236] on input "row" at bounding box center [671, 235] width 20 height 11
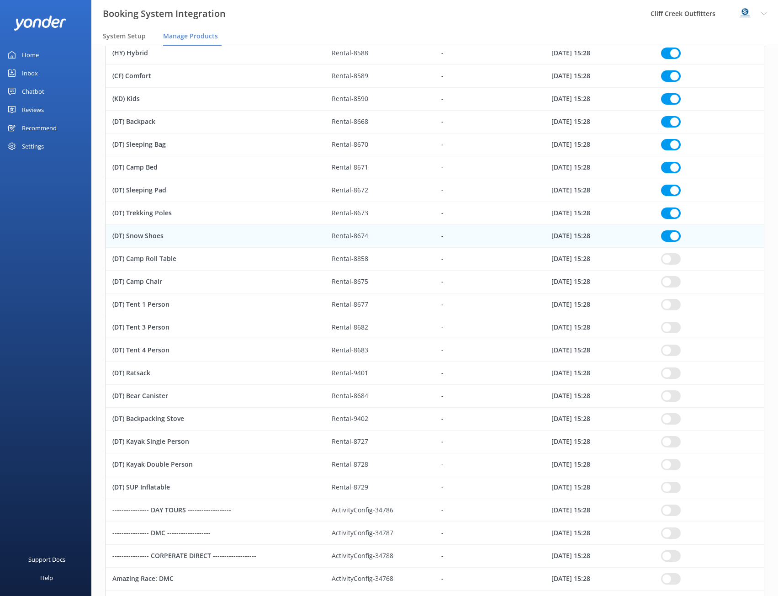
click at [670, 260] on input "row" at bounding box center [671, 258] width 20 height 11
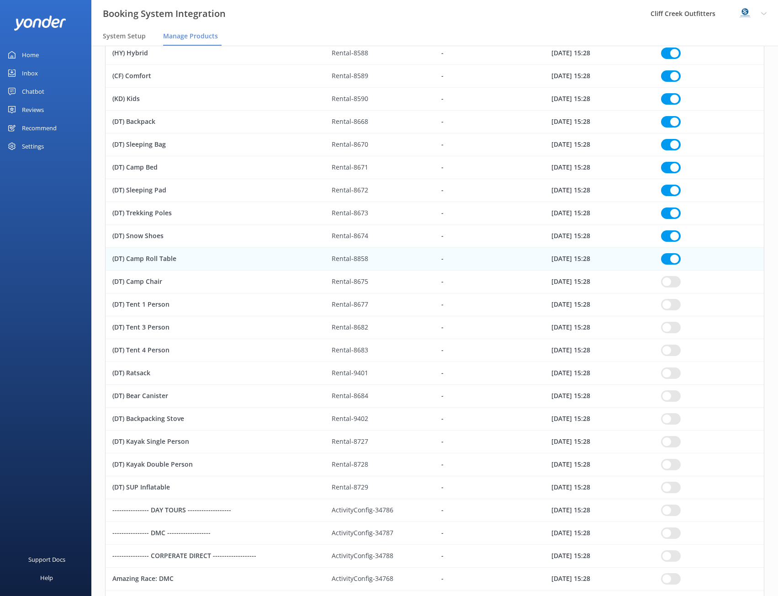
click at [673, 285] on input "row" at bounding box center [671, 281] width 20 height 11
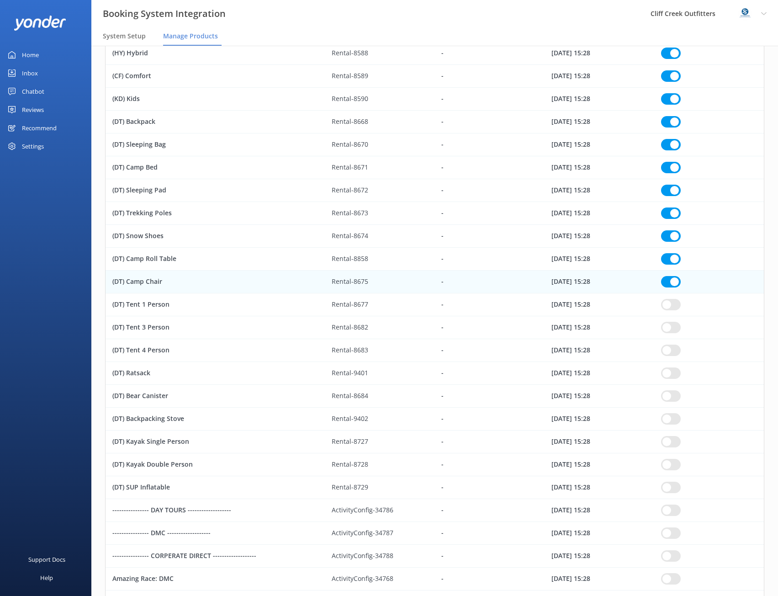
click at [673, 307] on input "row" at bounding box center [671, 304] width 20 height 11
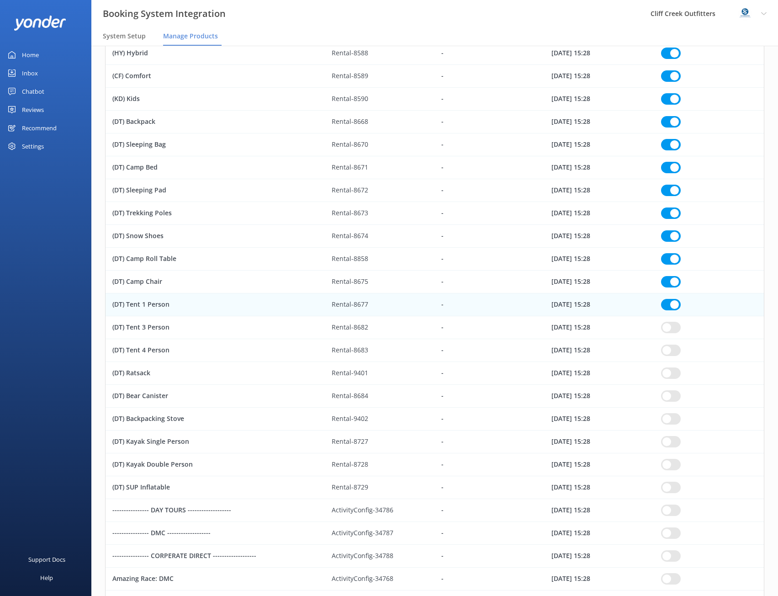
click at [672, 332] on input "row" at bounding box center [671, 327] width 20 height 11
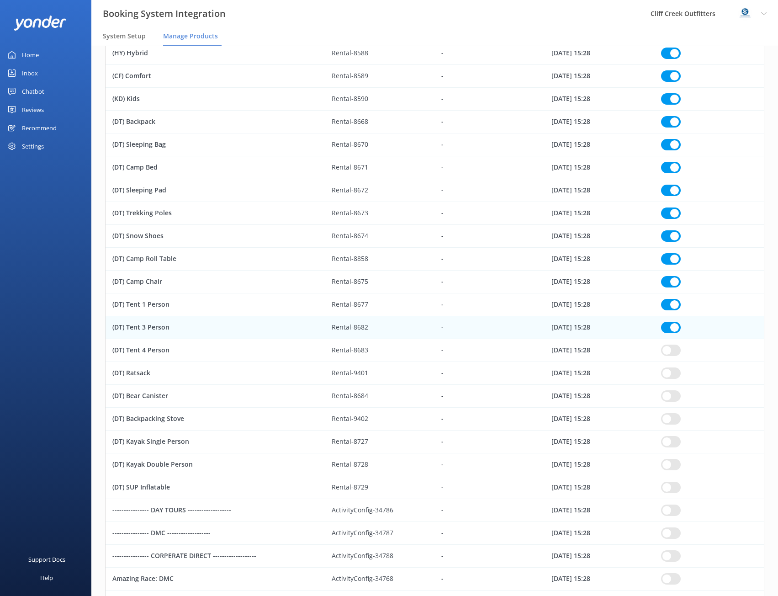
click at [668, 348] on input "row" at bounding box center [671, 350] width 20 height 11
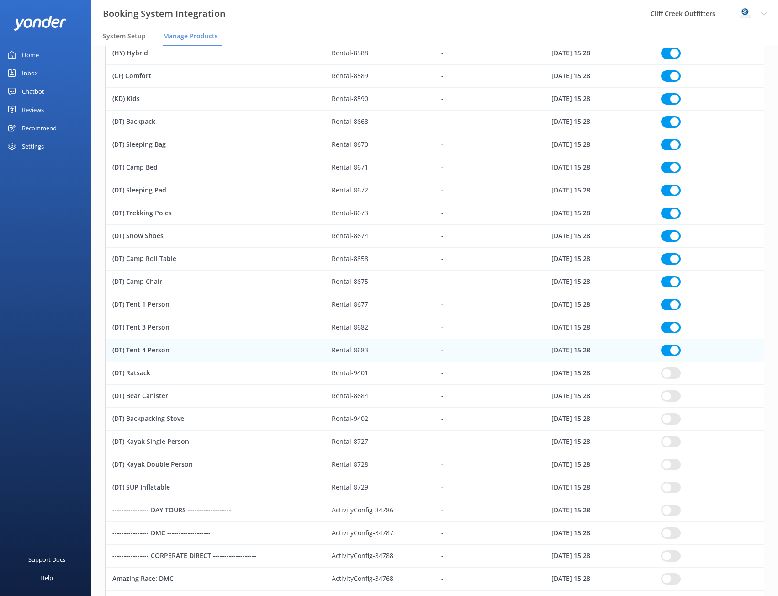
click at [666, 371] on input "row" at bounding box center [671, 372] width 20 height 11
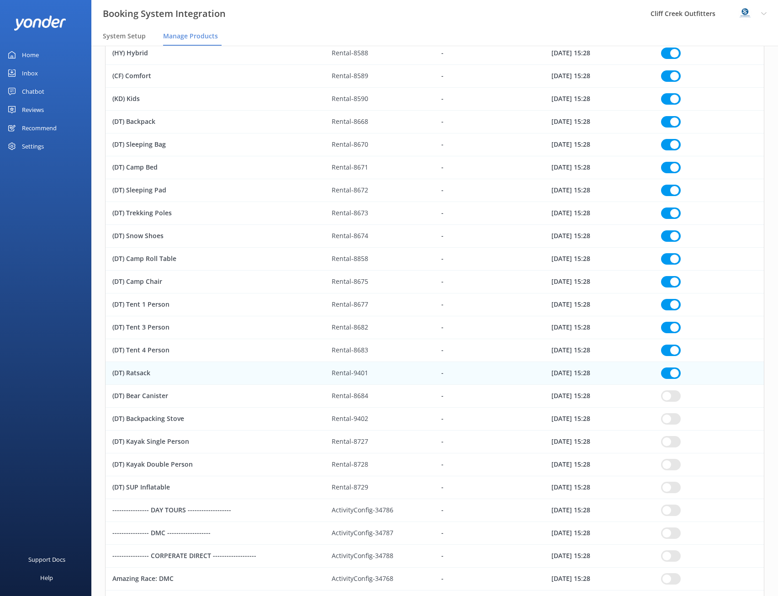
click at [664, 394] on input "row" at bounding box center [671, 395] width 20 height 11
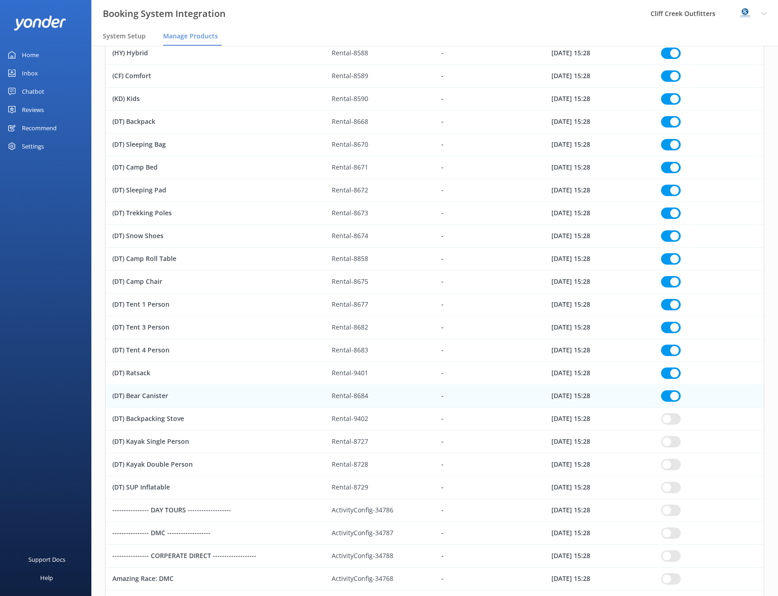
click at [669, 421] on input "row" at bounding box center [671, 418] width 20 height 11
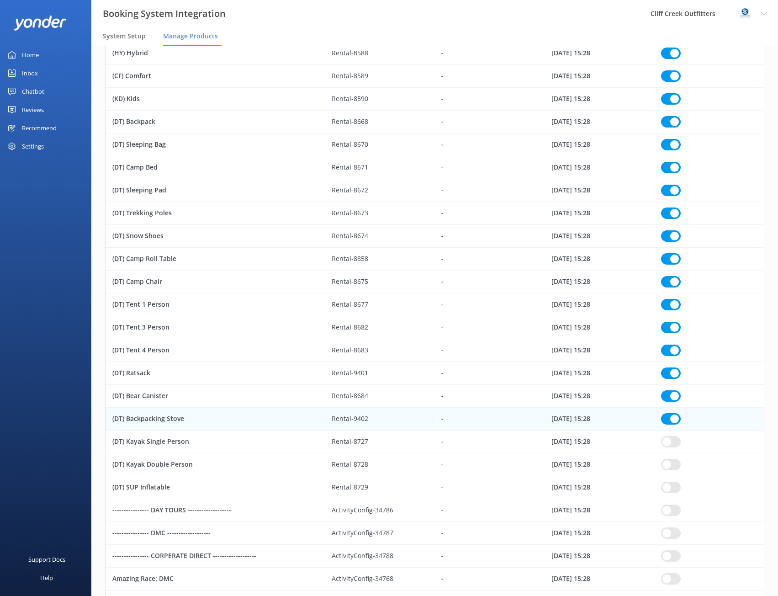
click at [669, 443] on input "row" at bounding box center [671, 441] width 20 height 11
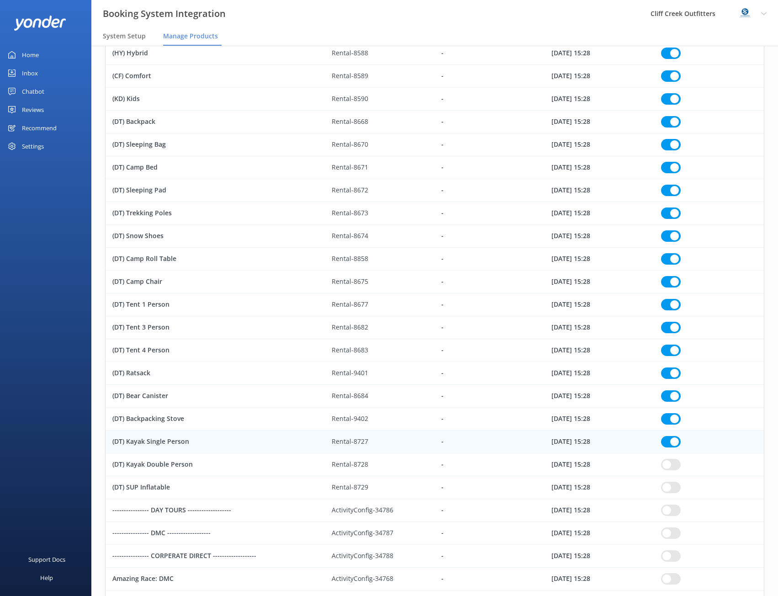
click at [667, 467] on input "row" at bounding box center [671, 464] width 20 height 11
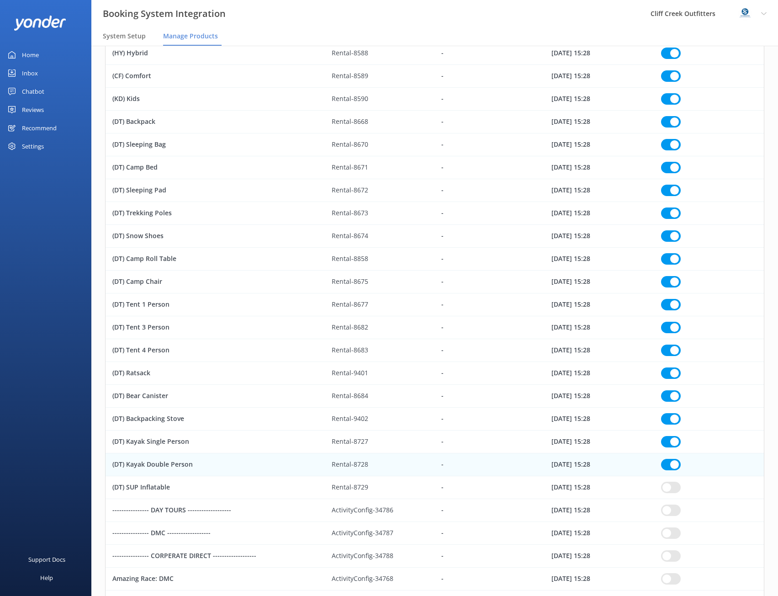
click at [672, 488] on input "row" at bounding box center [671, 487] width 20 height 11
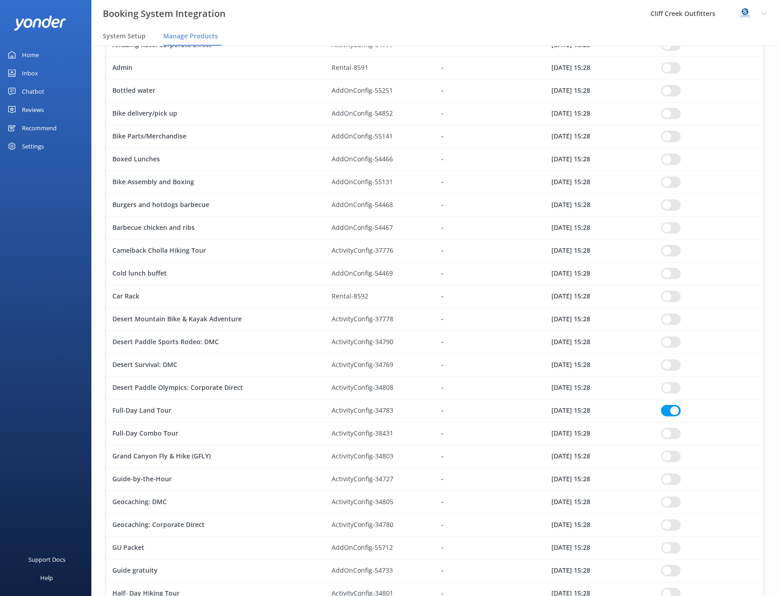
scroll to position [1279, 0]
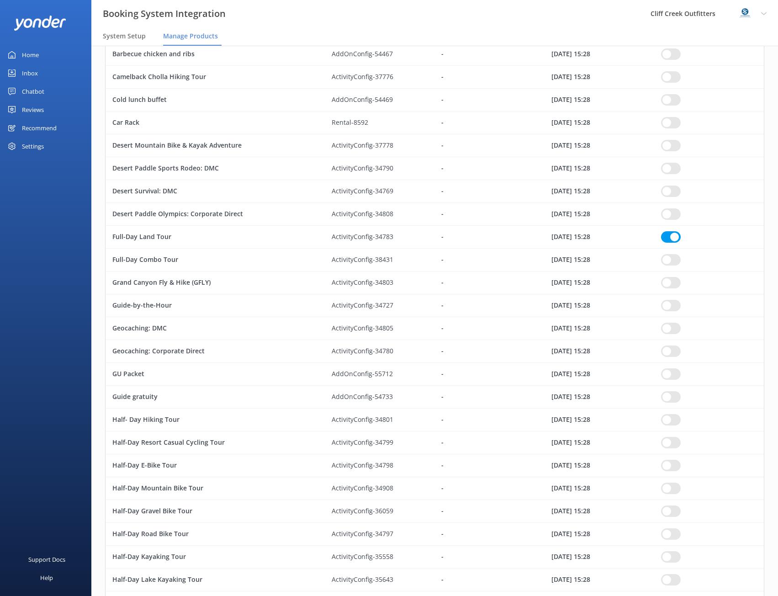
click at [668, 261] on input "row" at bounding box center [671, 259] width 20 height 11
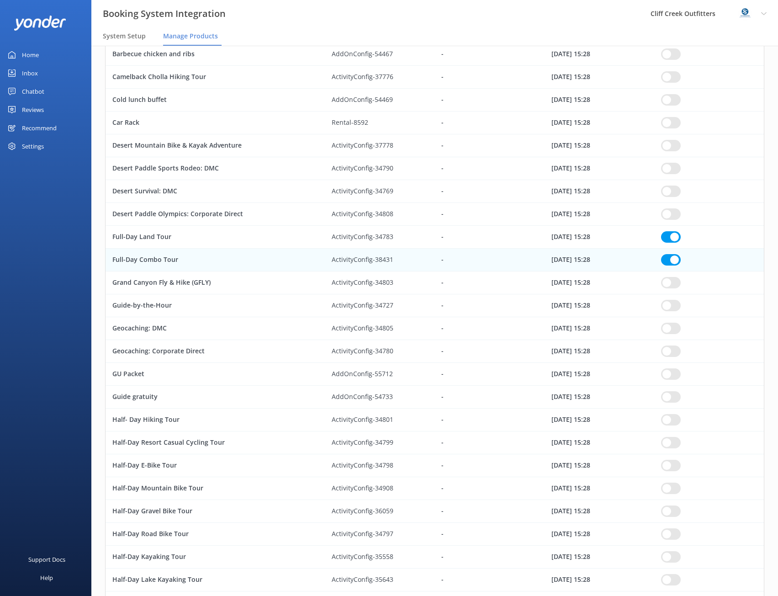
click at [670, 234] on input "row" at bounding box center [671, 236] width 20 height 11
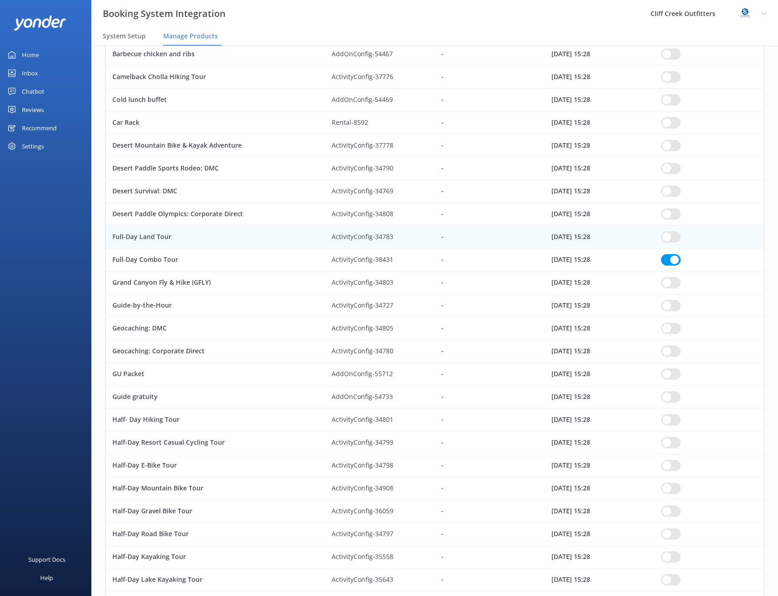
click at [668, 417] on input "row" at bounding box center [671, 419] width 20 height 11
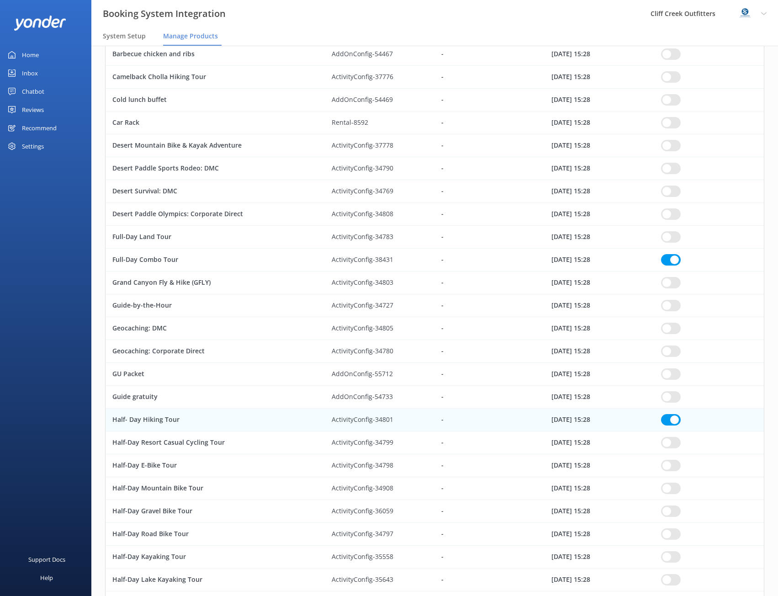
click at [670, 442] on input "row" at bounding box center [671, 442] width 20 height 11
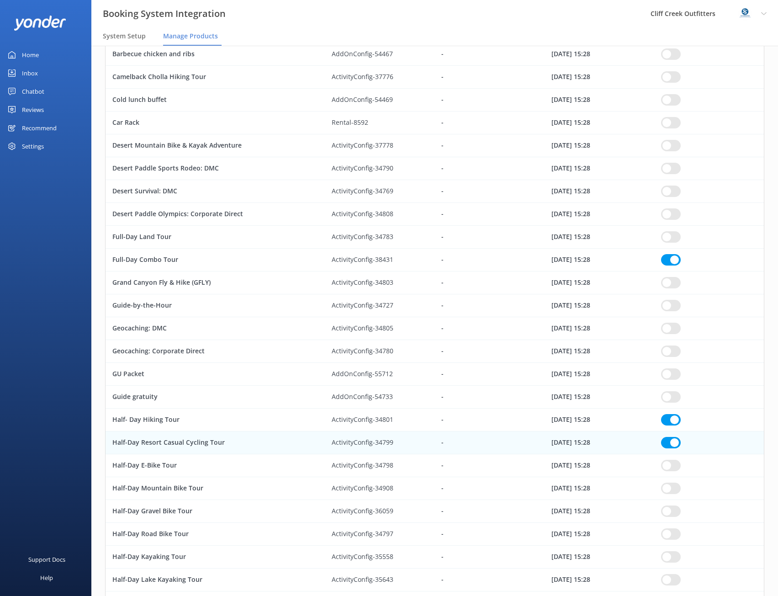
click at [672, 464] on input "row" at bounding box center [671, 465] width 20 height 11
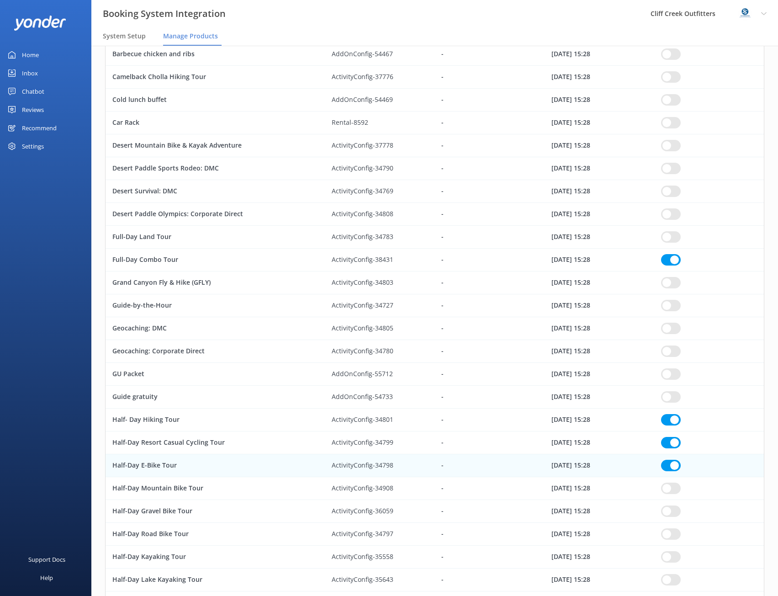
click at [670, 491] on input "row" at bounding box center [671, 488] width 20 height 11
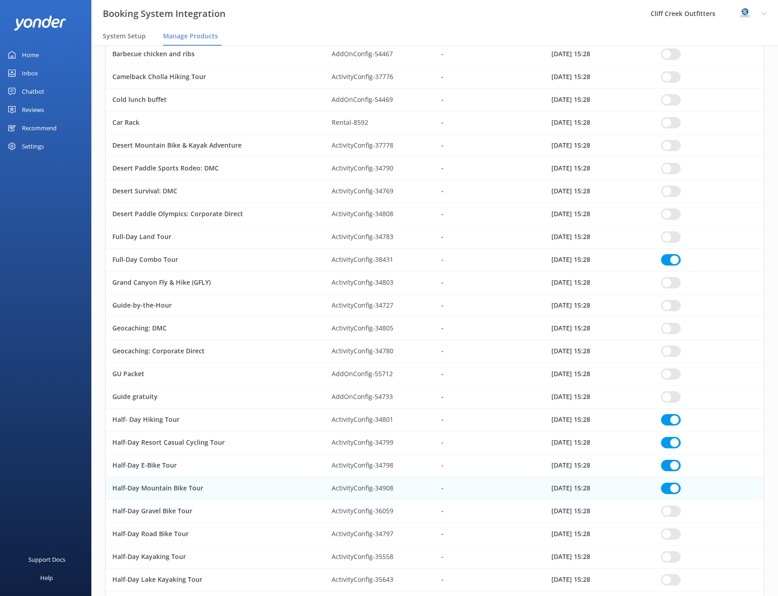
click at [670, 507] on input "row" at bounding box center [671, 510] width 20 height 11
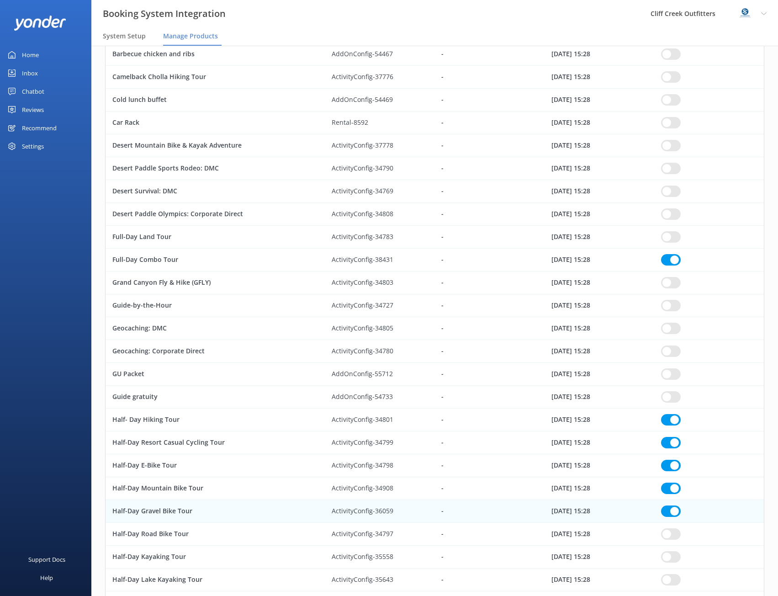
click at [667, 534] on input "row" at bounding box center [671, 533] width 20 height 11
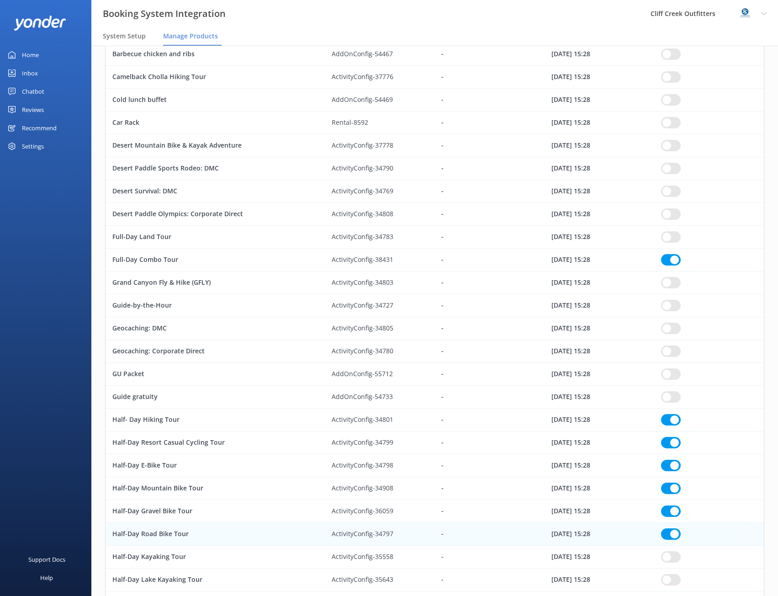
click at [669, 560] on input "row" at bounding box center [671, 556] width 20 height 11
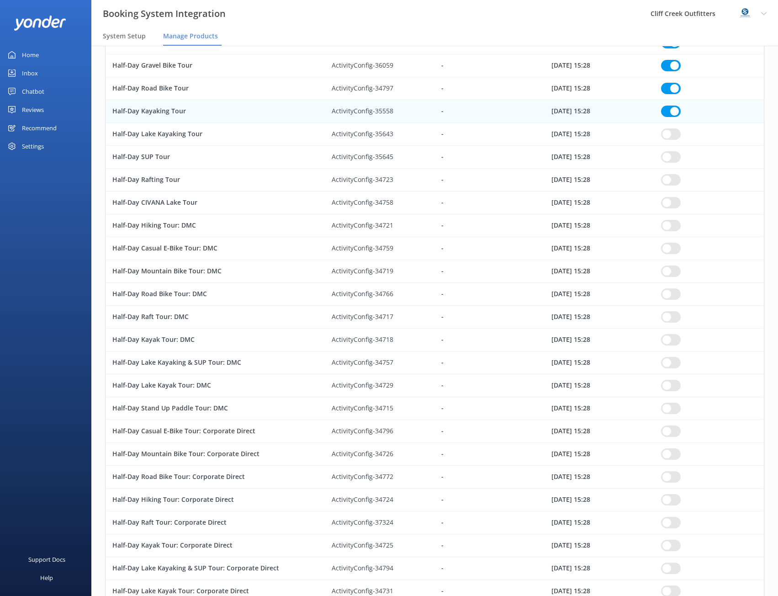
scroll to position [1736, 0]
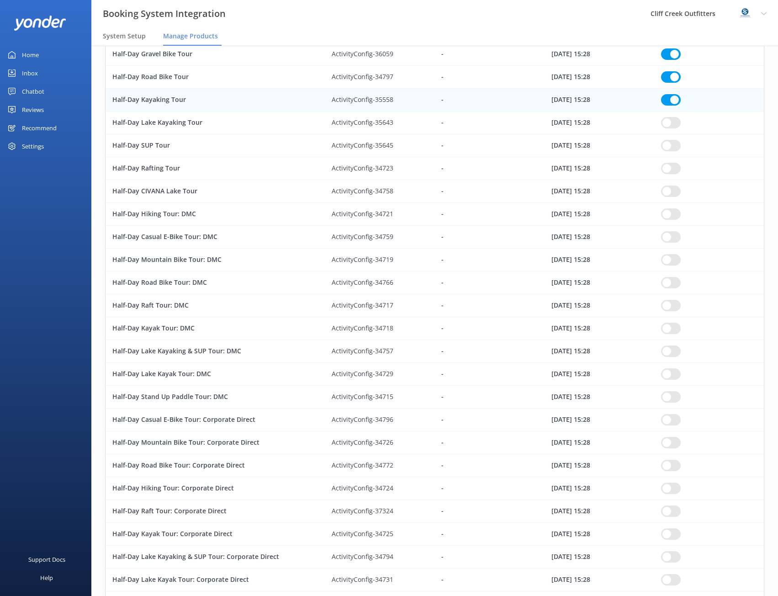
click at [671, 124] on input "row" at bounding box center [671, 122] width 20 height 11
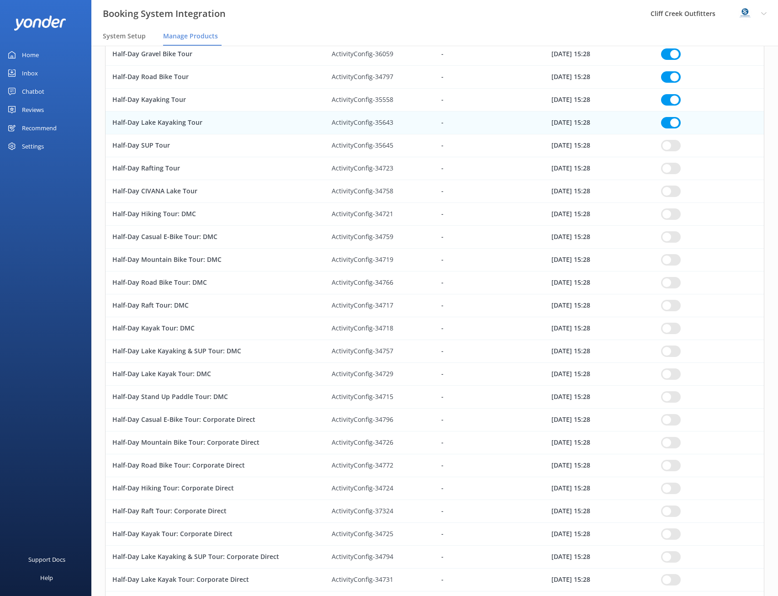
click at [674, 147] on input "row" at bounding box center [671, 145] width 20 height 11
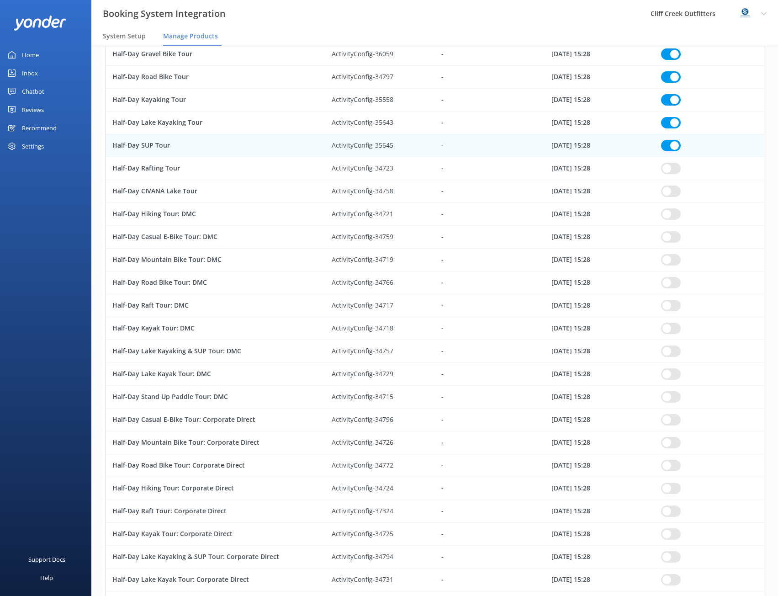
click at [671, 171] on input "row" at bounding box center [671, 168] width 20 height 11
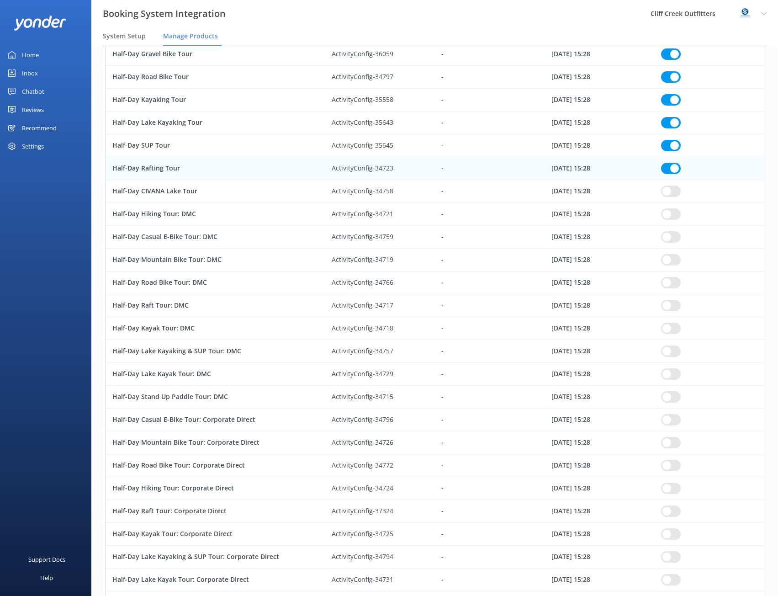
click at [670, 189] on input "row" at bounding box center [671, 191] width 20 height 11
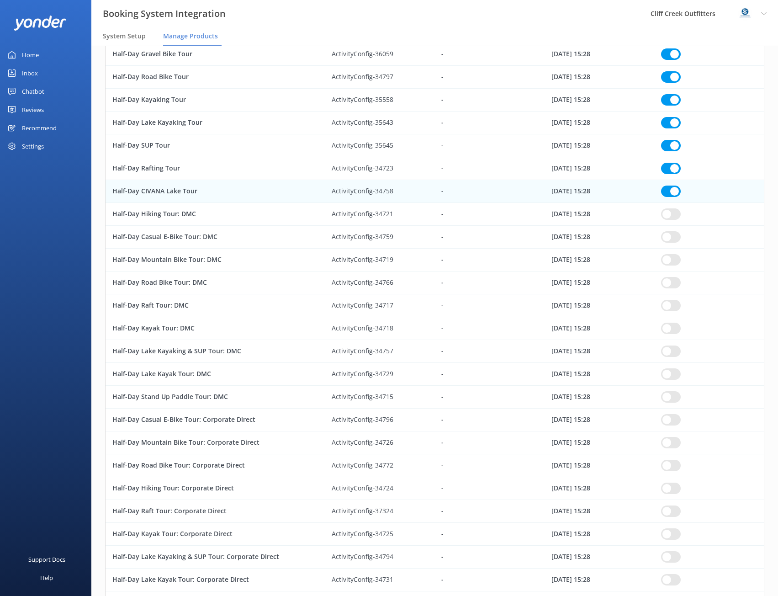
click at [670, 189] on input "row" at bounding box center [671, 191] width 20 height 11
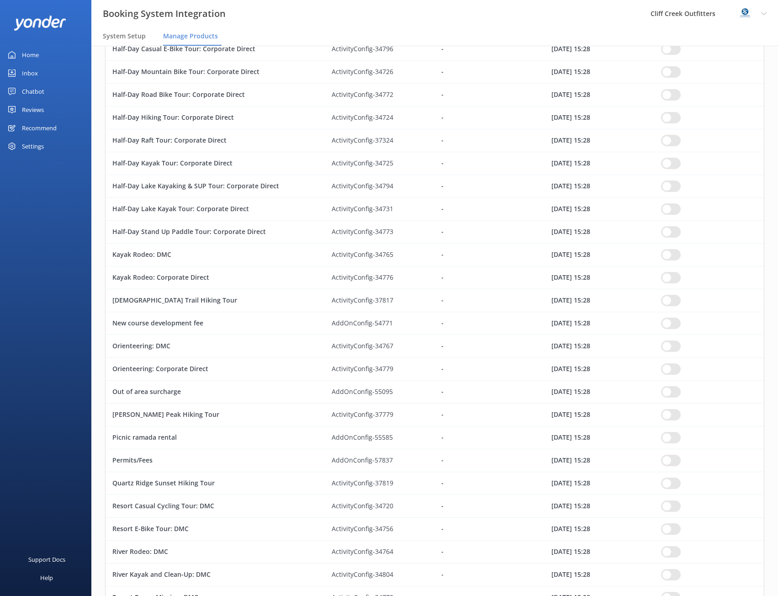
scroll to position [2101, 0]
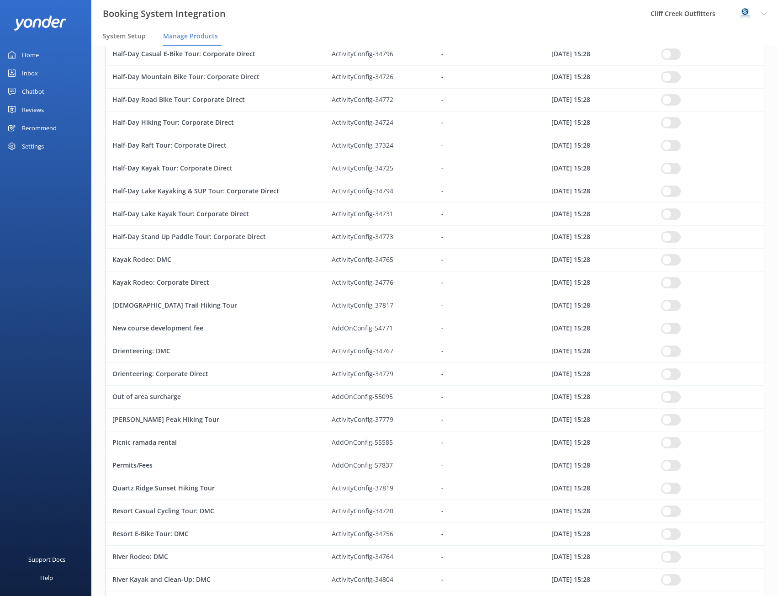
click at [671, 303] on input "row" at bounding box center [671, 305] width 20 height 11
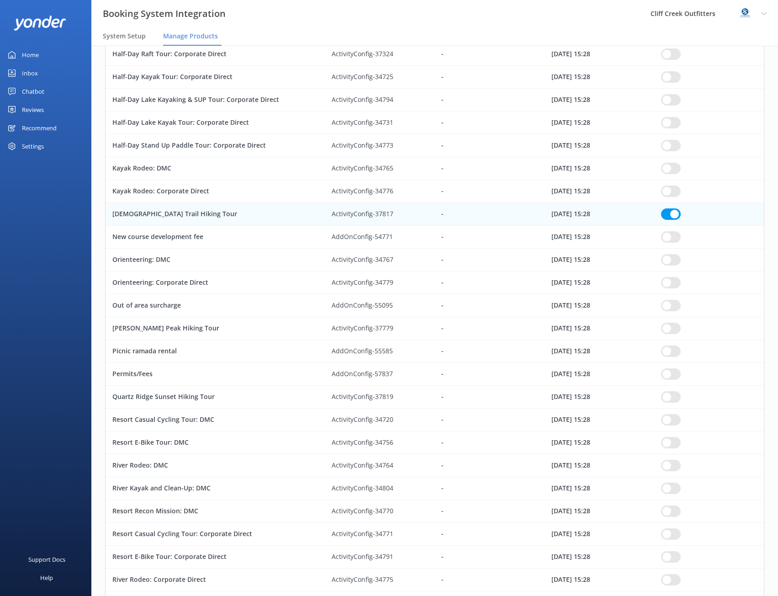
scroll to position [2238, 0]
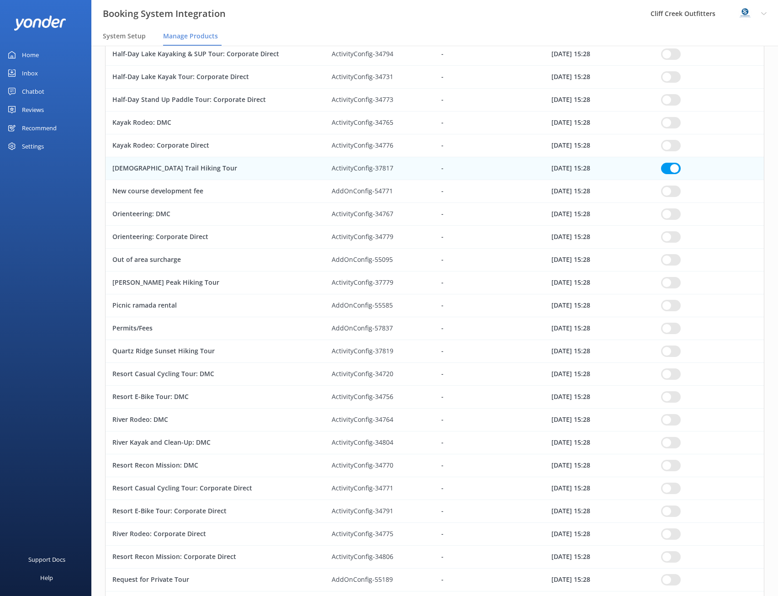
click at [667, 281] on input "row" at bounding box center [671, 282] width 20 height 11
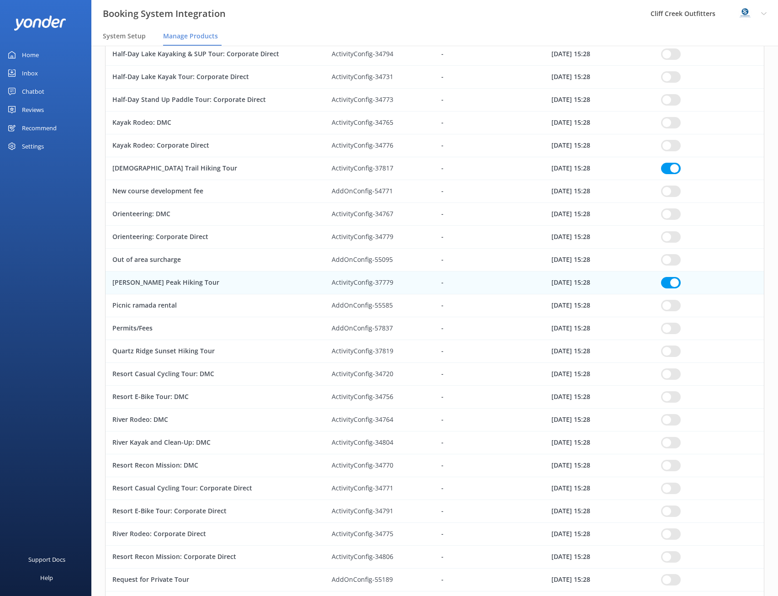
click at [673, 348] on input "row" at bounding box center [671, 350] width 20 height 11
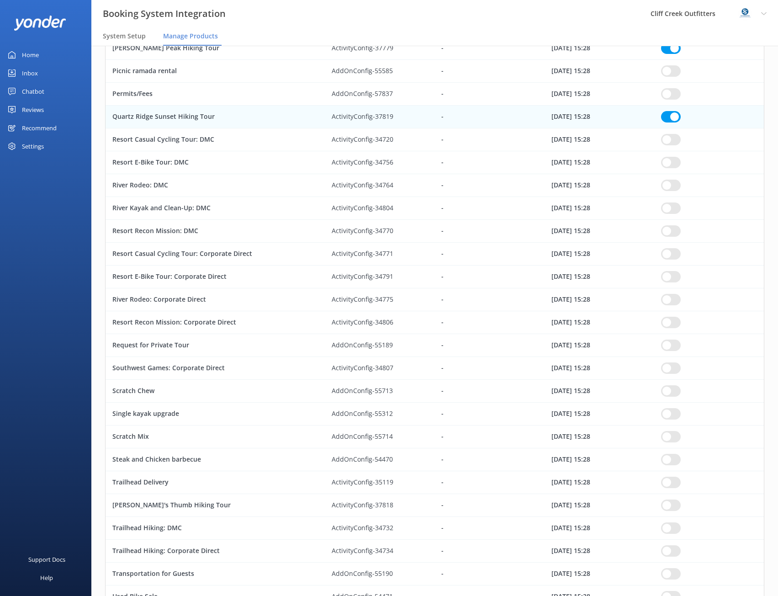
scroll to position [2513, 0]
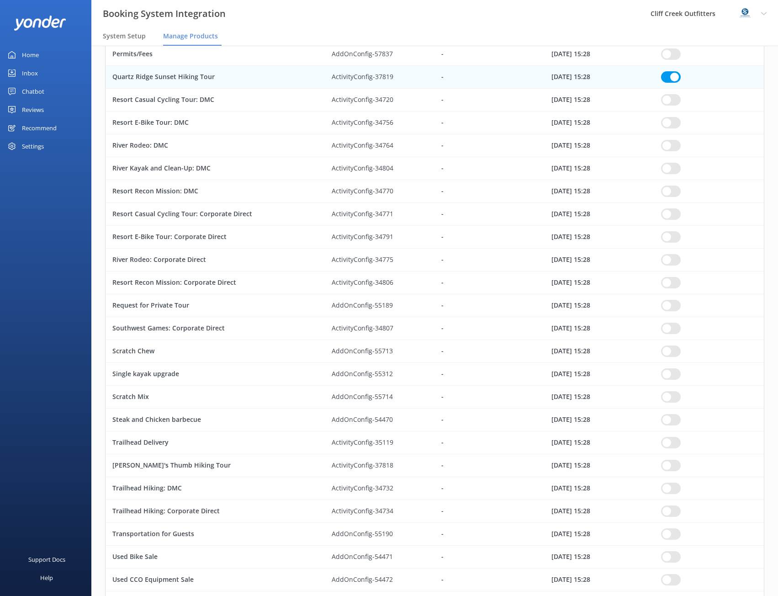
click at [663, 441] on input "row" at bounding box center [671, 442] width 20 height 11
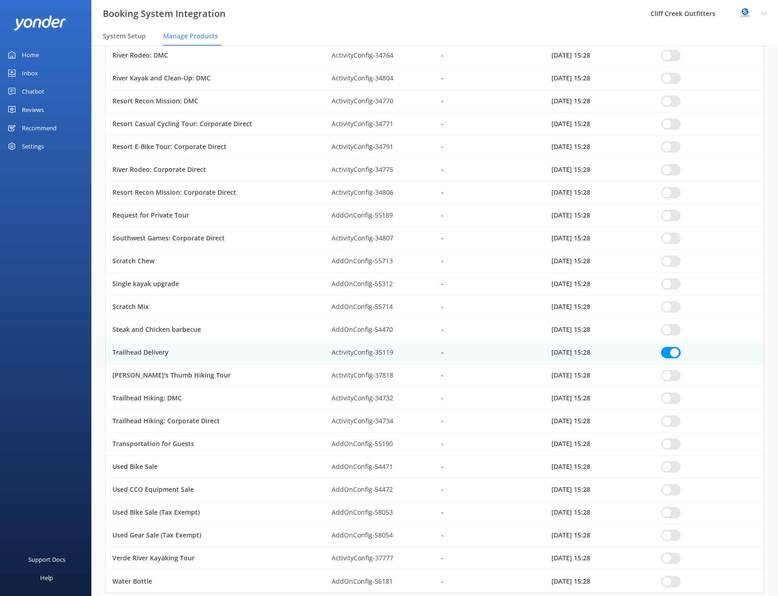
scroll to position [2628, 0]
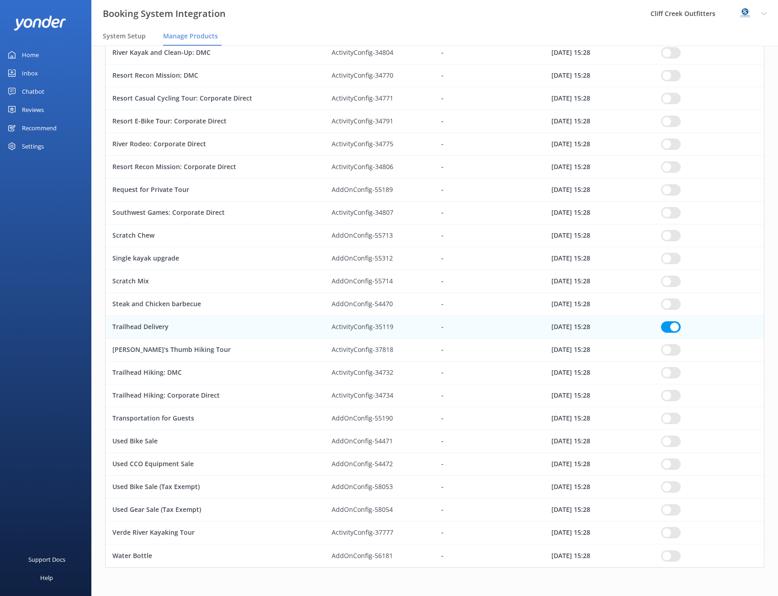
click at [669, 323] on input "row" at bounding box center [671, 326] width 20 height 11
click at [673, 351] on input "row" at bounding box center [671, 349] width 20 height 11
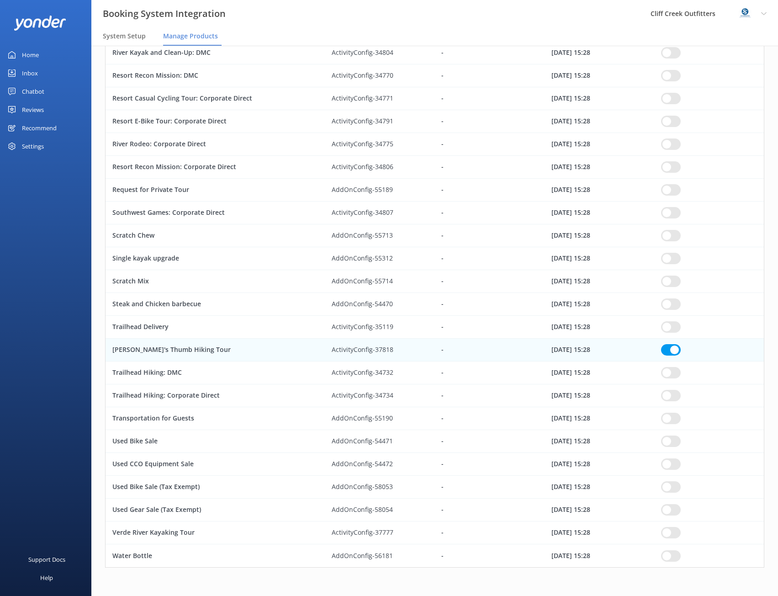
click at [670, 440] on input "row" at bounding box center [671, 441] width 20 height 11
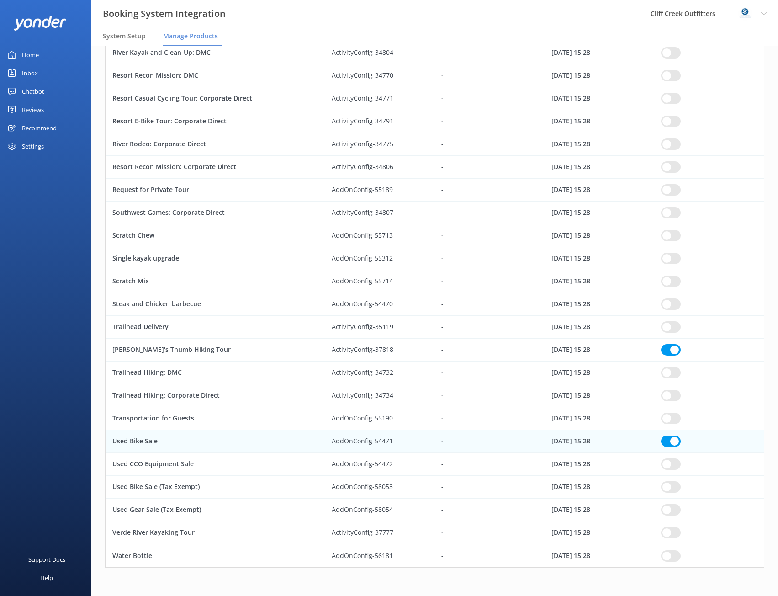
click at [669, 528] on input "row" at bounding box center [671, 532] width 20 height 11
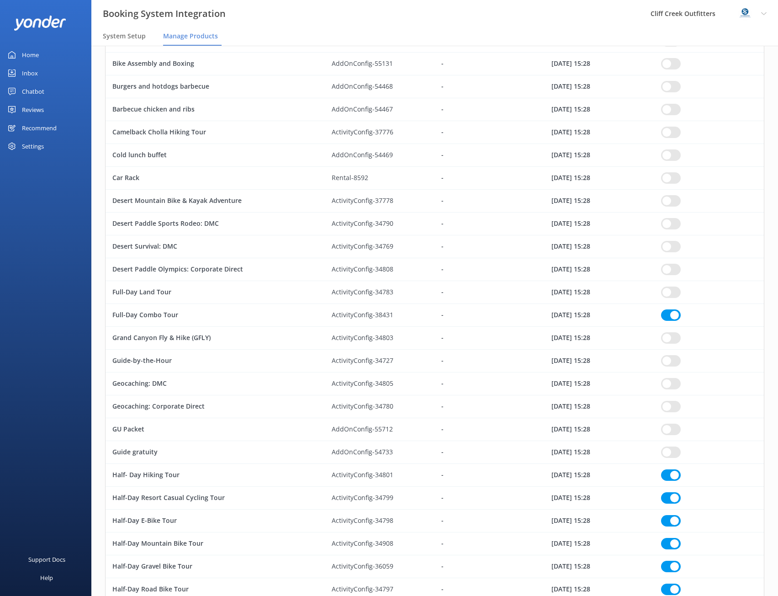
scroll to position [1212, 0]
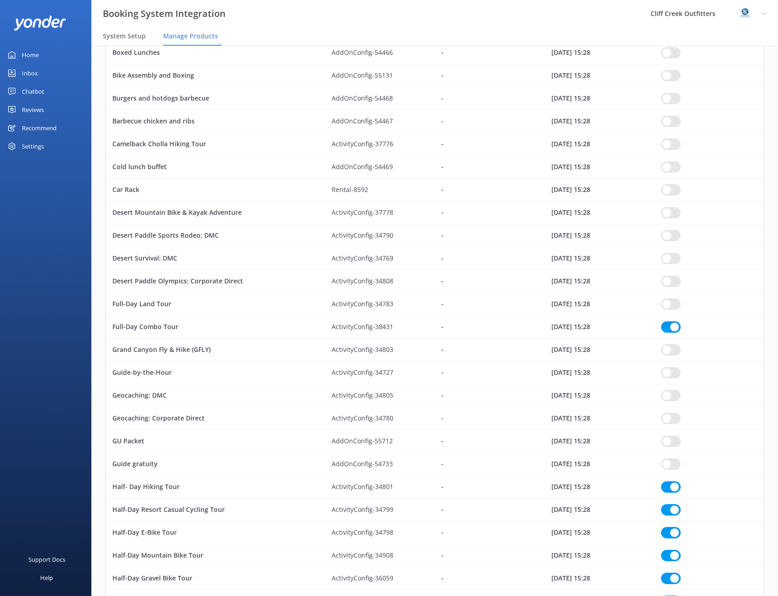
click at [674, 214] on input "row" at bounding box center [671, 212] width 20 height 11
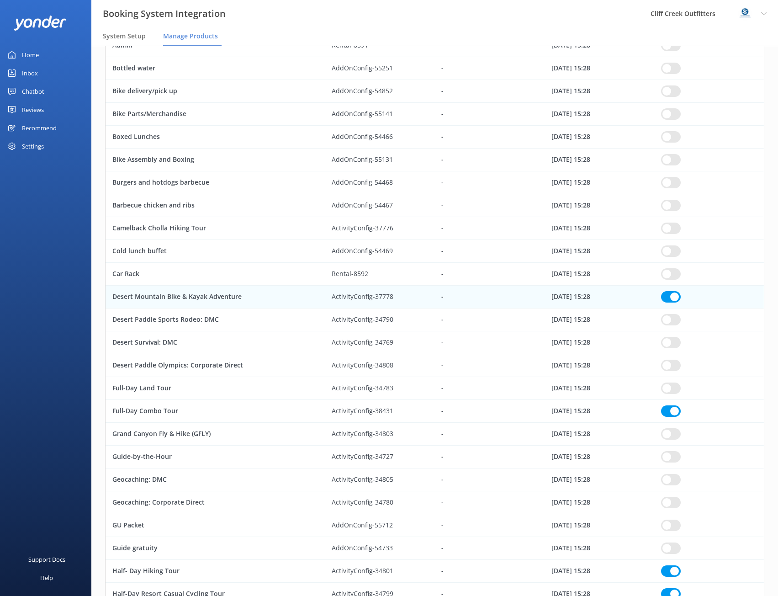
scroll to position [1120, 0]
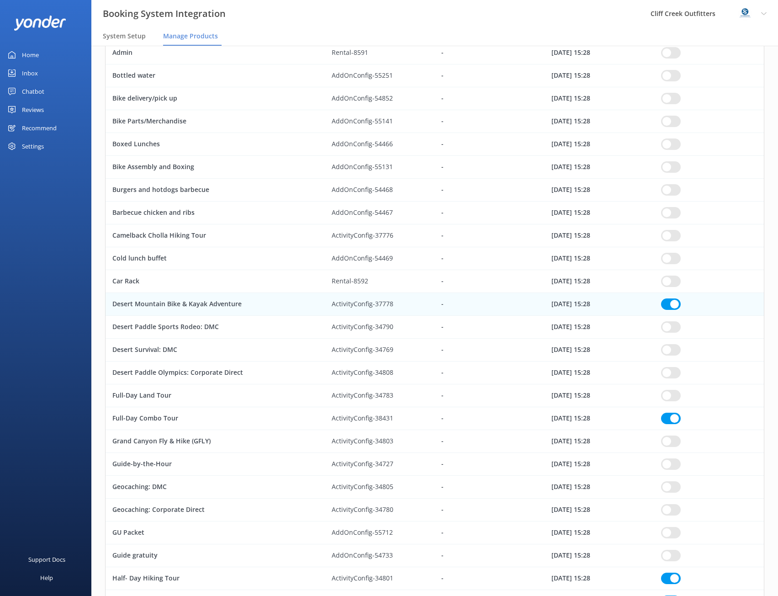
click at [665, 234] on input "row" at bounding box center [671, 235] width 20 height 11
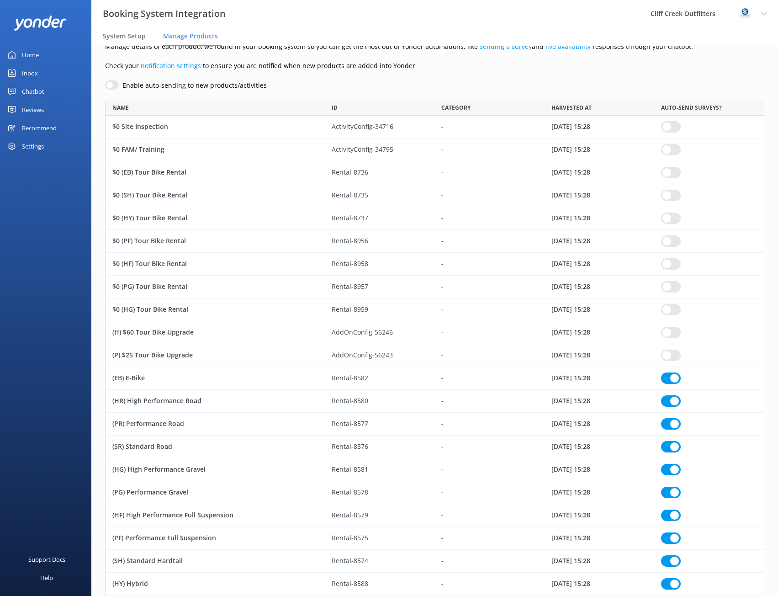
scroll to position [0, 0]
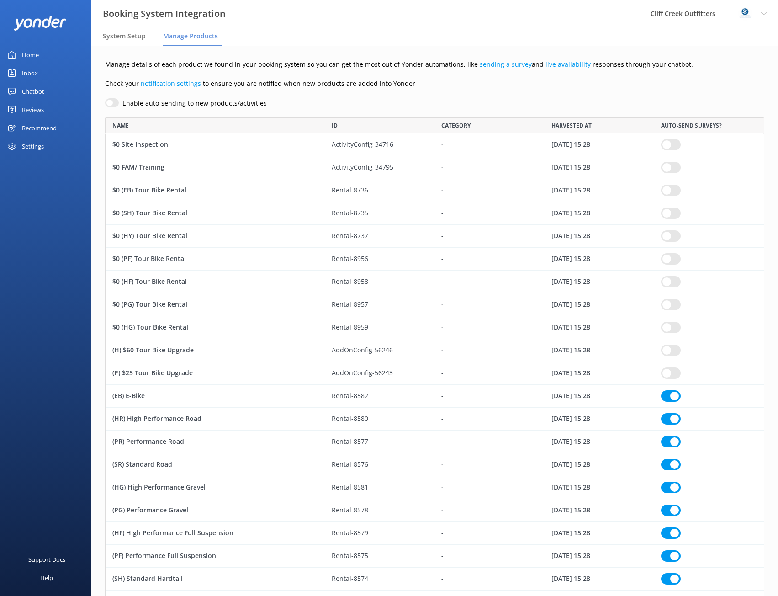
click at [40, 112] on div "Reviews" at bounding box center [33, 110] width 22 height 18
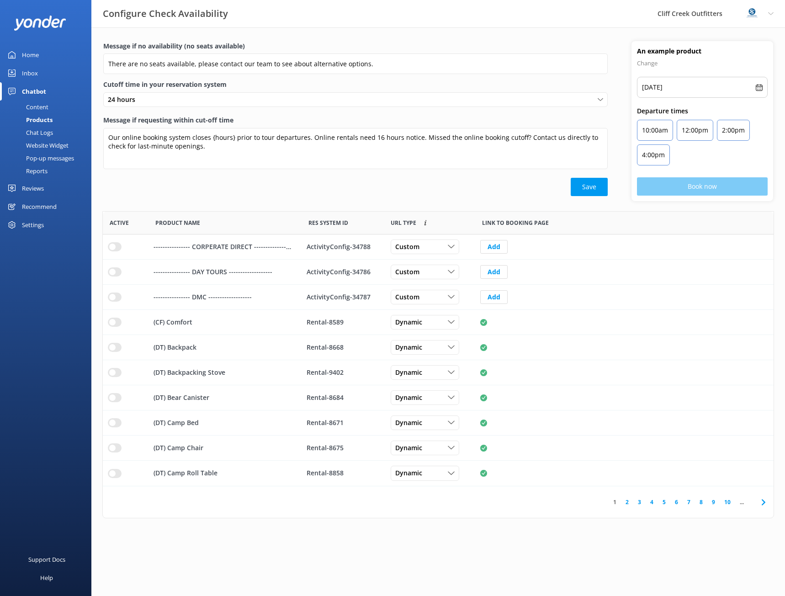
scroll to position [7, 7]
click at [452, 325] on icon "row" at bounding box center [451, 322] width 7 height 7
click at [548, 45] on label "Message if no availability (no seats available)" at bounding box center [355, 46] width 505 height 10
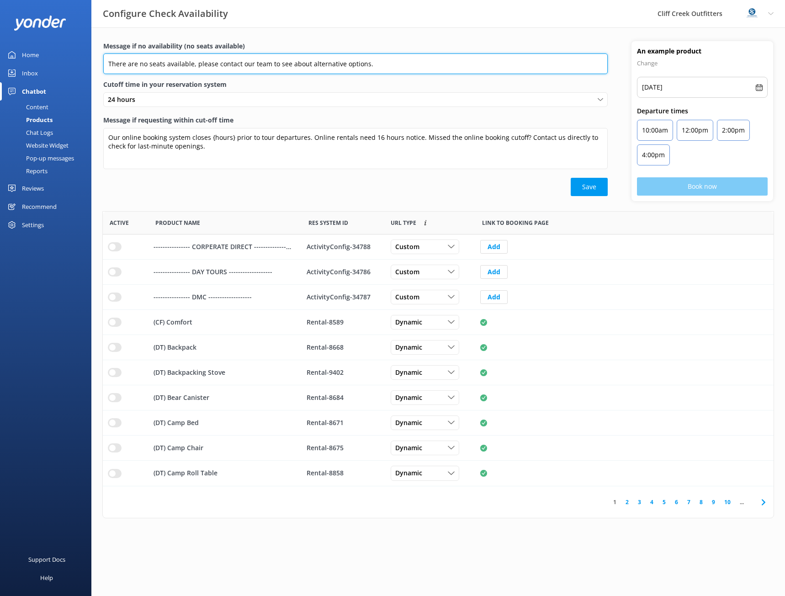
click at [548, 53] on input "There are no seats available, please contact our team to see about alternative …" at bounding box center [355, 63] width 505 height 21
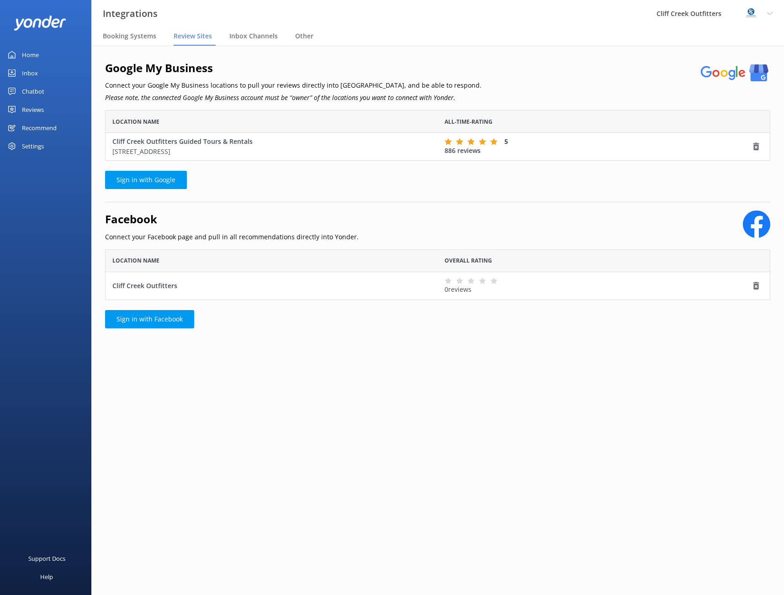
scroll to position [7, 7]
click at [156, 316] on link "Sign in with Facebook" at bounding box center [149, 319] width 89 height 18
click at [160, 324] on link "Sign in with Facebook" at bounding box center [149, 319] width 89 height 18
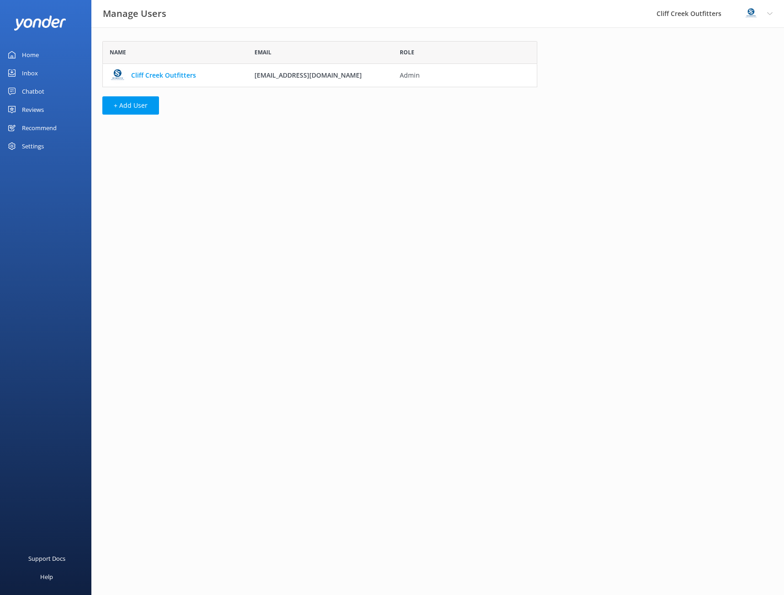
scroll to position [7, 7]
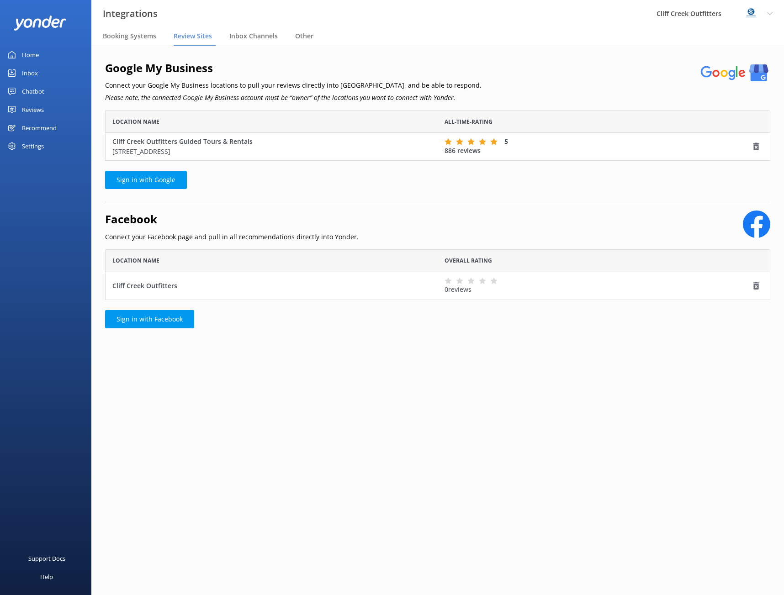
scroll to position [7, 7]
click at [252, 39] on span "Inbox Channels" at bounding box center [253, 36] width 48 height 9
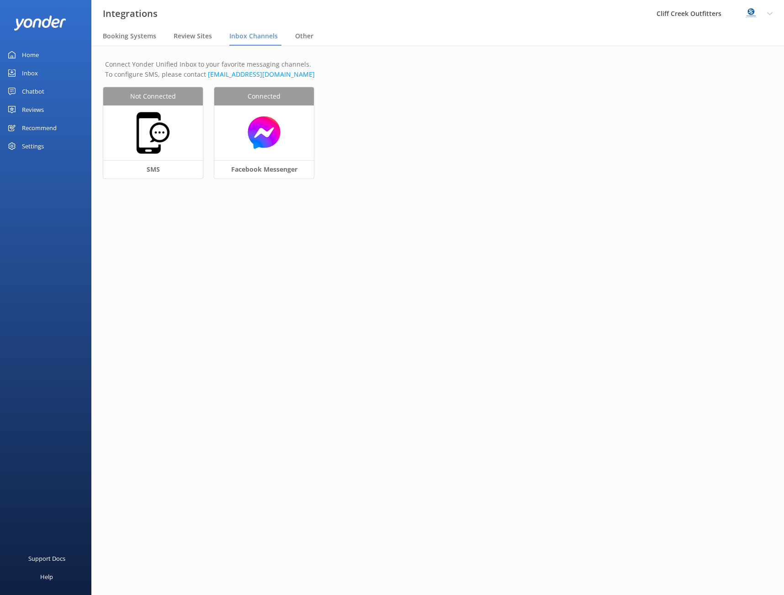
drag, startPoint x: 150, startPoint y: 90, endPoint x: 154, endPoint y: 94, distance: 4.9
click at [151, 90] on div "Not Connected SMS Connected Facebook Messenger" at bounding box center [437, 138] width 669 height 103
click at [163, 170] on div "Not Connected SMS Connected Facebook Messenger" at bounding box center [437, 138] width 669 height 103
click at [299, 36] on span "Other" at bounding box center [304, 36] width 18 height 9
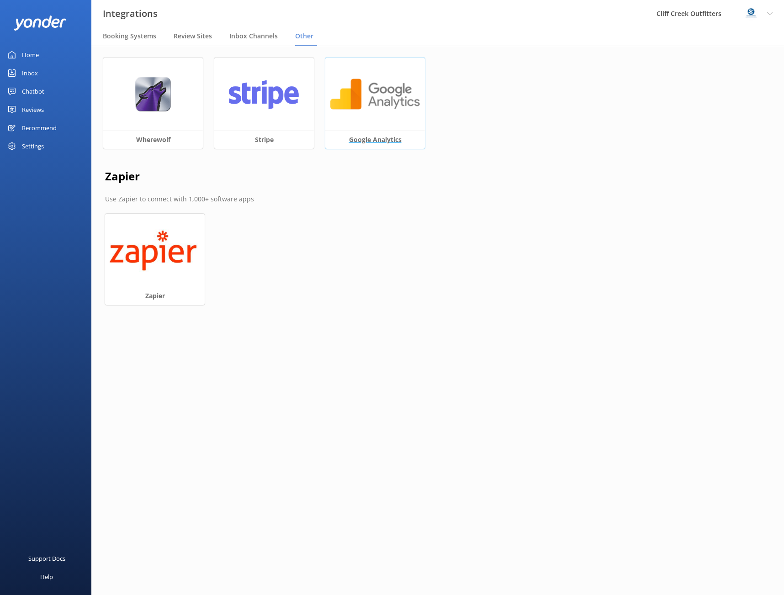
click at [372, 137] on h3 "Google Analytics" at bounding box center [375, 140] width 100 height 18
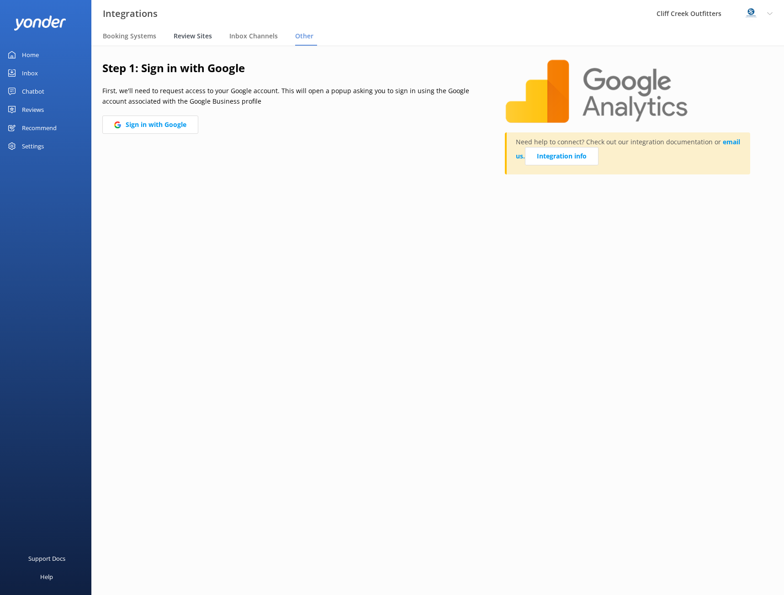
click at [191, 33] on span "Review Sites" at bounding box center [193, 36] width 38 height 9
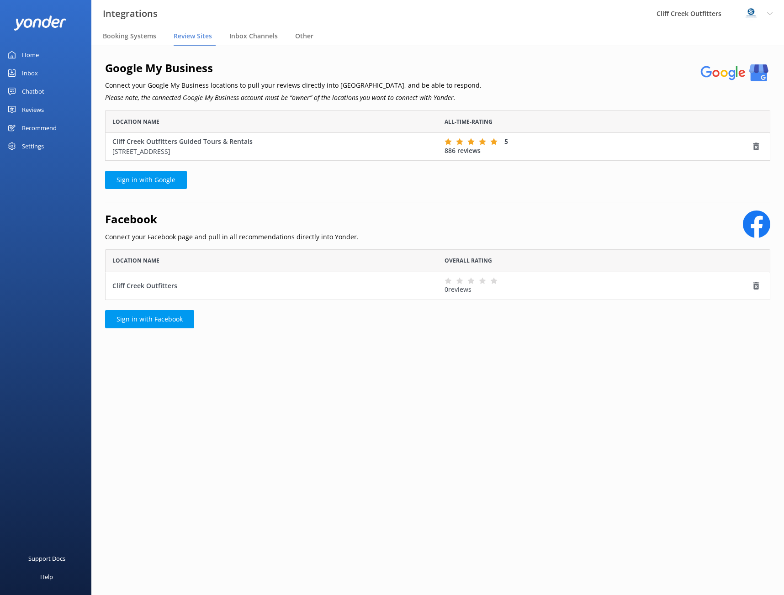
scroll to position [44, 659]
click at [308, 37] on span "Other" at bounding box center [304, 36] width 18 height 9
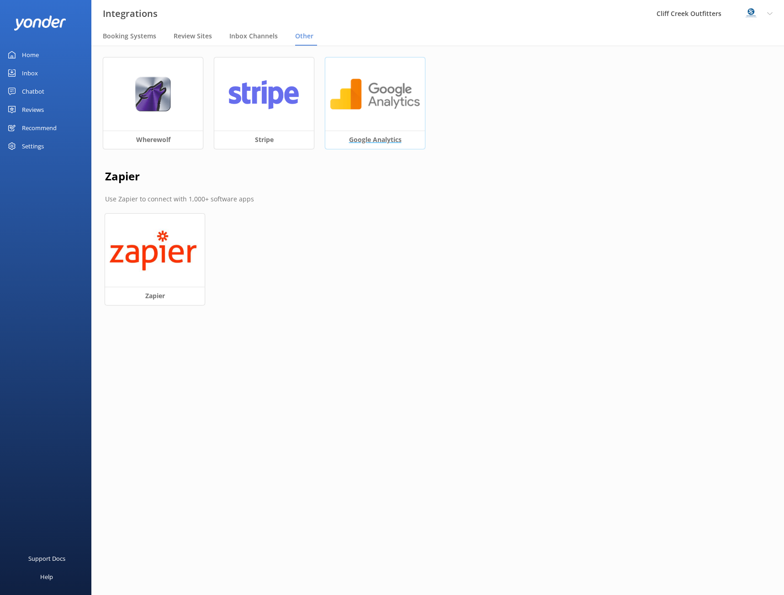
click at [367, 82] on img at bounding box center [375, 94] width 90 height 35
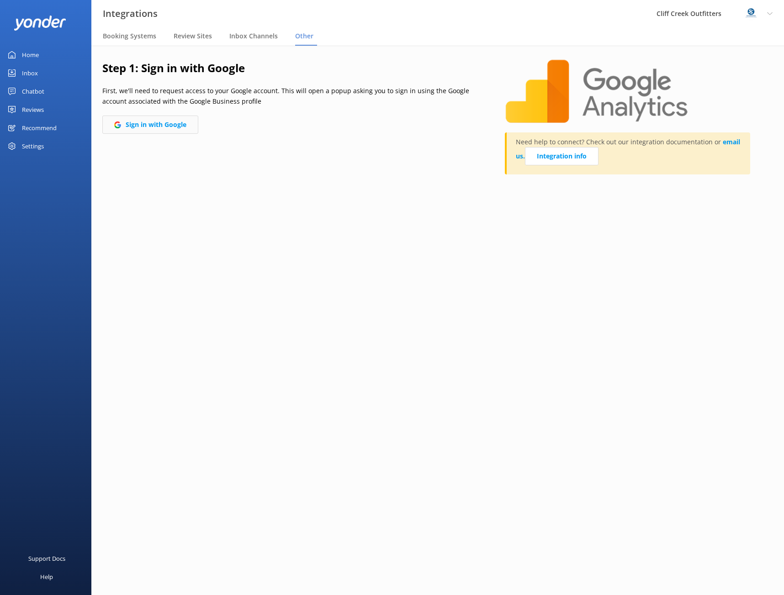
click at [159, 120] on button "Sign in with Google" at bounding box center [150, 125] width 96 height 18
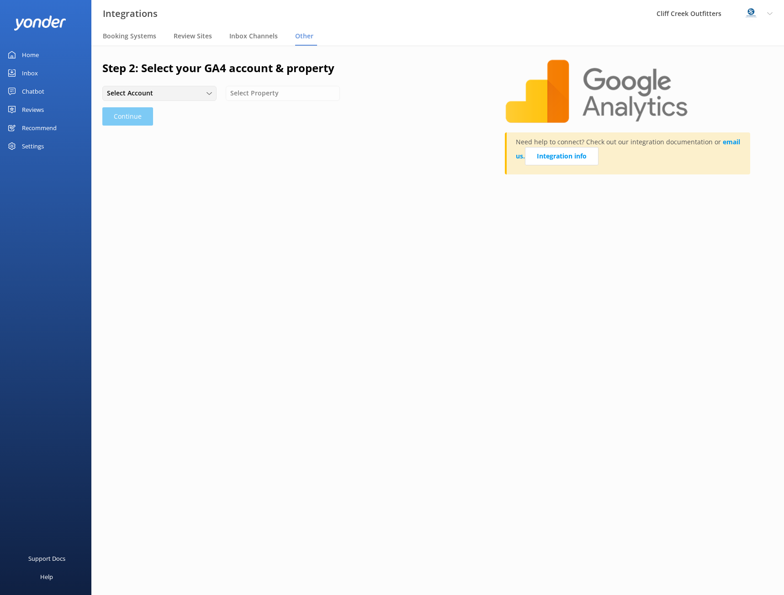
click at [183, 95] on div "Select Account" at bounding box center [160, 93] width 110 height 10
click at [172, 111] on link "Cliff Creek Outfitters" at bounding box center [159, 112] width 113 height 18
click at [298, 92] on div "Select Property" at bounding box center [283, 93] width 110 height 10
click at [282, 110] on div "Cliff Creek Outfitters" at bounding box center [258, 112] width 55 height 9
click at [131, 118] on button "Continue" at bounding box center [127, 116] width 51 height 18
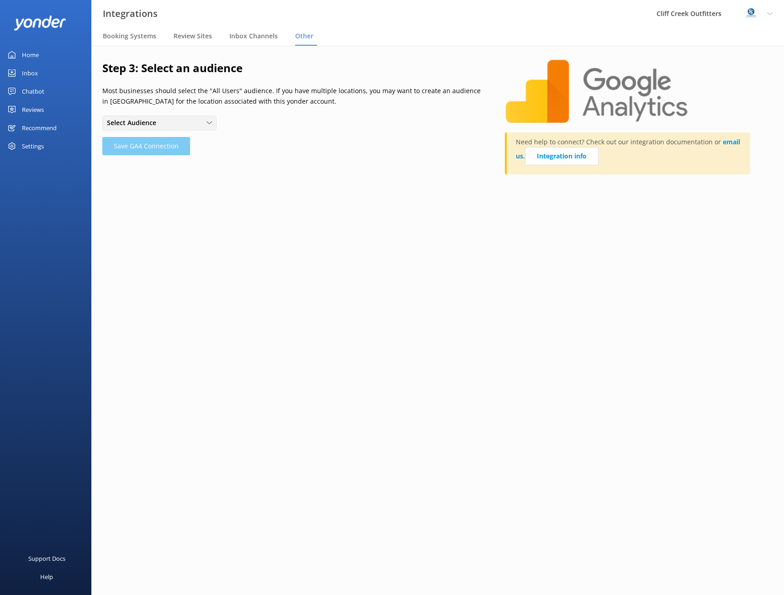
click at [200, 126] on div "Select Audience" at bounding box center [160, 123] width 110 height 10
click at [164, 137] on link "All Users" at bounding box center [159, 142] width 113 height 18
click at [169, 146] on button "Save GA4 Connection" at bounding box center [146, 146] width 88 height 18
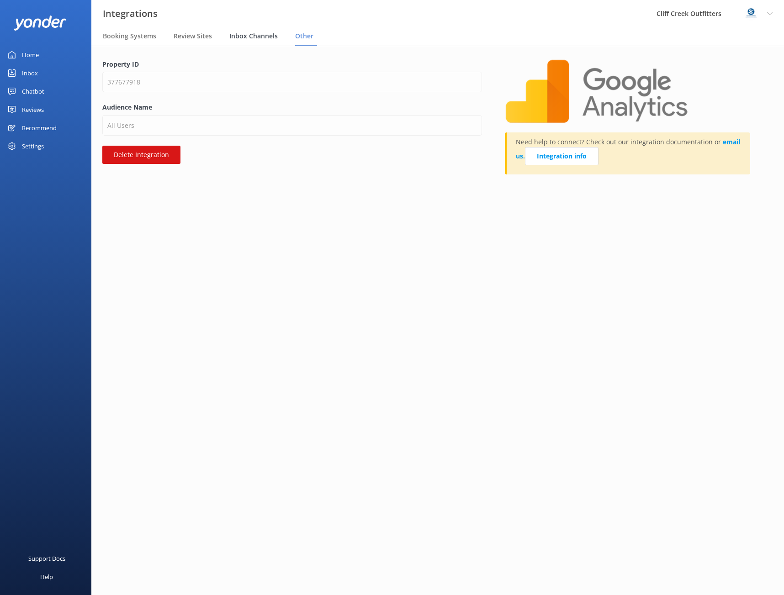
click at [259, 34] on span "Inbox Channels" at bounding box center [253, 36] width 48 height 9
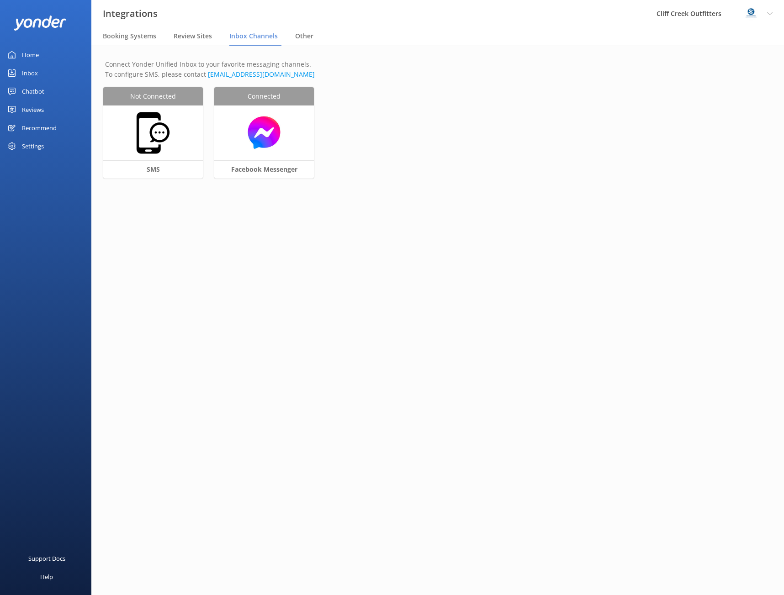
click at [319, 38] on nav "Booking Systems Review Sites Inbox Channels Other" at bounding box center [437, 36] width 693 height 18
click at [271, 38] on span "Inbox Channels" at bounding box center [253, 36] width 48 height 9
click at [301, 40] on span "Other" at bounding box center [304, 36] width 18 height 9
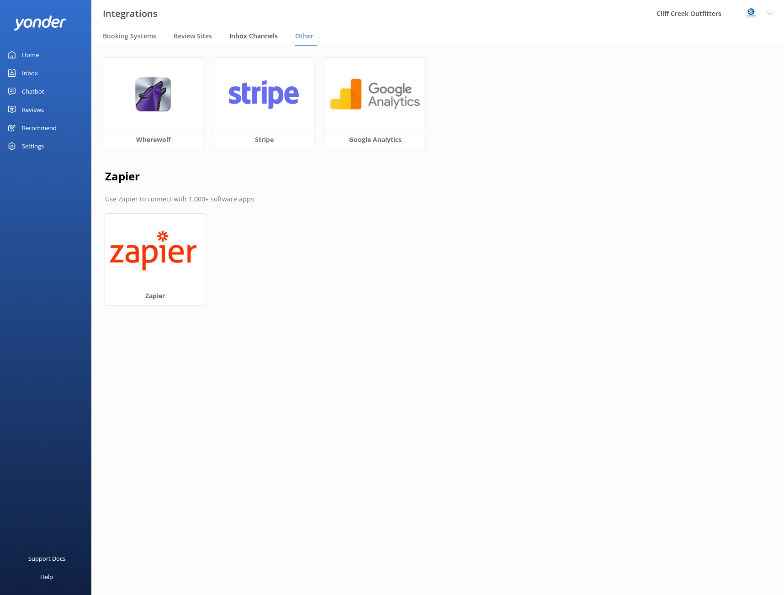
click at [263, 38] on span "Inbox Channels" at bounding box center [253, 36] width 48 height 9
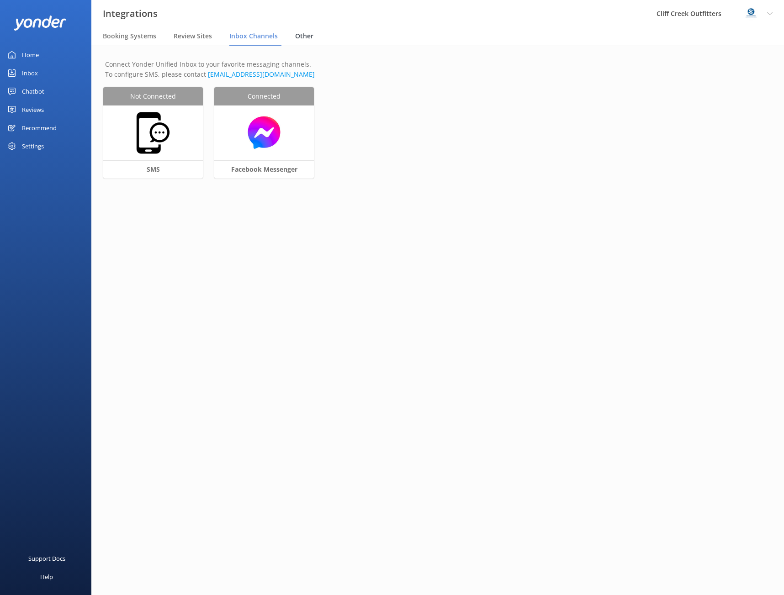
click at [299, 38] on span "Other" at bounding box center [304, 36] width 18 height 9
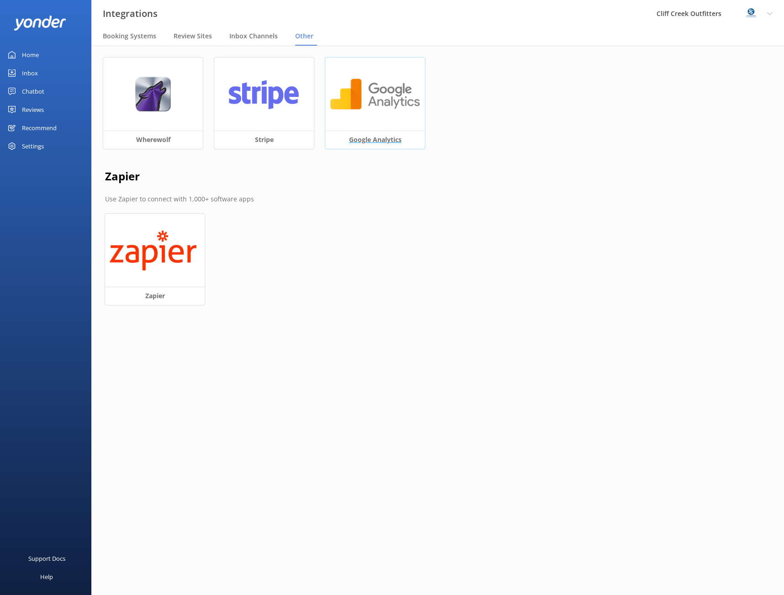
click at [367, 117] on div at bounding box center [375, 94] width 100 height 73
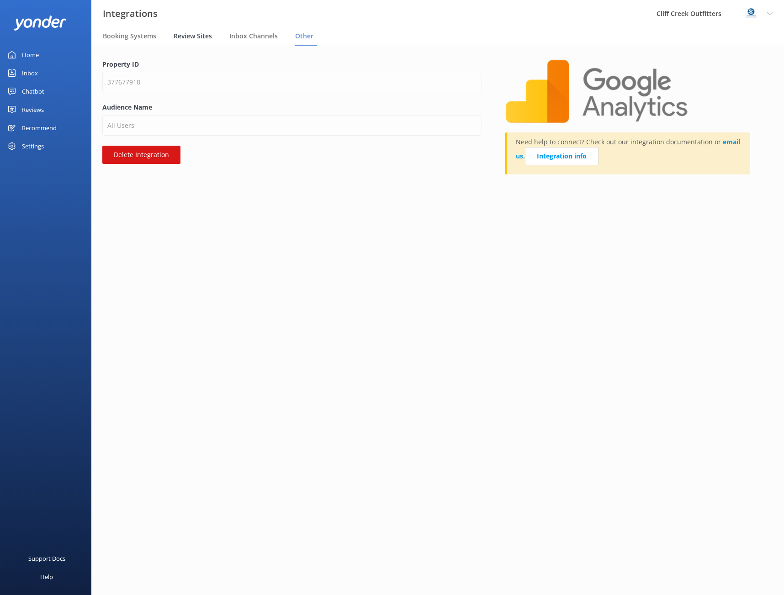
click at [187, 37] on span "Review Sites" at bounding box center [193, 36] width 38 height 9
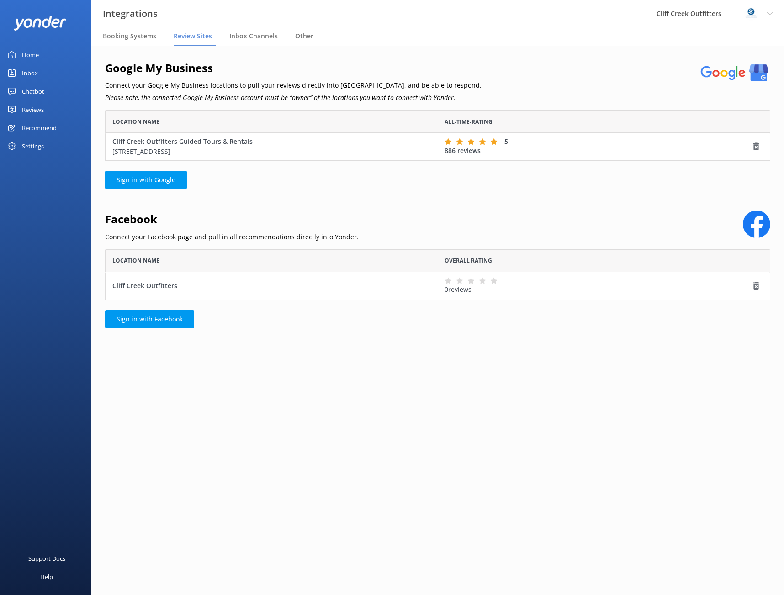
scroll to position [44, 659]
click at [133, 37] on span "Booking Systems" at bounding box center [129, 36] width 53 height 9
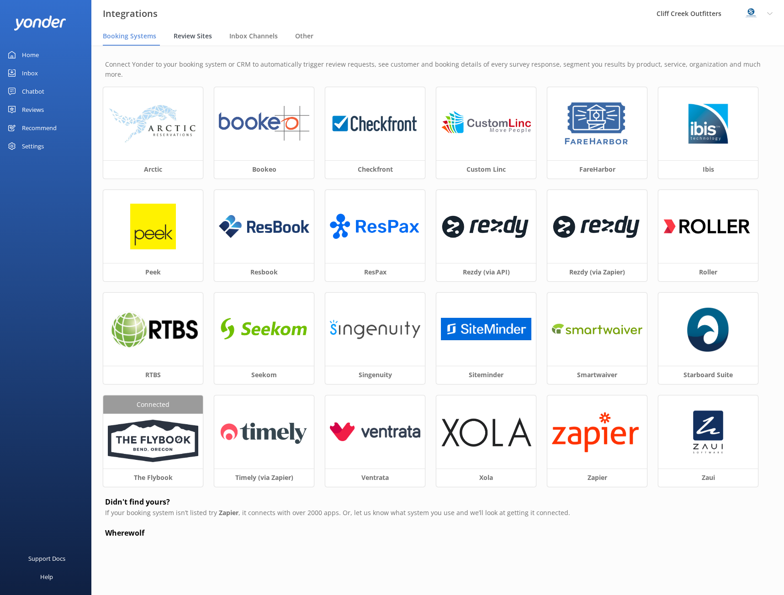
click at [198, 31] on div "Review Sites" at bounding box center [195, 36] width 42 height 18
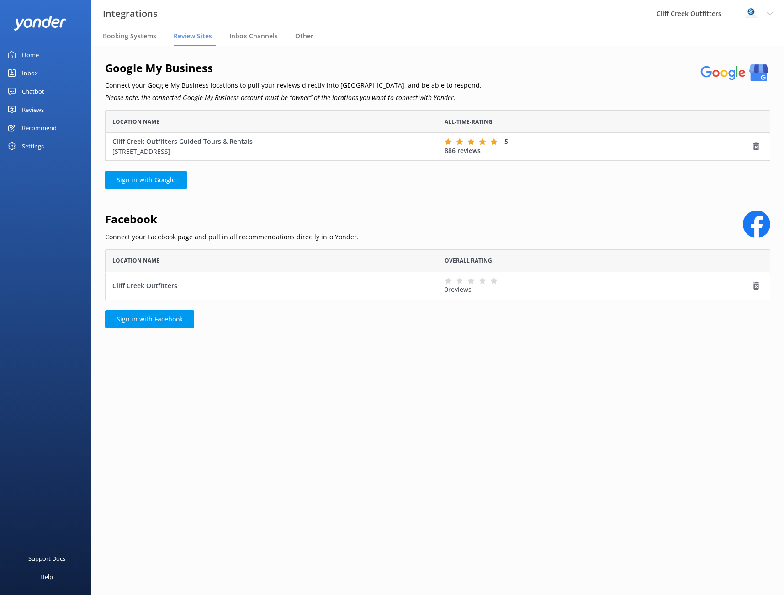
scroll to position [44, 659]
click at [33, 128] on div "Recommend" at bounding box center [39, 128] width 35 height 18
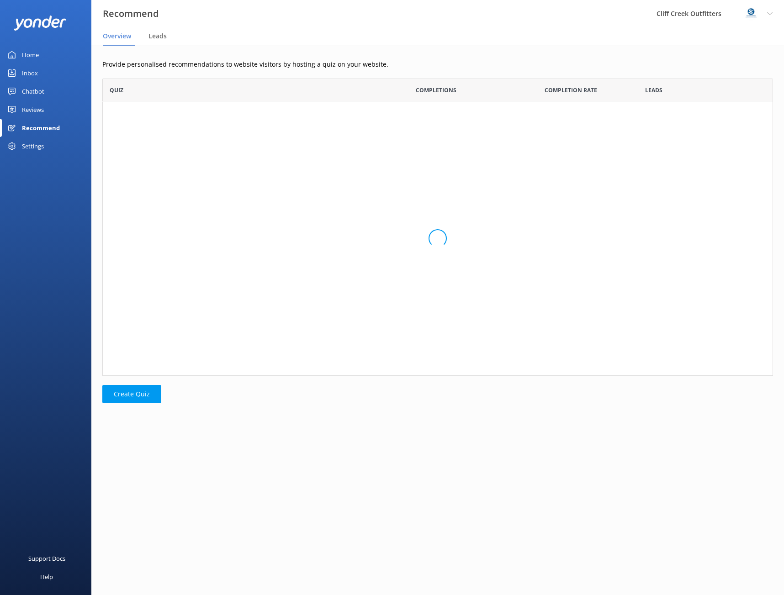
scroll to position [291, 664]
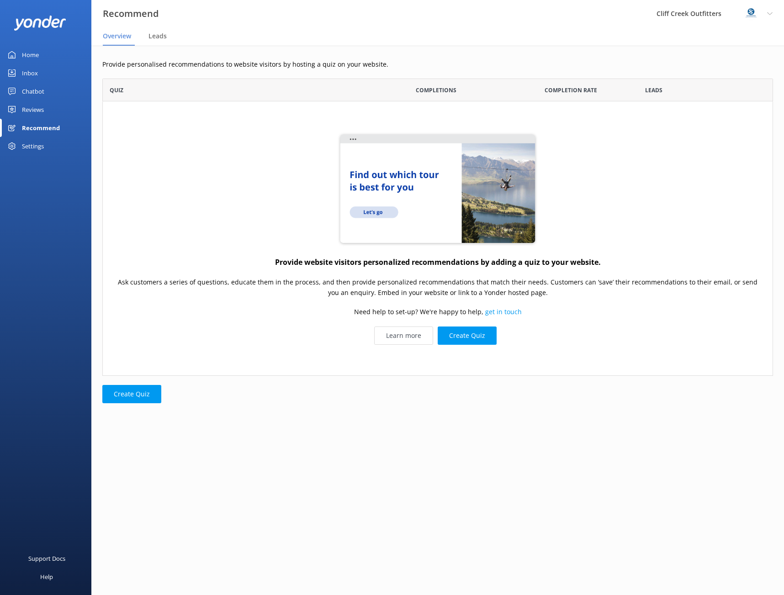
click at [33, 109] on div "Reviews" at bounding box center [33, 110] width 22 height 18
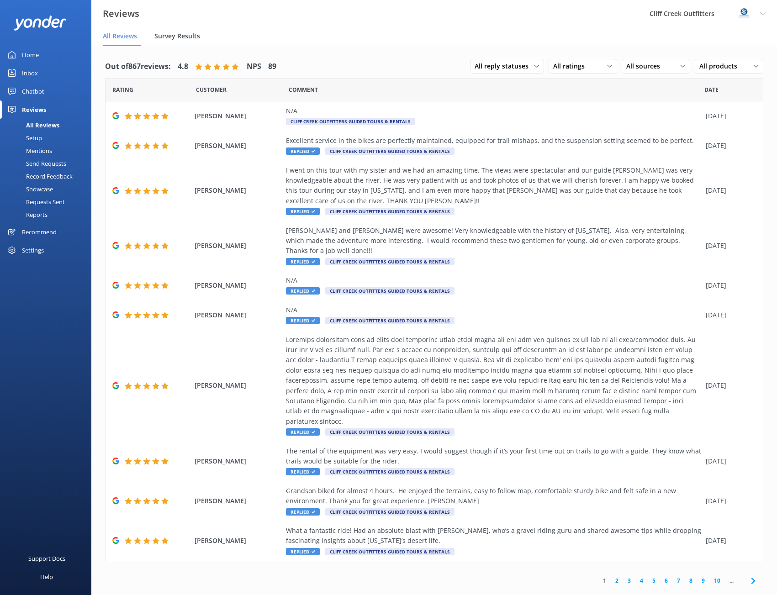
click at [181, 33] on span "Survey Results" at bounding box center [177, 36] width 46 height 9
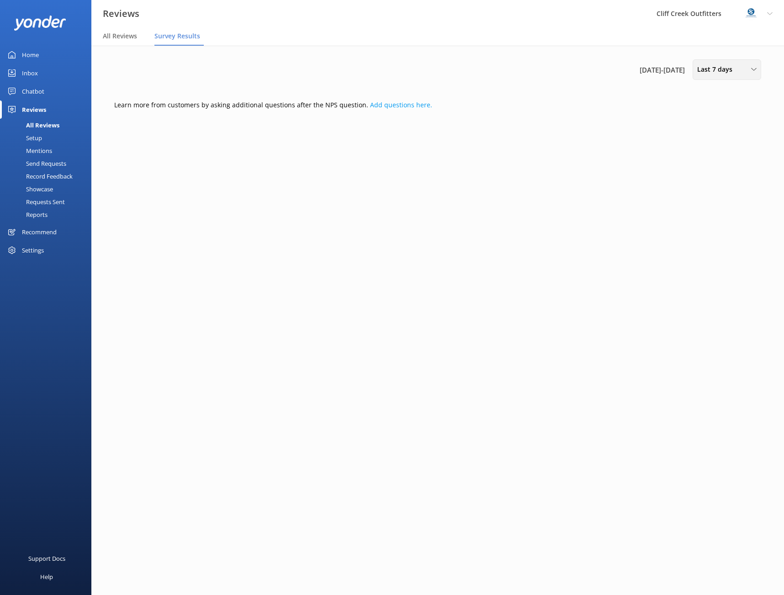
click at [711, 68] on span "Last 7 days" at bounding box center [717, 69] width 41 height 10
click at [715, 106] on div "Last 30 days" at bounding box center [714, 109] width 32 height 9
click at [126, 34] on span "All Reviews" at bounding box center [120, 36] width 34 height 9
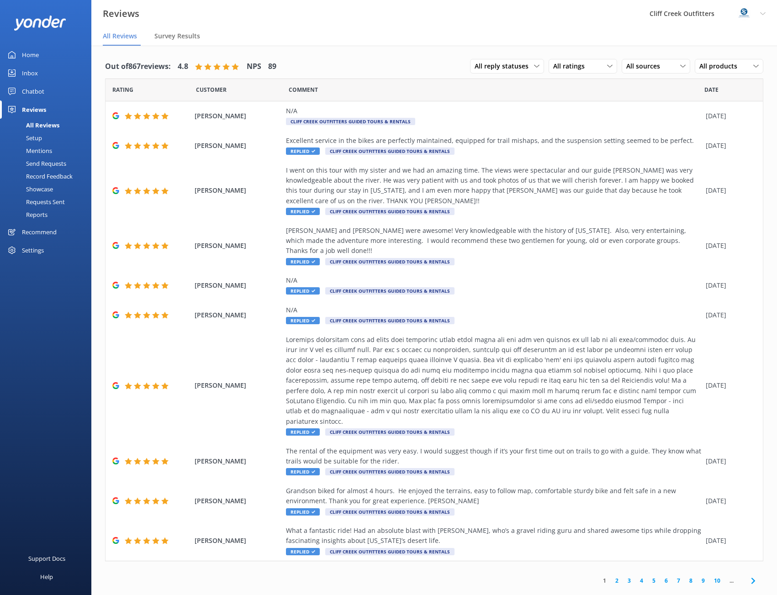
click at [38, 130] on div "All Reviews" at bounding box center [32, 125] width 54 height 13
click at [38, 139] on div "Setup" at bounding box center [23, 138] width 37 height 13
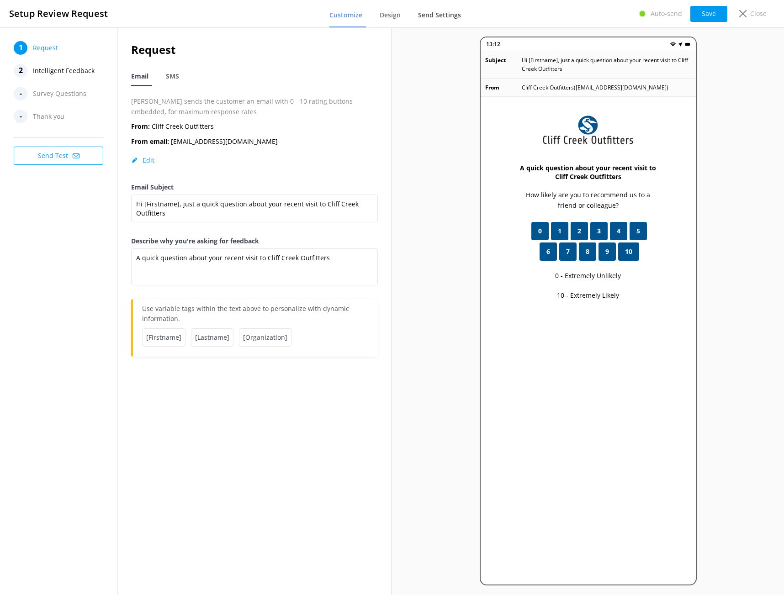
click at [431, 21] on link "Send Settings" at bounding box center [441, 16] width 47 height 24
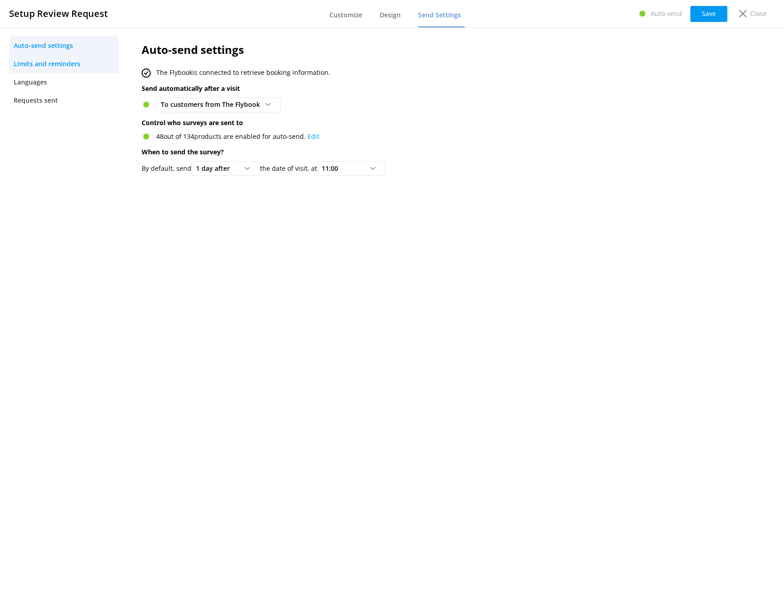
click at [28, 65] on span "Limits and reminders" at bounding box center [47, 64] width 67 height 10
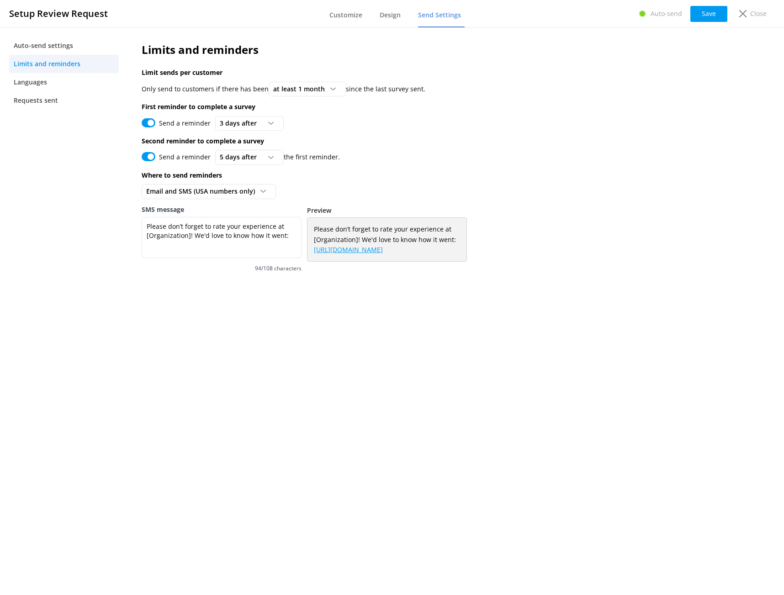
drag, startPoint x: 409, startPoint y: 243, endPoint x: 409, endPoint y: 250, distance: 6.4
click at [409, 250] on span "Please don’t forget to rate your experience at [Organization]! We'd love to kno…" at bounding box center [387, 239] width 146 height 31
click at [383, 250] on link "[URL][DOMAIN_NAME]" at bounding box center [348, 249] width 69 height 9
drag, startPoint x: 442, startPoint y: 249, endPoint x: 305, endPoint y: 252, distance: 137.1
click at [305, 252] on div "SMS message Please don’t forget to rate your experience at [Organization]! We'd…" at bounding box center [402, 244] width 521 height 79
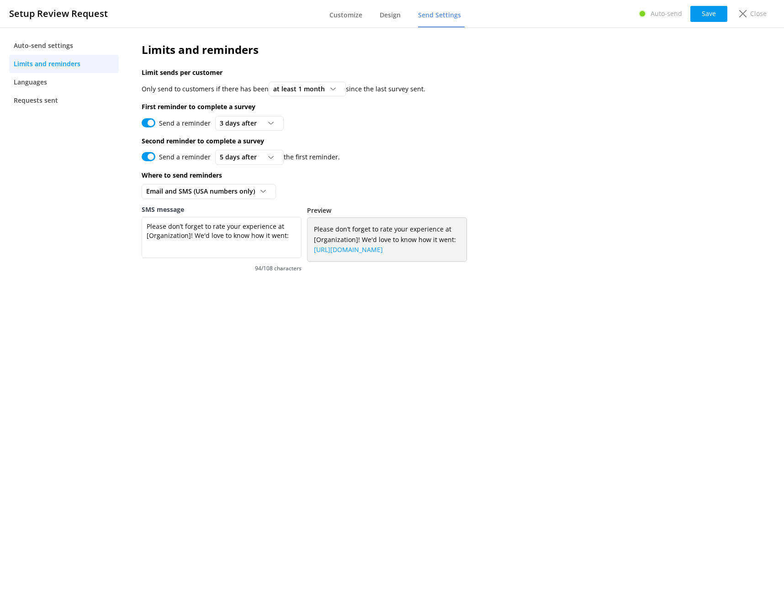
copy link "[URL][DOMAIN_NAME]"
click at [434, 159] on div "Send a reminder 5 days after 3 days after 5 days after 7 days after 10 days aft…" at bounding box center [402, 157] width 521 height 15
click at [320, 234] on span "Please don’t forget to rate your experience at [Organization]! We'd love to kno…" at bounding box center [387, 239] width 146 height 31
click at [410, 243] on span "Please don’t forget to rate your experience at [Organization]! We'd love to kno…" at bounding box center [387, 239] width 146 height 31
click at [260, 293] on div "Limits and reminders Limit sends per customer Only send to customers if there h…" at bounding box center [402, 162] width 549 height 270
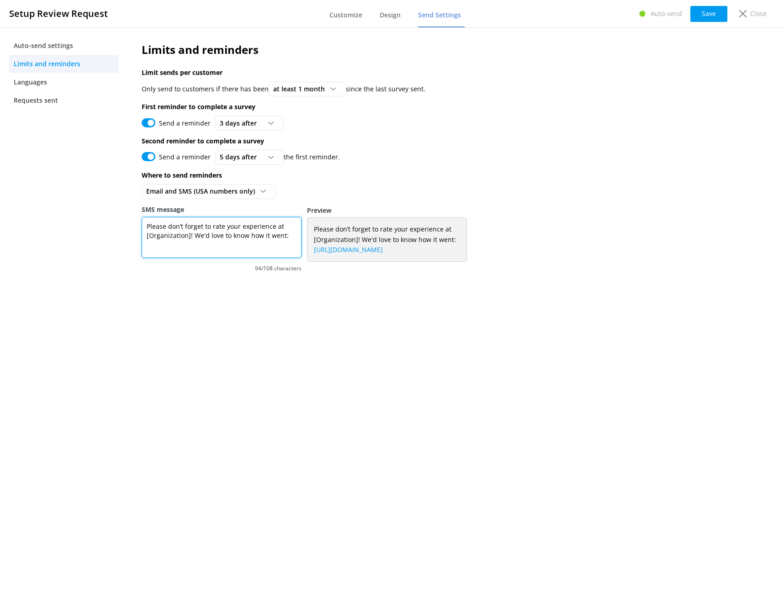
click at [248, 233] on textarea "Please don’t forget to rate your experience at [Organization]! We'd love to kno…" at bounding box center [222, 237] width 160 height 41
click at [329, 171] on p "Where to send reminders" at bounding box center [402, 175] width 521 height 10
click at [706, 20] on button "Save" at bounding box center [709, 14] width 37 height 16
click at [47, 100] on span "Requests sent" at bounding box center [36, 101] width 44 height 10
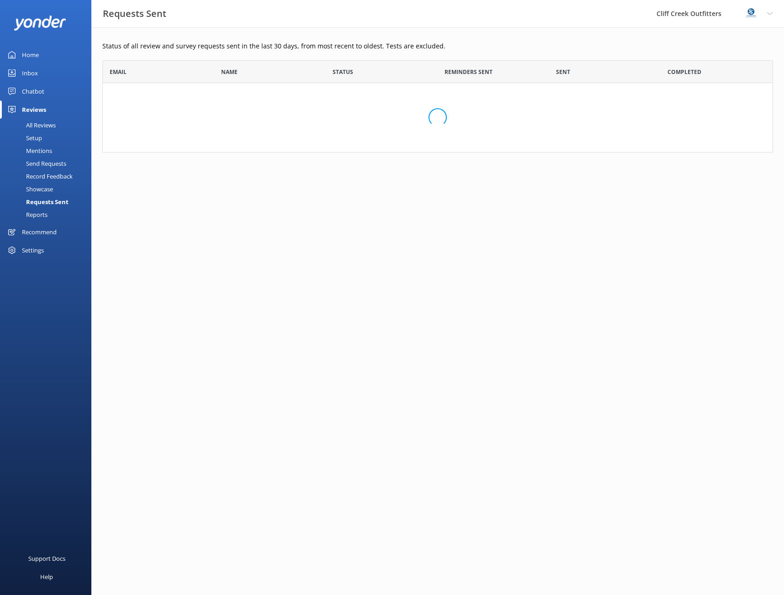
scroll to position [85, 664]
click at [40, 186] on div "Showcase" at bounding box center [29, 189] width 48 height 13
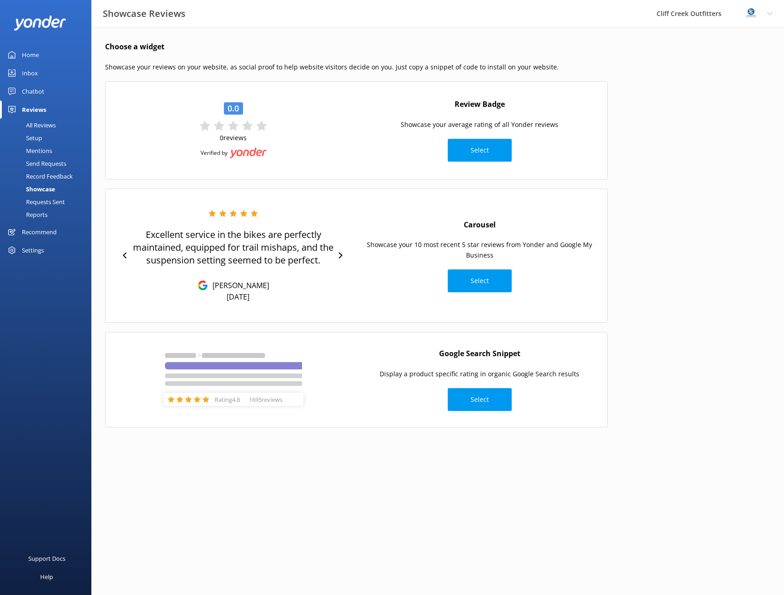
click at [42, 215] on div "Reports" at bounding box center [26, 214] width 42 height 13
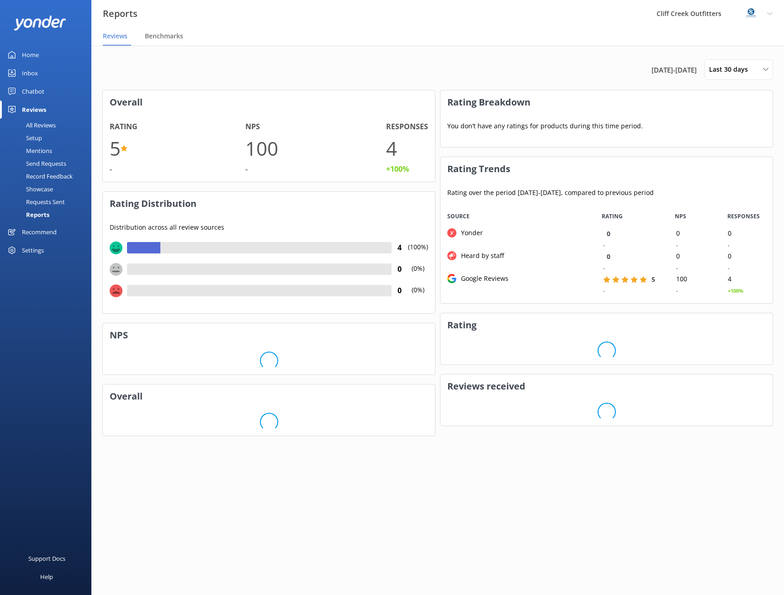
scroll to position [91, 322]
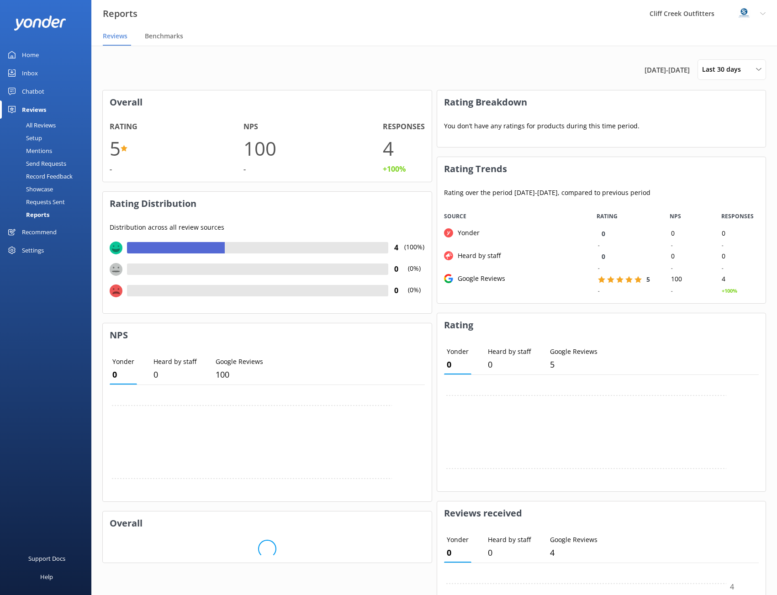
click at [39, 178] on div "Record Feedback" at bounding box center [38, 176] width 67 height 13
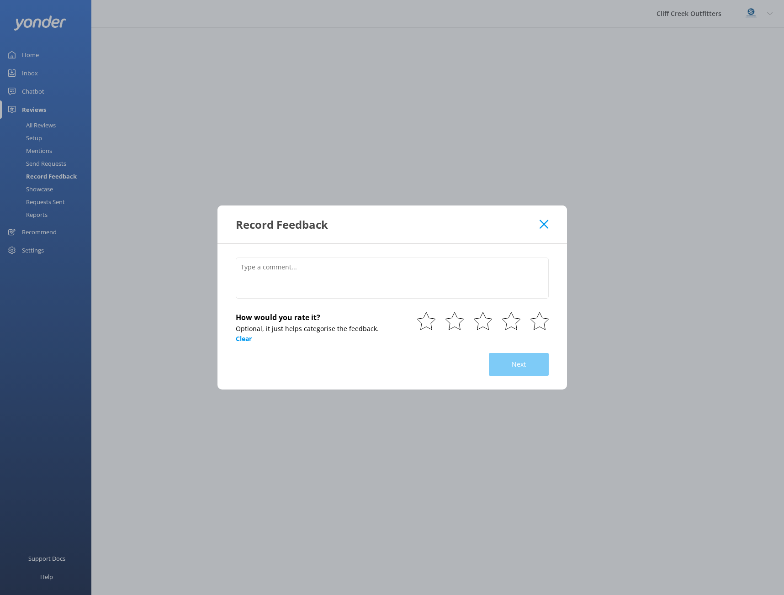
click at [51, 166] on div "Record Feedback How would you rate it? Optional, it just helps categorise the f…" at bounding box center [392, 297] width 784 height 595
click at [546, 224] on icon at bounding box center [544, 224] width 9 height 9
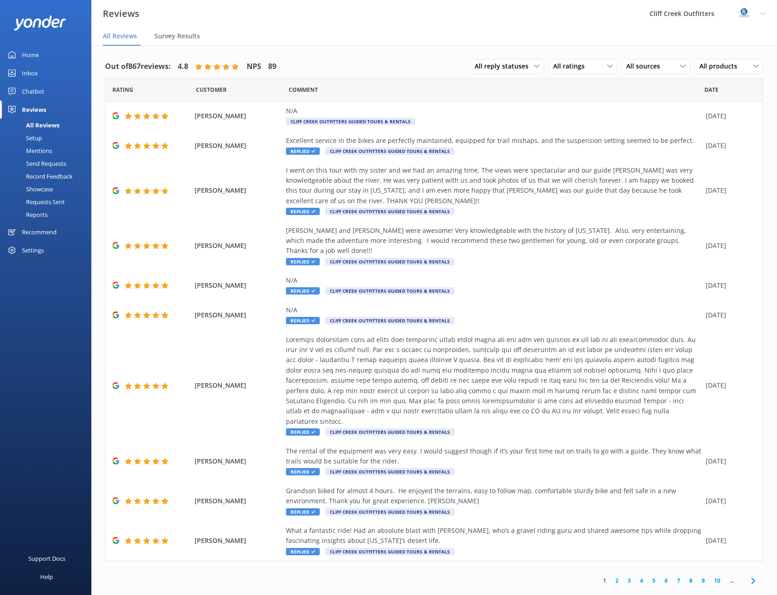
click at [50, 167] on div "Send Requests" at bounding box center [35, 163] width 61 height 13
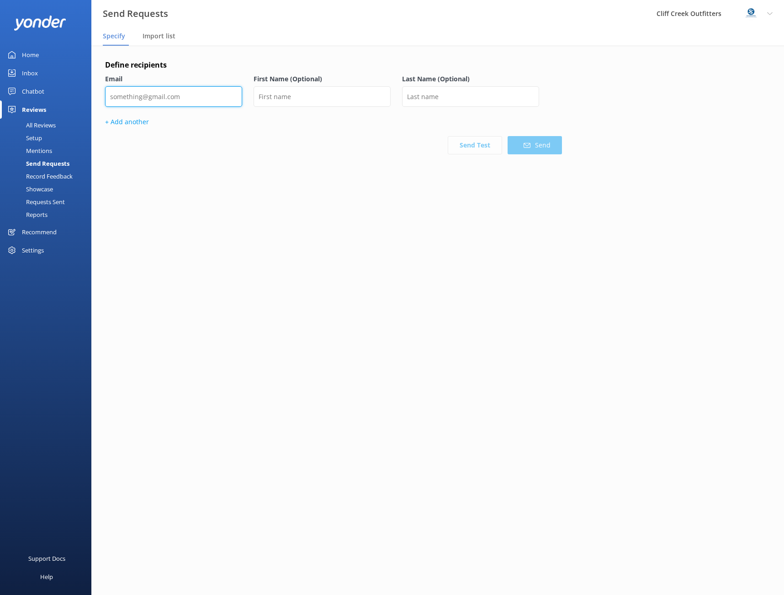
click at [158, 101] on input "email" at bounding box center [173, 96] width 137 height 21
paste input "[PERSON_NAME][EMAIL_ADDRESS][PERSON_NAME][DOMAIN_NAME]"
type input "[PERSON_NAME][EMAIL_ADDRESS][PERSON_NAME][DOMAIN_NAME]"
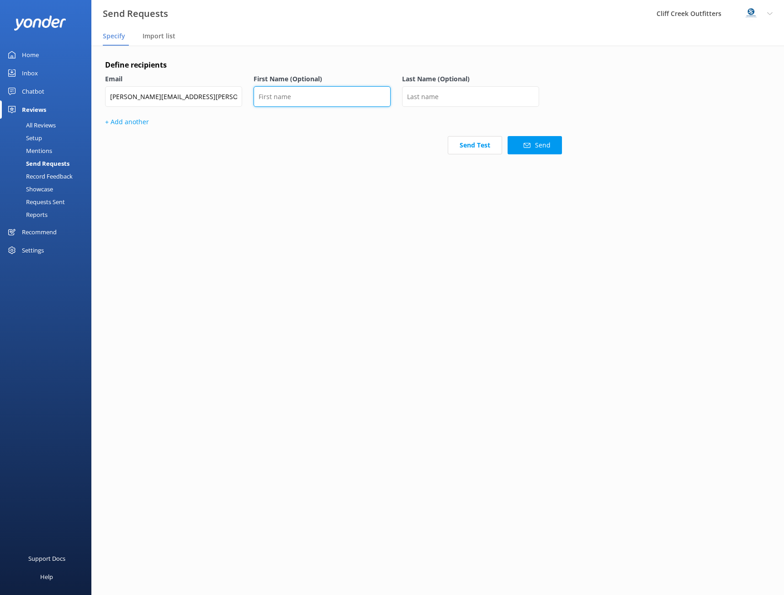
click at [308, 96] on input "text" at bounding box center [322, 96] width 137 height 21
type input "V"
type input "[PERSON_NAME]"
click at [419, 95] on input "text" at bounding box center [470, 96] width 137 height 21
type input "[PERSON_NAME]"
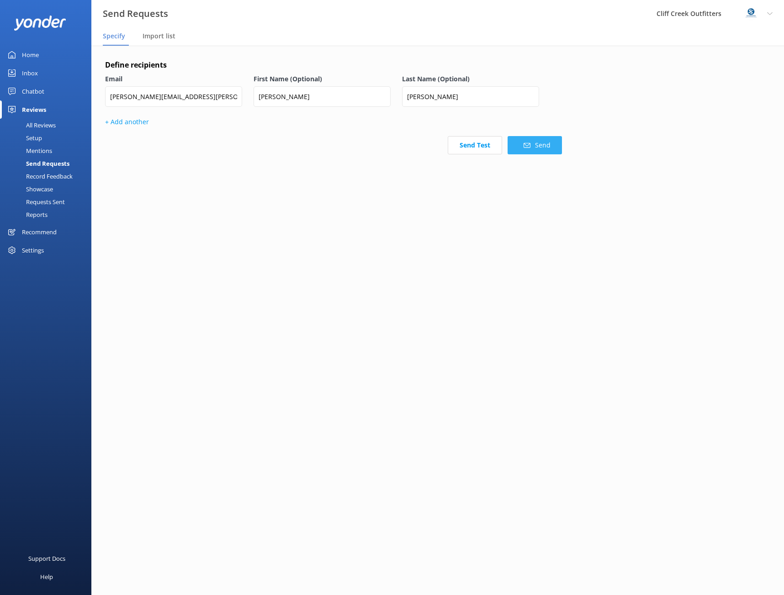
click at [536, 141] on button "Send" at bounding box center [535, 145] width 54 height 18
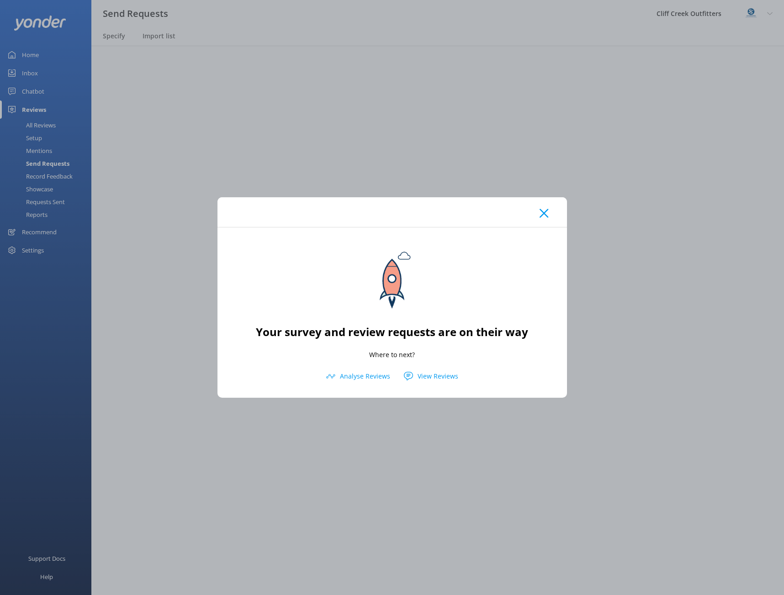
click at [544, 213] on use at bounding box center [544, 213] width 9 height 9
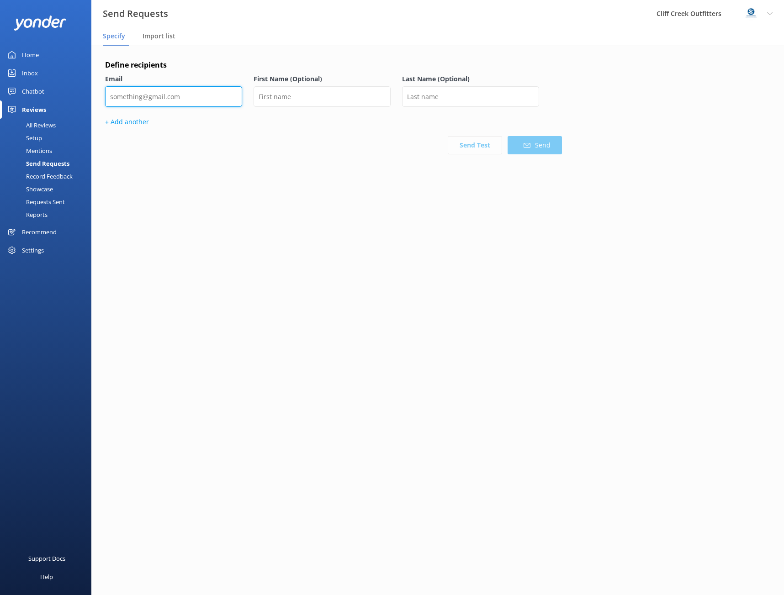
click at [202, 96] on input "email" at bounding box center [173, 96] width 137 height 21
click at [177, 100] on input "email" at bounding box center [173, 96] width 137 height 21
type input "d"
type input "[PERSON_NAME][EMAIL_ADDRESS][DOMAIN_NAME]"
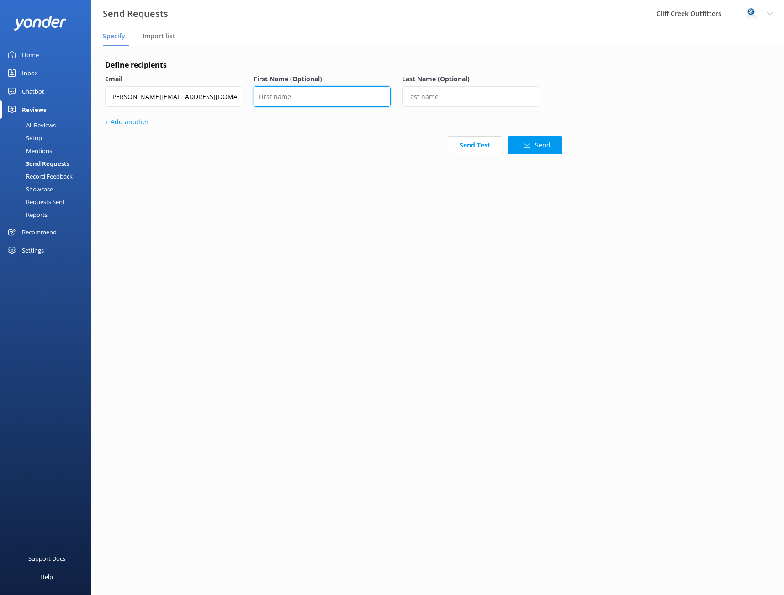
click at [337, 102] on input "text" at bounding box center [322, 96] width 137 height 21
type input "[PERSON_NAME]"
click at [467, 149] on button "Send Test" at bounding box center [475, 145] width 54 height 18
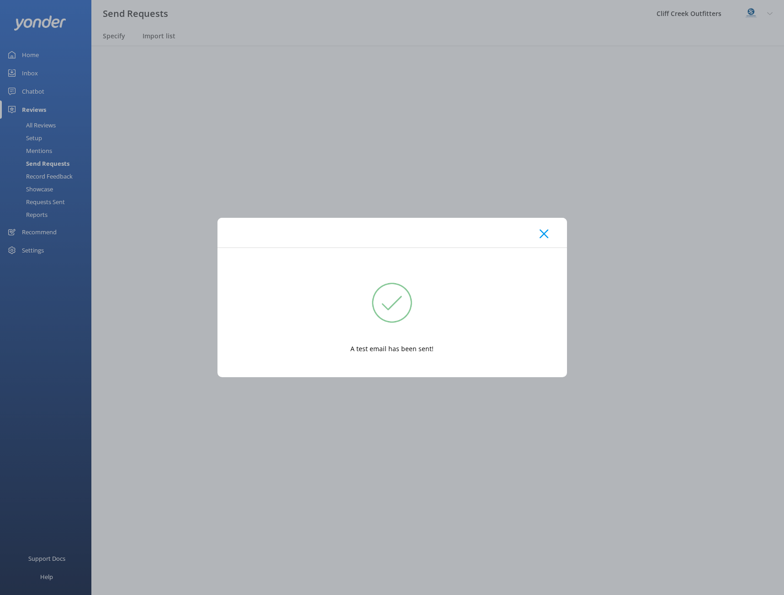
click at [544, 232] on icon at bounding box center [544, 233] width 9 height 9
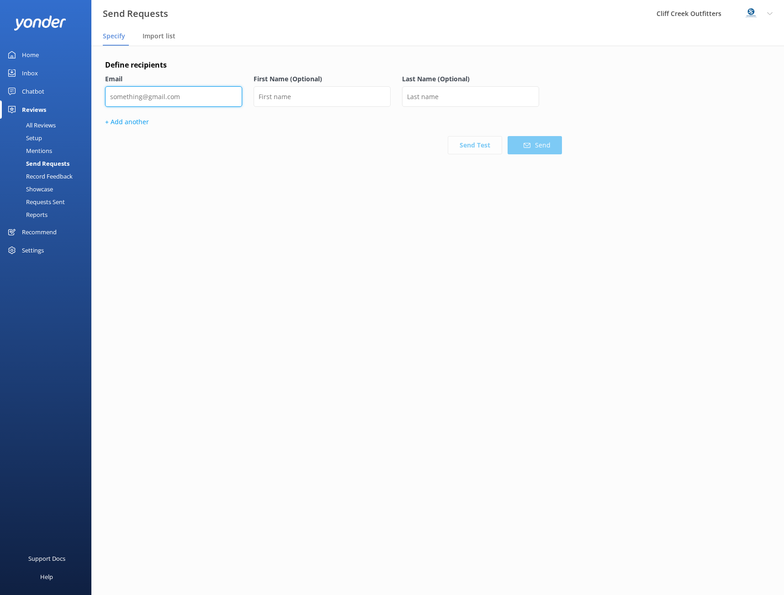
click at [137, 99] on input "email" at bounding box center [173, 96] width 137 height 21
paste input "[EMAIL_ADDRESS][DOMAIN_NAME]"
type input "[EMAIL_ADDRESS][DOMAIN_NAME]"
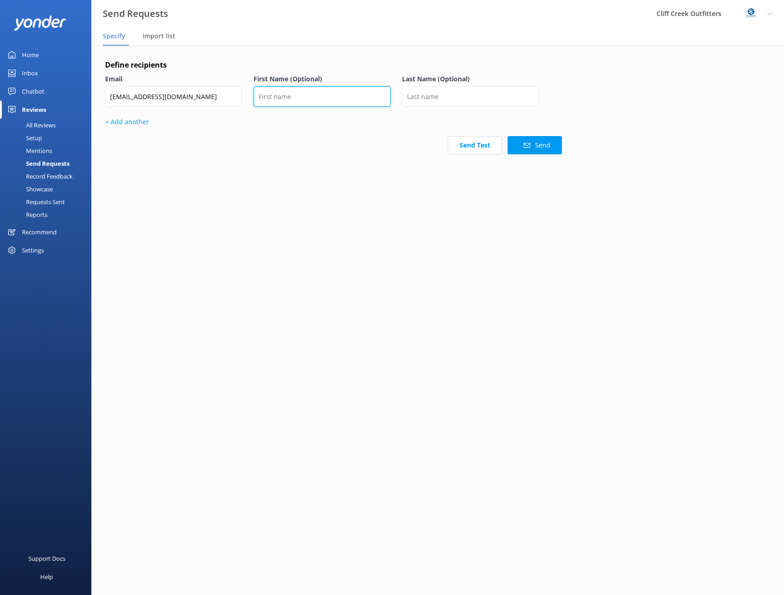
click at [277, 96] on input "text" at bounding box center [322, 96] width 137 height 21
type input "[PERSON_NAME]"
click at [182, 100] on input "[EMAIL_ADDRESS][DOMAIN_NAME]" at bounding box center [173, 96] width 137 height 21
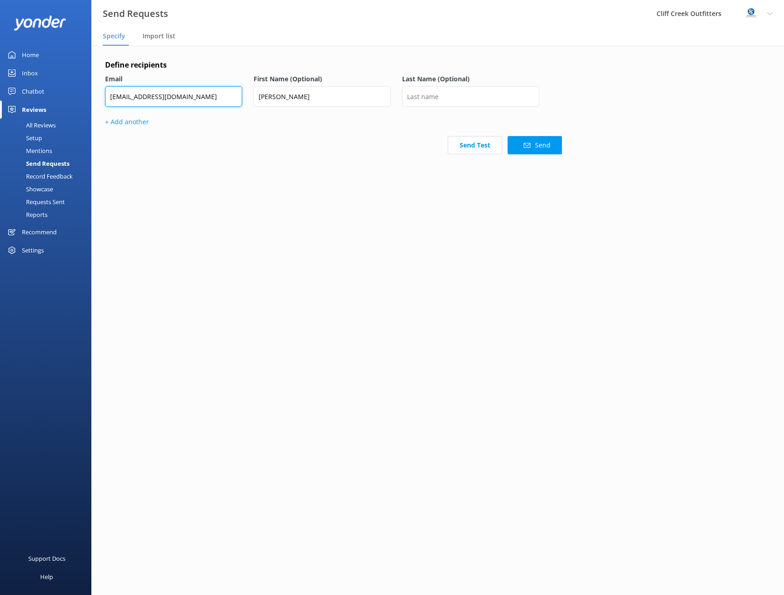
click at [154, 96] on input "[EMAIL_ADDRESS][DOMAIN_NAME]" at bounding box center [173, 96] width 137 height 21
type input "[PERSON_NAME][EMAIL_ADDRESS][DOMAIN_NAME]"
click at [298, 95] on input "[PERSON_NAME]" at bounding box center [322, 96] width 137 height 21
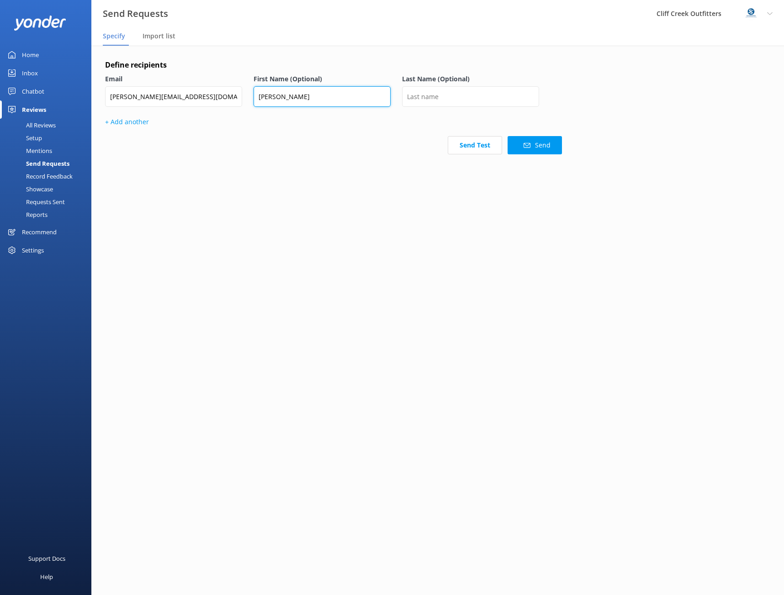
click at [298, 95] on input "[PERSON_NAME]" at bounding box center [322, 96] width 137 height 21
type input "[PERSON_NAME]"
click at [432, 100] on input "text" at bounding box center [470, 96] width 137 height 21
type input "Colby"
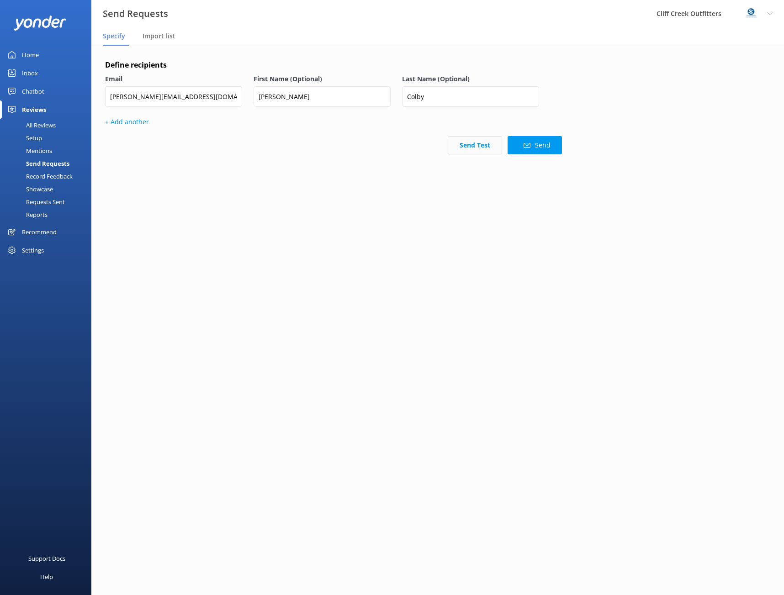
click at [461, 143] on button "Send Test" at bounding box center [475, 145] width 54 height 18
